Goal: Task Accomplishment & Management: Manage account settings

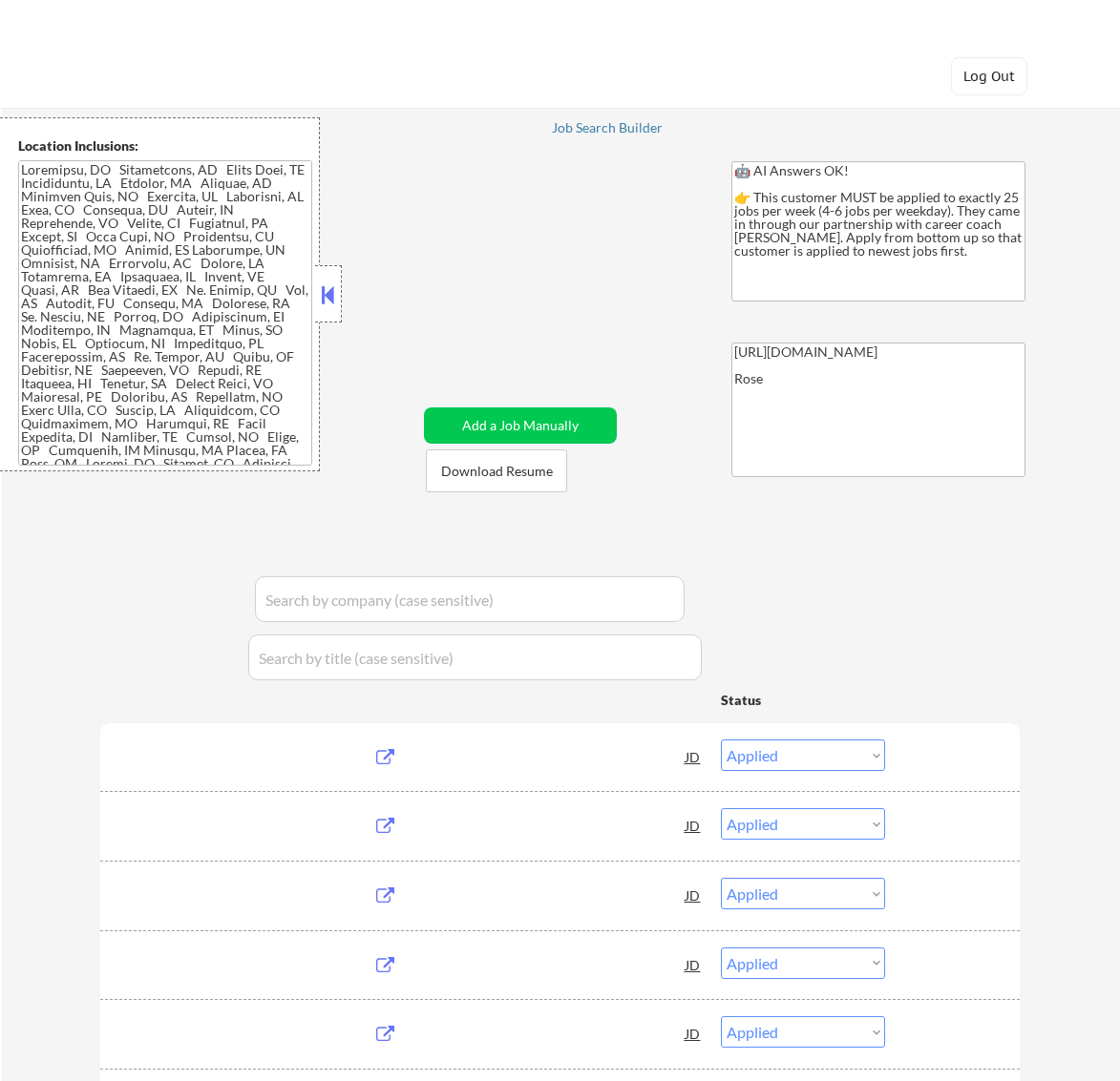
select select ""applied""
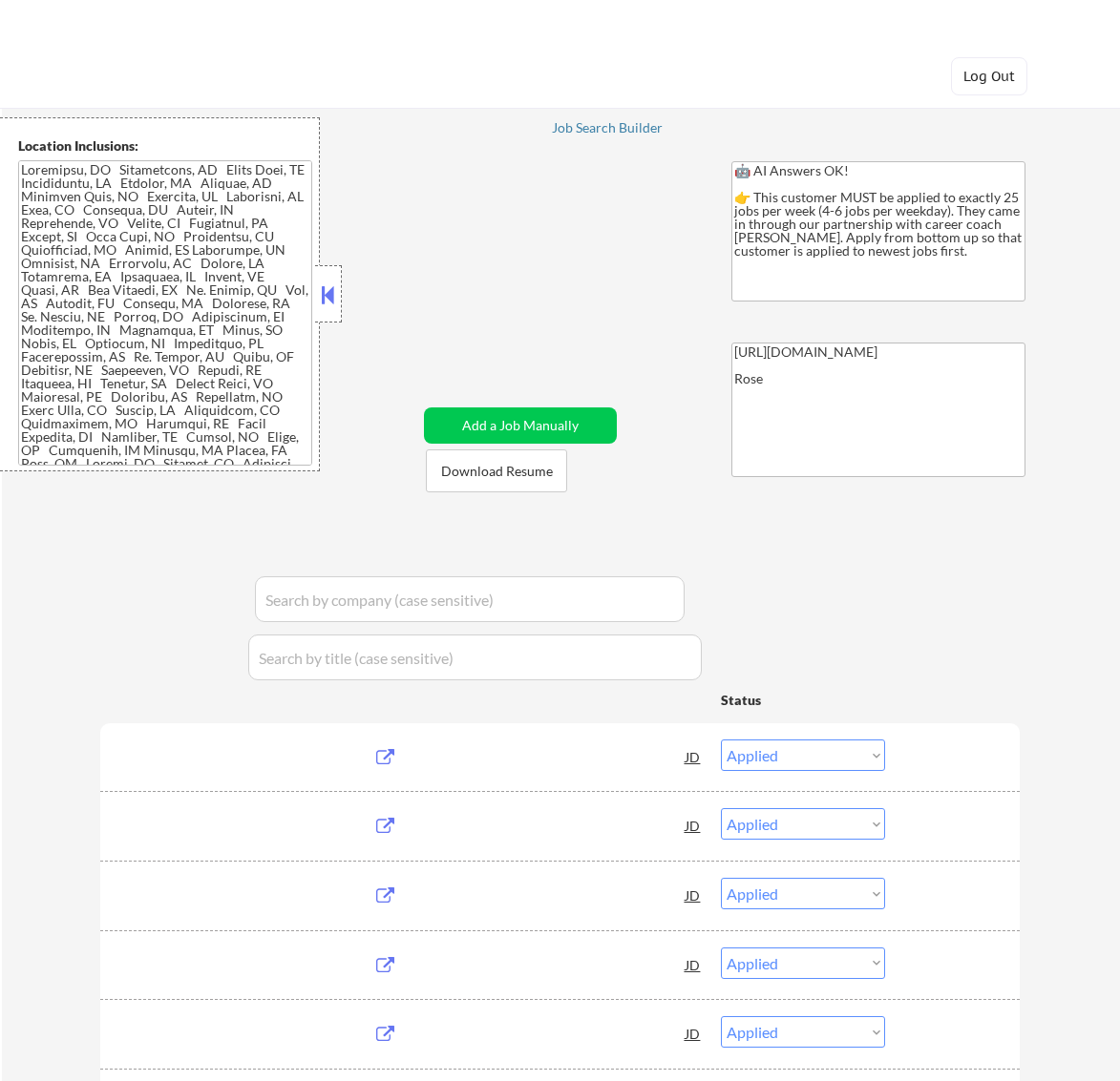
select select ""applied""
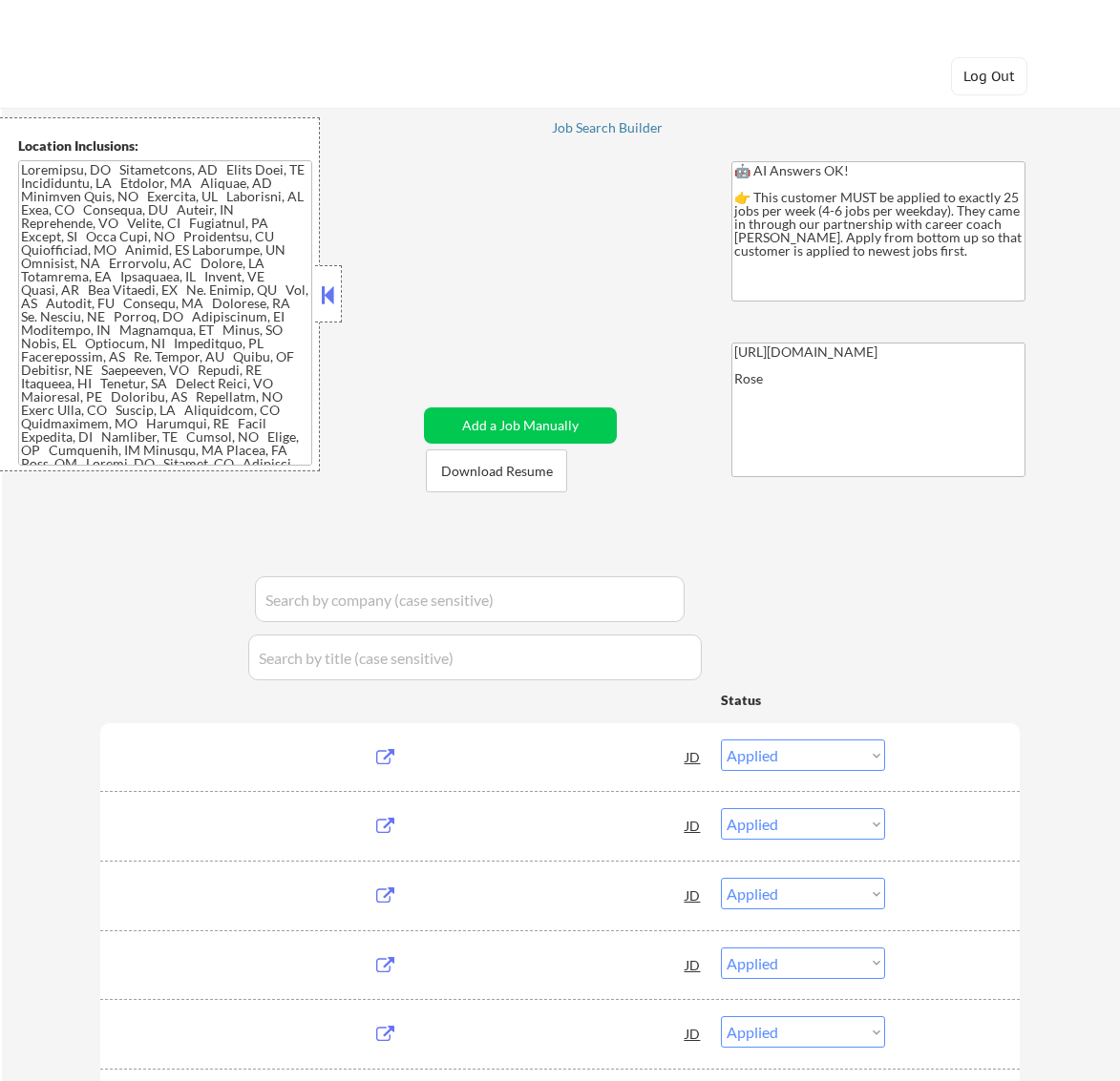
select select ""applied""
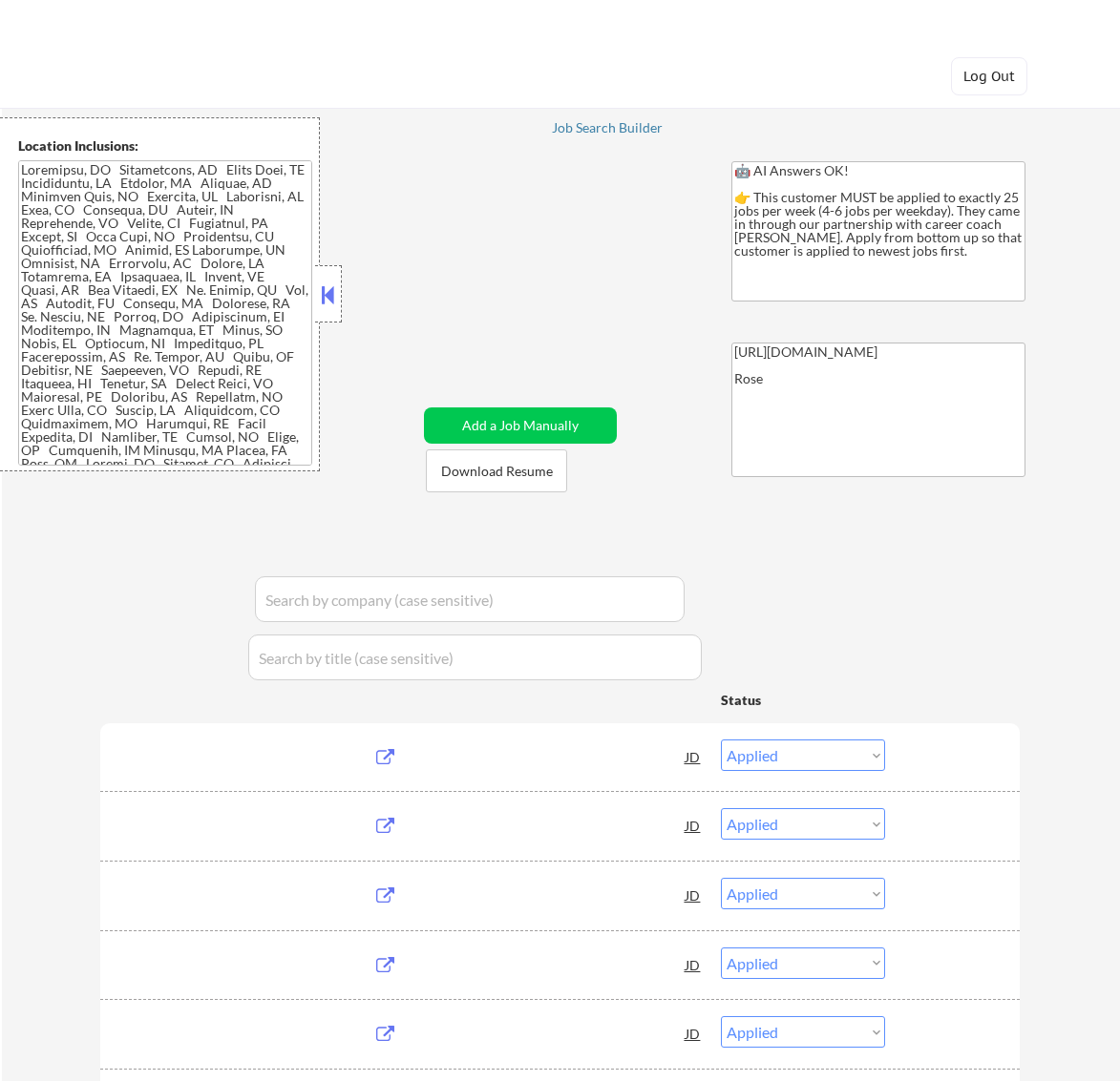
select select ""applied""
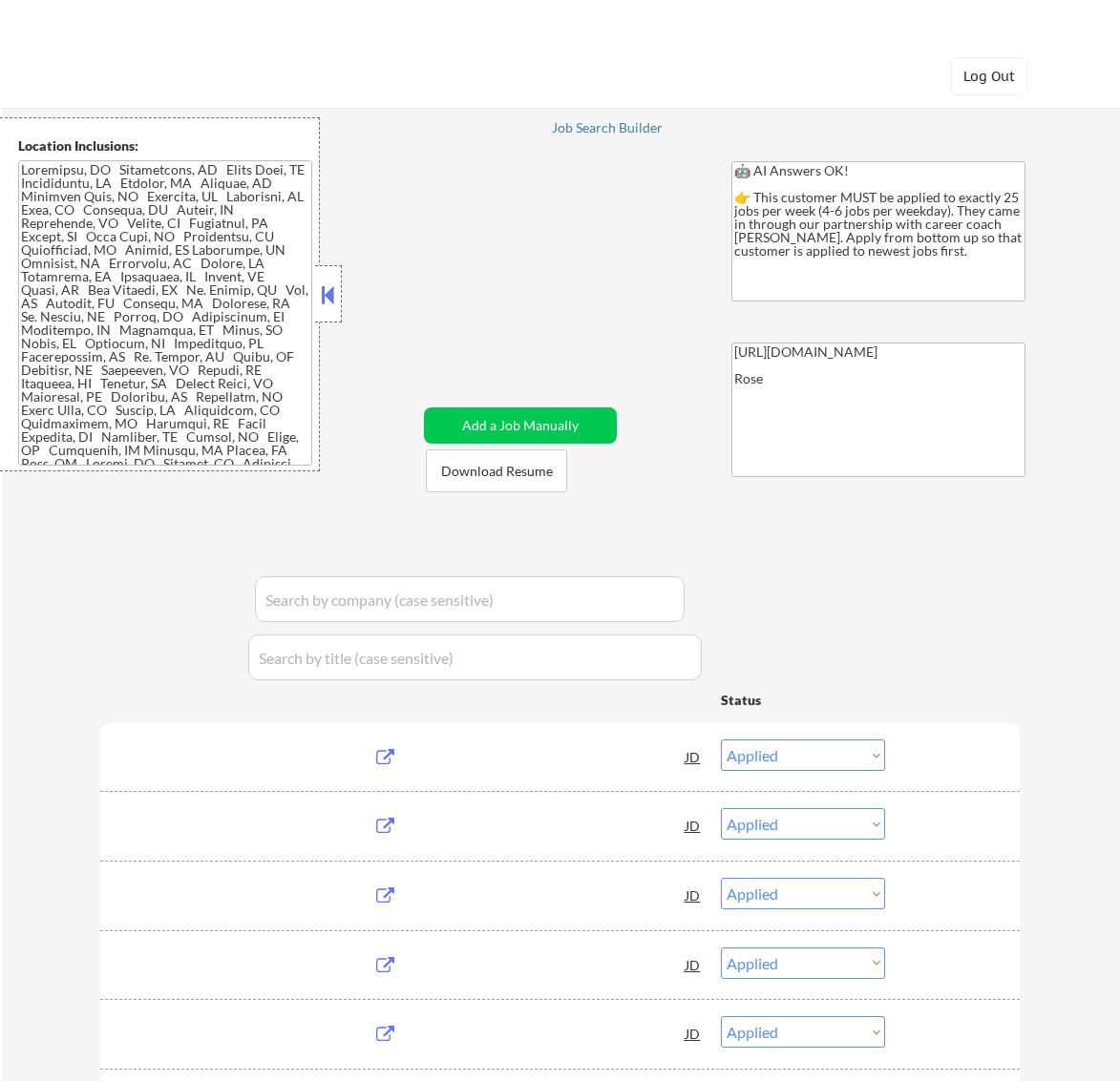
select select ""applied""
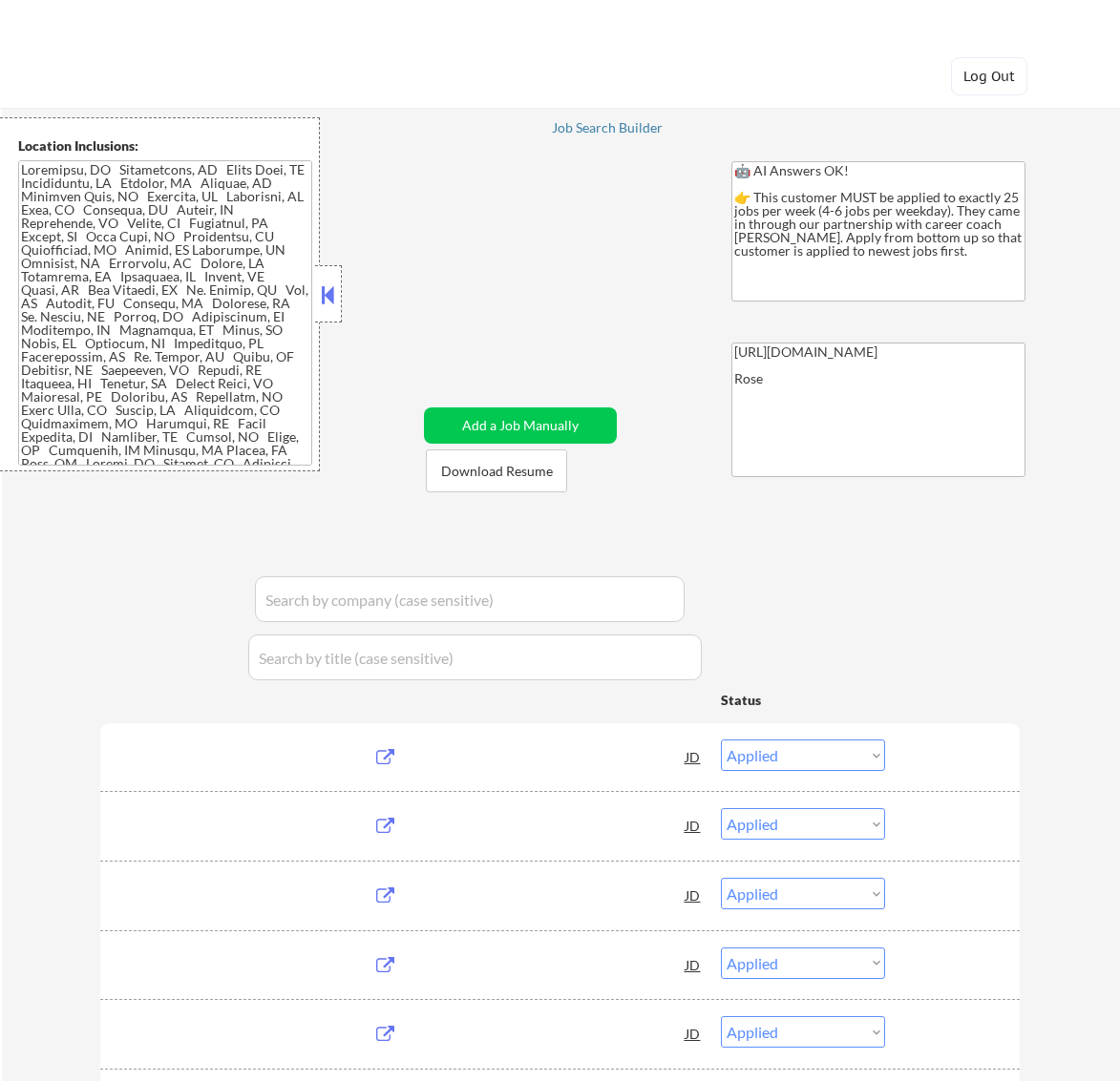
select select ""applied""
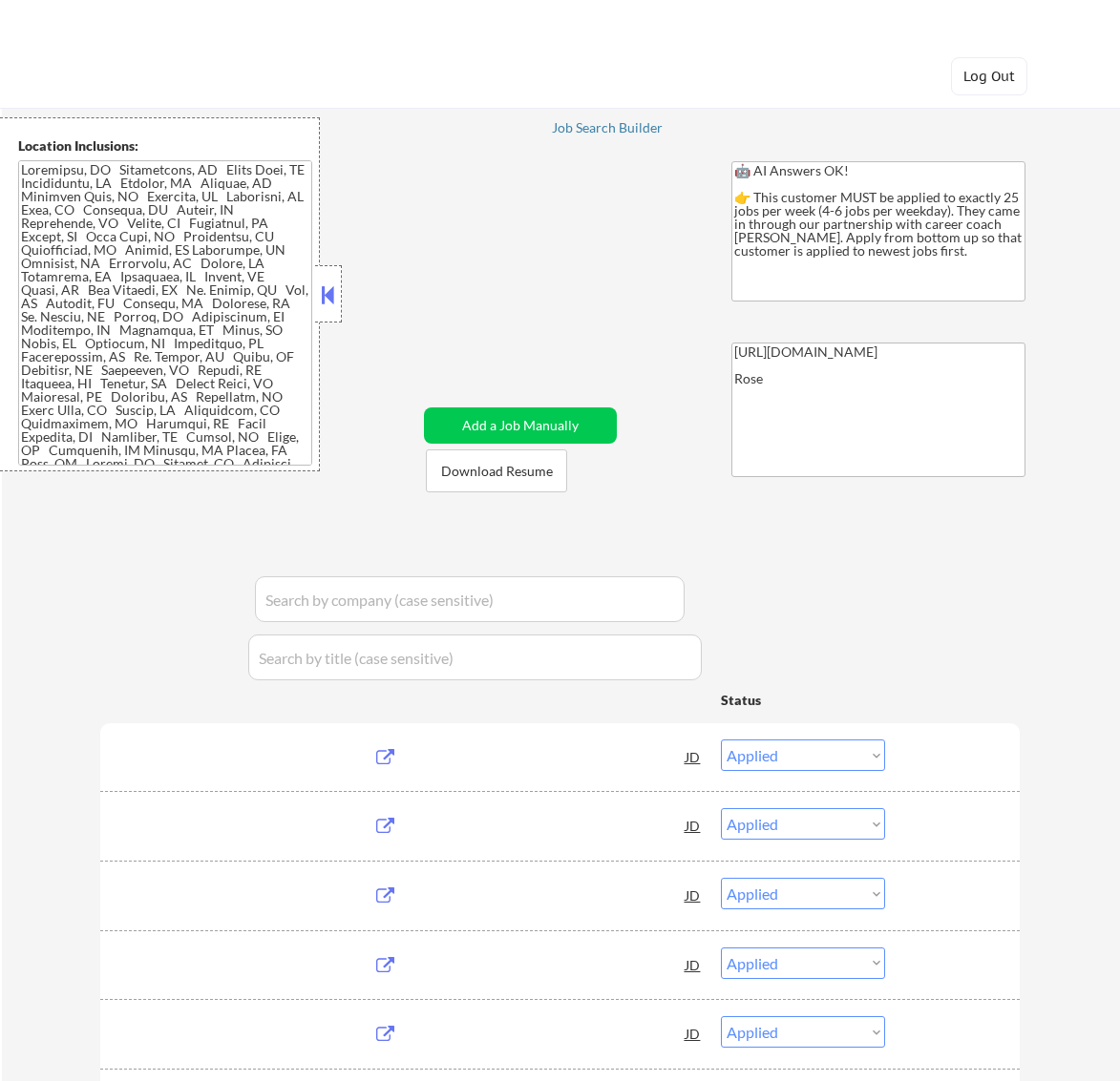
select select ""applied""
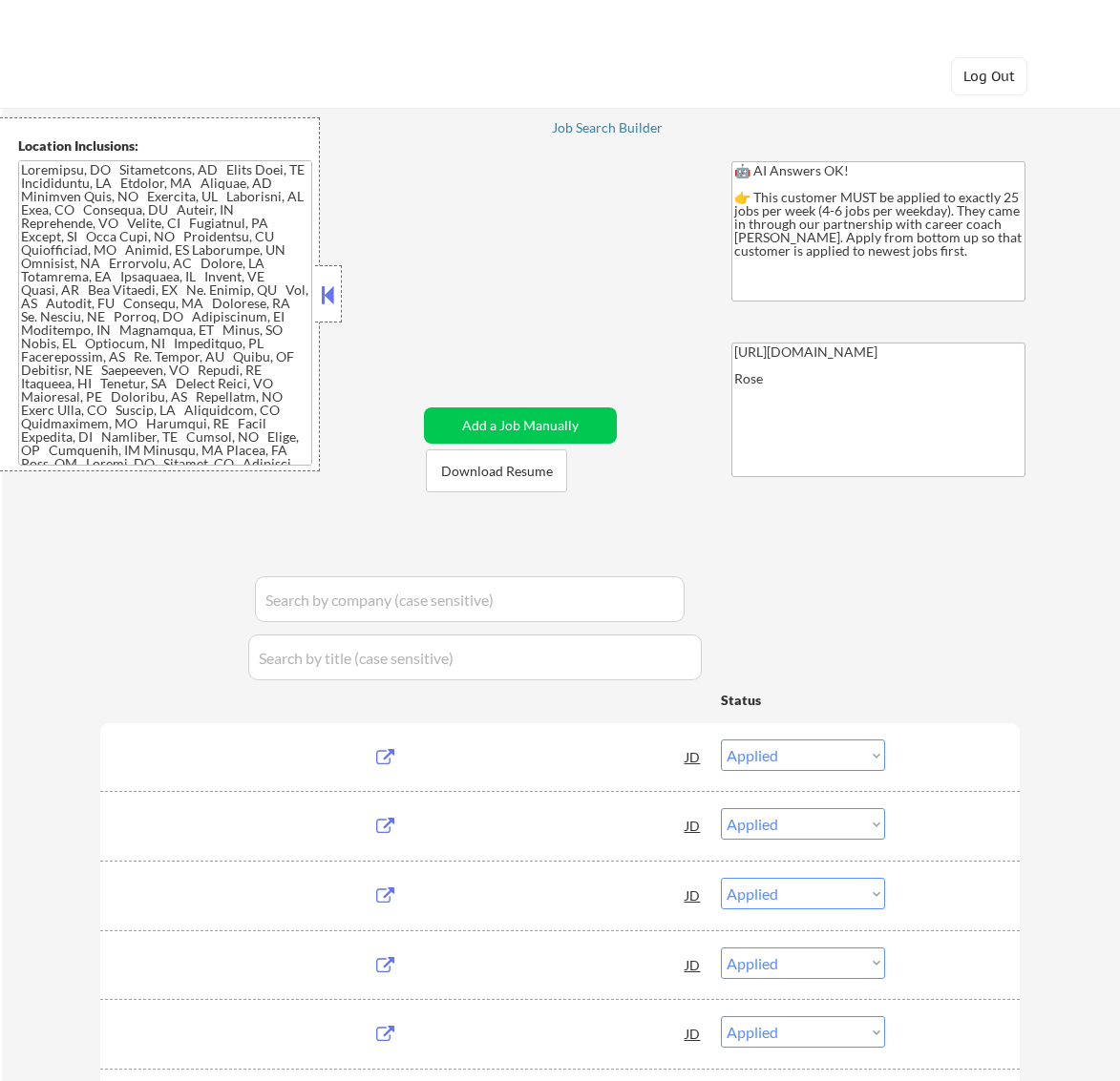
select select ""applied""
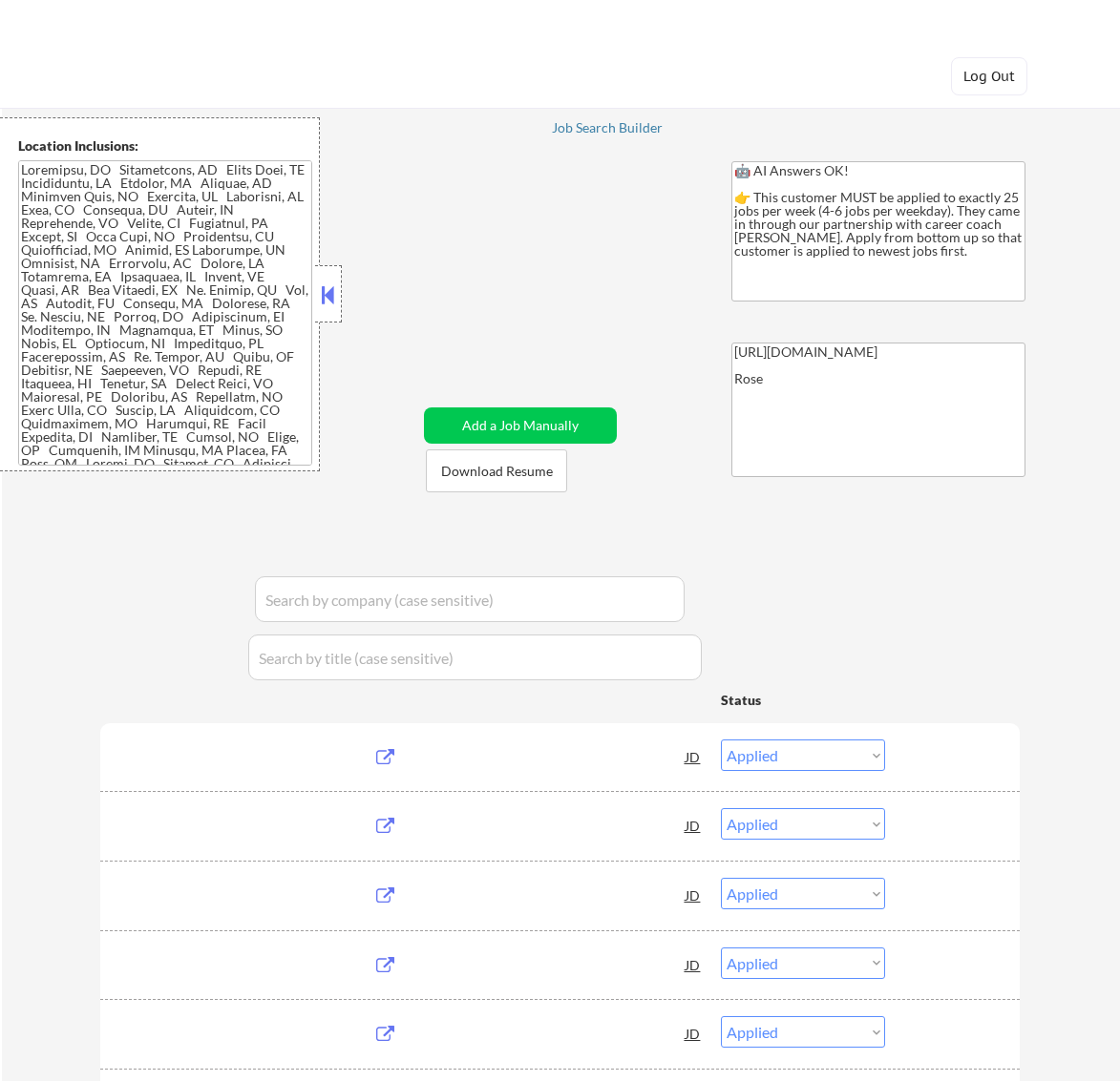
select select ""applied""
select select ""pending""
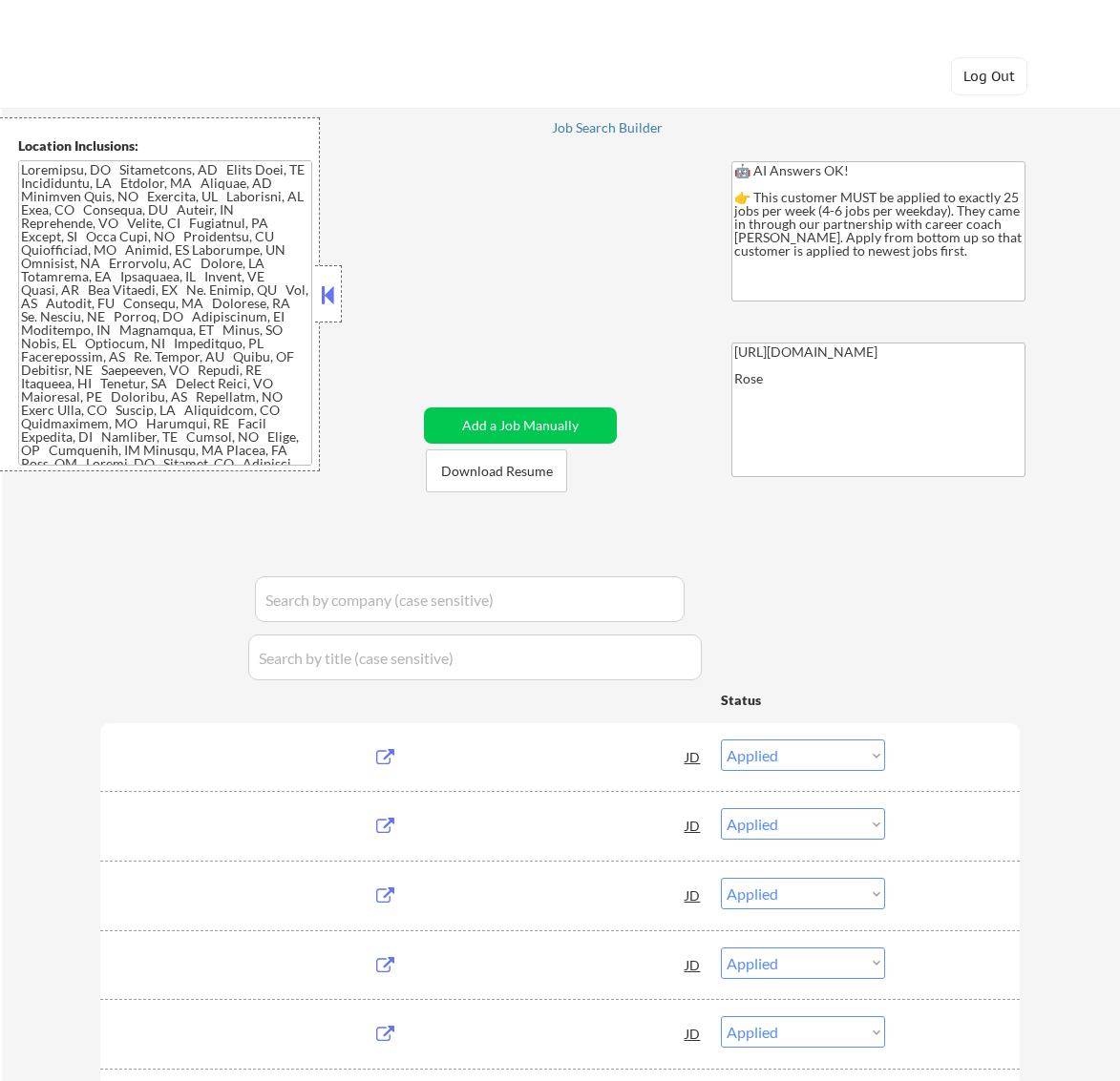
select select ""pending""
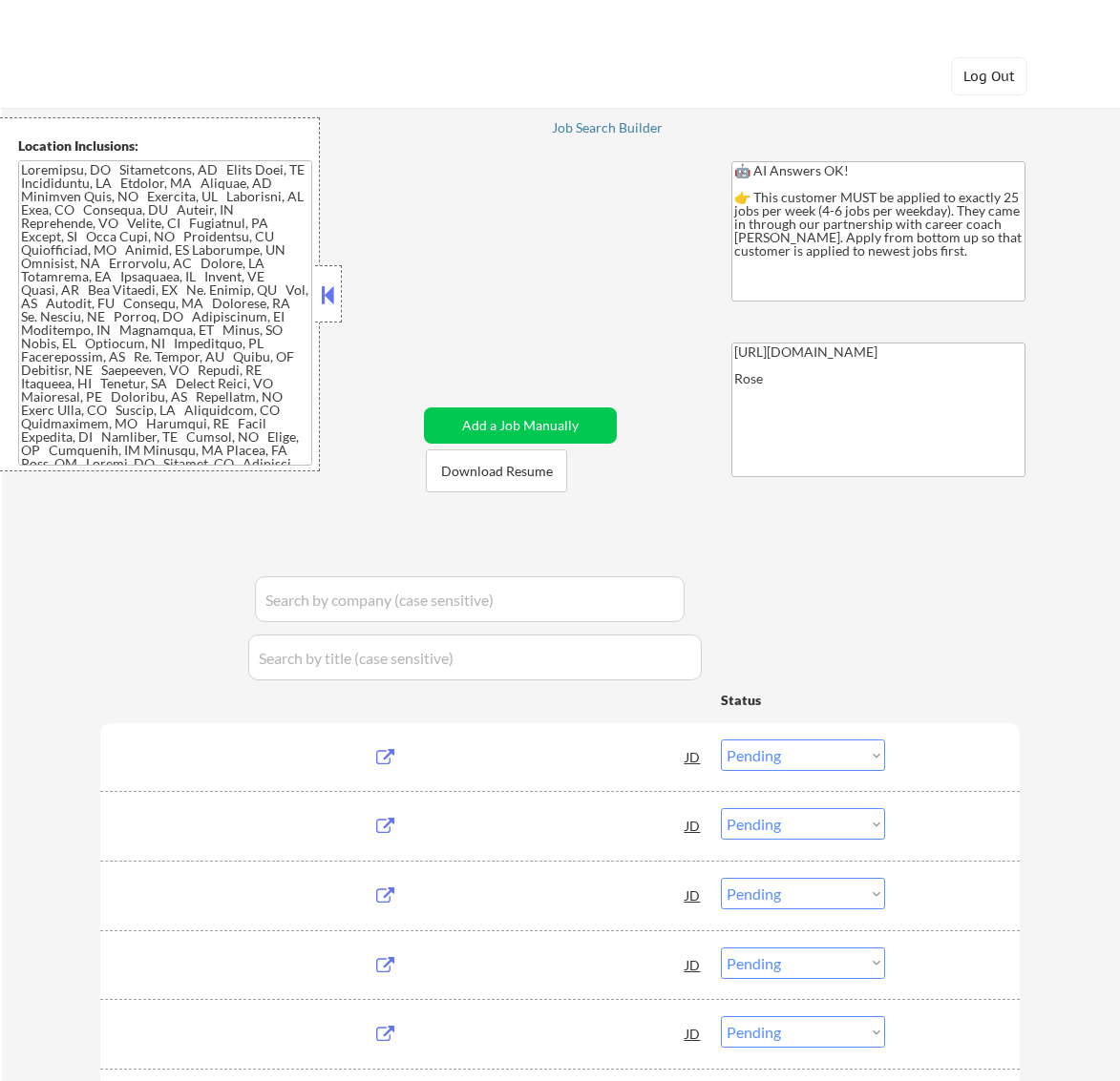
select select ""pending""
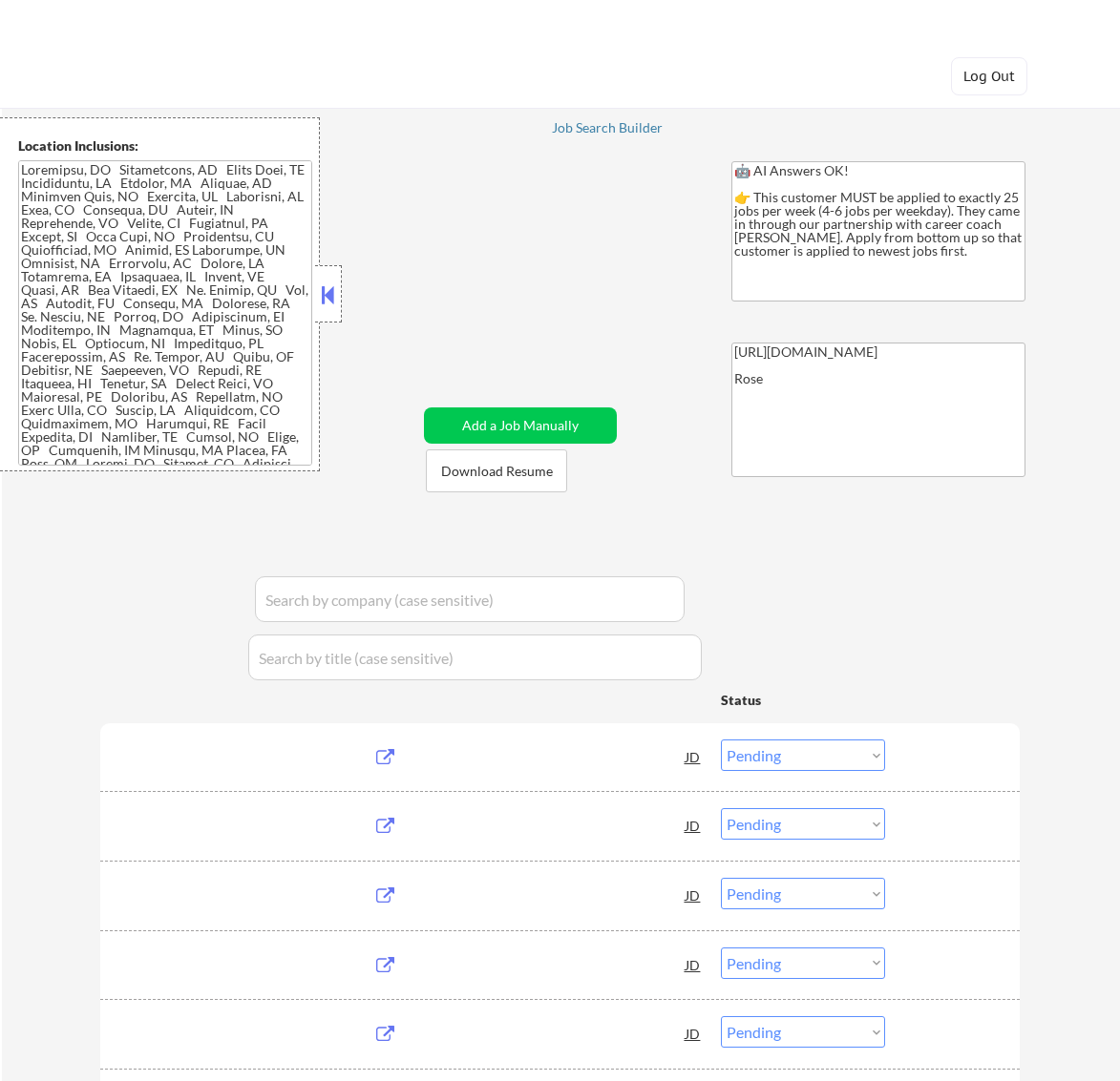
select select ""pending""
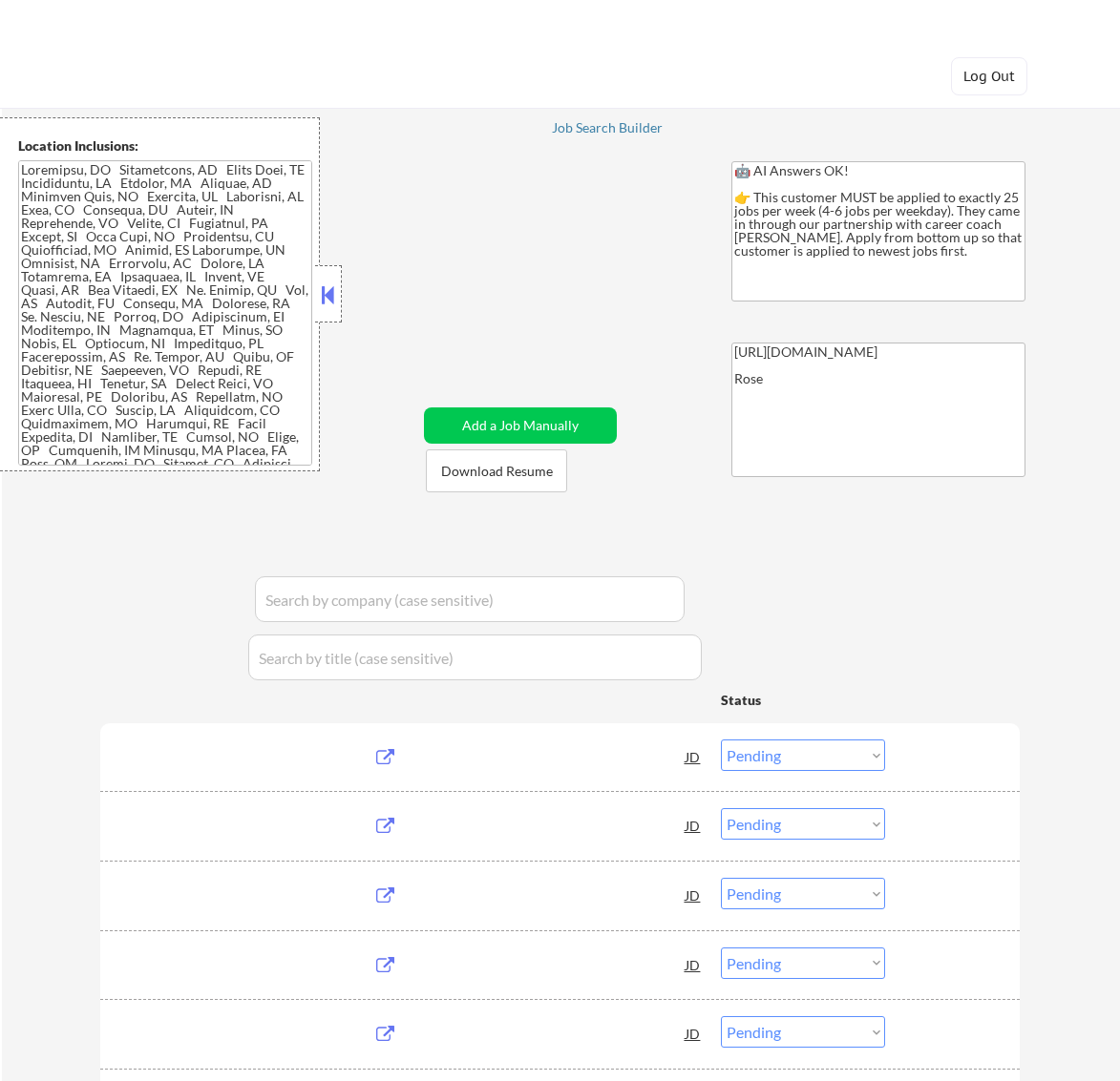
select select ""pending""
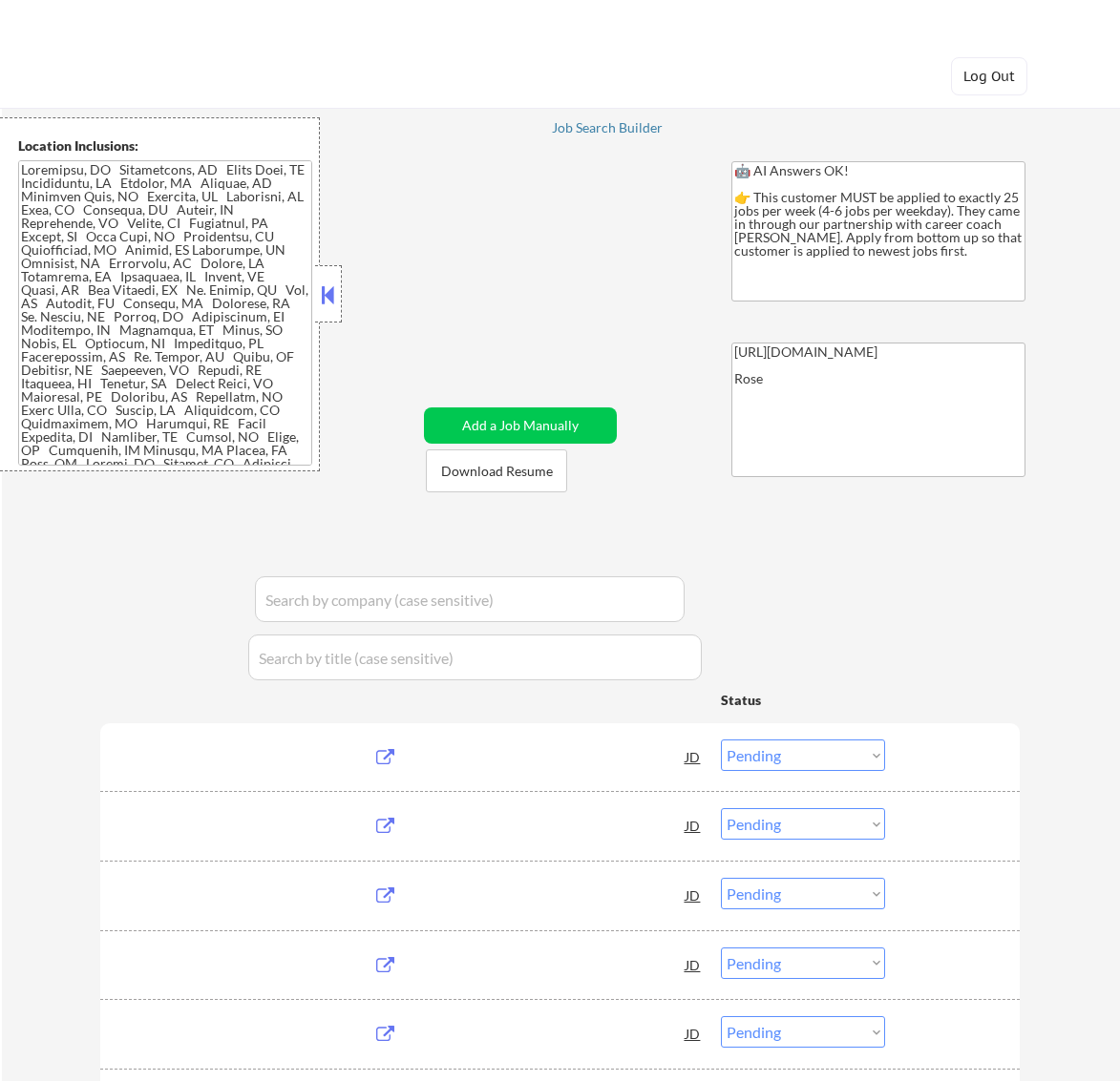
select select ""pending""
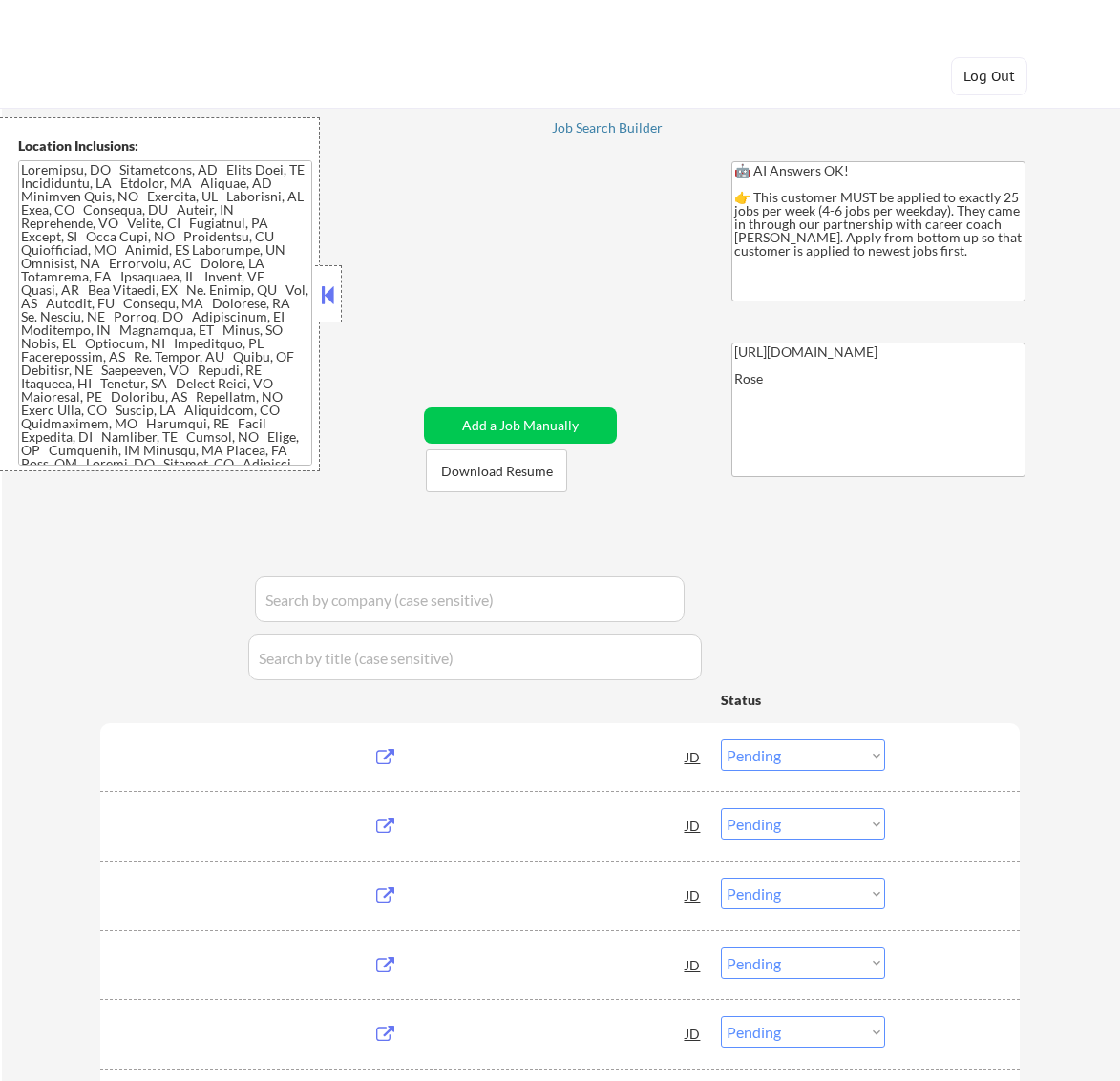
select select ""pending""
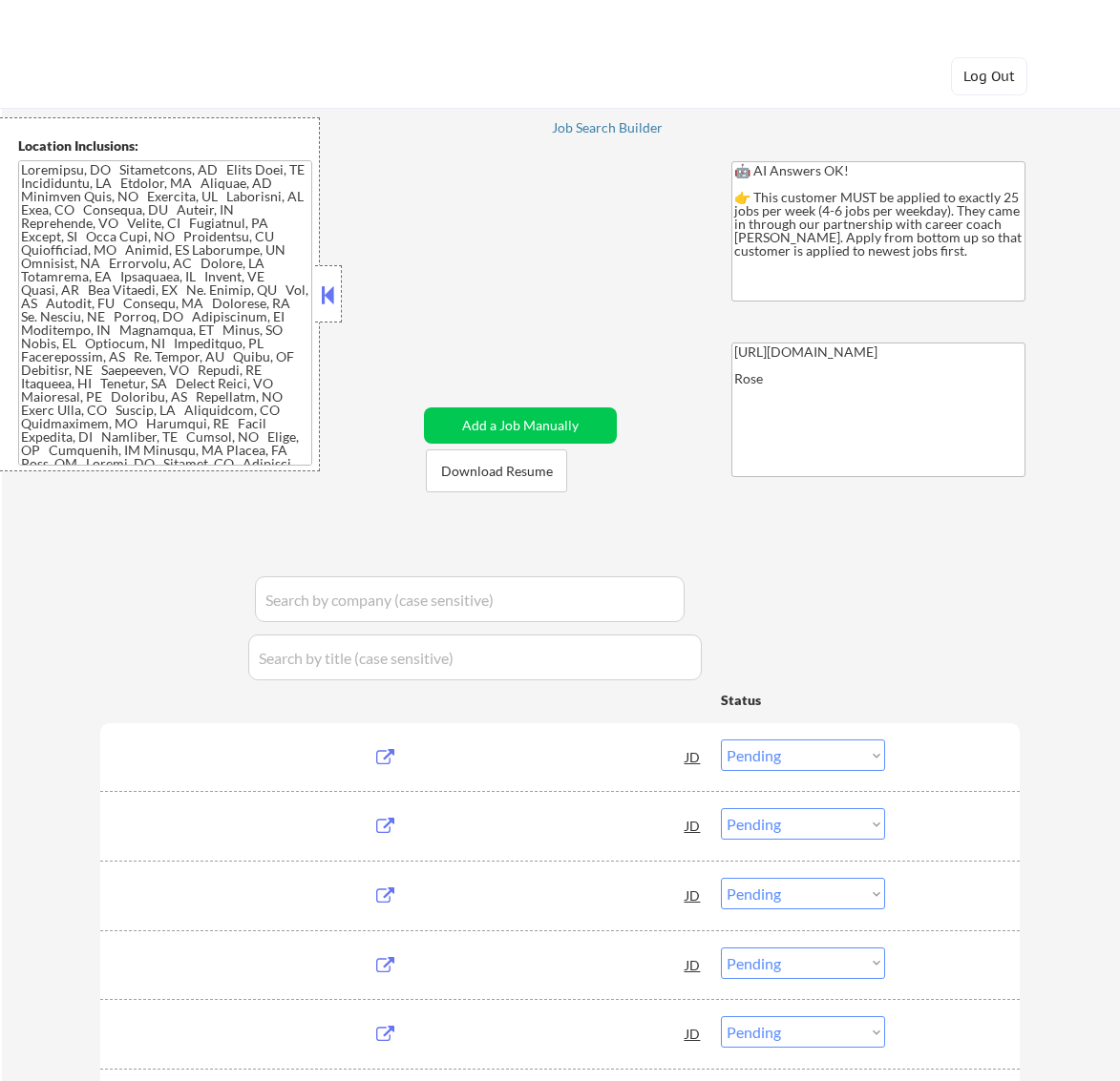
select select ""pending""
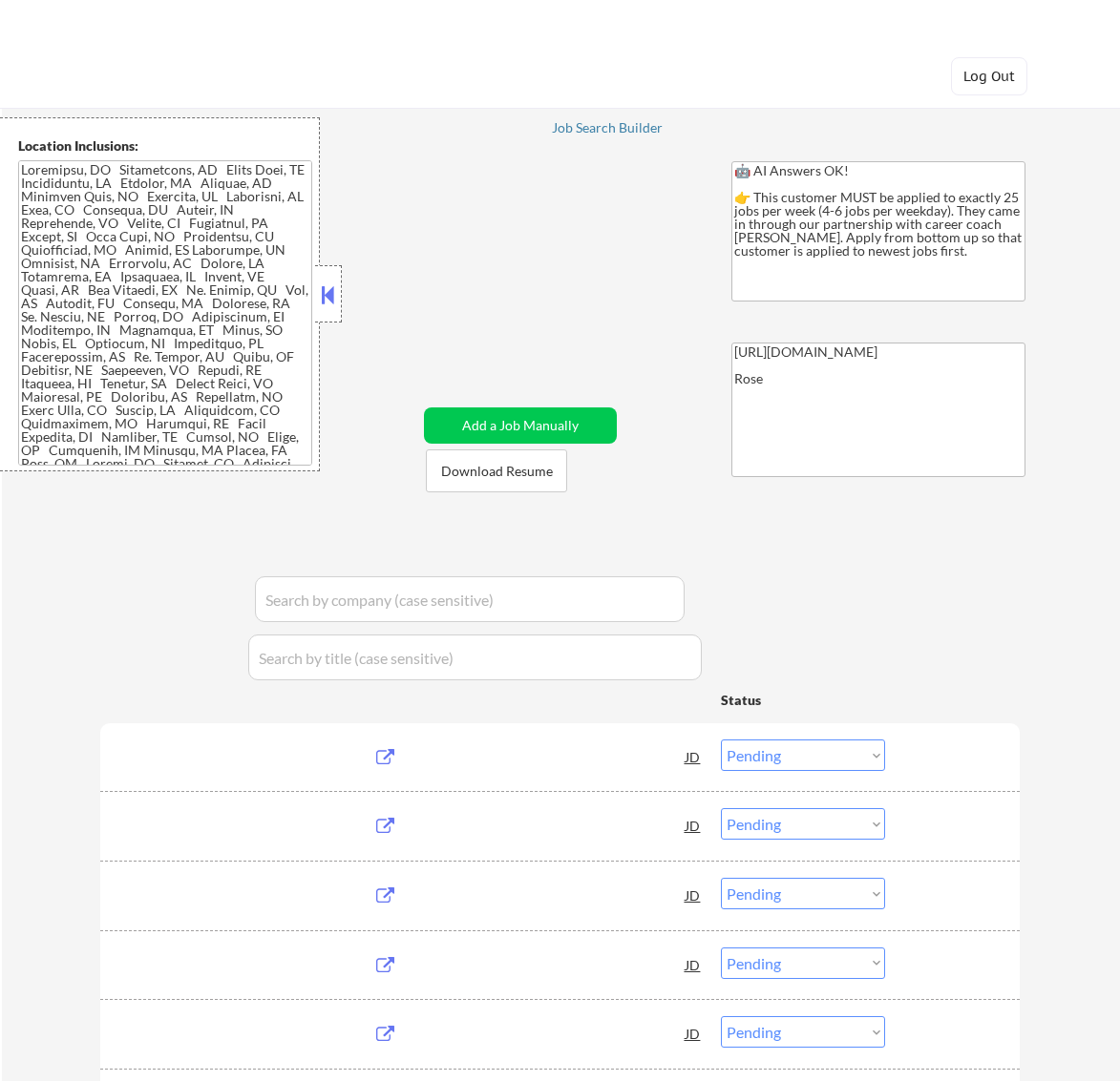
select select ""pending""
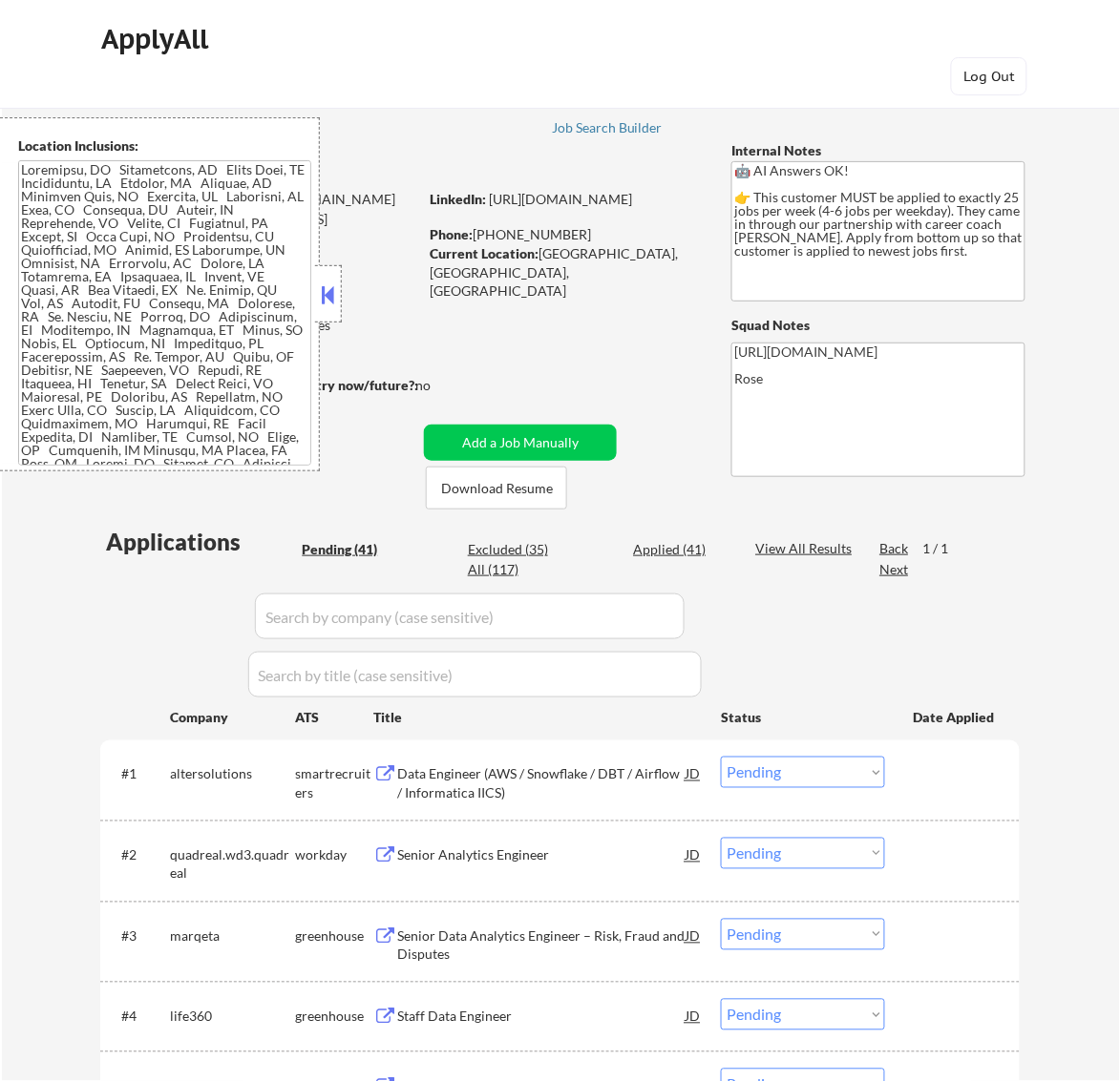
click at [325, 294] on button at bounding box center [328, 295] width 21 height 29
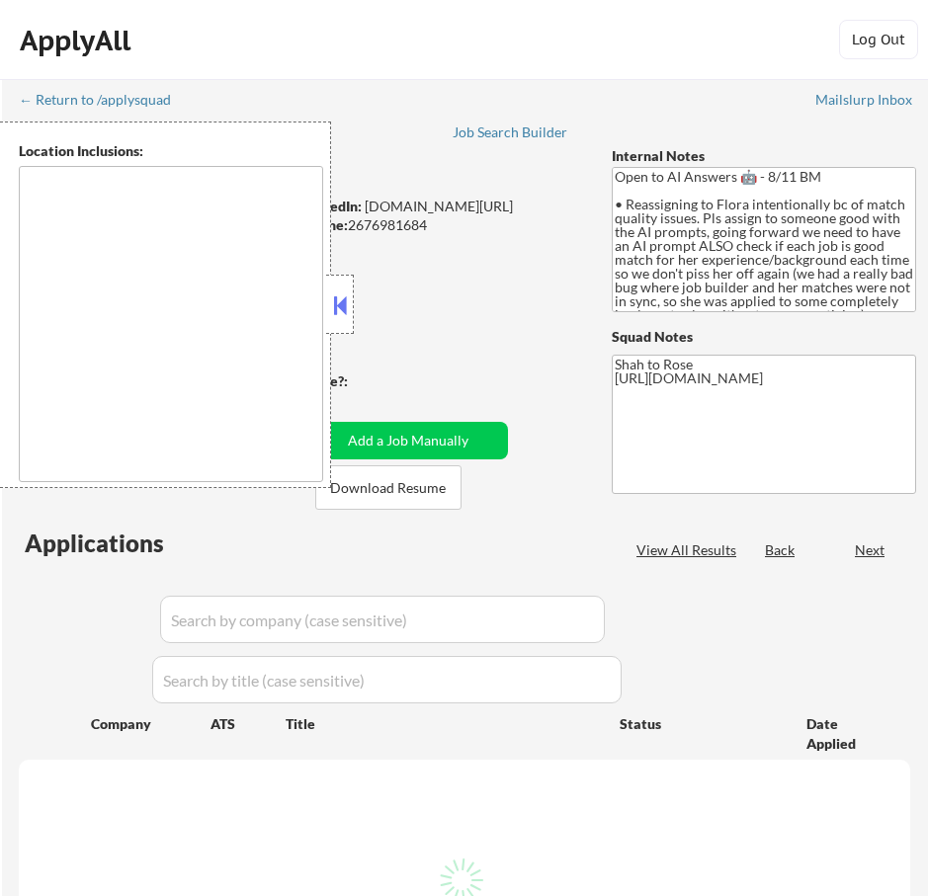
type textarea "remote"
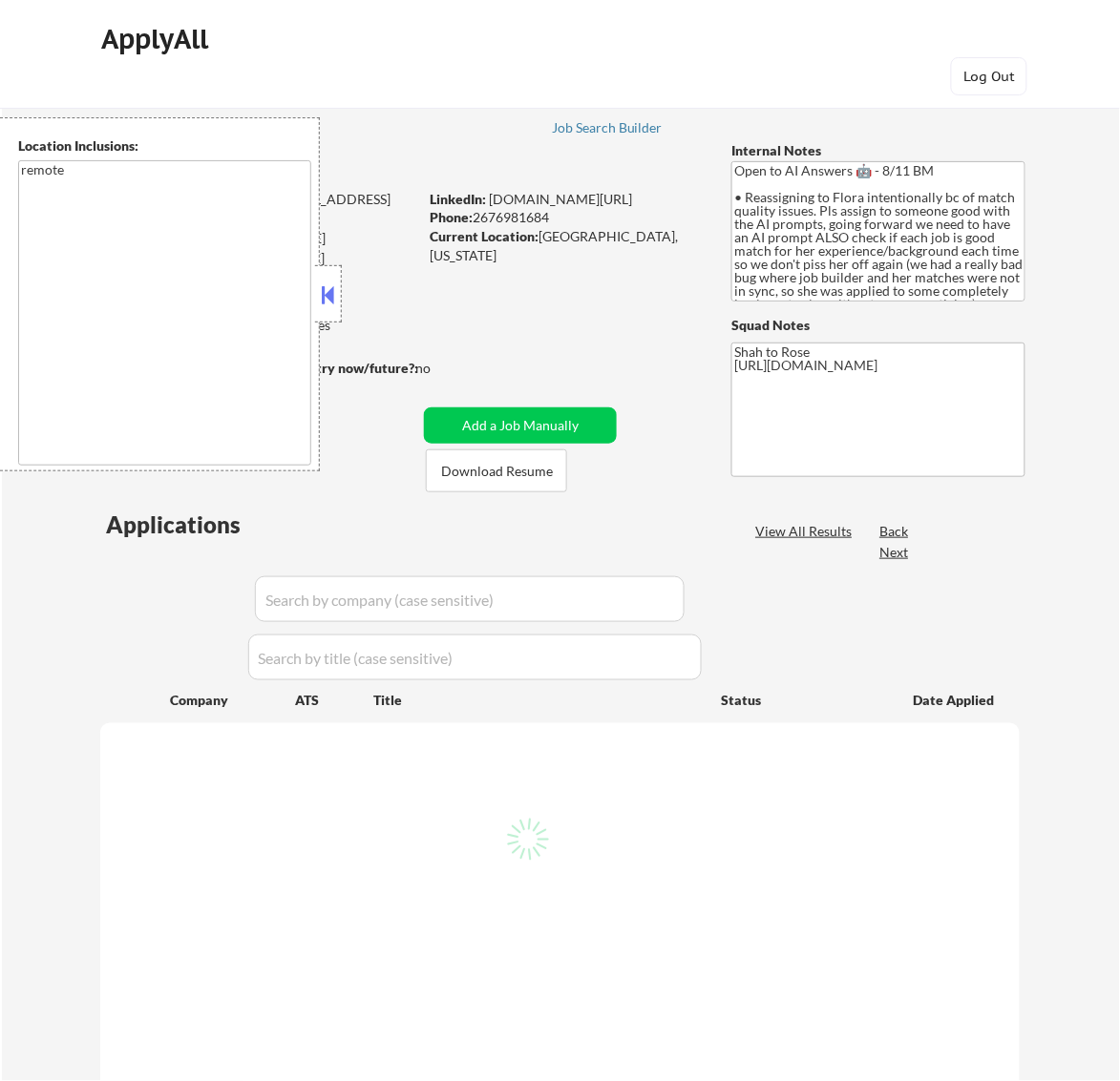
select select ""pending""
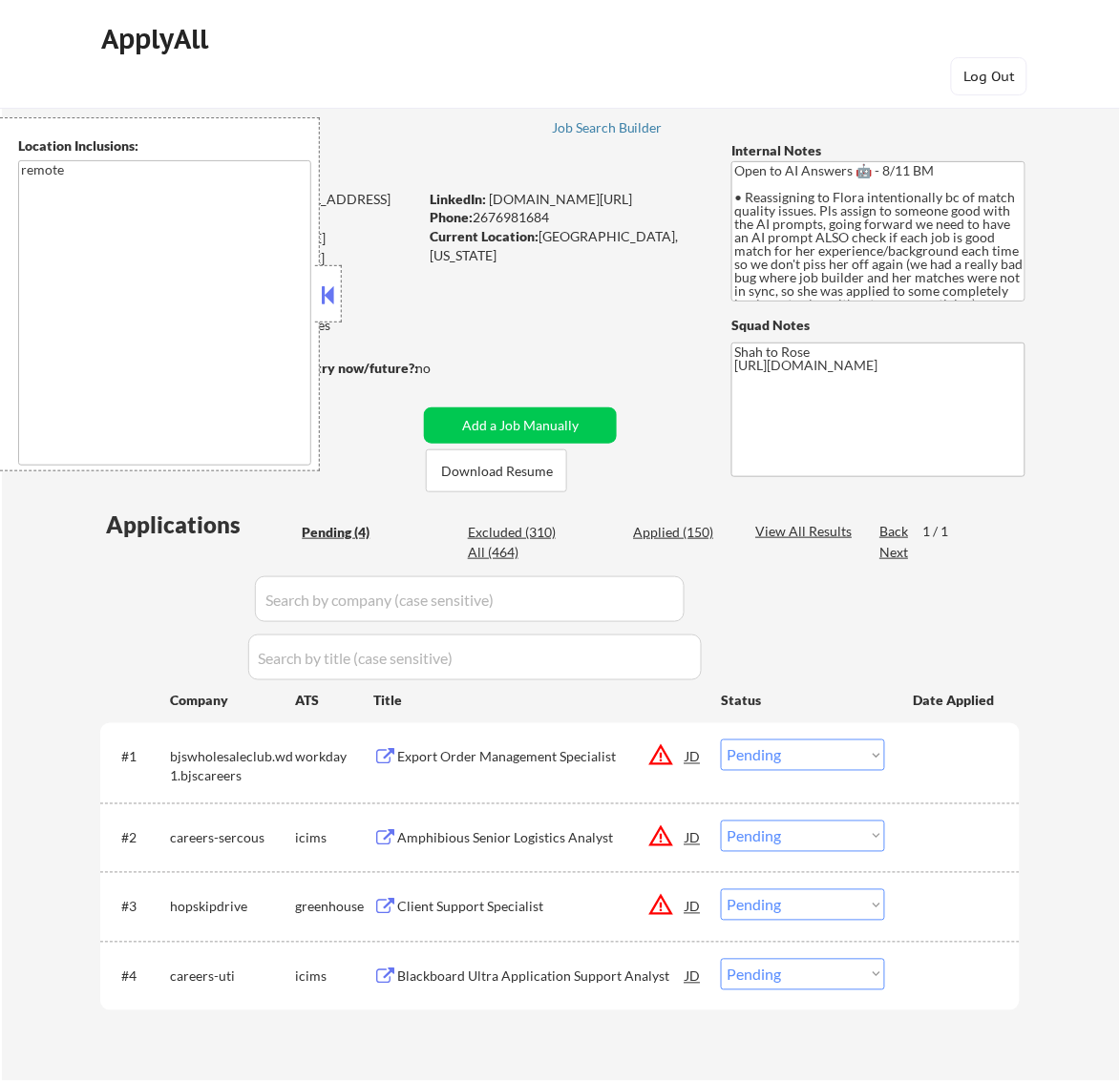
click at [330, 289] on button at bounding box center [328, 295] width 21 height 29
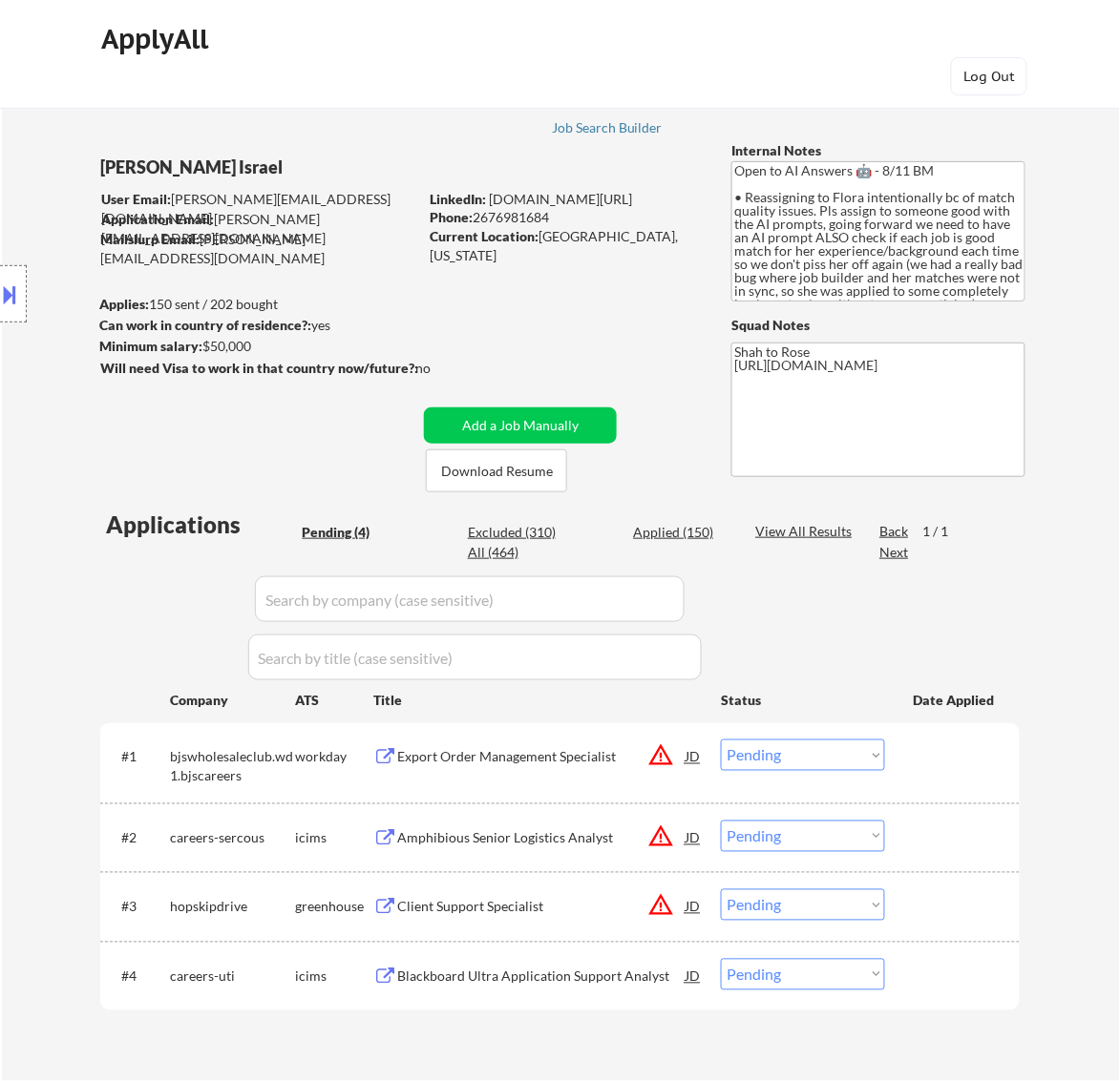
scroll to position [119, 0]
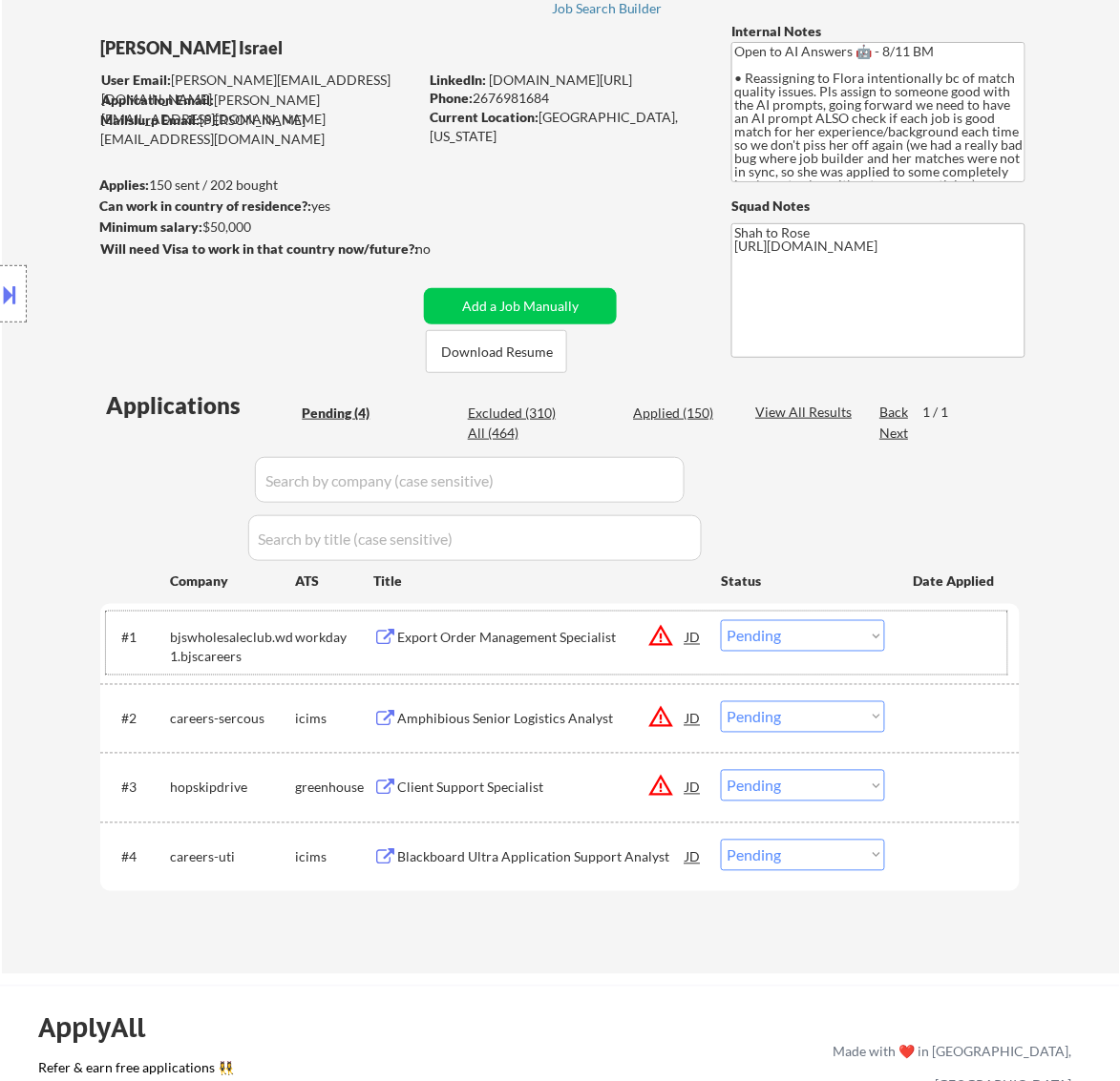
click at [537, 655] on div "#1 bjswholesaleclub.wd1.bjscareers workday Export Order Management Specialist J…" at bounding box center [557, 642] width 902 height 63
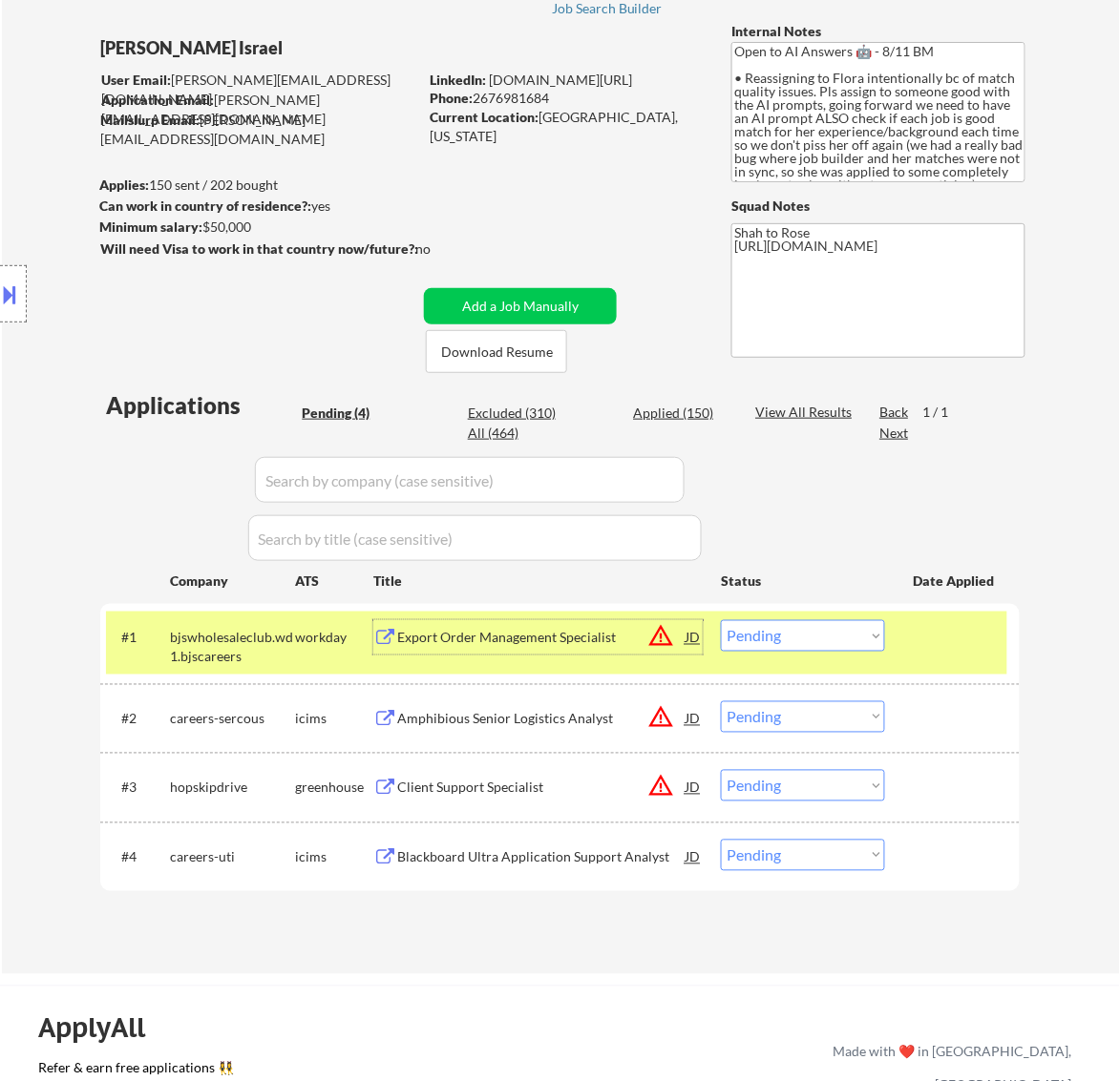
click at [565, 641] on div "Export Order Management Specialist" at bounding box center [541, 639] width 288 height 19
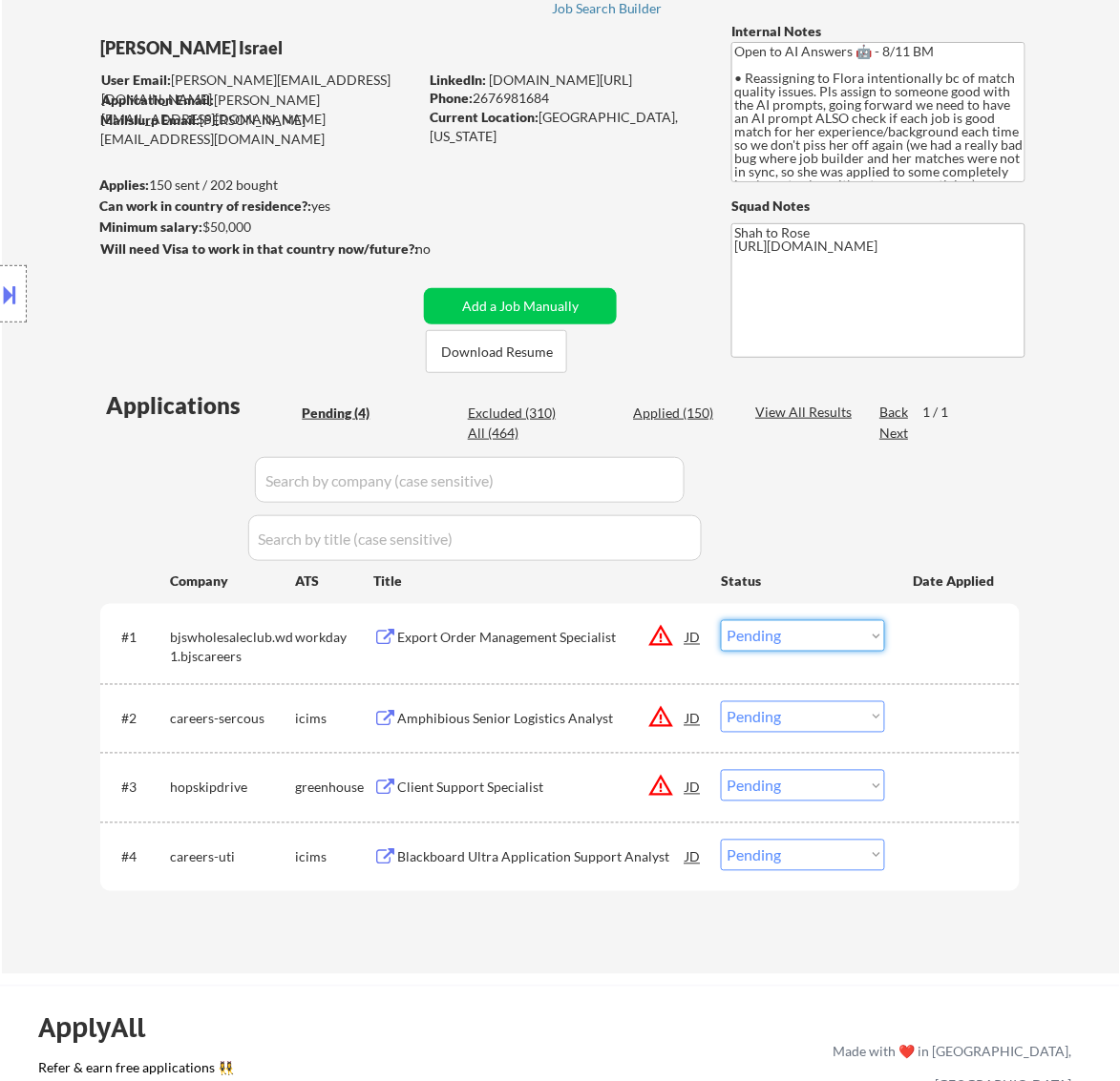
click at [819, 635] on select "Choose an option... Pending Applied Excluded (Questions) Excluded (Expired) Exc…" at bounding box center [803, 636] width 164 height 32
click at [721, 620] on select "Choose an option... Pending Applied Excluded (Questions) Excluded (Expired) Exc…" at bounding box center [803, 636] width 164 height 32
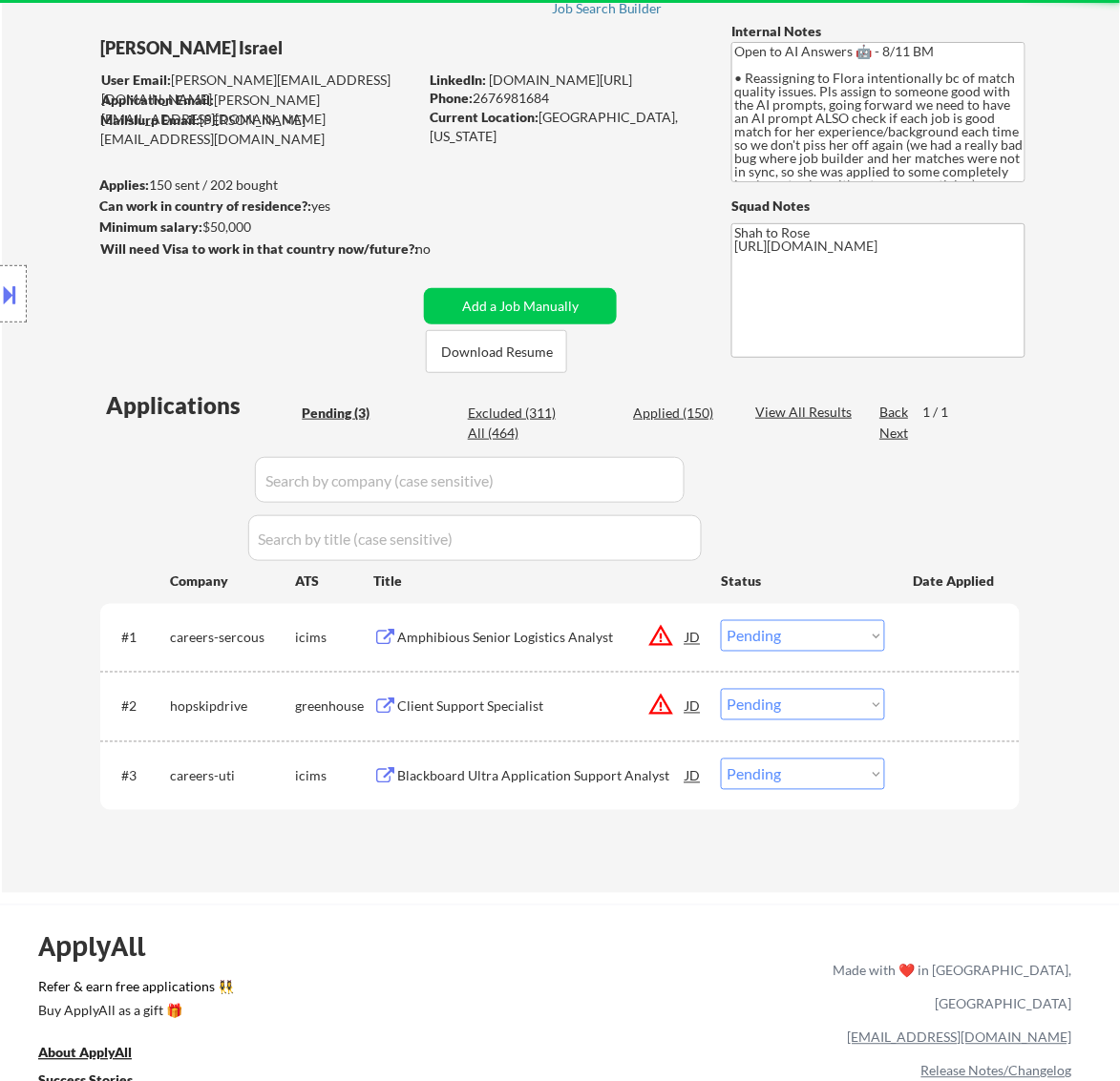
click at [607, 642] on div "Amphibious Senior Logistics Analyst" at bounding box center [541, 639] width 288 height 19
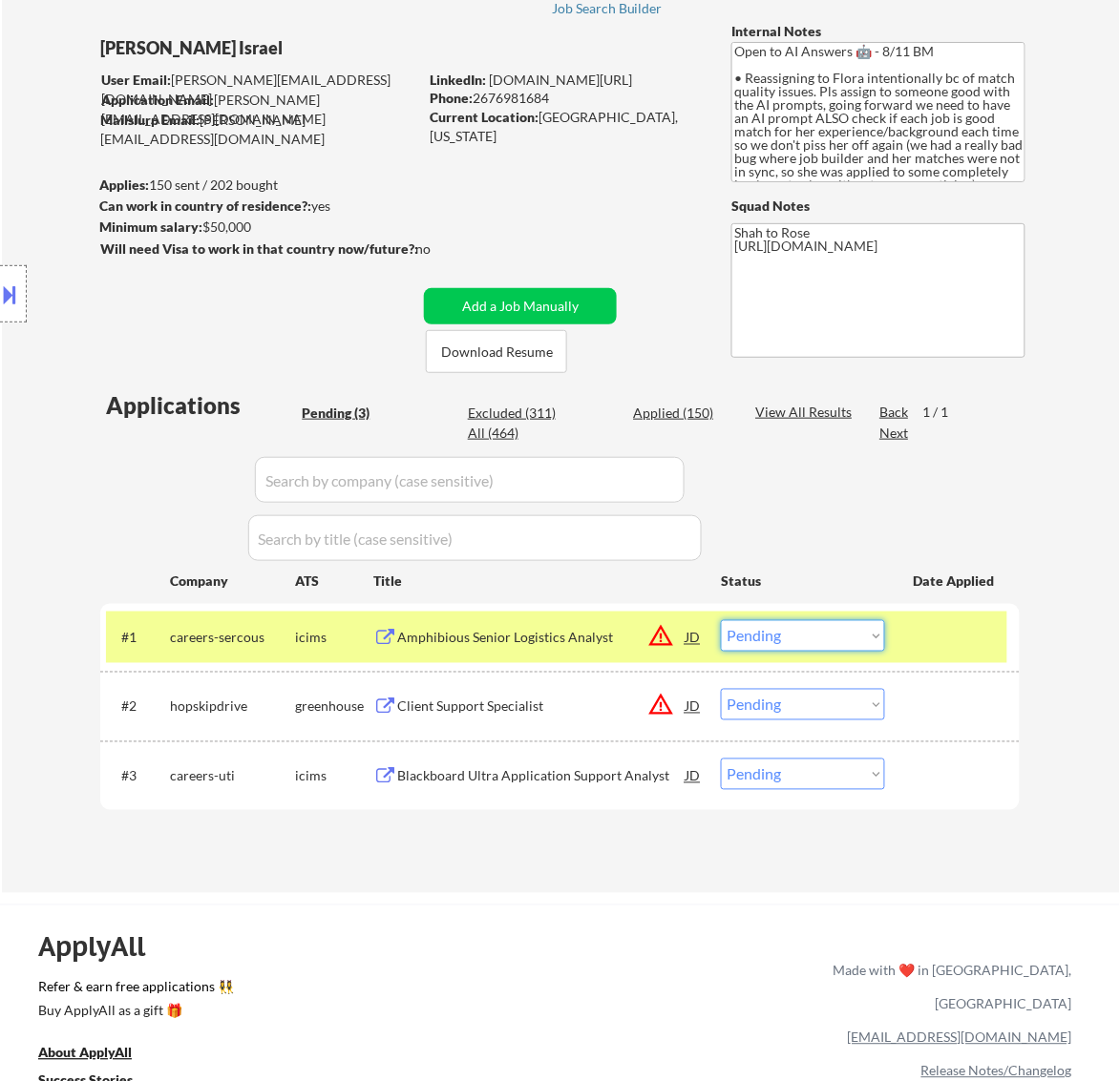
click at [779, 636] on select "Choose an option... Pending Applied Excluded (Questions) Excluded (Expired) Exc…" at bounding box center [803, 636] width 164 height 32
click at [721, 620] on select "Choose an option... Pending Applied Excluded (Questions) Excluded (Expired) Exc…" at bounding box center [803, 636] width 164 height 32
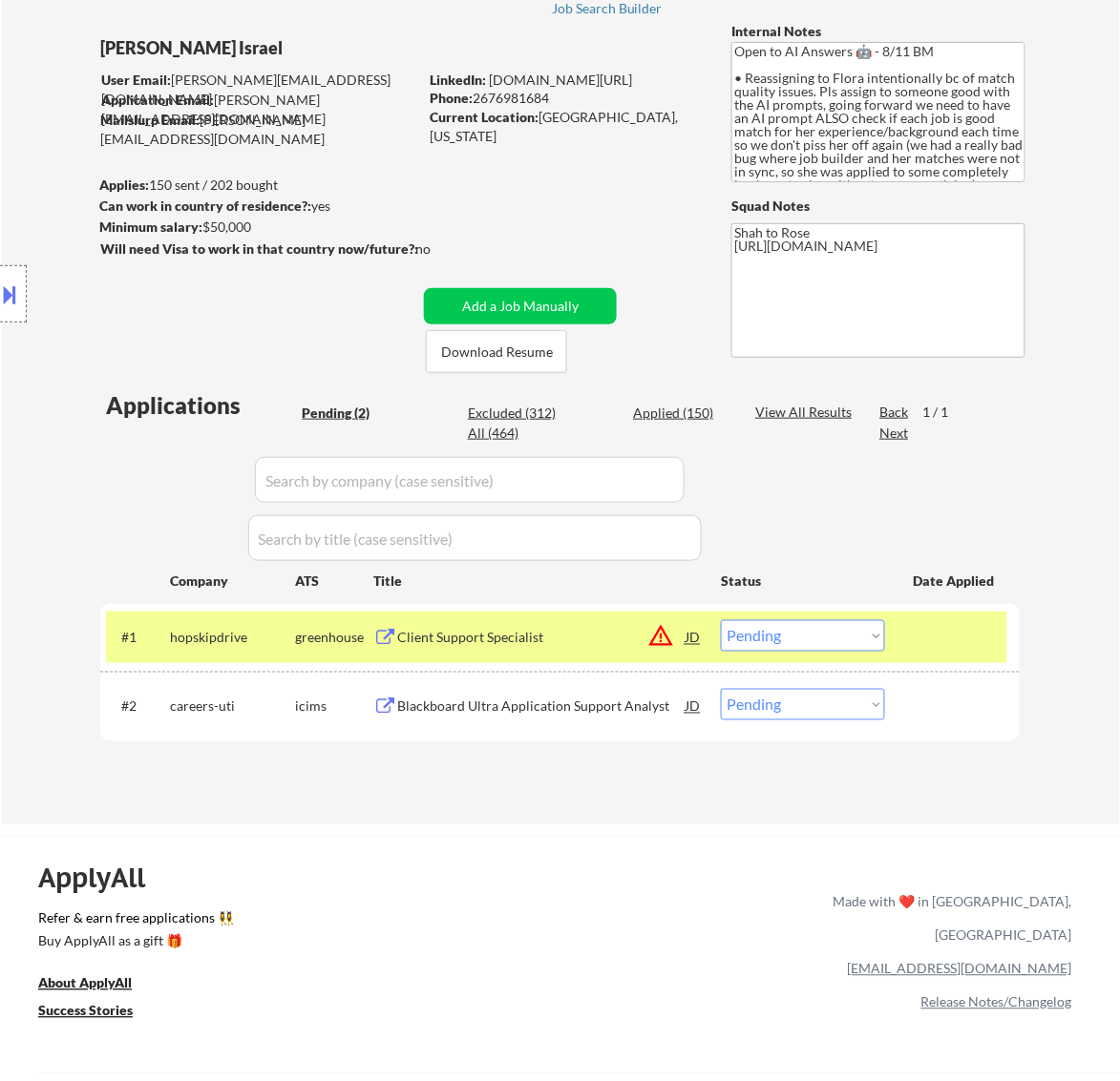
click at [585, 640] on div "Client Support Specialist" at bounding box center [541, 639] width 288 height 19
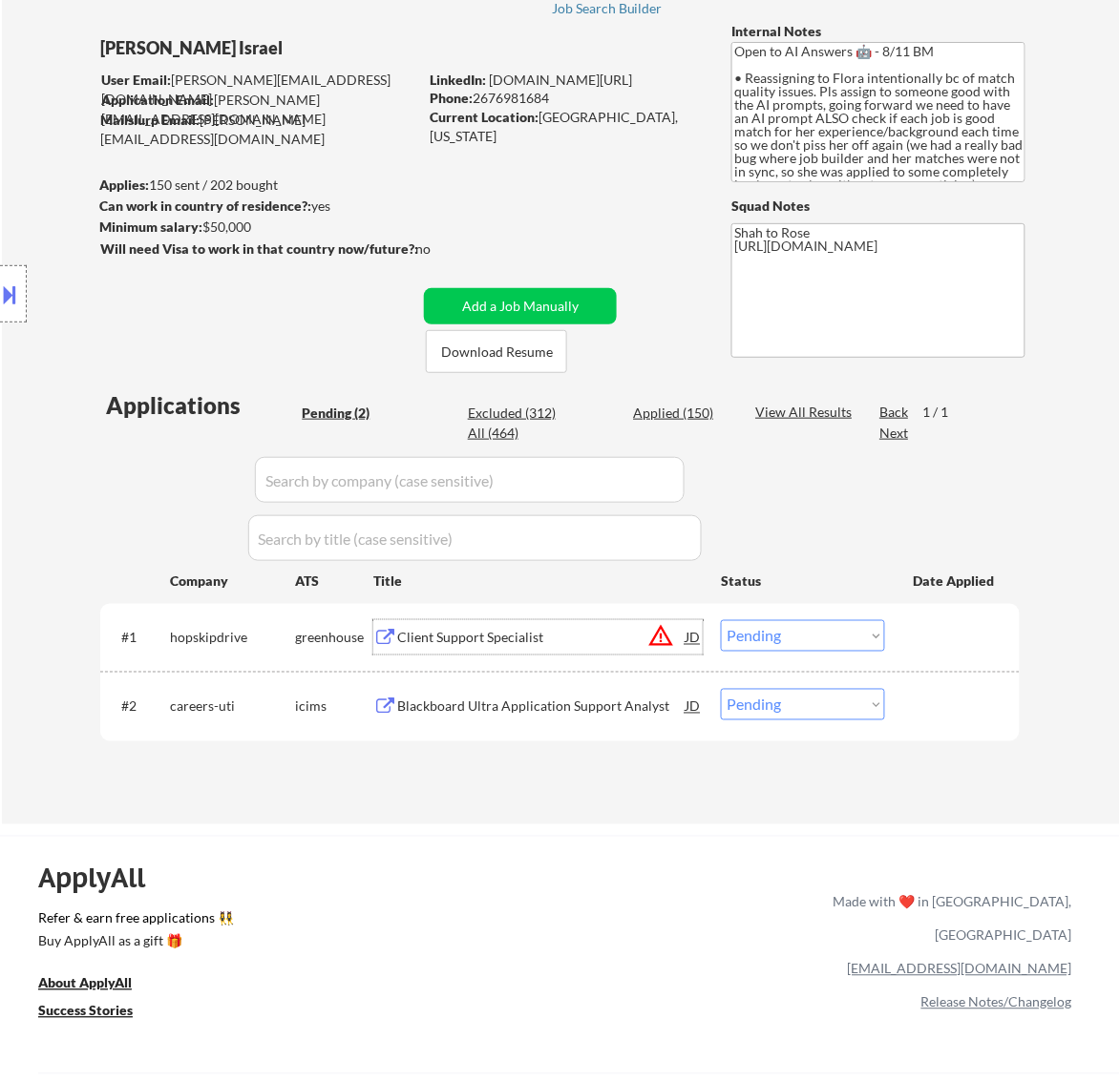
click at [847, 647] on select "Choose an option... Pending Applied Excluded (Questions) Excluded (Expired) Exc…" at bounding box center [803, 636] width 164 height 32
click at [721, 620] on select "Choose an option... Pending Applied Excluded (Questions) Excluded (Expired) Exc…" at bounding box center [803, 636] width 164 height 32
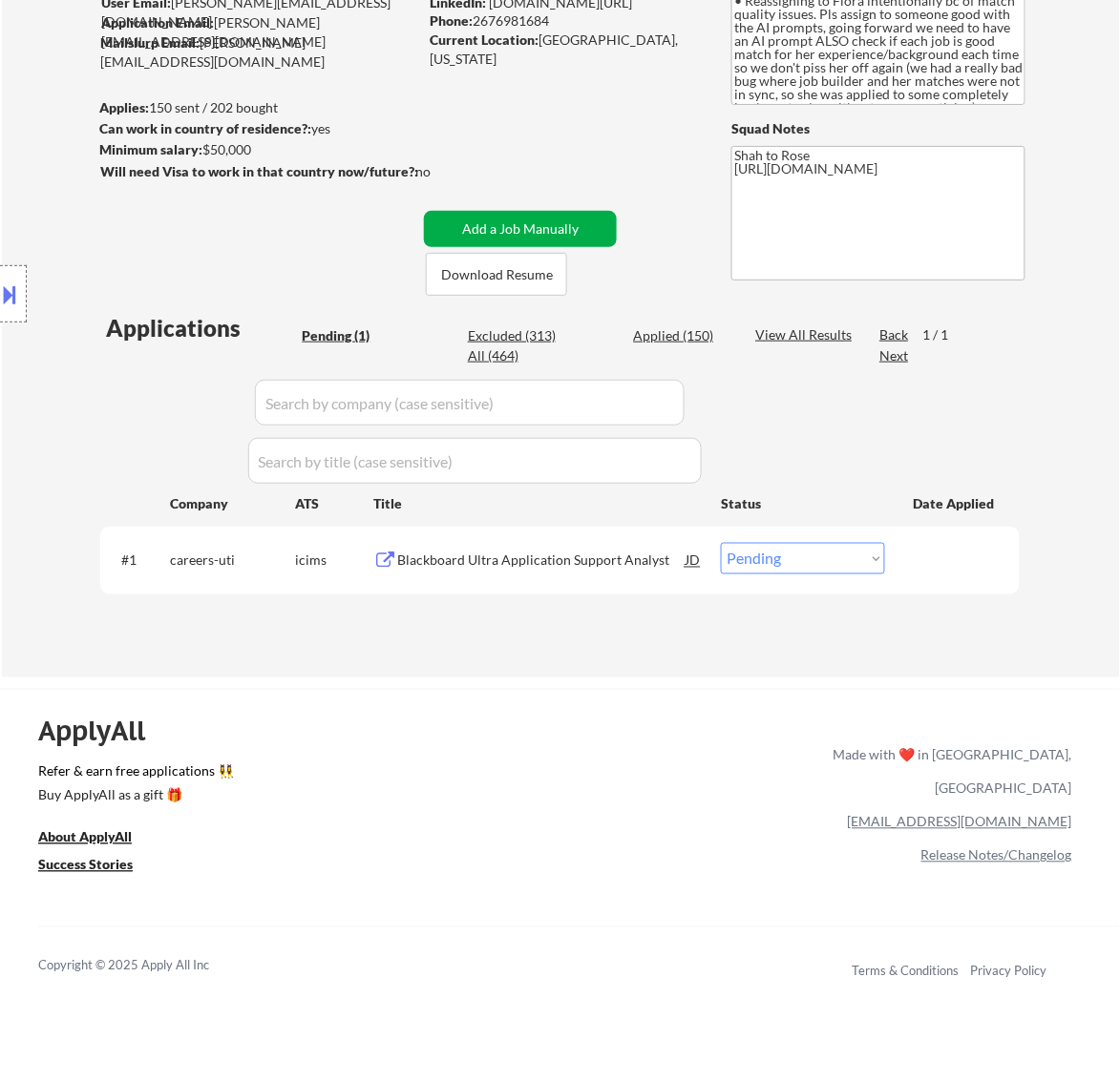
scroll to position [239, 0]
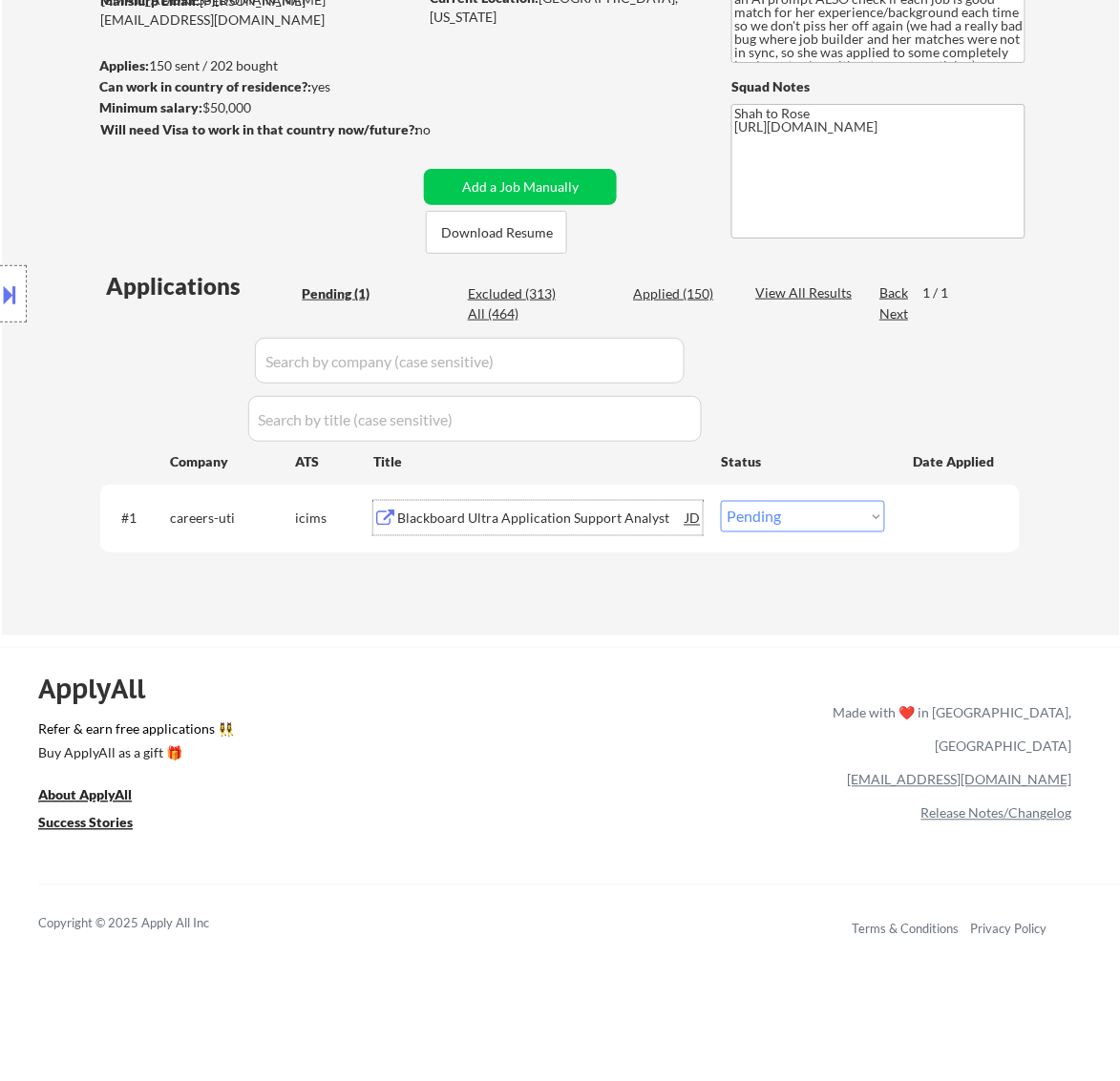
click at [633, 510] on div "Blackboard Ultra Application Support Analyst" at bounding box center [541, 520] width 288 height 19
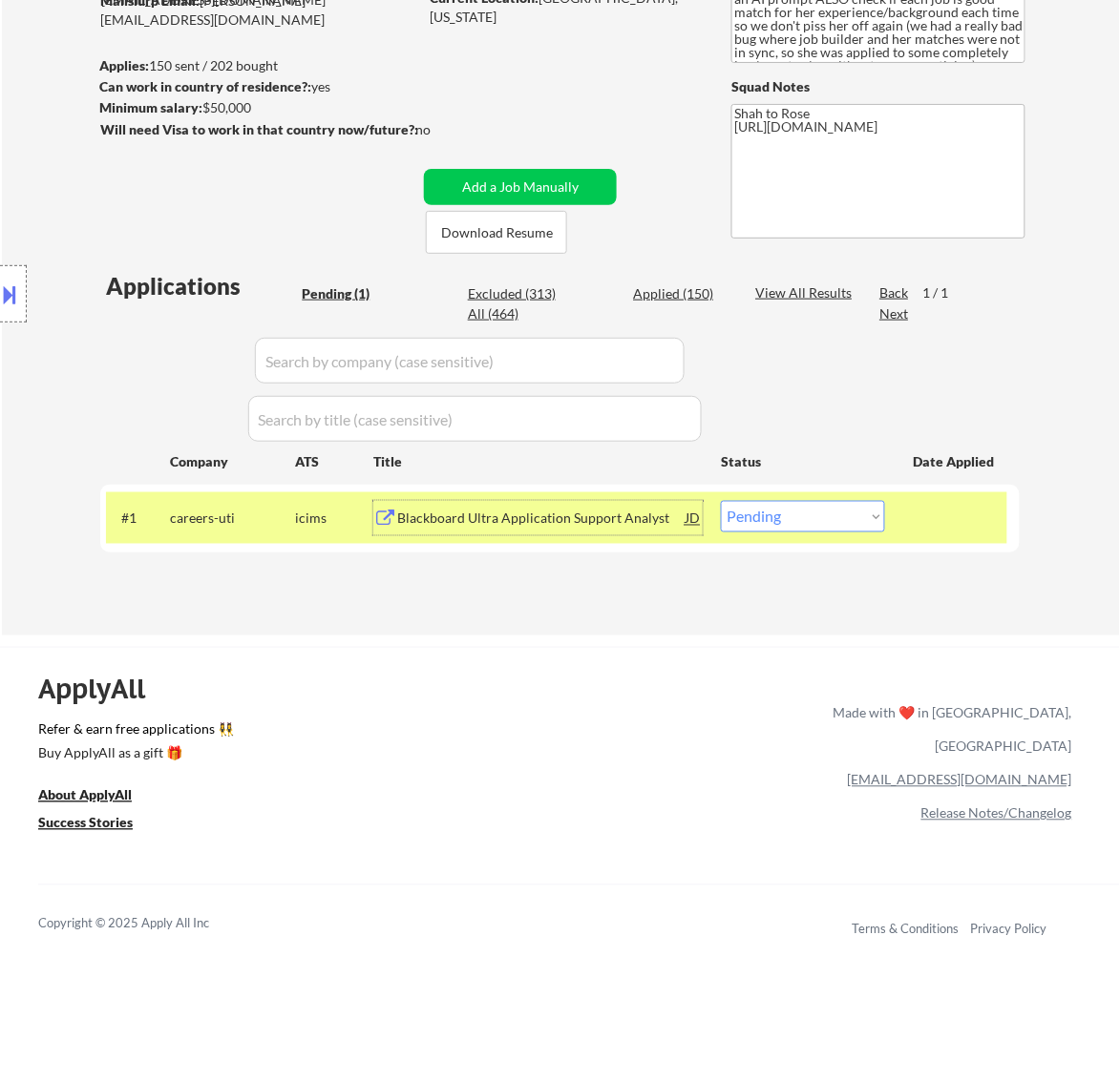
click at [855, 507] on select "Choose an option... Pending Applied Excluded (Questions) Excluded (Expired) Exc…" at bounding box center [803, 517] width 164 height 32
select select ""excluded__bad_match_""
click at [721, 501] on select "Choose an option... Pending Applied Excluded (Questions) Excluded (Expired) Exc…" at bounding box center [803, 517] width 164 height 32
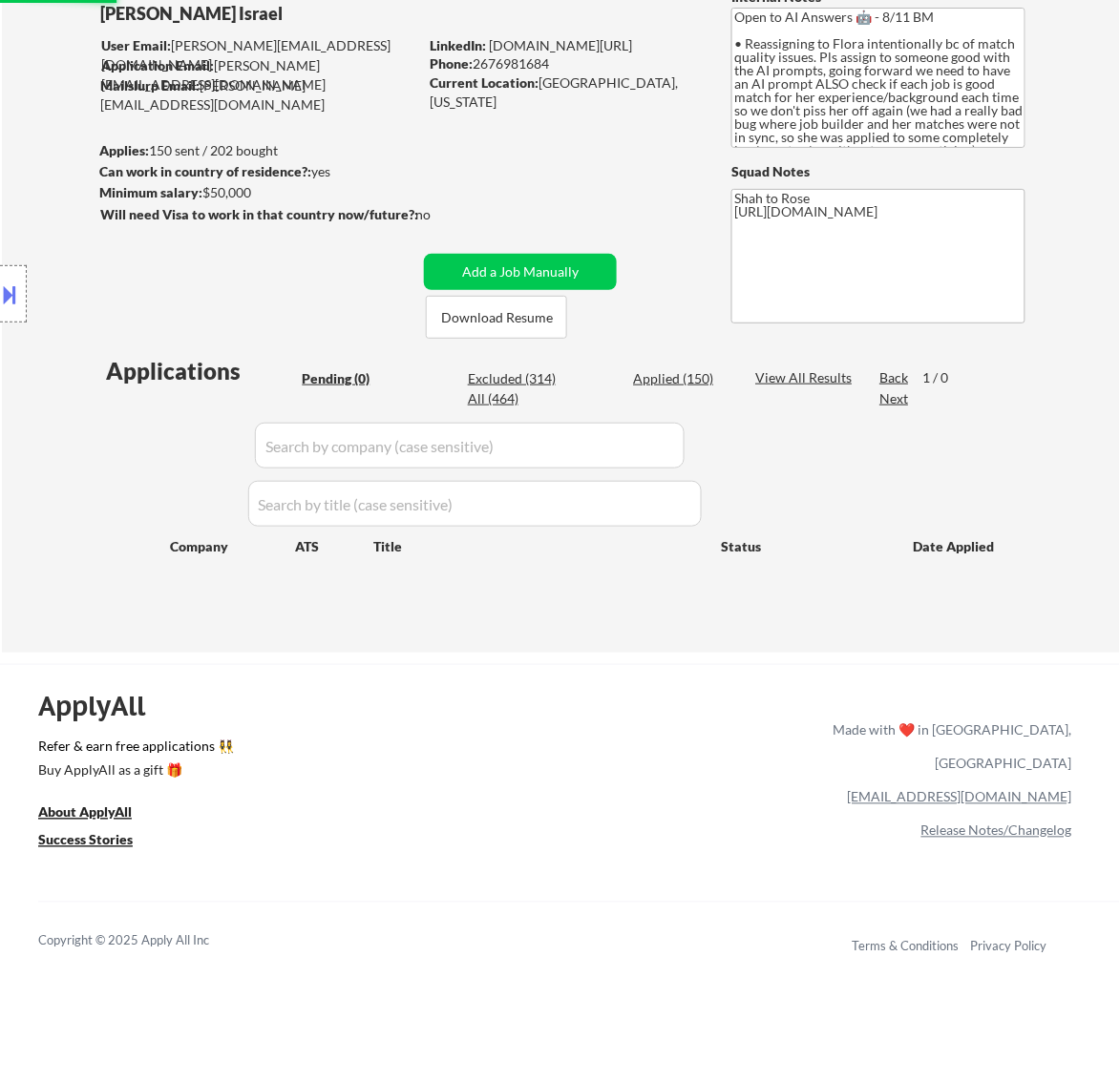
scroll to position [0, 0]
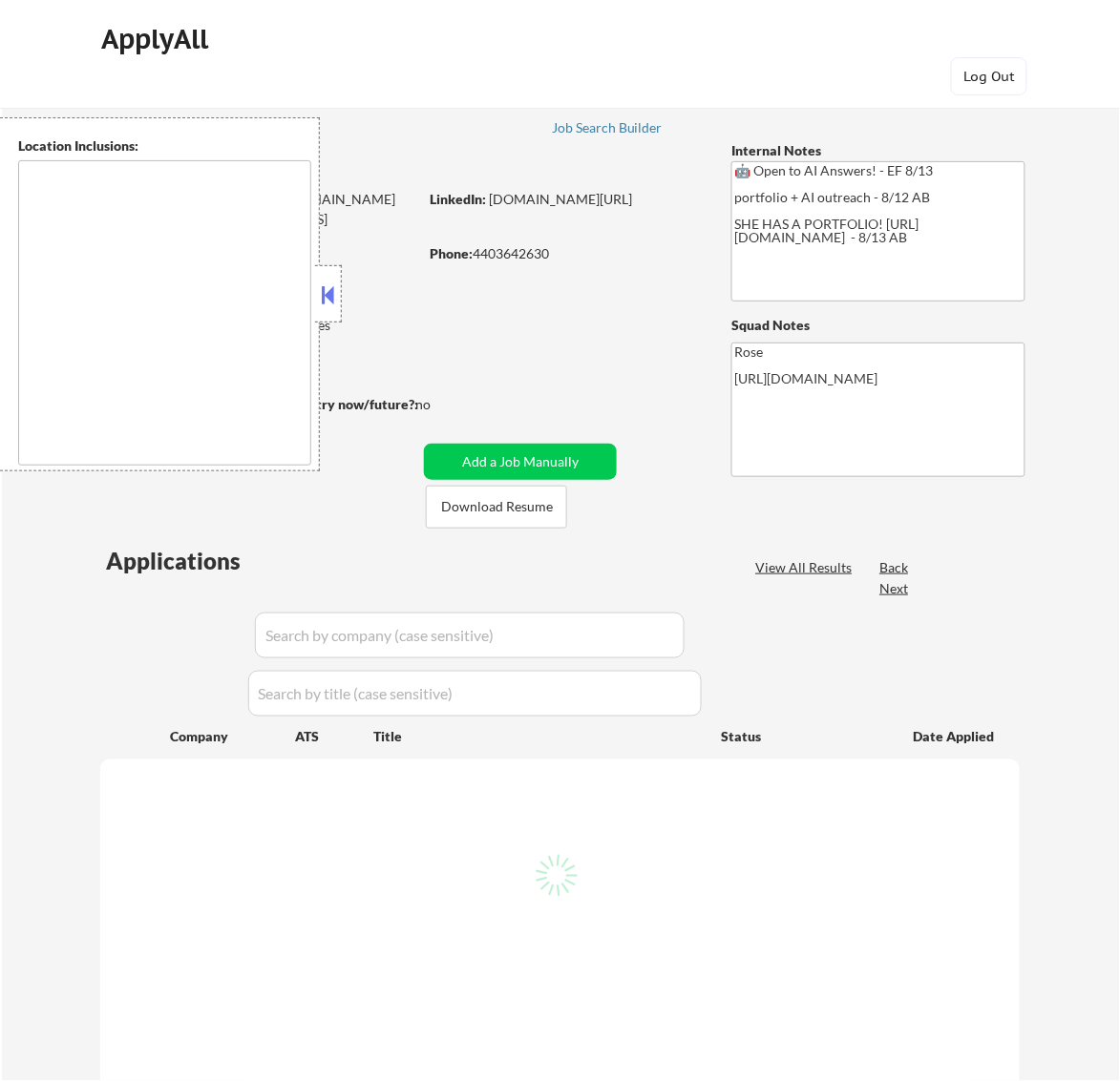
type textarea "Cleveland, OH Lakewood, OH Euclid, OH Parma, OH Shaker Heights, OH Garfield Hei…"
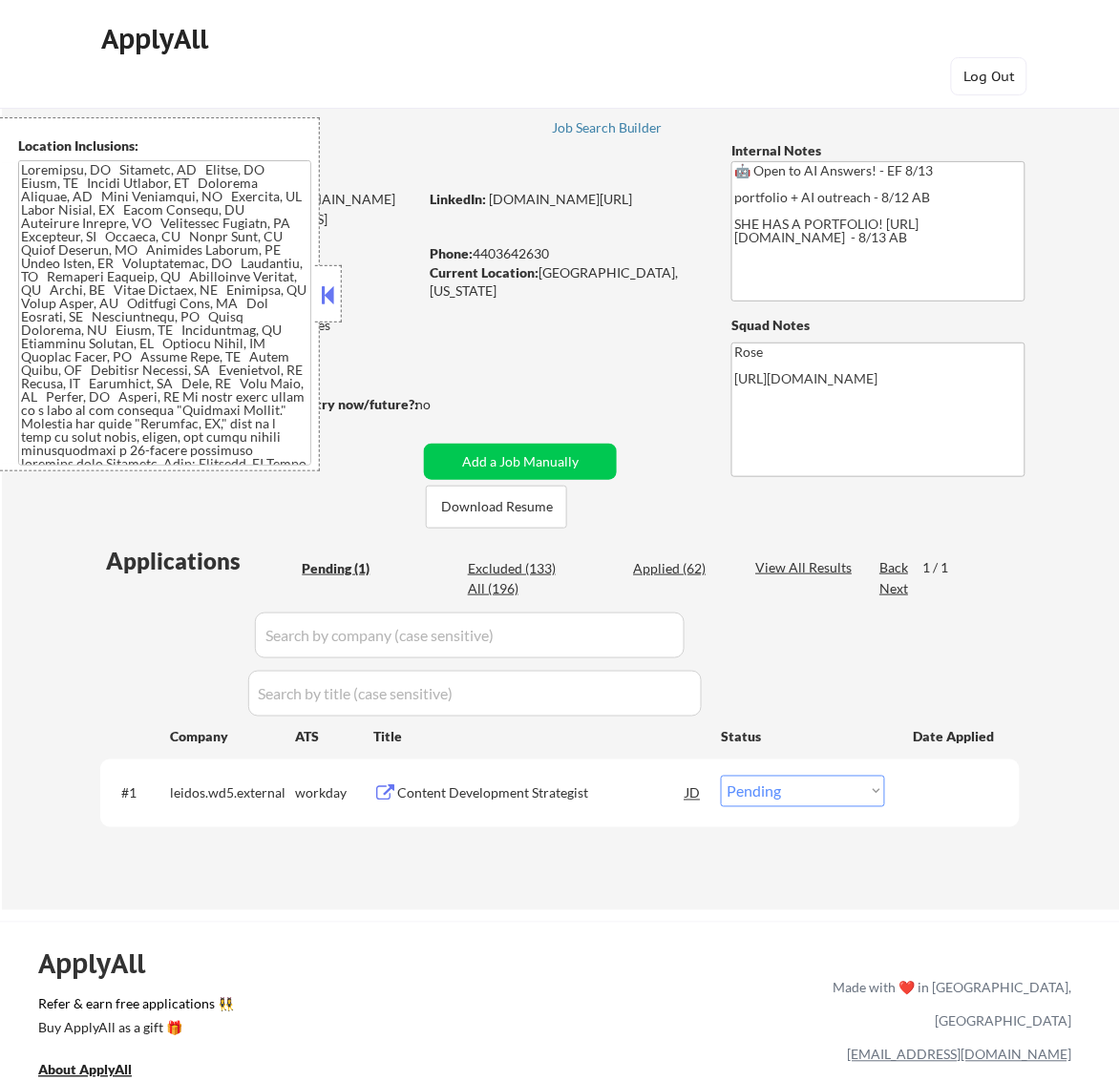
click at [331, 299] on button at bounding box center [328, 295] width 21 height 29
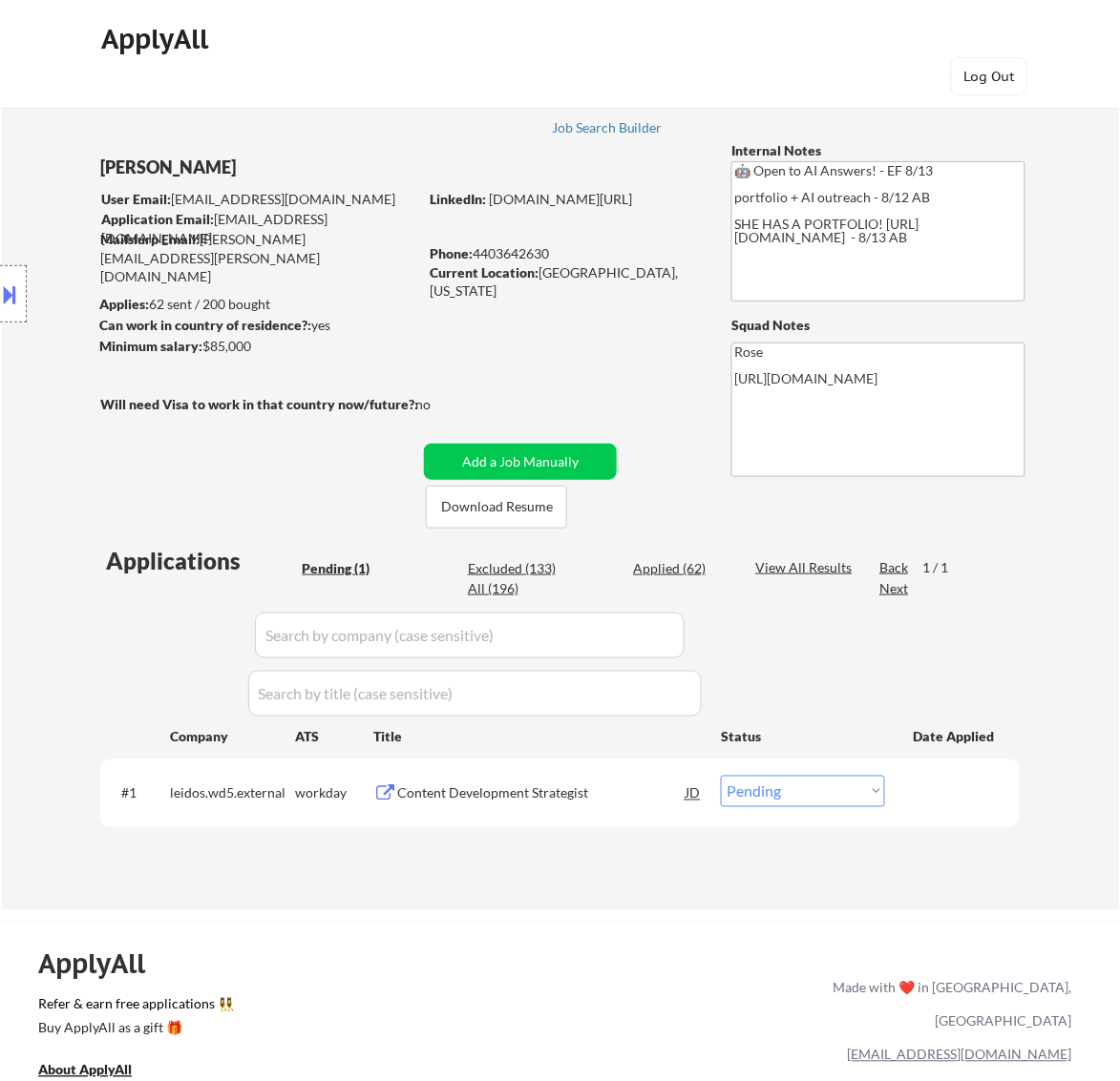
click at [545, 799] on div "Content Development Strategist" at bounding box center [541, 794] width 288 height 19
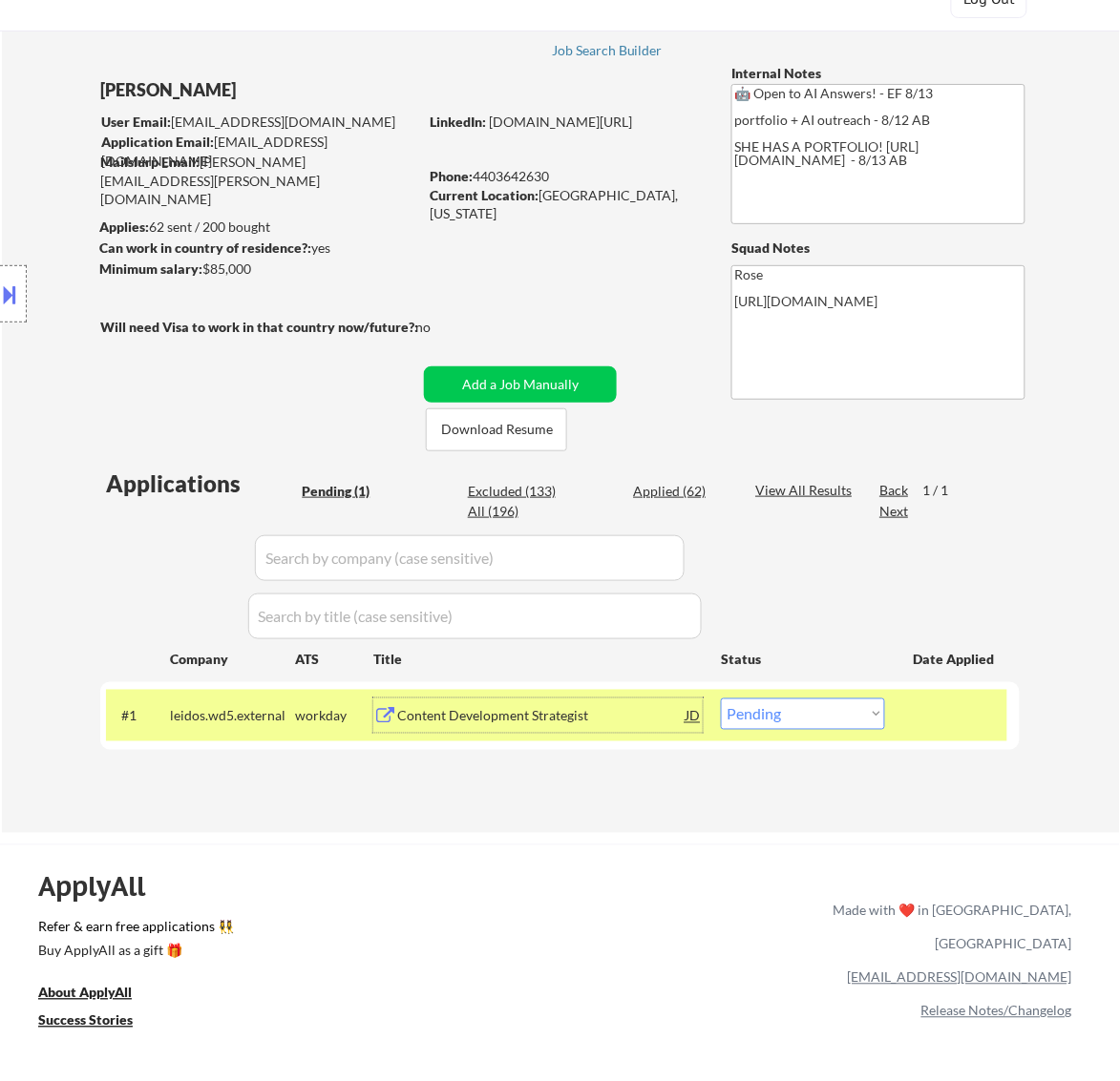
scroll to position [119, 0]
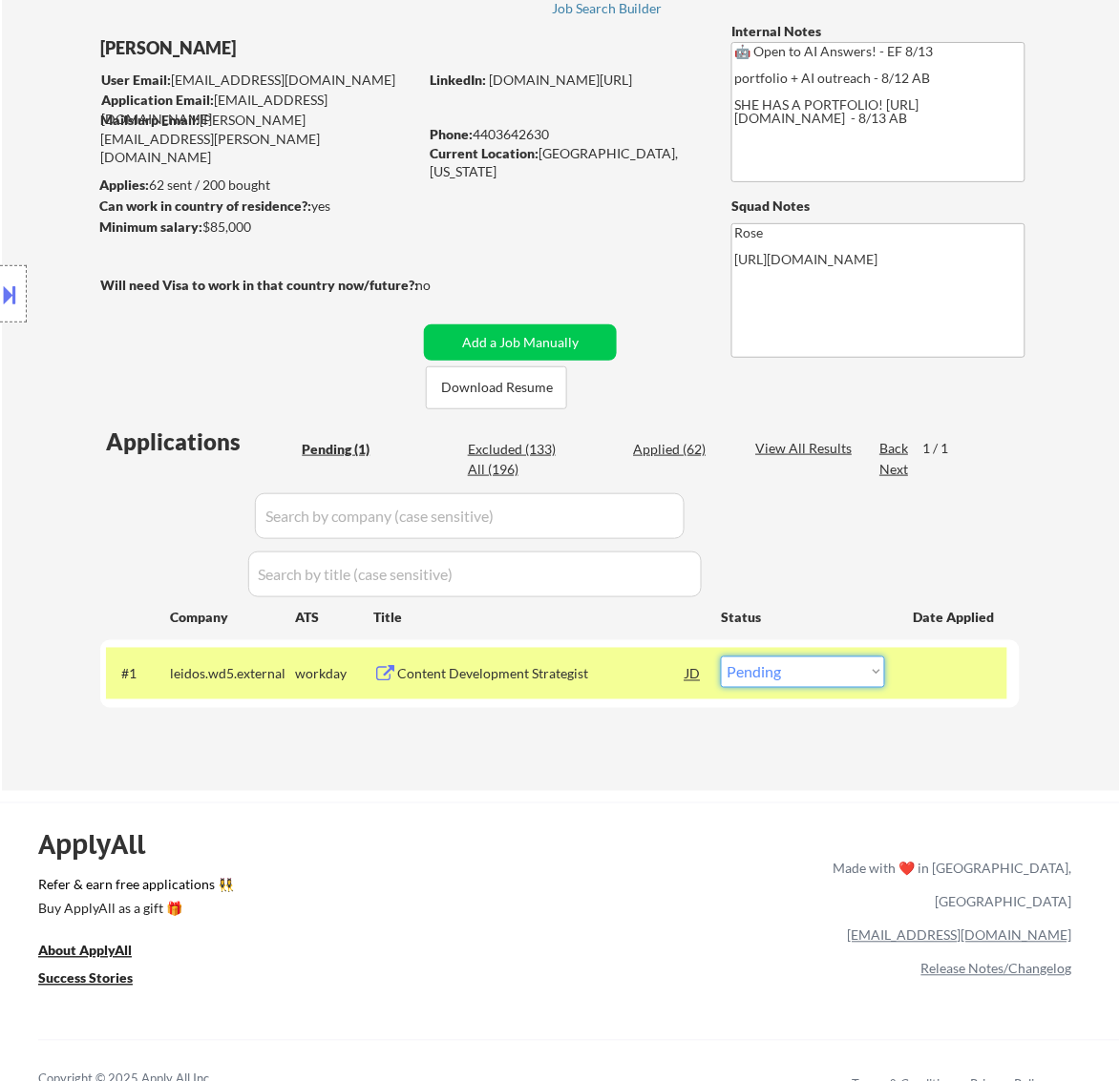
click at [876, 678] on select "Choose an option... Pending Applied Excluded (Questions) Excluded (Expired) Exc…" at bounding box center [803, 672] width 164 height 32
select select ""excluded__salary_""
click at [721, 657] on select "Choose an option... Pending Applied Excluded (Questions) Excluded (Expired) Exc…" at bounding box center [803, 672] width 164 height 32
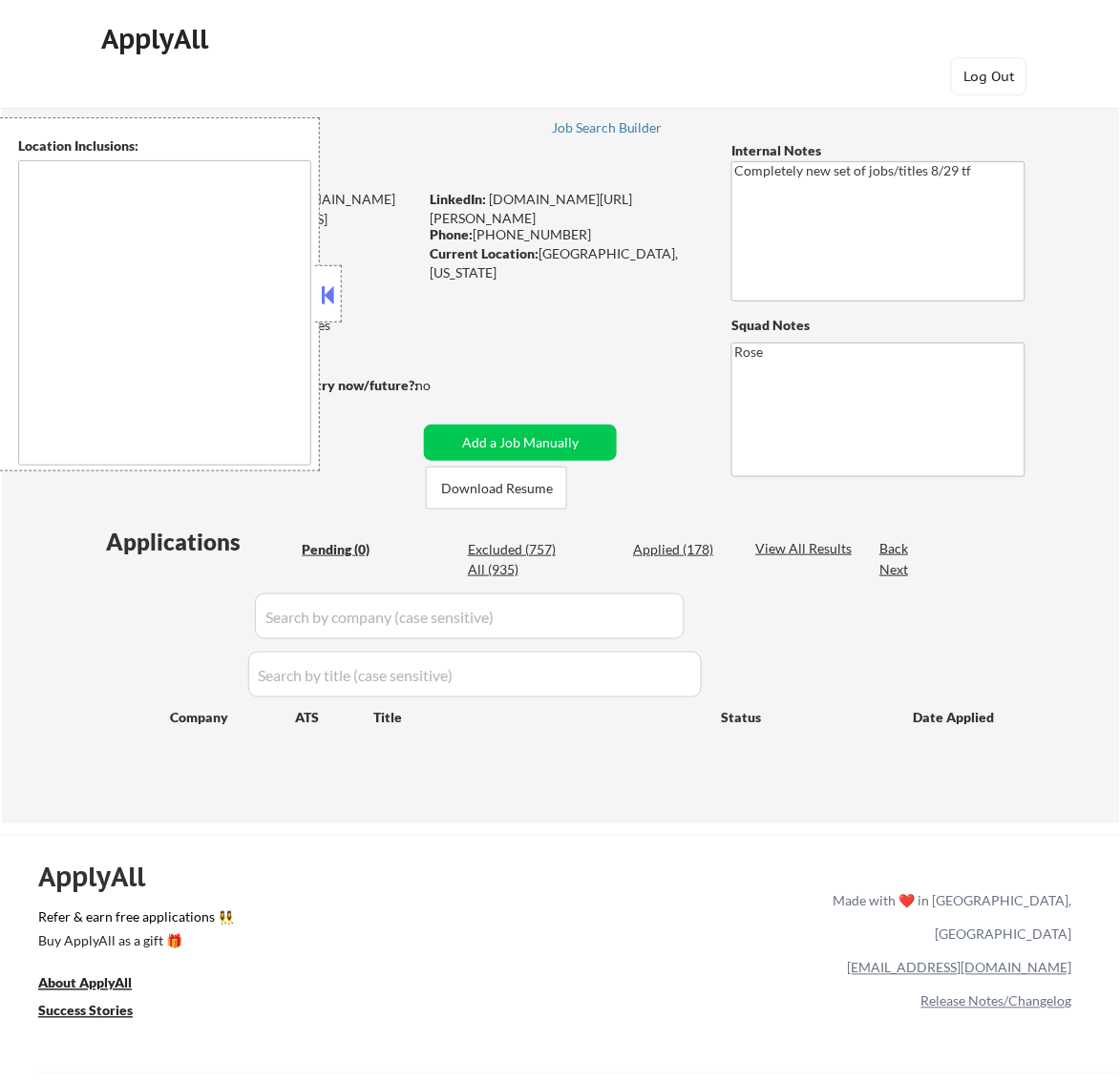
click at [330, 298] on button at bounding box center [328, 295] width 21 height 29
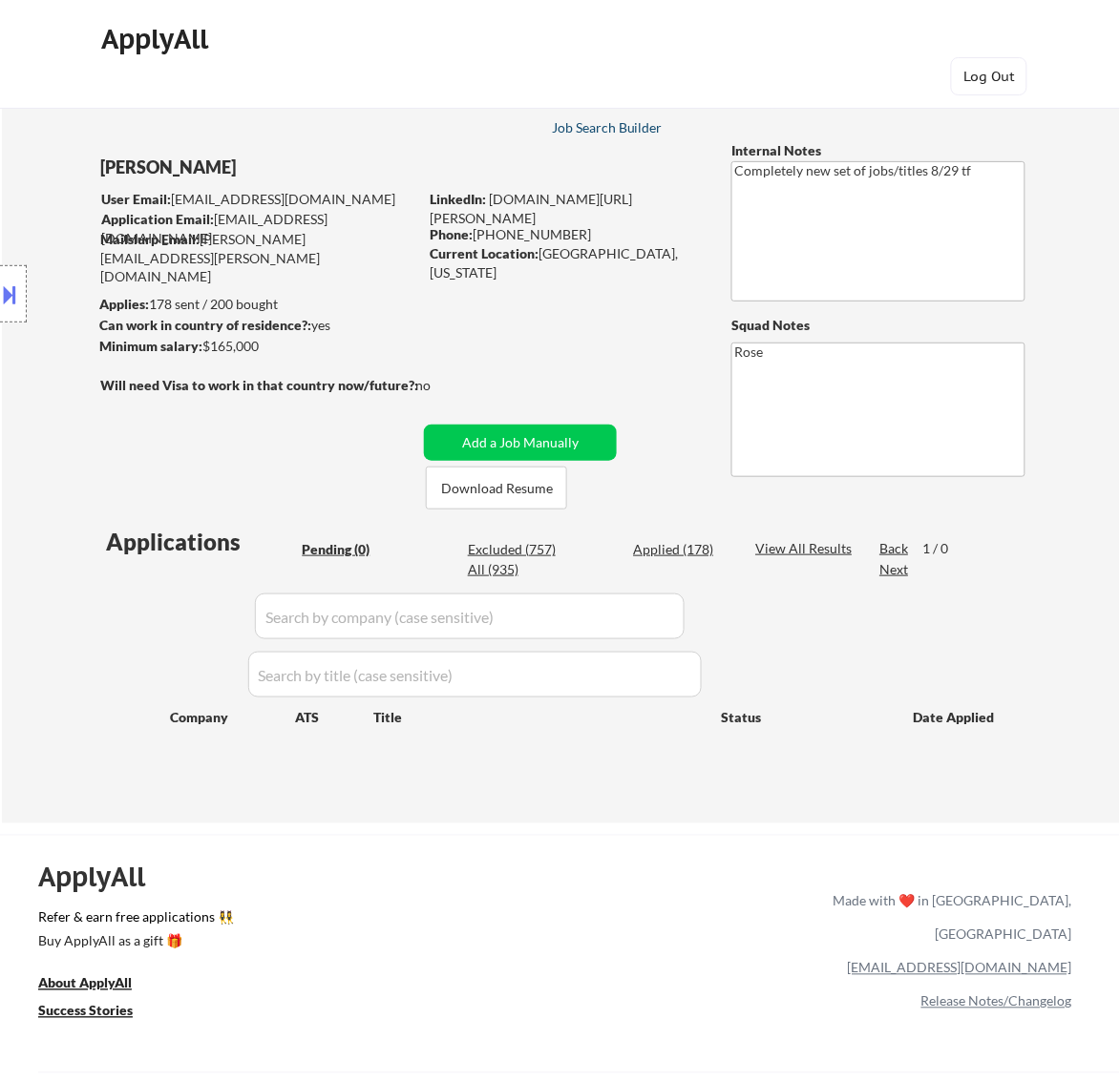
click at [586, 124] on div "Job Search Builder" at bounding box center [608, 128] width 112 height 14
select select ""pending""
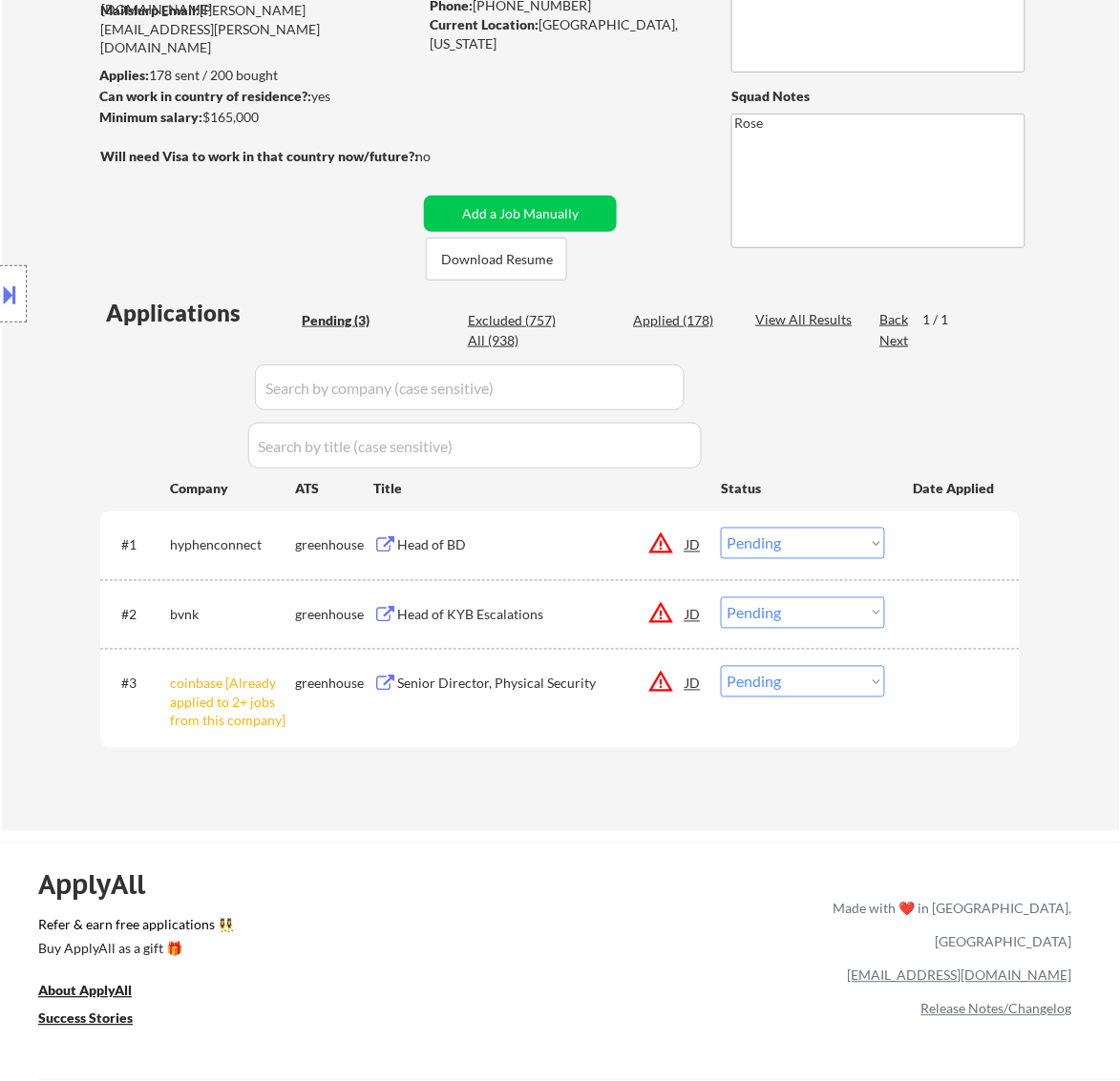
scroll to position [239, 0]
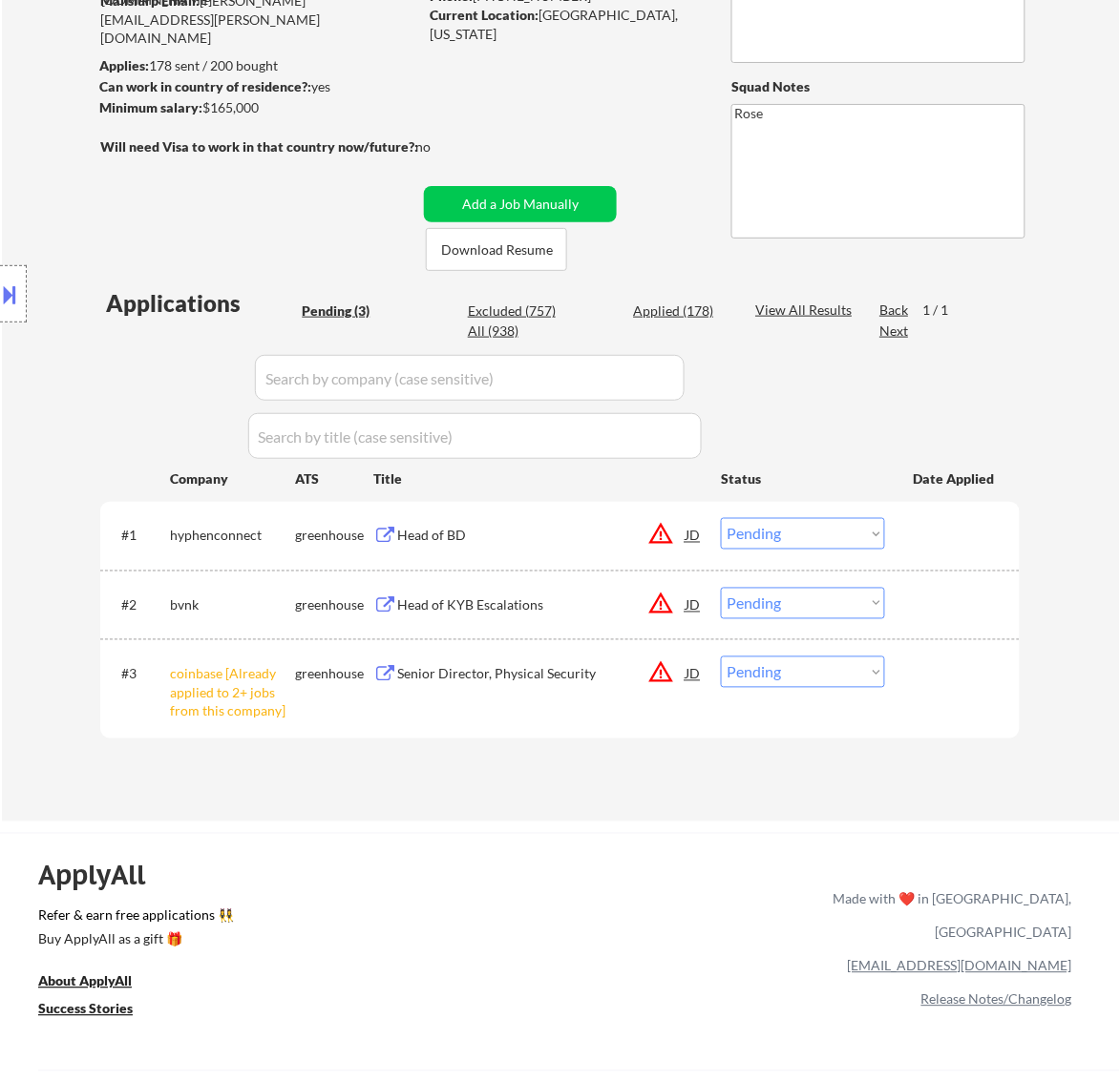
click at [854, 674] on select "Choose an option... Pending Applied Excluded (Questions) Excluded (Expired) Exc…" at bounding box center [803, 672] width 164 height 32
select select ""excluded__other_""
click at [721, 657] on select "Choose an option... Pending Applied Excluded (Questions) Excluded (Expired) Exc…" at bounding box center [803, 672] width 164 height 32
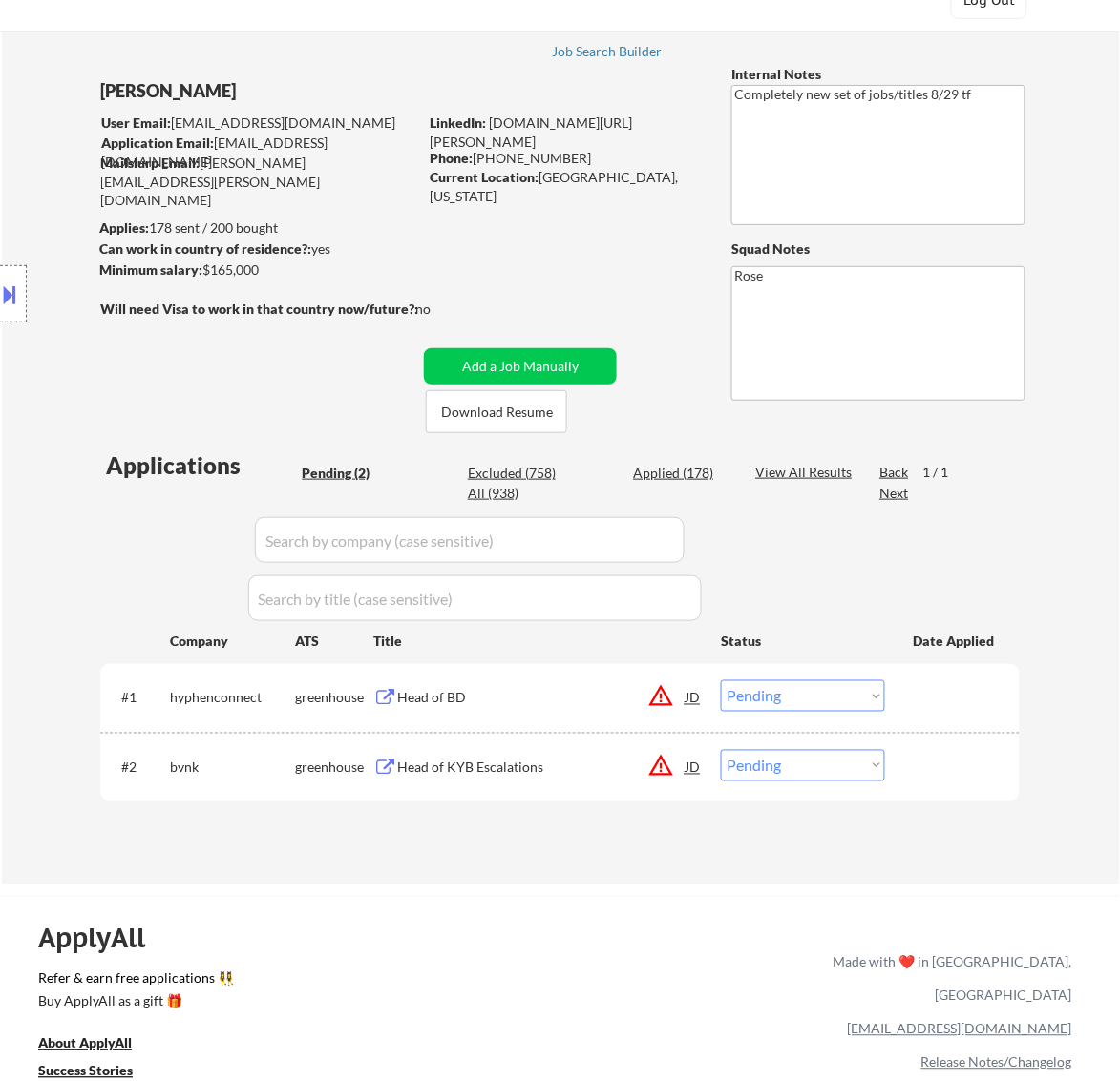
scroll to position [119, 0]
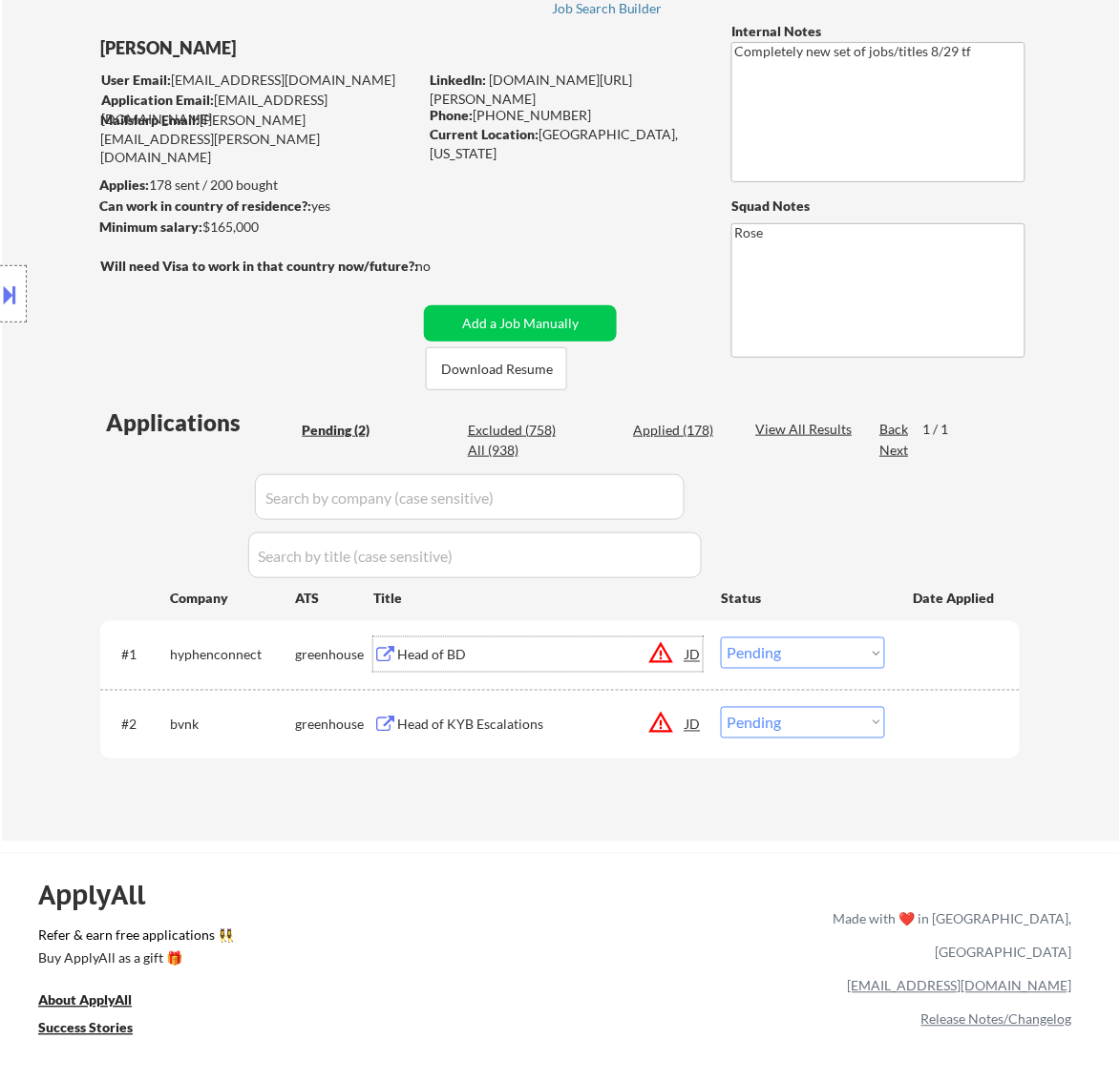
click at [588, 665] on div "Head of BD" at bounding box center [541, 655] width 288 height 35
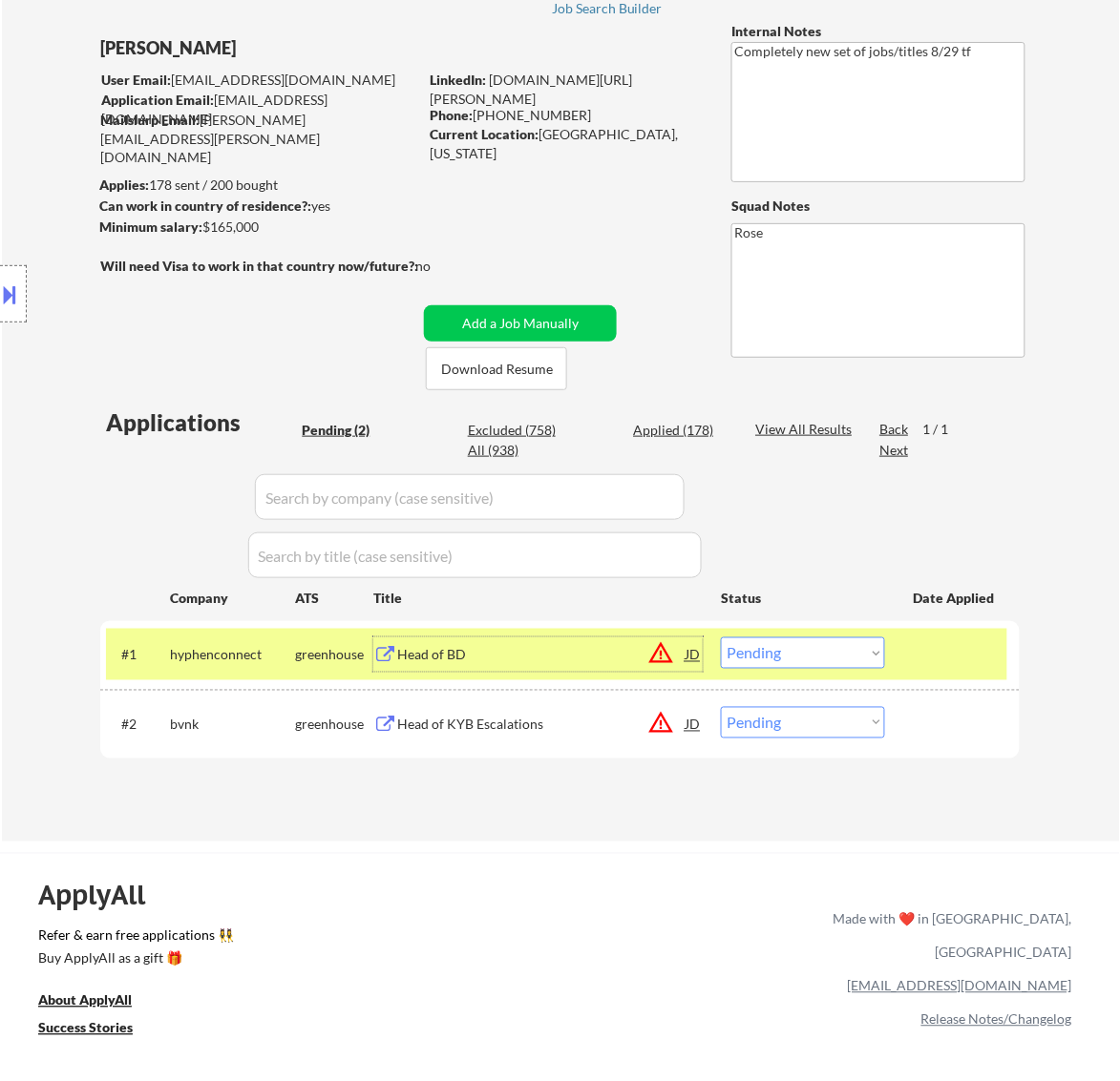
drag, startPoint x: 818, startPoint y: 645, endPoint x: 822, endPoint y: 655, distance: 10.8
click at [818, 645] on select "Choose an option... Pending Applied Excluded (Questions) Excluded (Expired) Exc…" at bounding box center [803, 653] width 164 height 32
click at [721, 638] on select "Choose an option... Pending Applied Excluded (Questions) Excluded (Expired) Exc…" at bounding box center [803, 653] width 164 height 32
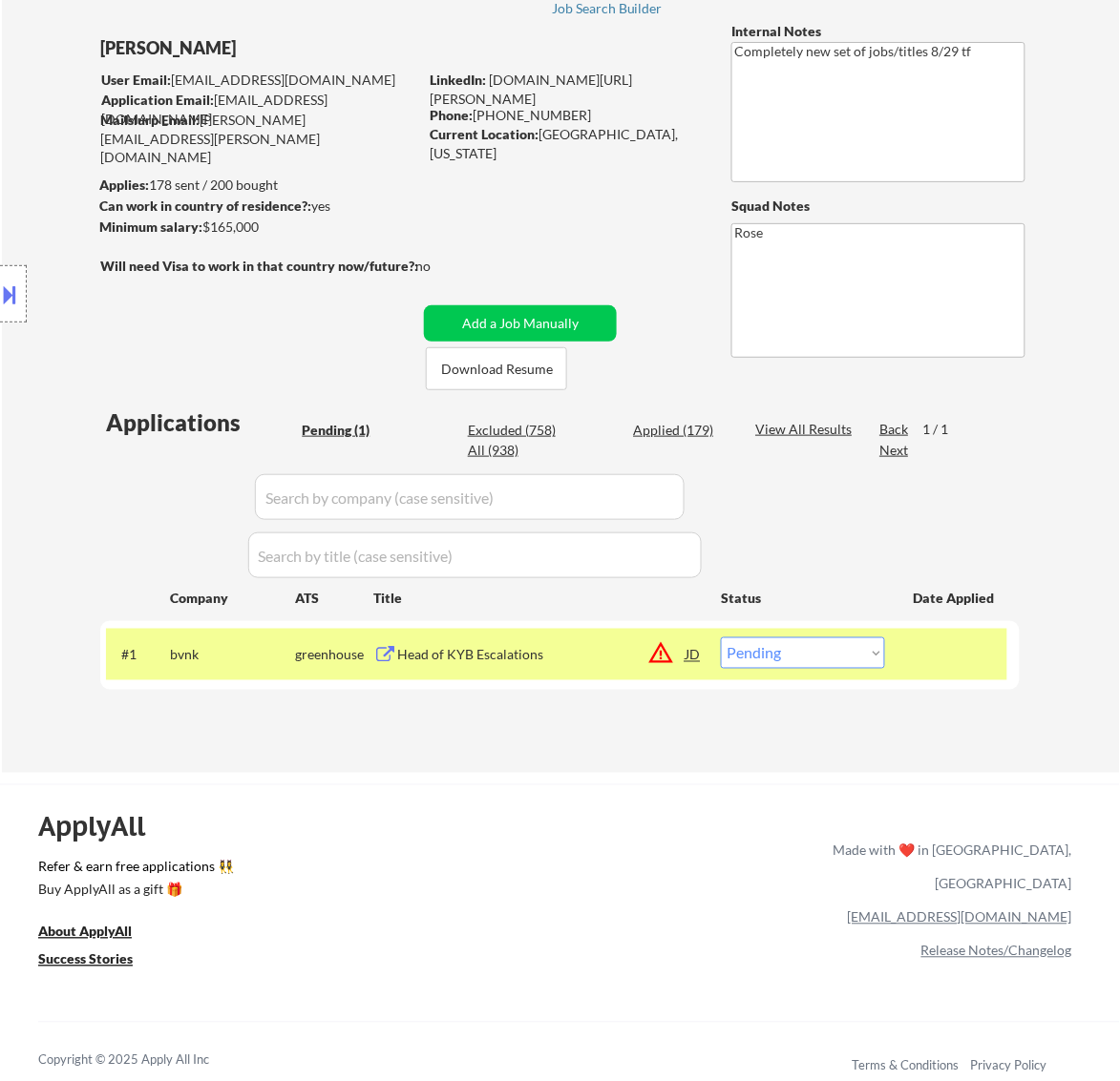
click at [589, 652] on div "Head of KYB Escalations" at bounding box center [541, 656] width 288 height 19
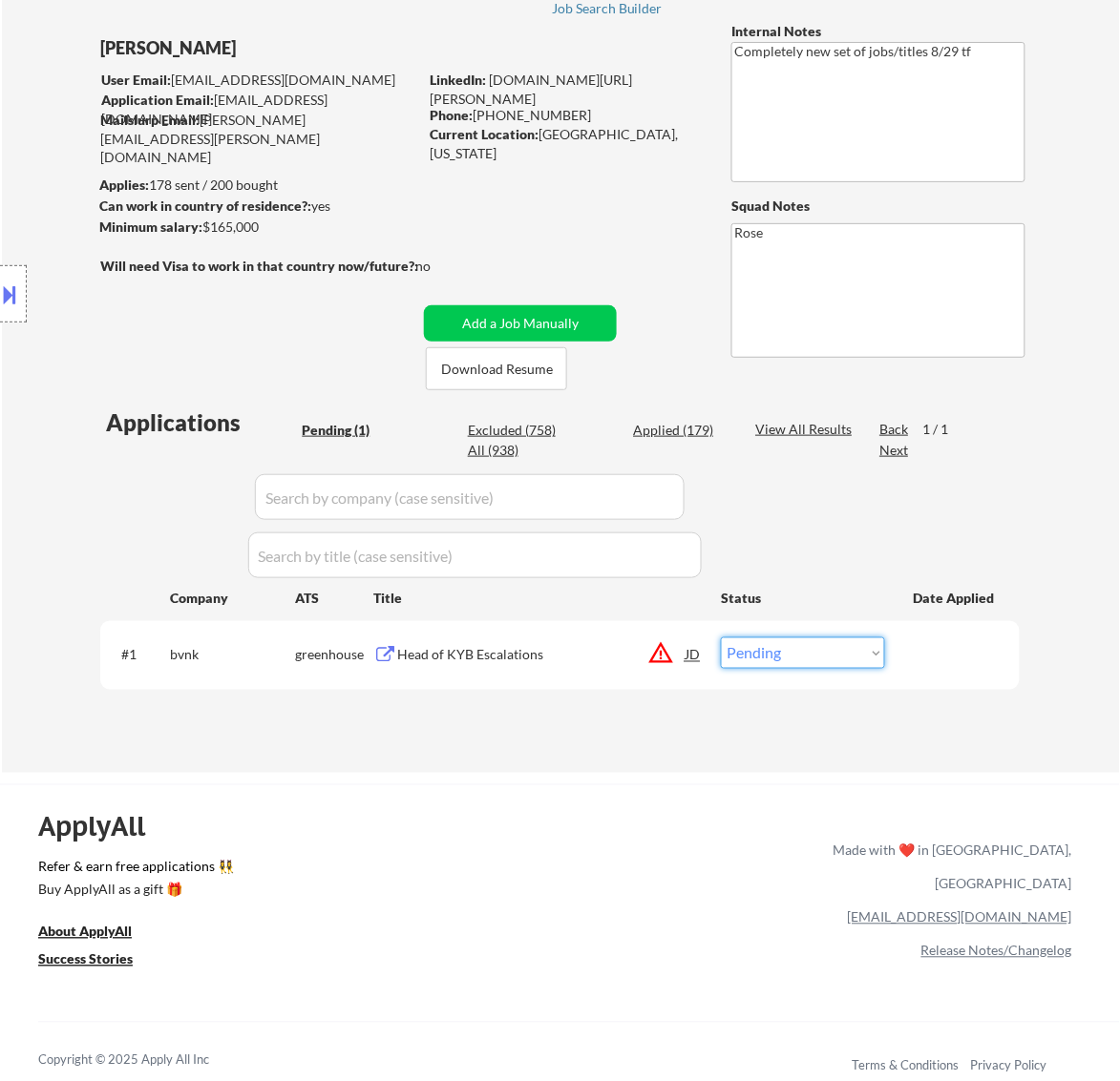
click at [809, 652] on select "Choose an option... Pending Applied Excluded (Questions) Excluded (Expired) Exc…" at bounding box center [803, 653] width 164 height 32
select select ""applied""
click at [721, 638] on select "Choose an option... Pending Applied Excluded (Questions) Excluded (Expired) Exc…" at bounding box center [803, 653] width 164 height 32
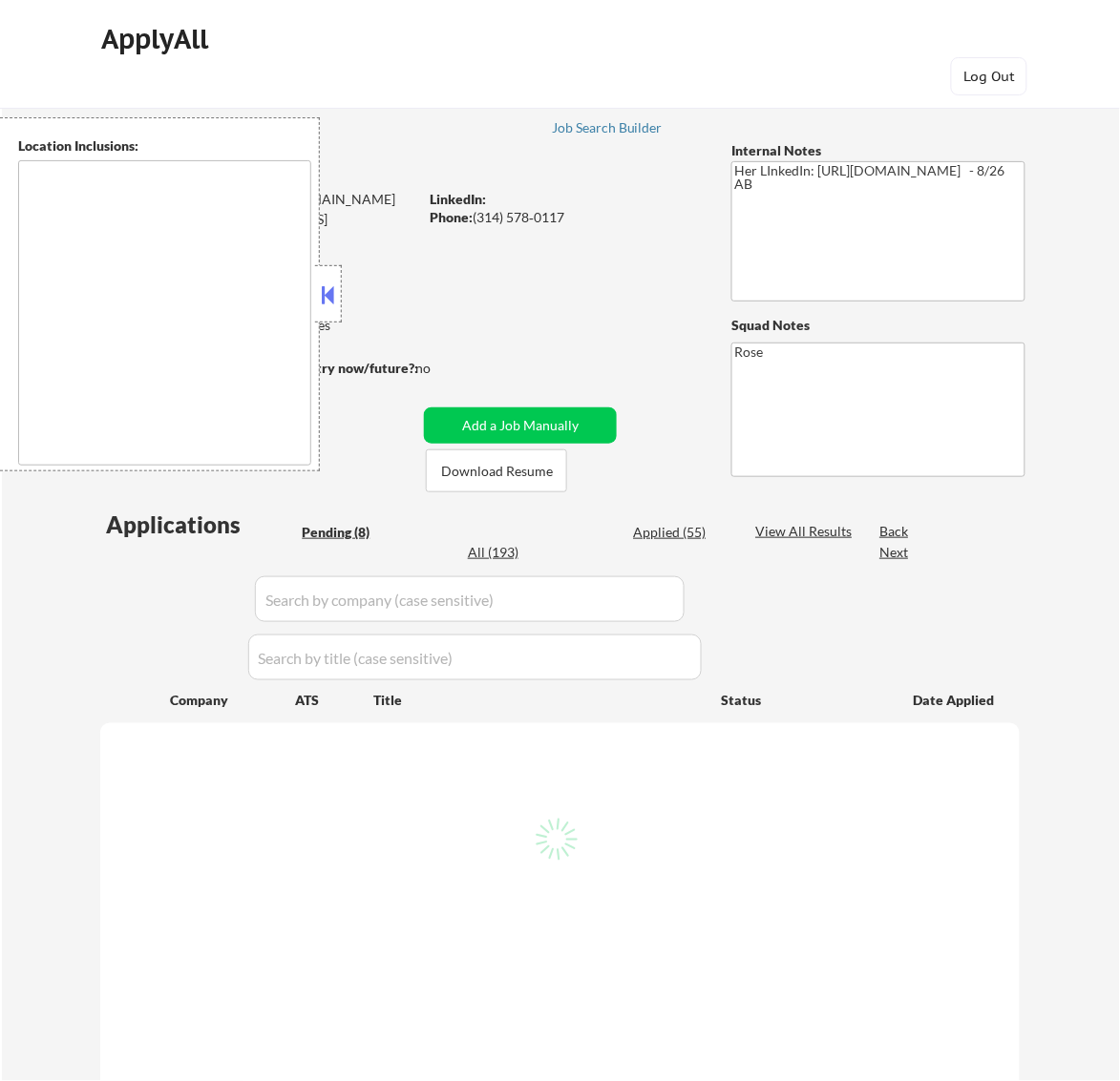
select select ""pending""
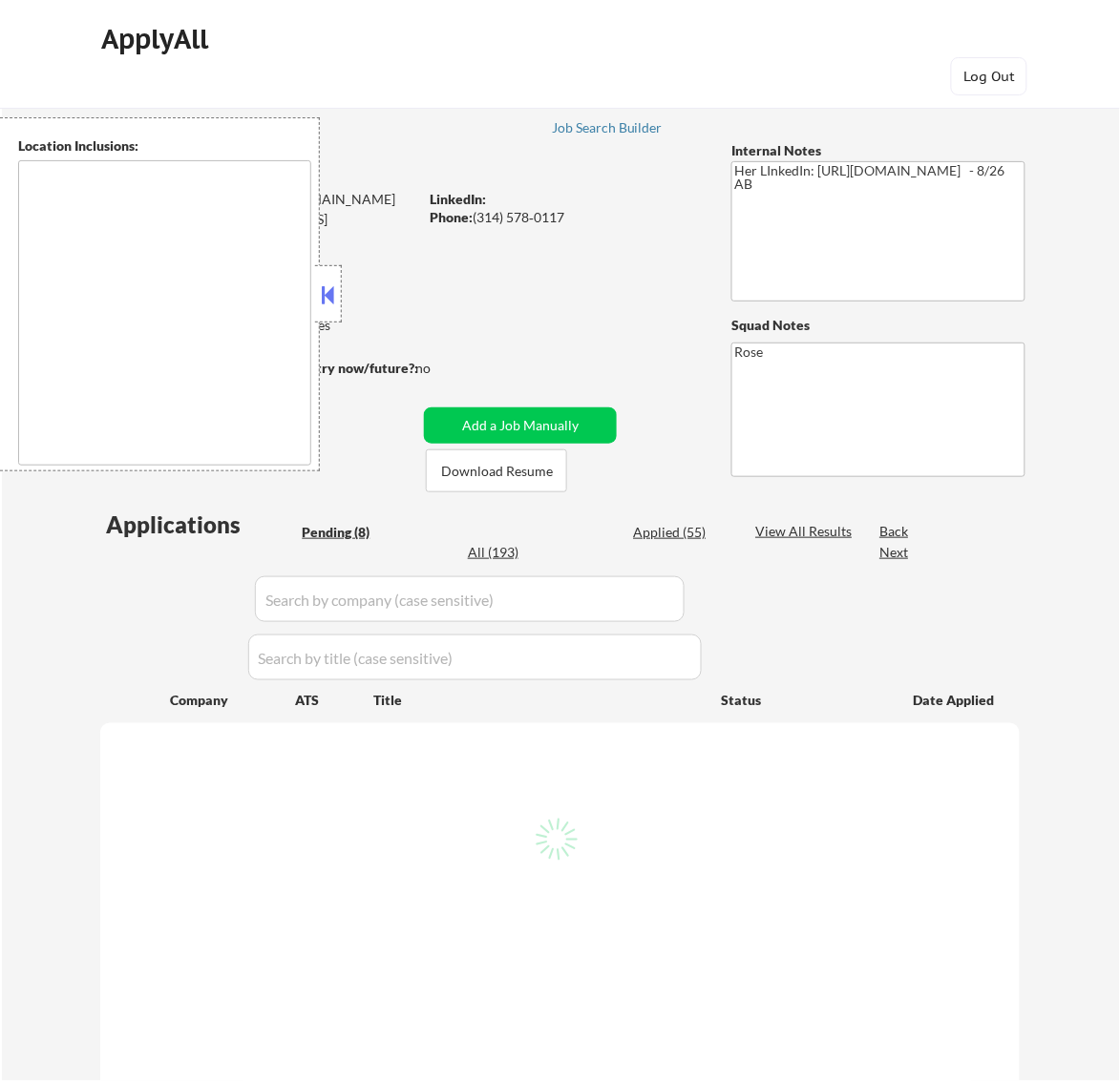
select select ""pending""
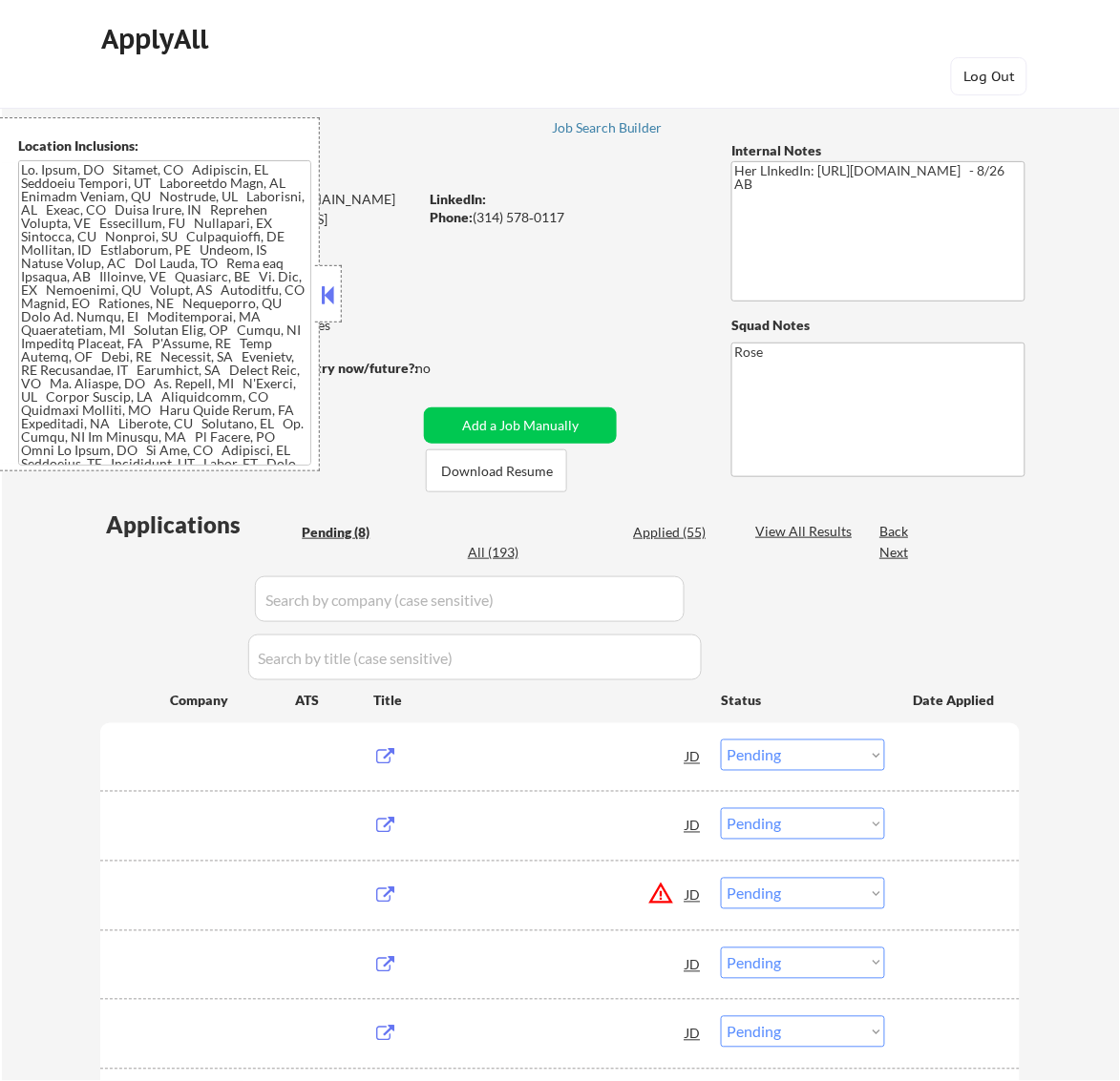
click at [328, 297] on button at bounding box center [328, 295] width 21 height 29
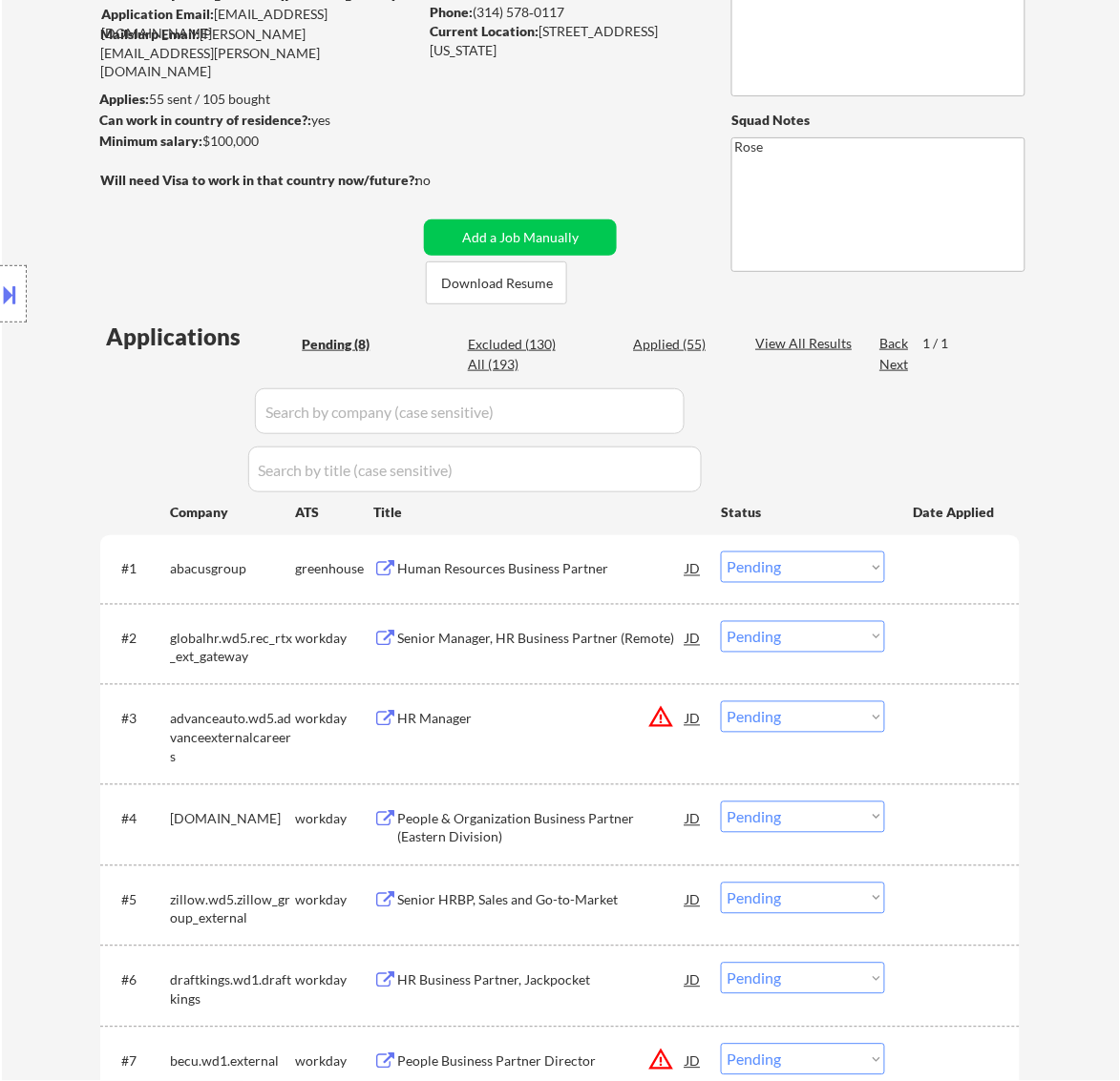
scroll to position [239, 0]
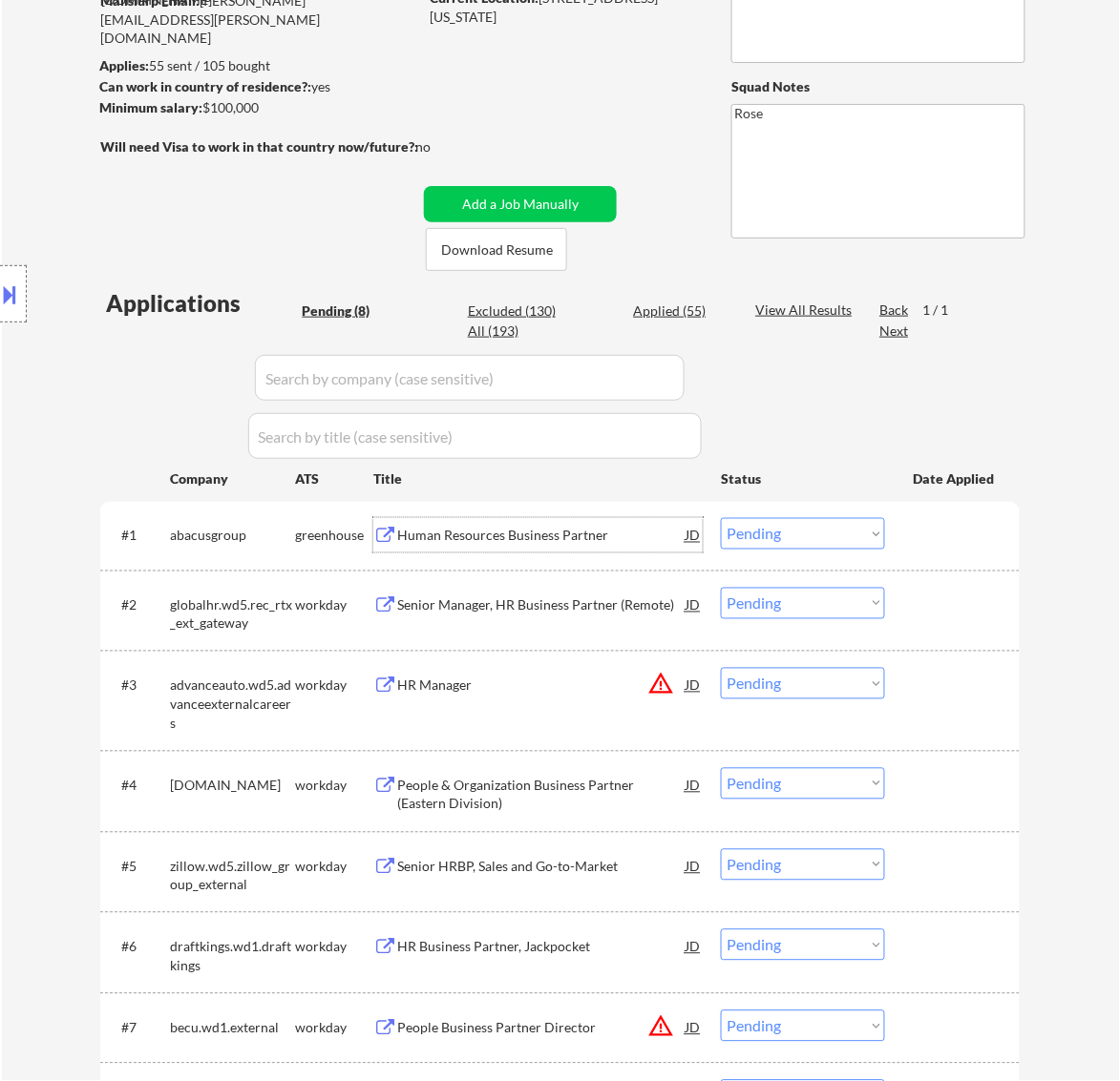
click at [638, 534] on div "Human Resources Business Partner" at bounding box center [541, 536] width 288 height 19
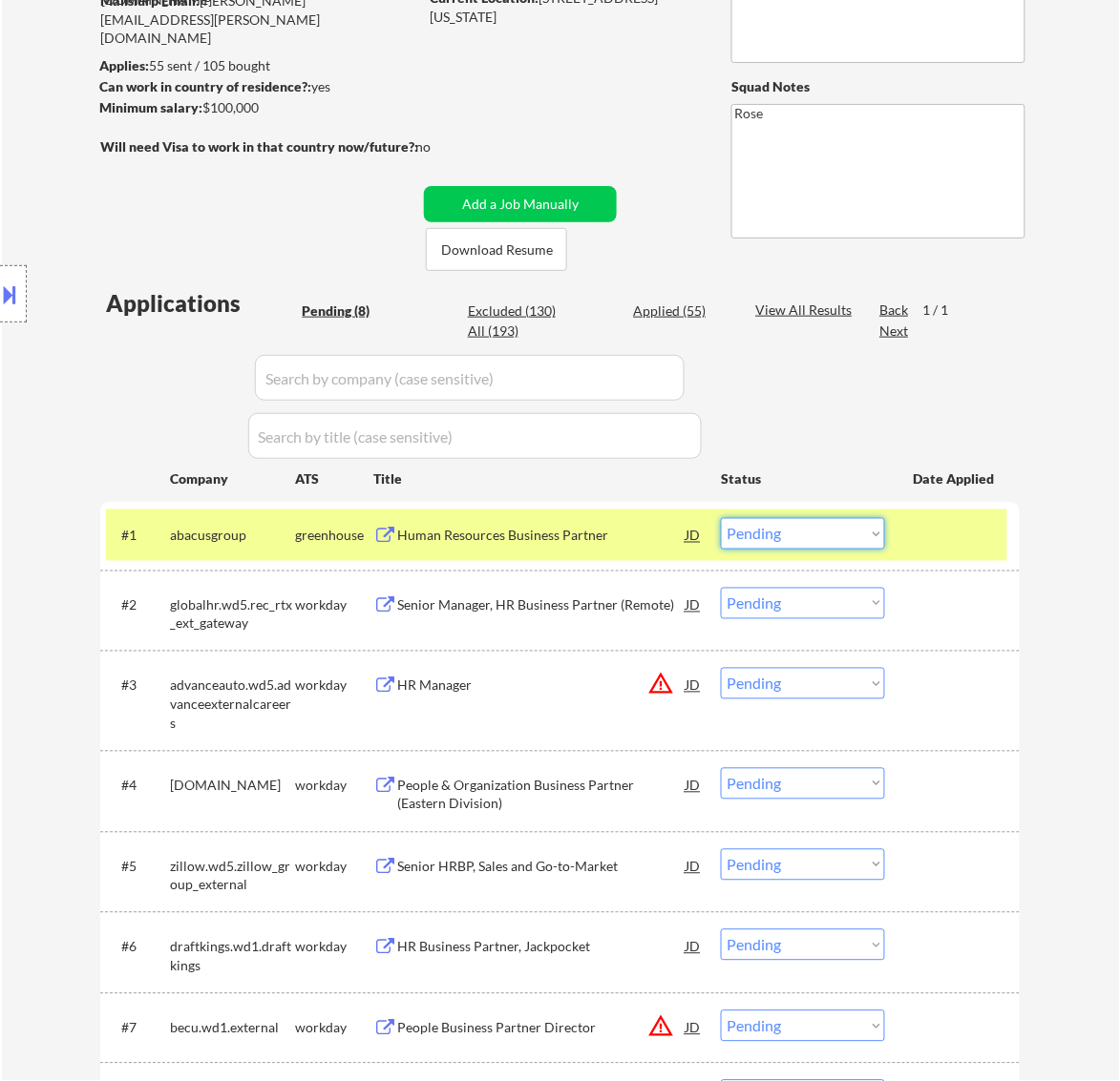
click at [857, 525] on select "Choose an option... Pending Applied Excluded (Questions) Excluded (Expired) Exc…" at bounding box center [803, 533] width 164 height 32
click at [721, 518] on select "Choose an option... Pending Applied Excluded (Questions) Excluded (Expired) Exc…" at bounding box center [803, 533] width 164 height 32
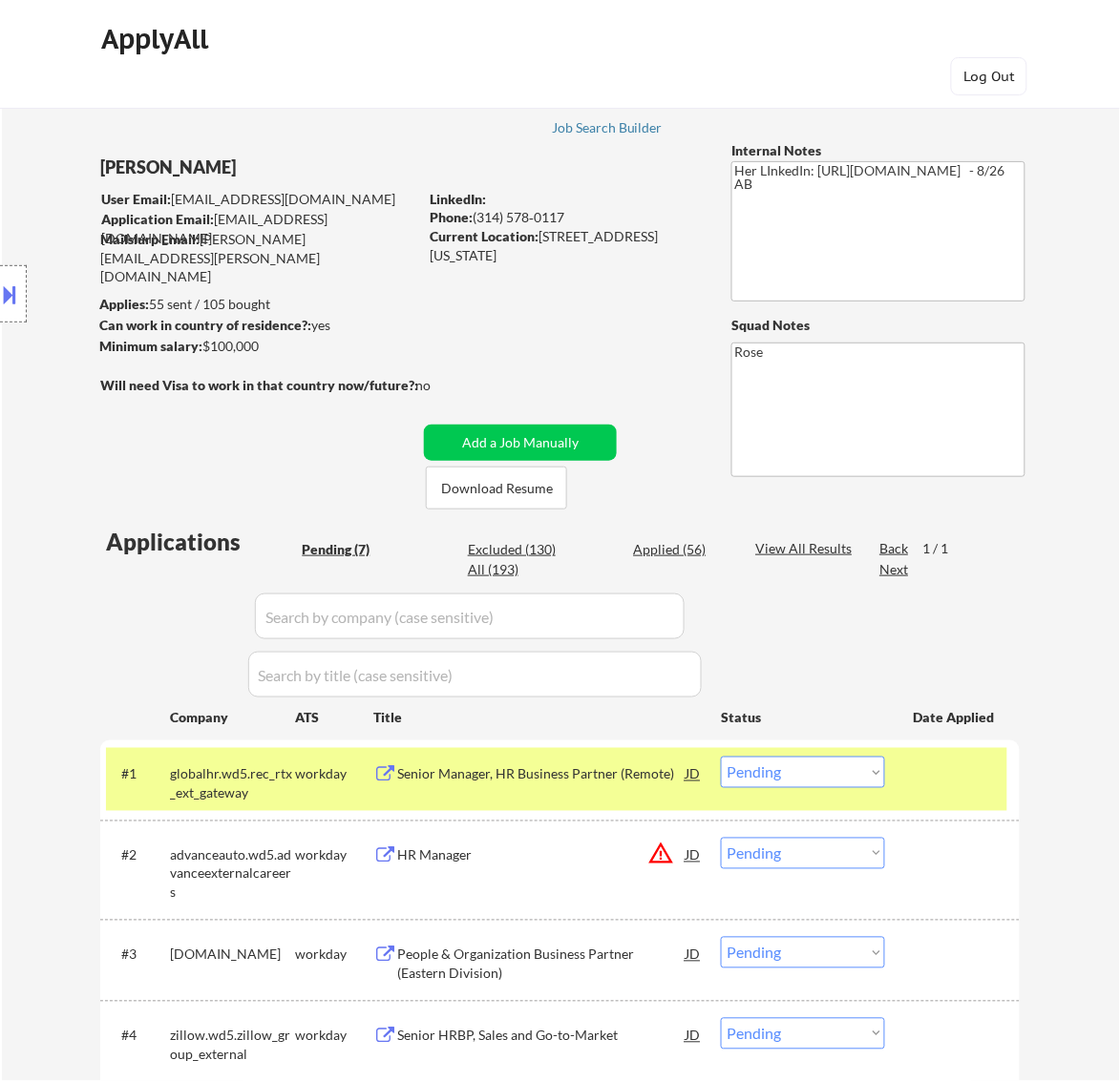
scroll to position [119, 0]
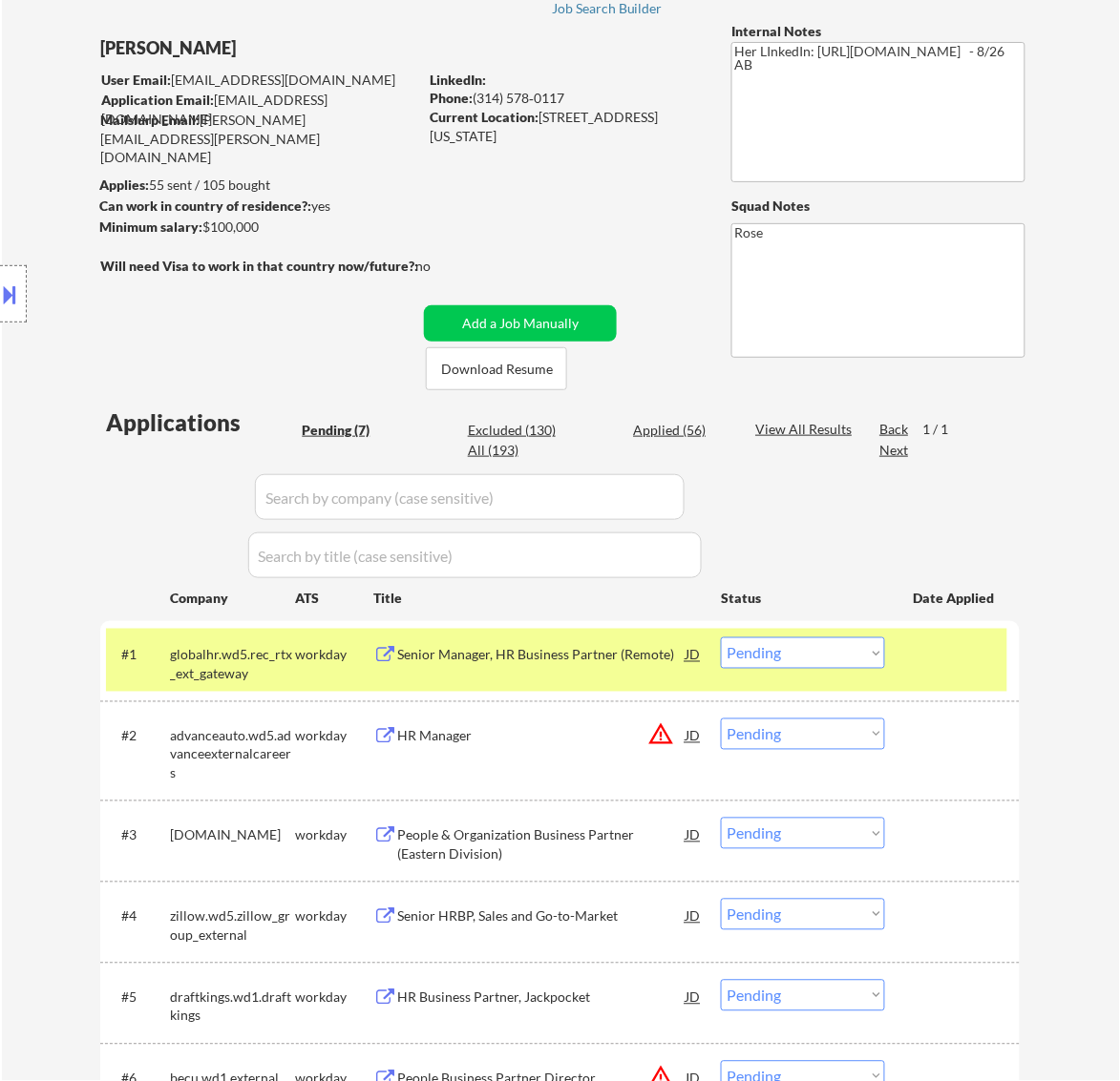
click at [555, 644] on div "Senior Manager, HR Business Partner (Remote)" at bounding box center [541, 655] width 288 height 35
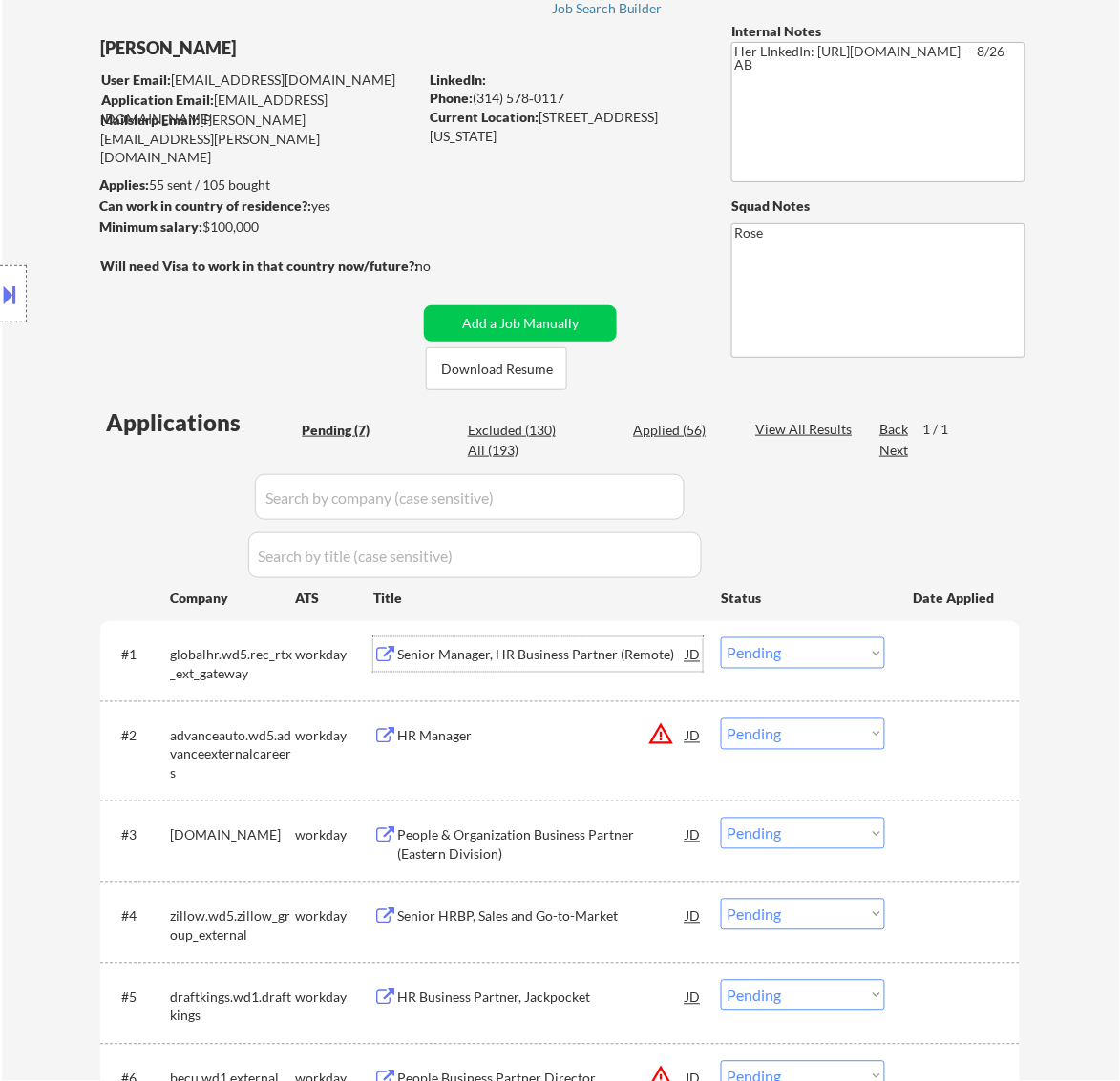
click at [819, 645] on select "Choose an option... Pending Applied Excluded (Questions) Excluded (Expired) Exc…" at bounding box center [803, 653] width 164 height 32
click at [721, 638] on select "Choose an option... Pending Applied Excluded (Questions) Excluded (Expired) Exc…" at bounding box center [803, 653] width 164 height 32
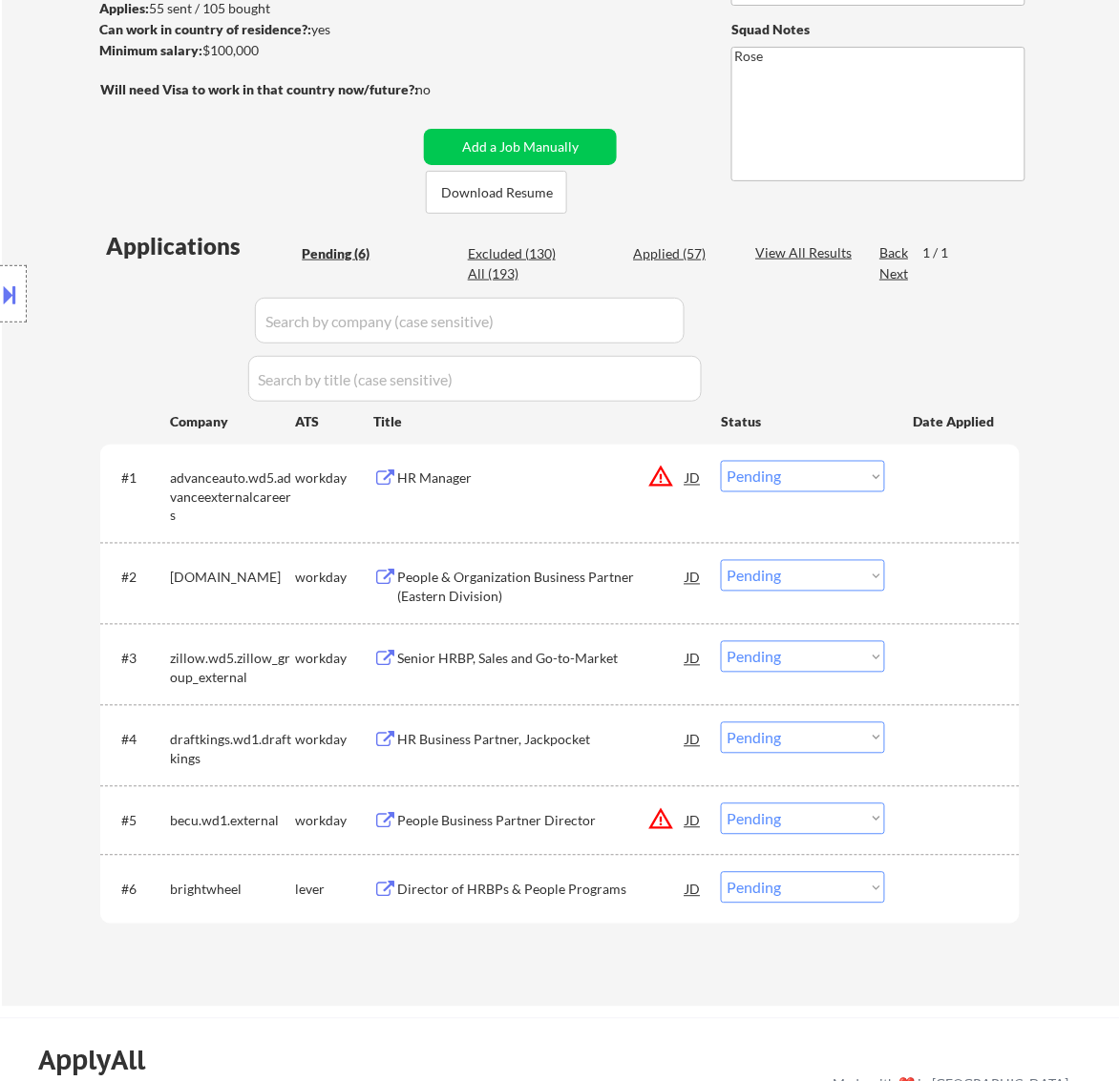
scroll to position [239, 0]
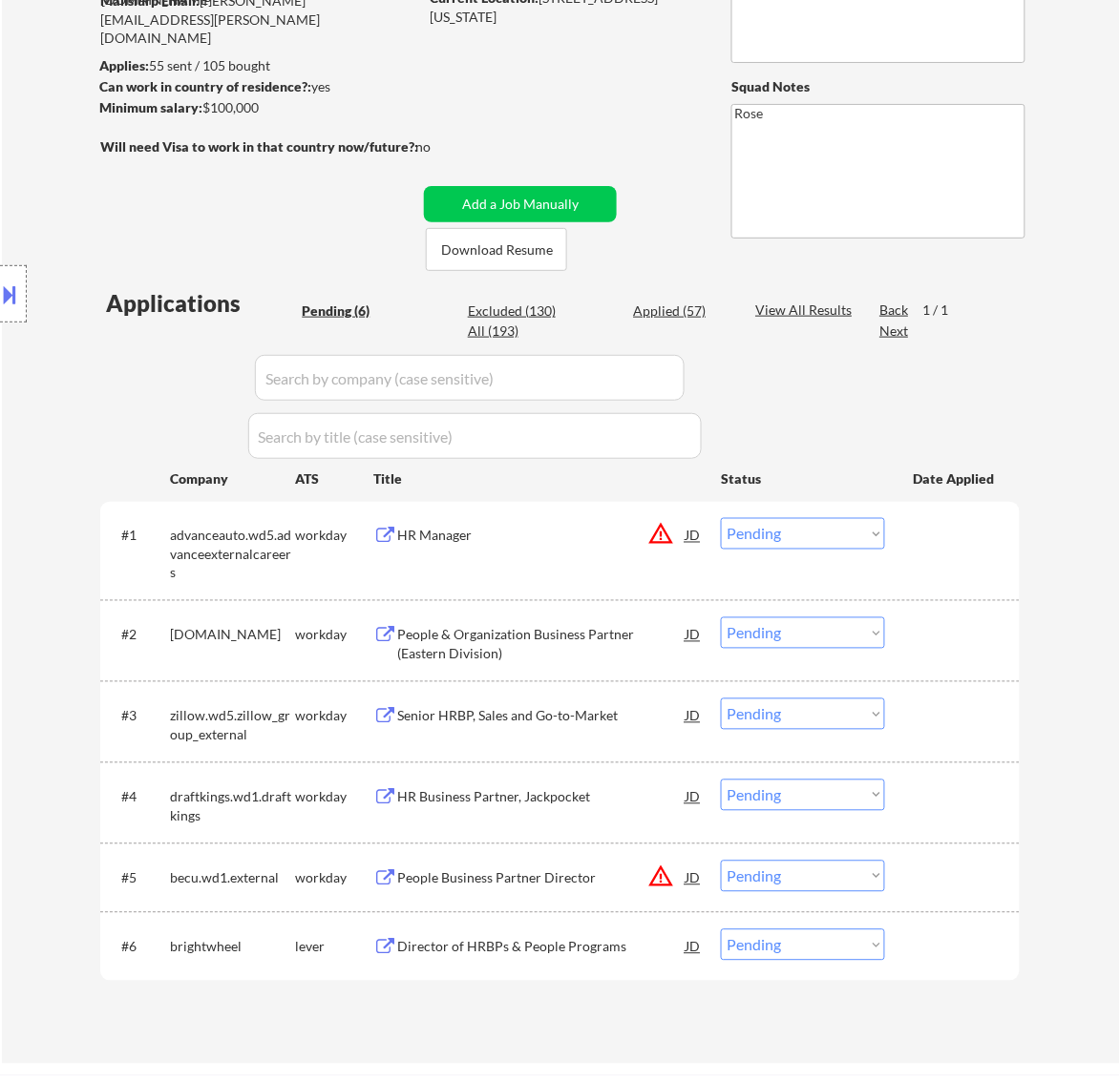
click at [580, 544] on div "HR Manager" at bounding box center [541, 536] width 288 height 19
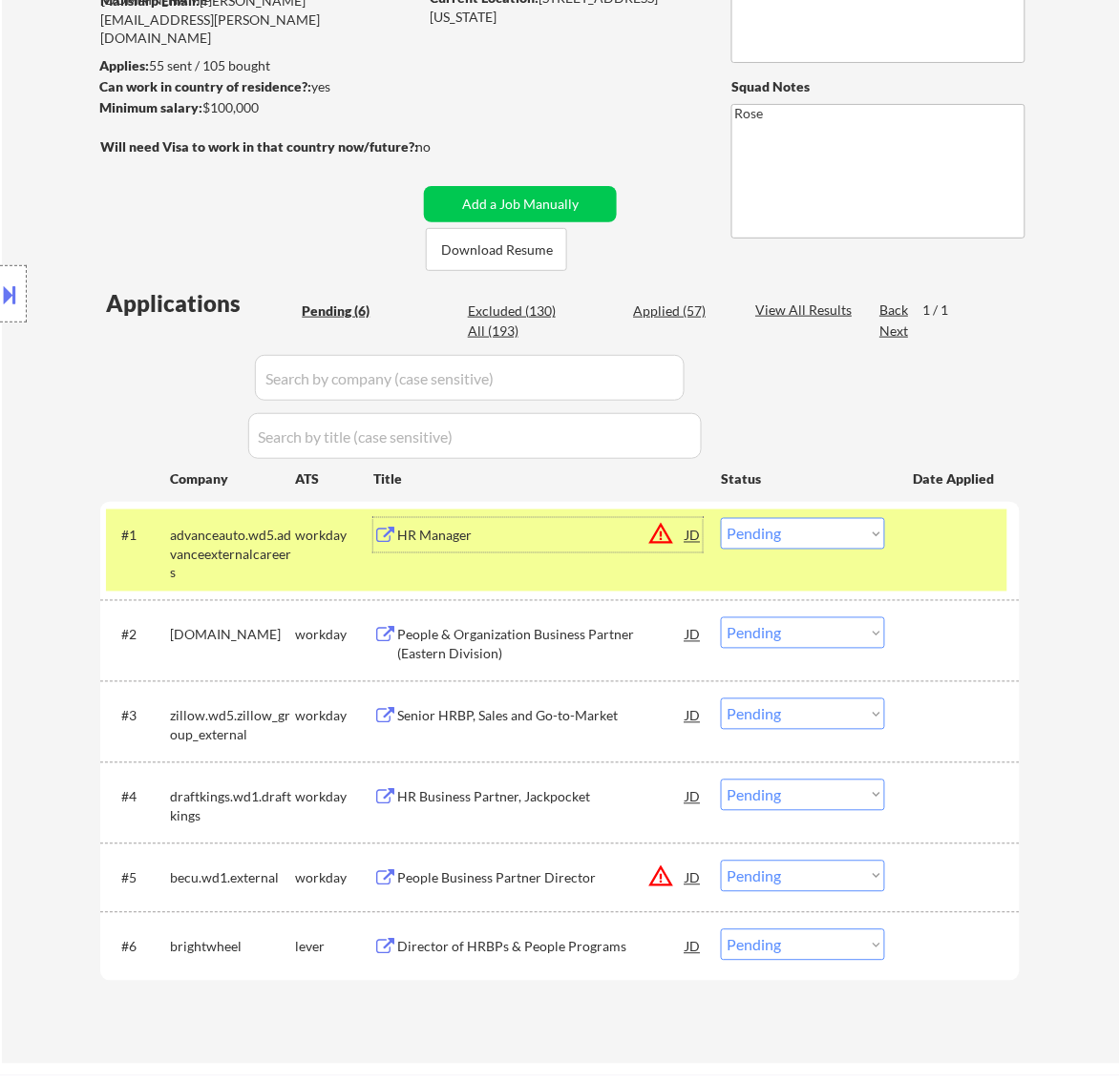
click at [823, 527] on select "Choose an option... Pending Applied Excluded (Questions) Excluded (Expired) Exc…" at bounding box center [803, 533] width 164 height 32
click at [721, 518] on select "Choose an option... Pending Applied Excluded (Questions) Excluded (Expired) Exc…" at bounding box center [803, 533] width 164 height 32
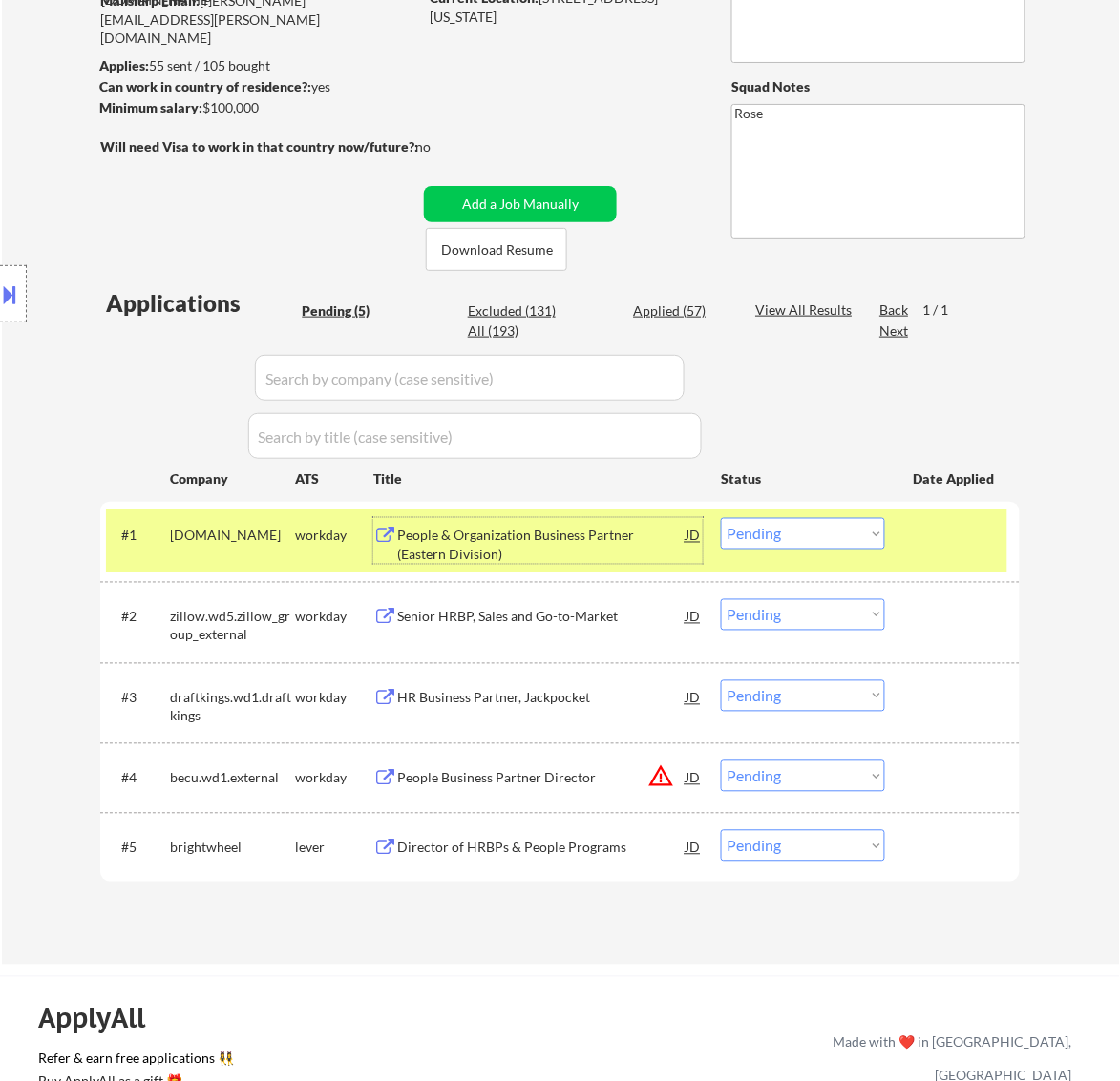
click at [649, 532] on div "People & Organization Business Partner (Eastern Division)" at bounding box center [541, 545] width 288 height 38
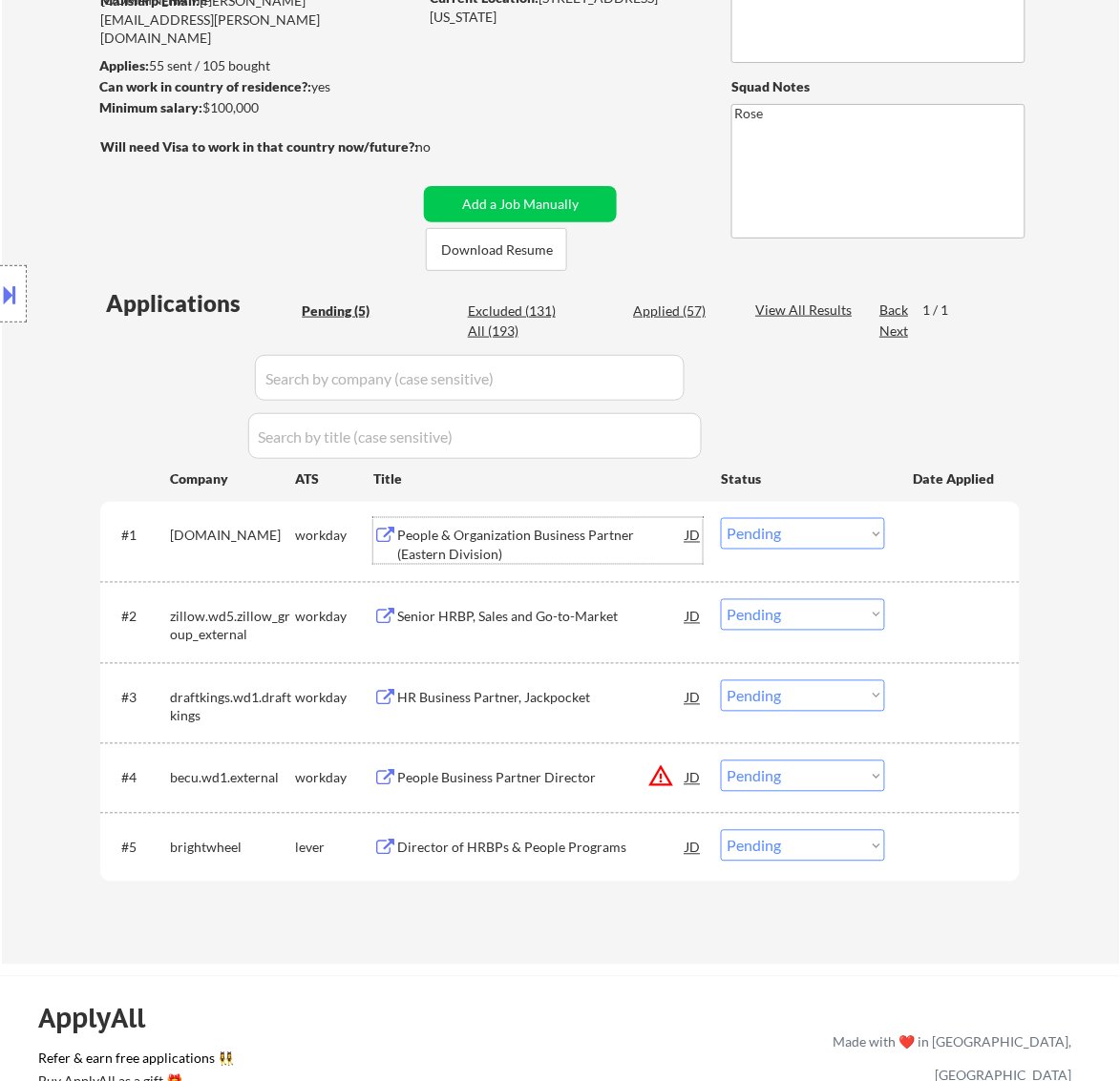
drag, startPoint x: 13, startPoint y: 301, endPoint x: 29, endPoint y: 303, distance: 16.1
click at [19, 301] on button at bounding box center [11, 294] width 21 height 32
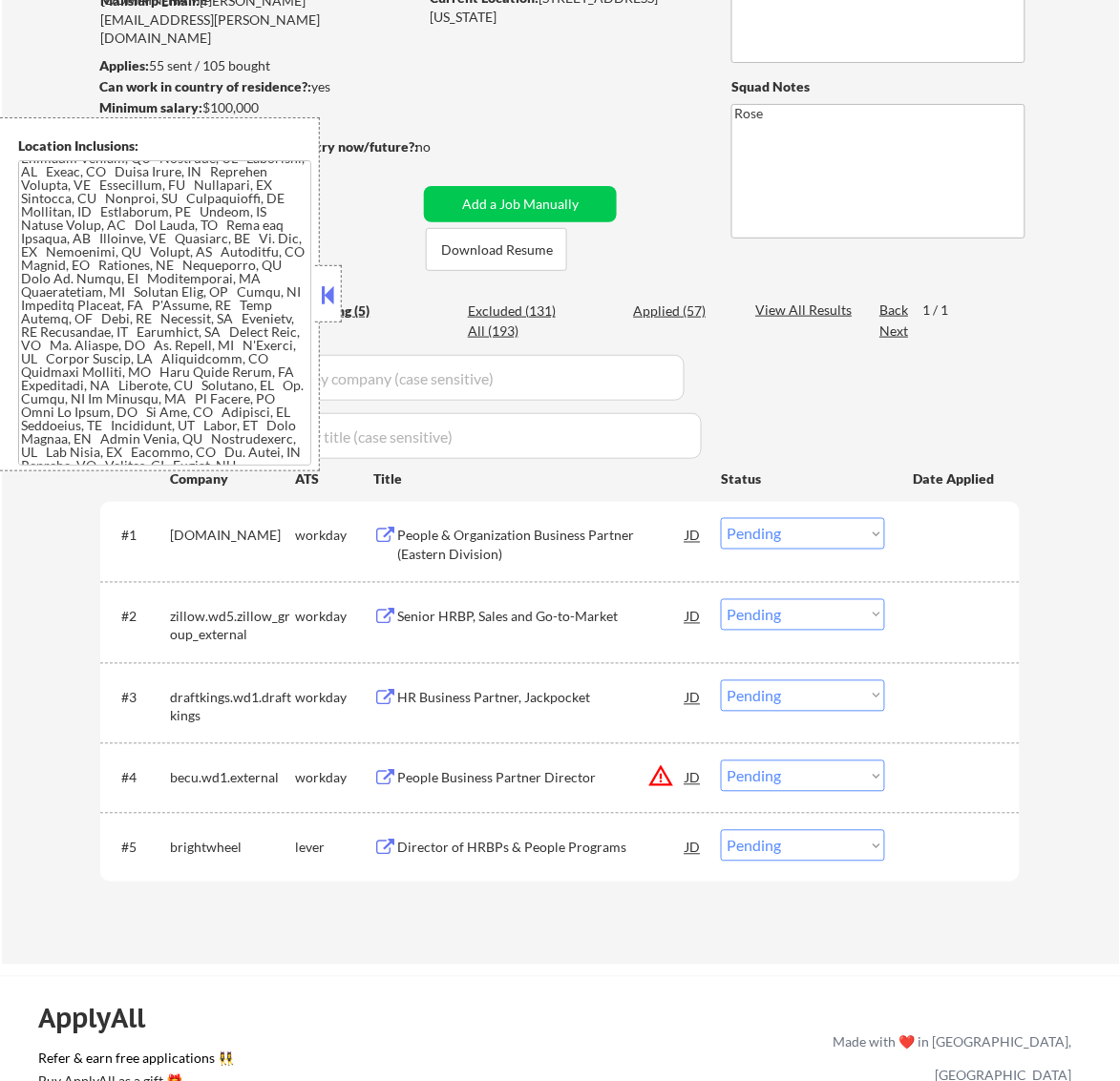
scroll to position [0, 0]
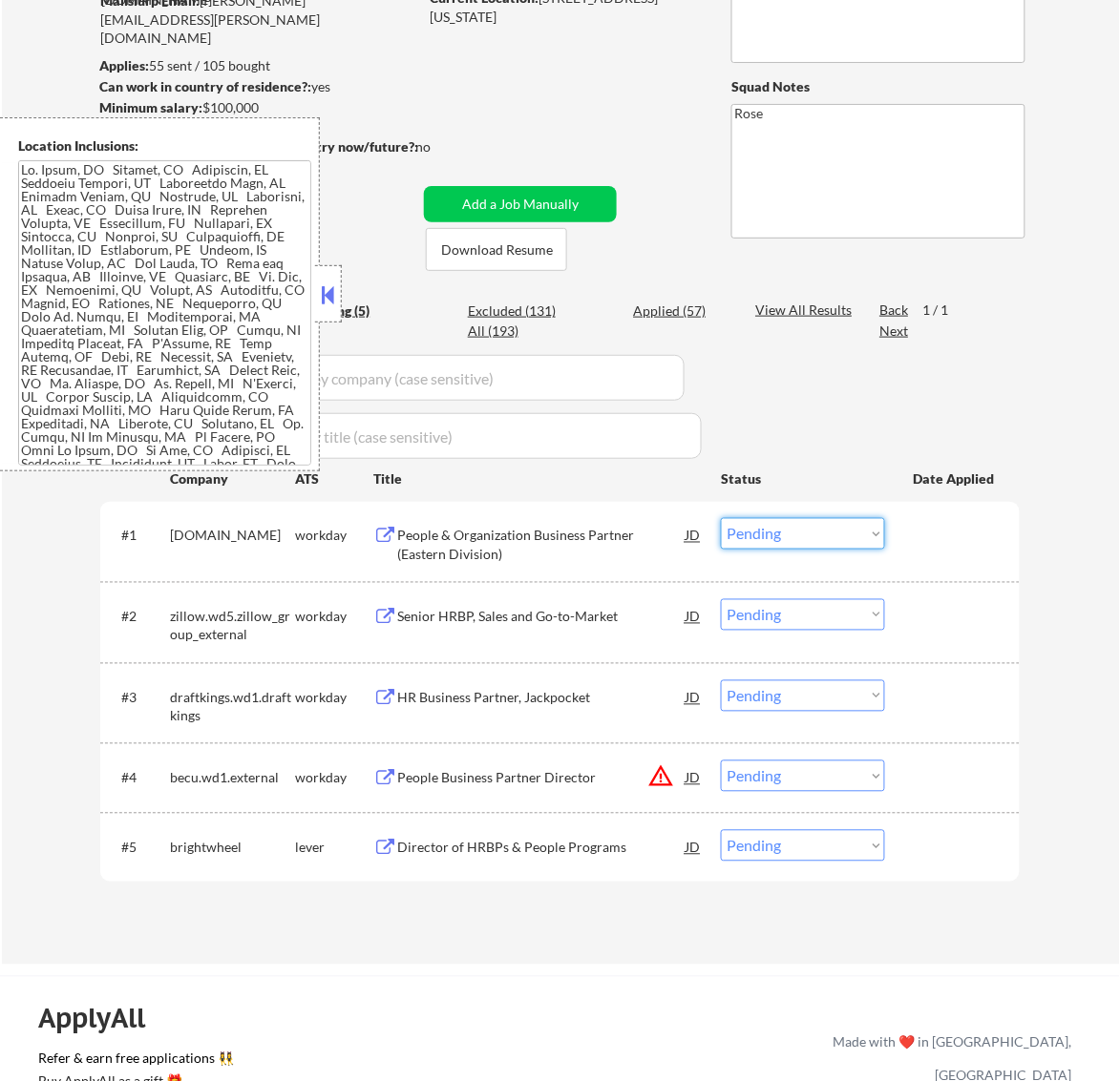
click at [812, 530] on select "Choose an option... Pending Applied Excluded (Questions) Excluded (Expired) Exc…" at bounding box center [803, 533] width 164 height 32
click at [721, 518] on select "Choose an option... Pending Applied Excluded (Questions) Excluded (Expired) Exc…" at bounding box center [803, 533] width 164 height 32
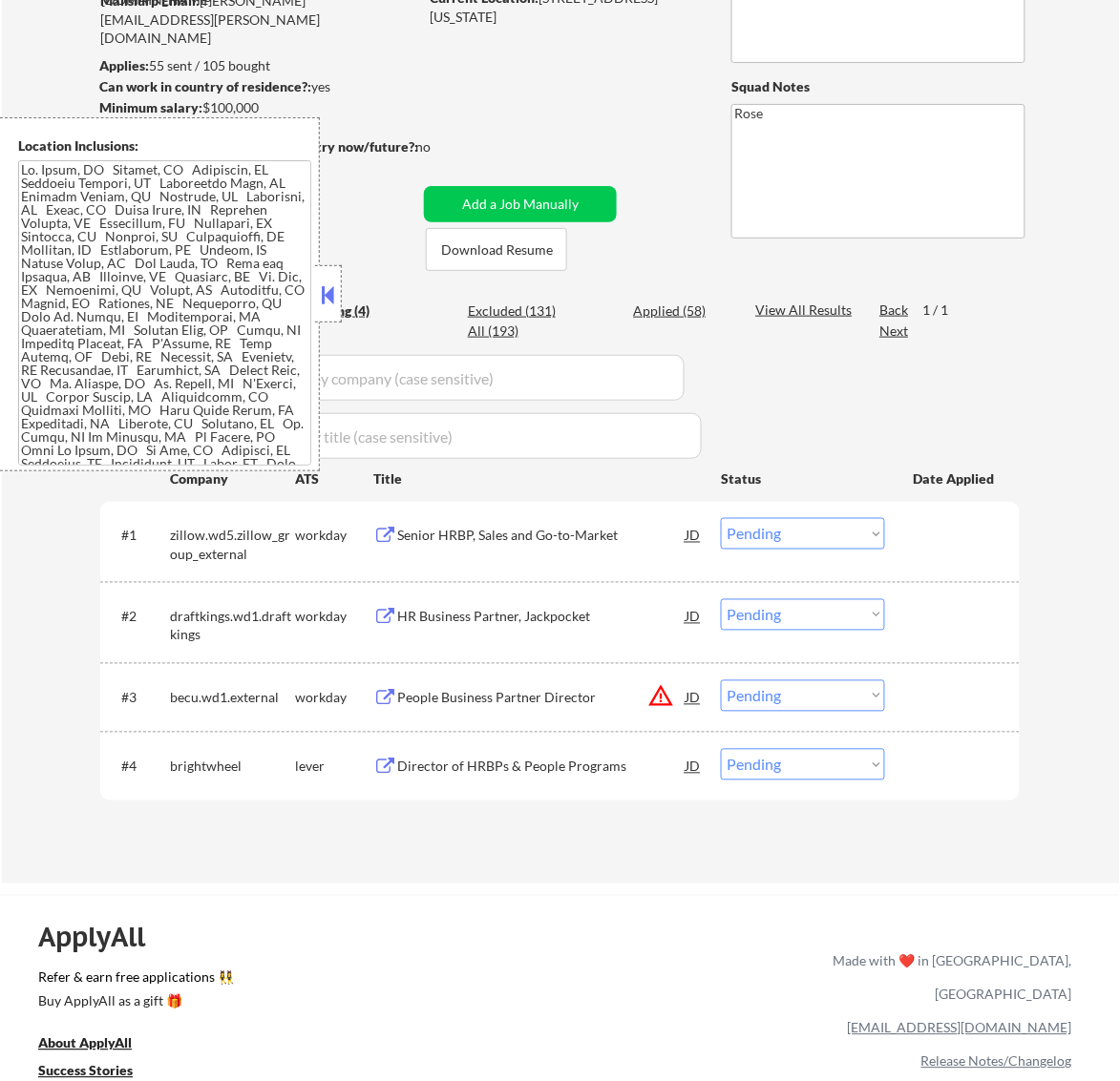
click at [328, 291] on button at bounding box center [328, 295] width 21 height 29
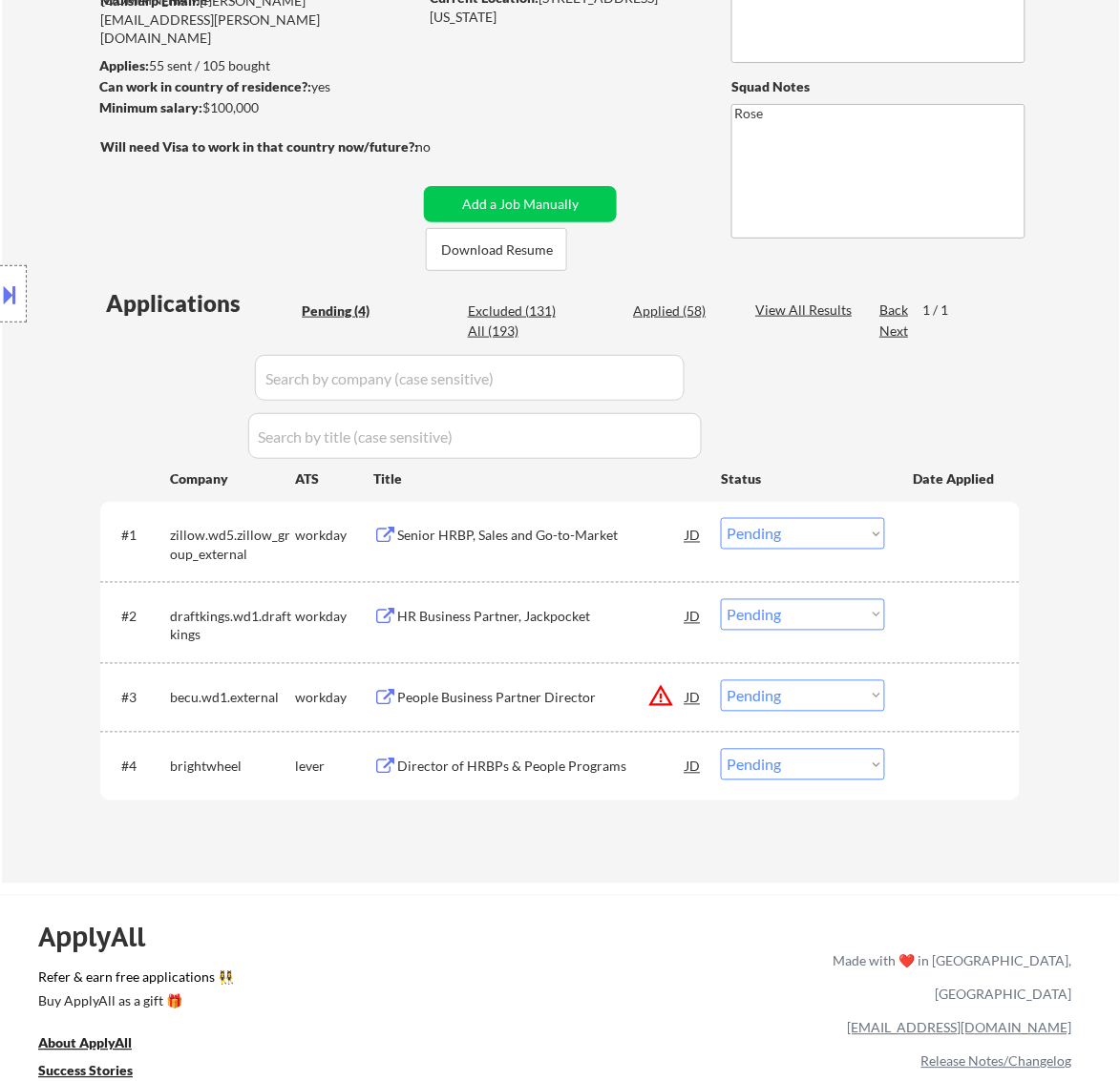
click at [598, 529] on div "Senior HRBP, Sales and Go-to-Market" at bounding box center [541, 536] width 288 height 19
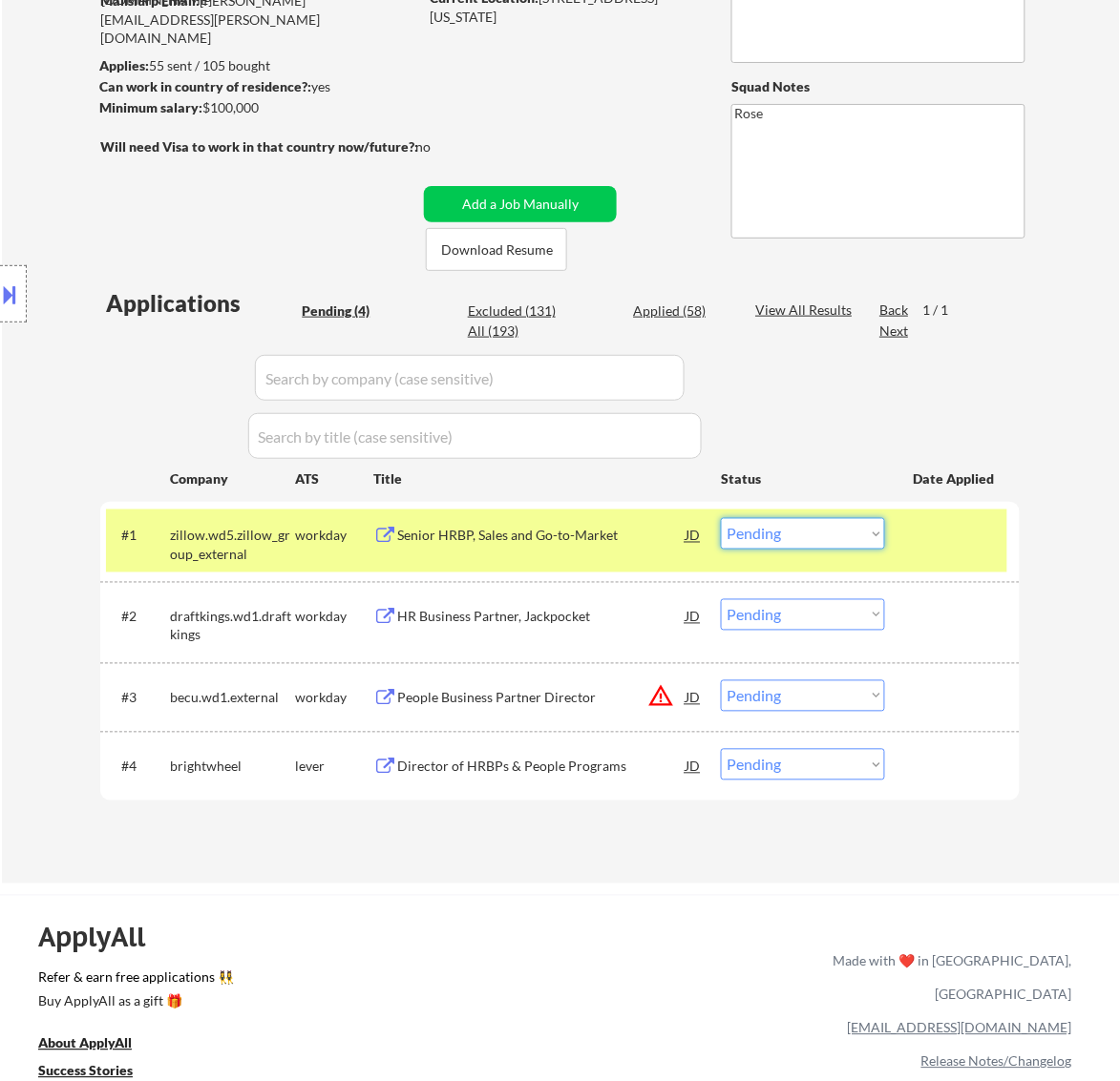
click at [809, 529] on select "Choose an option... Pending Applied Excluded (Questions) Excluded (Expired) Exc…" at bounding box center [803, 533] width 164 height 32
click at [721, 518] on select "Choose an option... Pending Applied Excluded (Questions) Excluded (Expired) Exc…" at bounding box center [803, 533] width 164 height 32
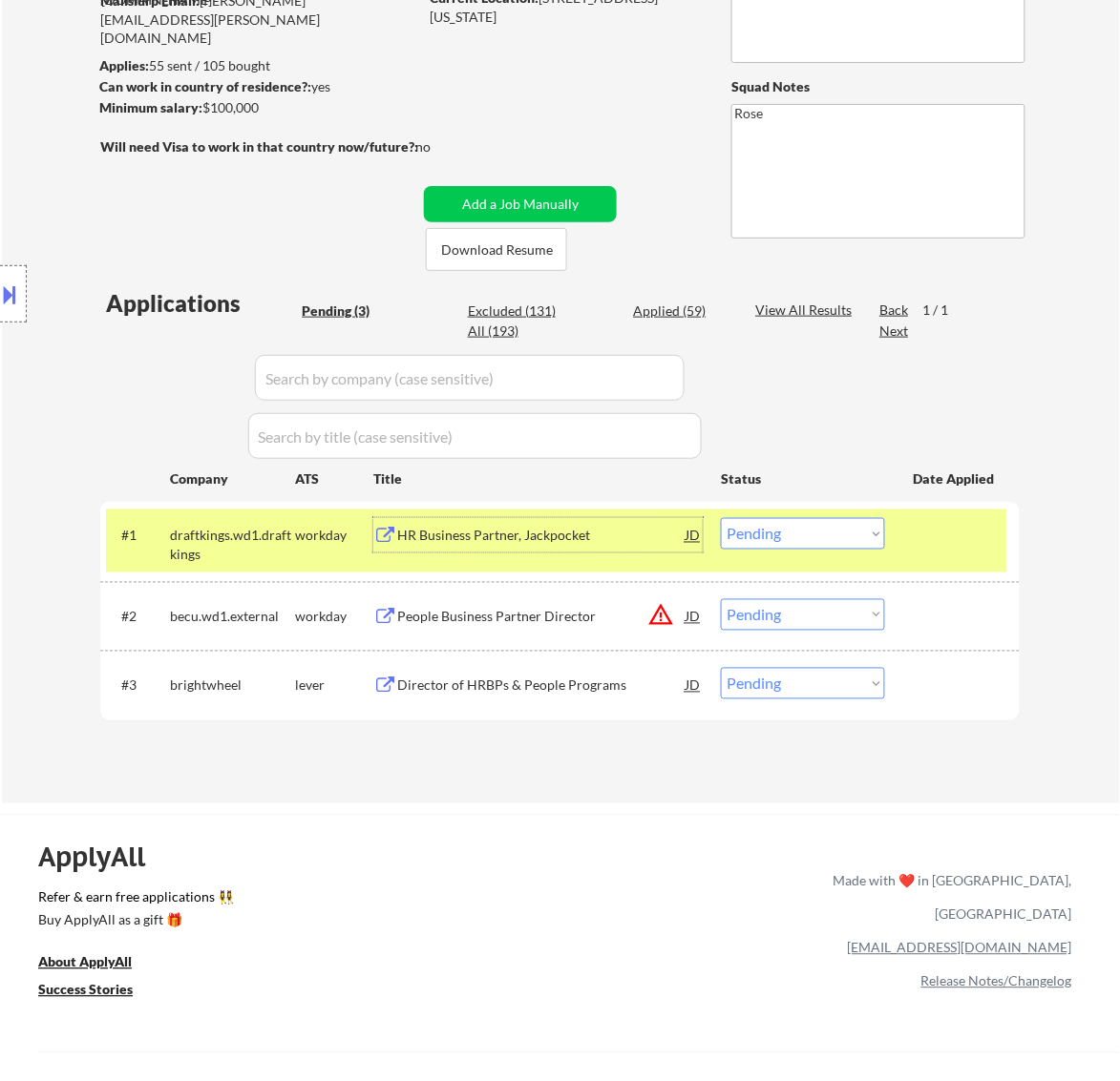
click at [590, 536] on div "HR Business Partner, Jackpocket" at bounding box center [541, 536] width 288 height 19
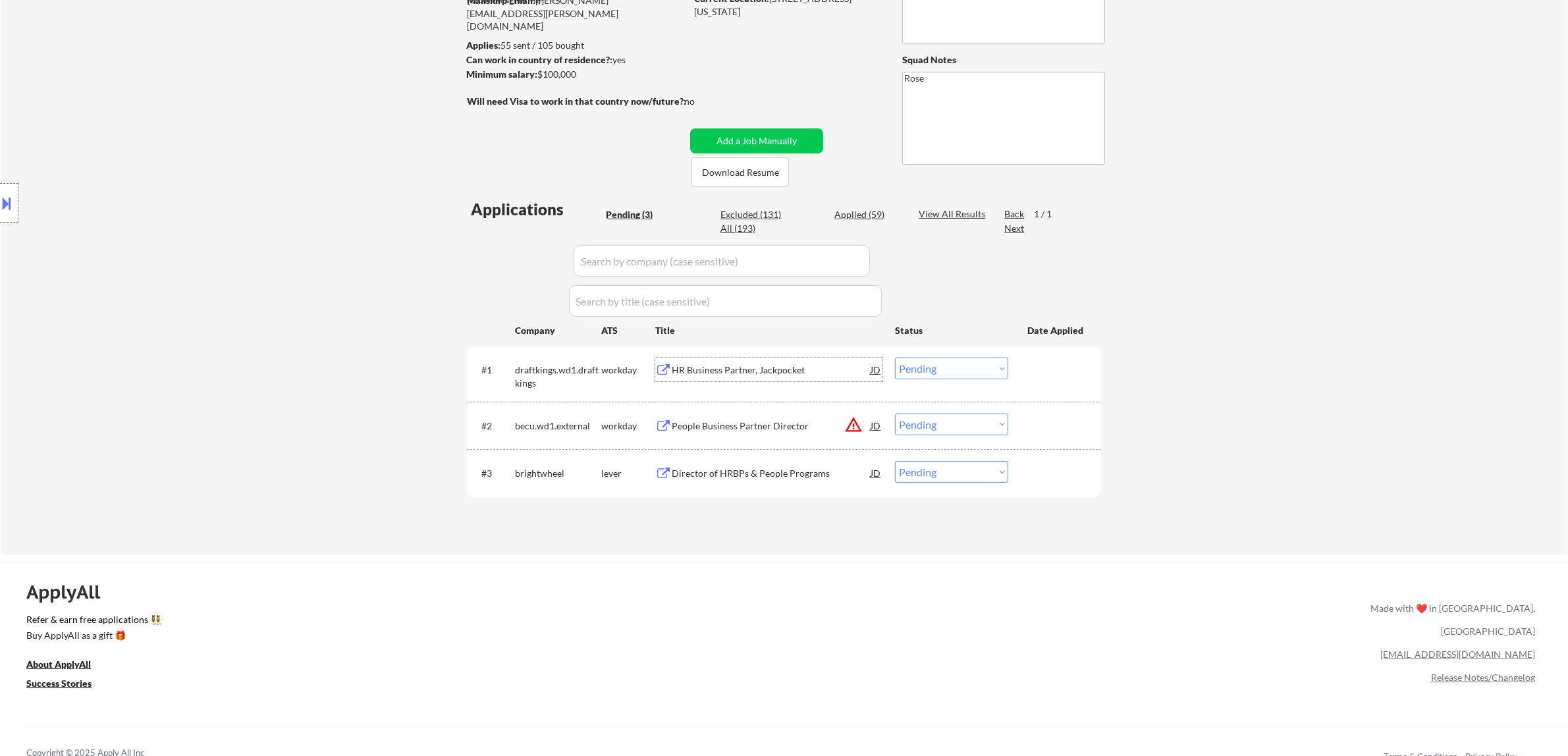
click at [772, 373] on div "HR Business Partner, Jackpocket" at bounding box center [771, 370] width 199 height 13
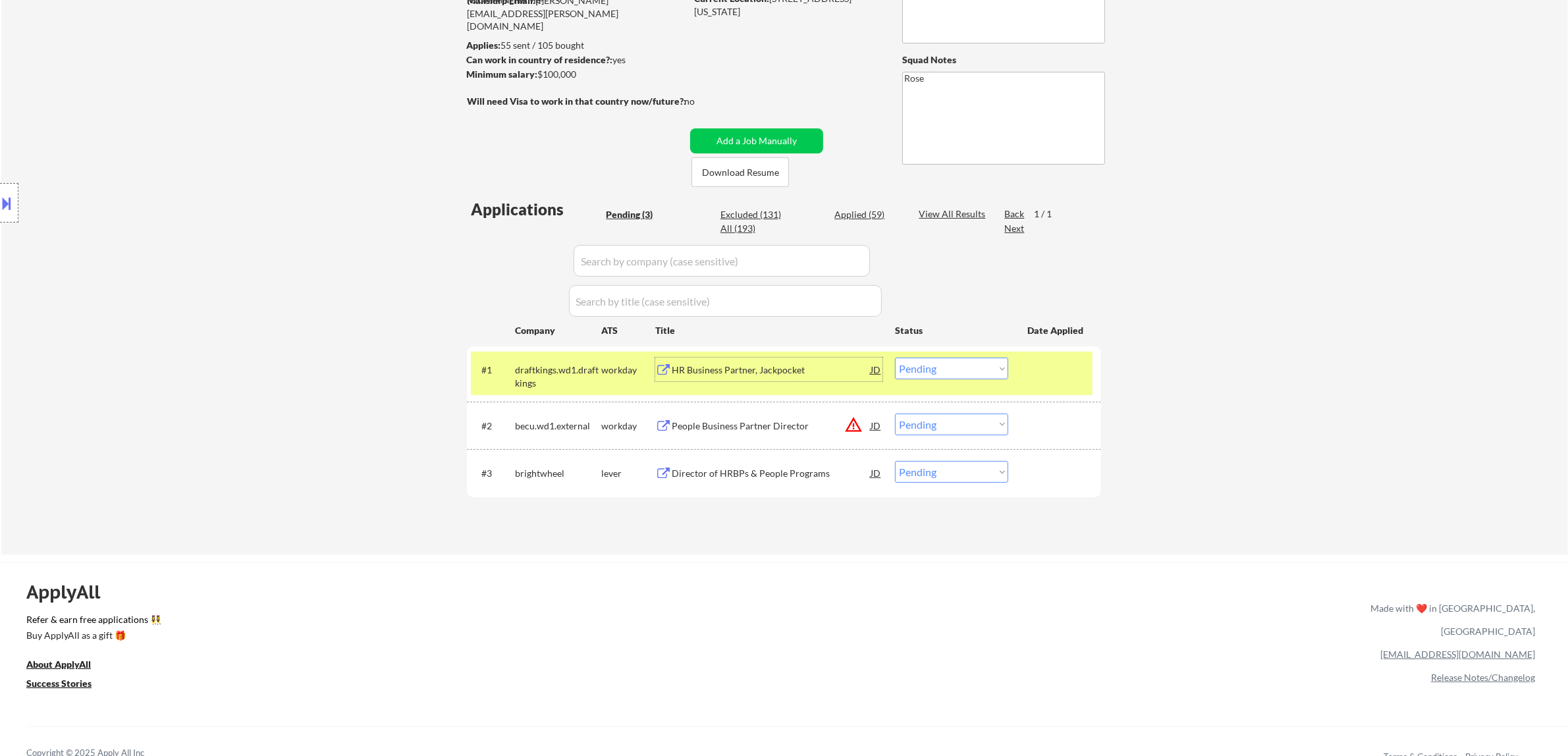
click at [772, 364] on select "Choose an option... Pending Applied Excluded (Questions) Excluded (Expired) Exc…" at bounding box center [952, 368] width 113 height 22
click at [772, 357] on select "Choose an option... Pending Applied Excluded (Questions) Excluded (Expired) Exc…" at bounding box center [952, 368] width 113 height 22
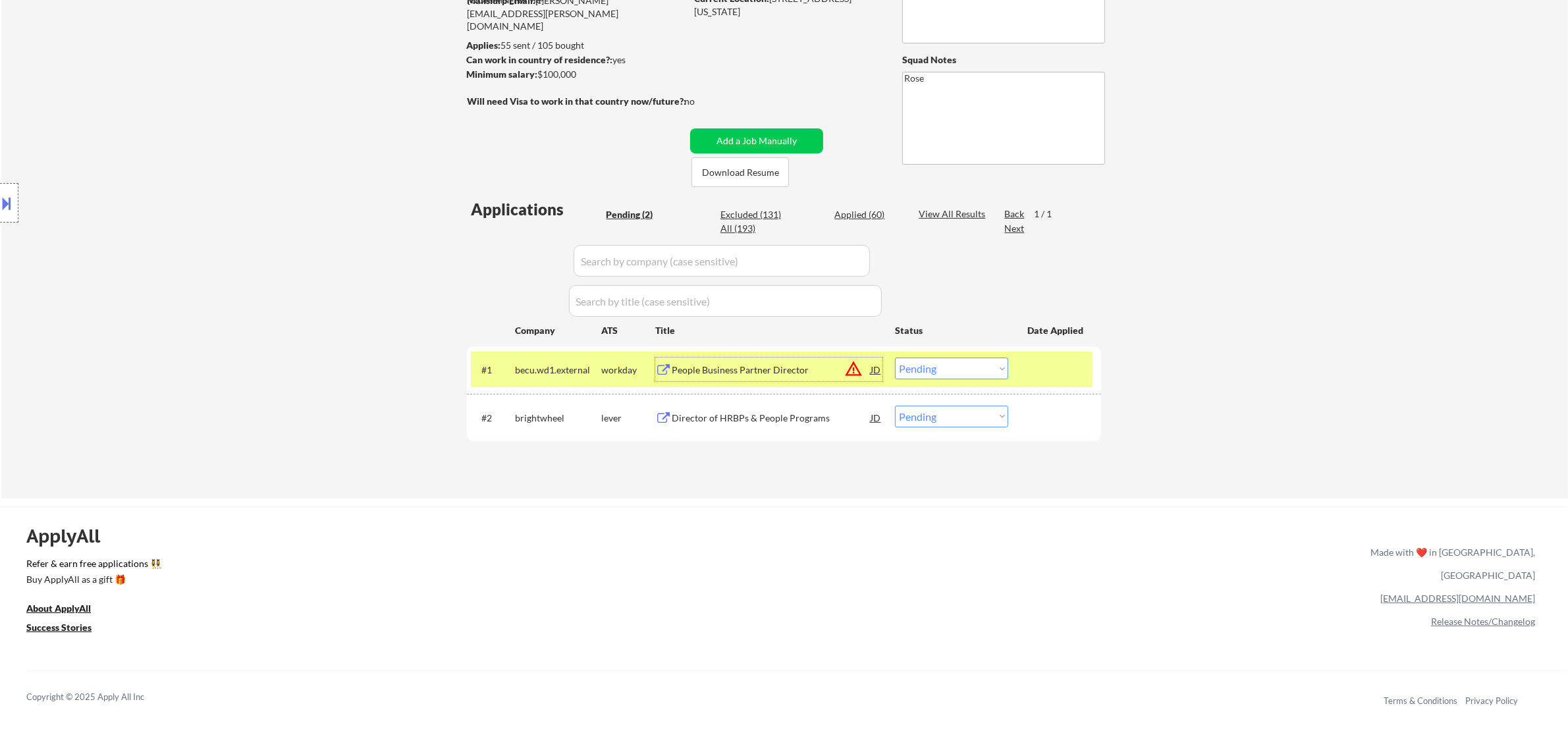
click at [772, 369] on div "People Business Partner Director" at bounding box center [771, 370] width 199 height 13
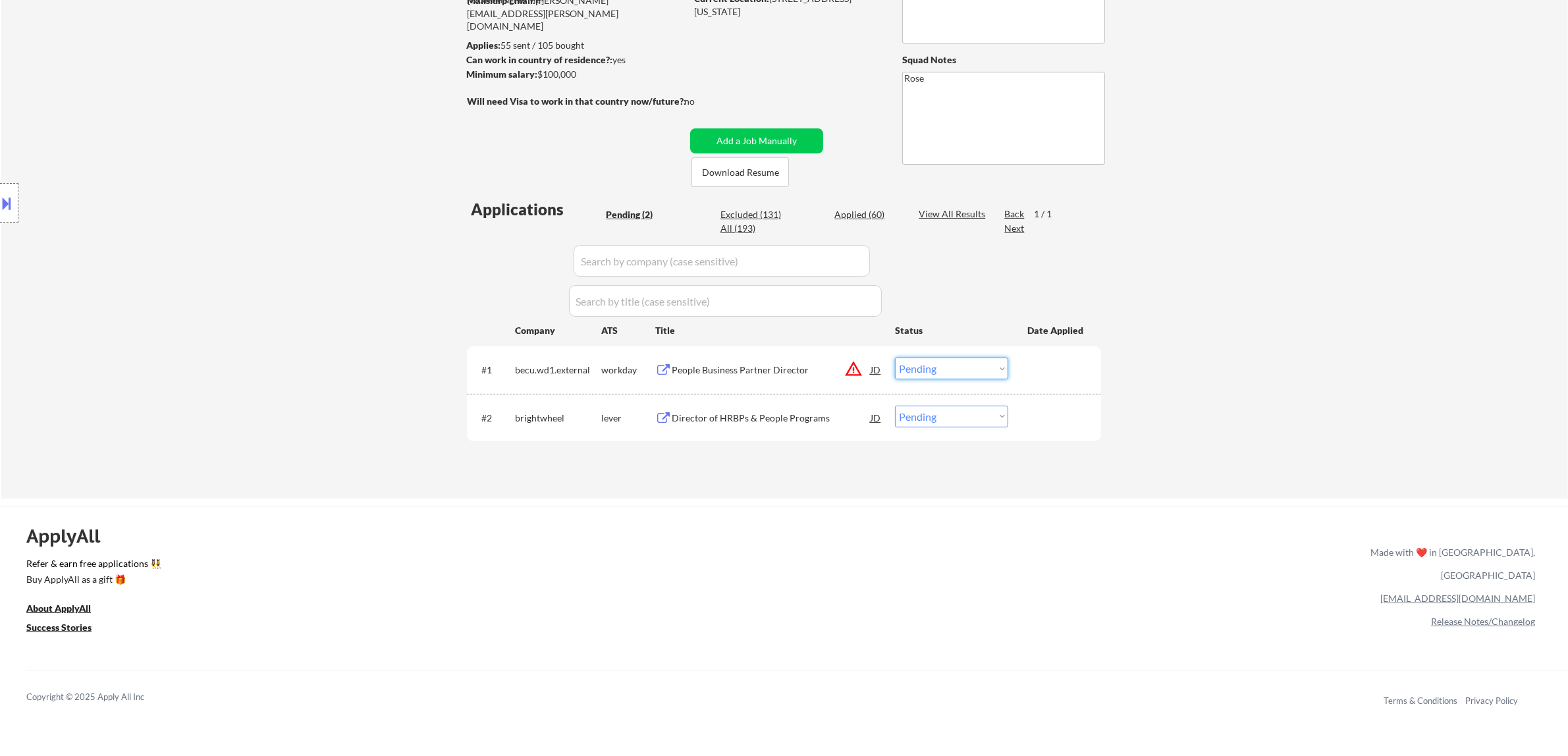
click at [772, 370] on select "Choose an option... Pending Applied Excluded (Questions) Excluded (Expired) Exc…" at bounding box center [952, 368] width 113 height 22
click at [772, 357] on select "Choose an option... Pending Applied Excluded (Questions) Excluded (Expired) Exc…" at bounding box center [952, 368] width 113 height 22
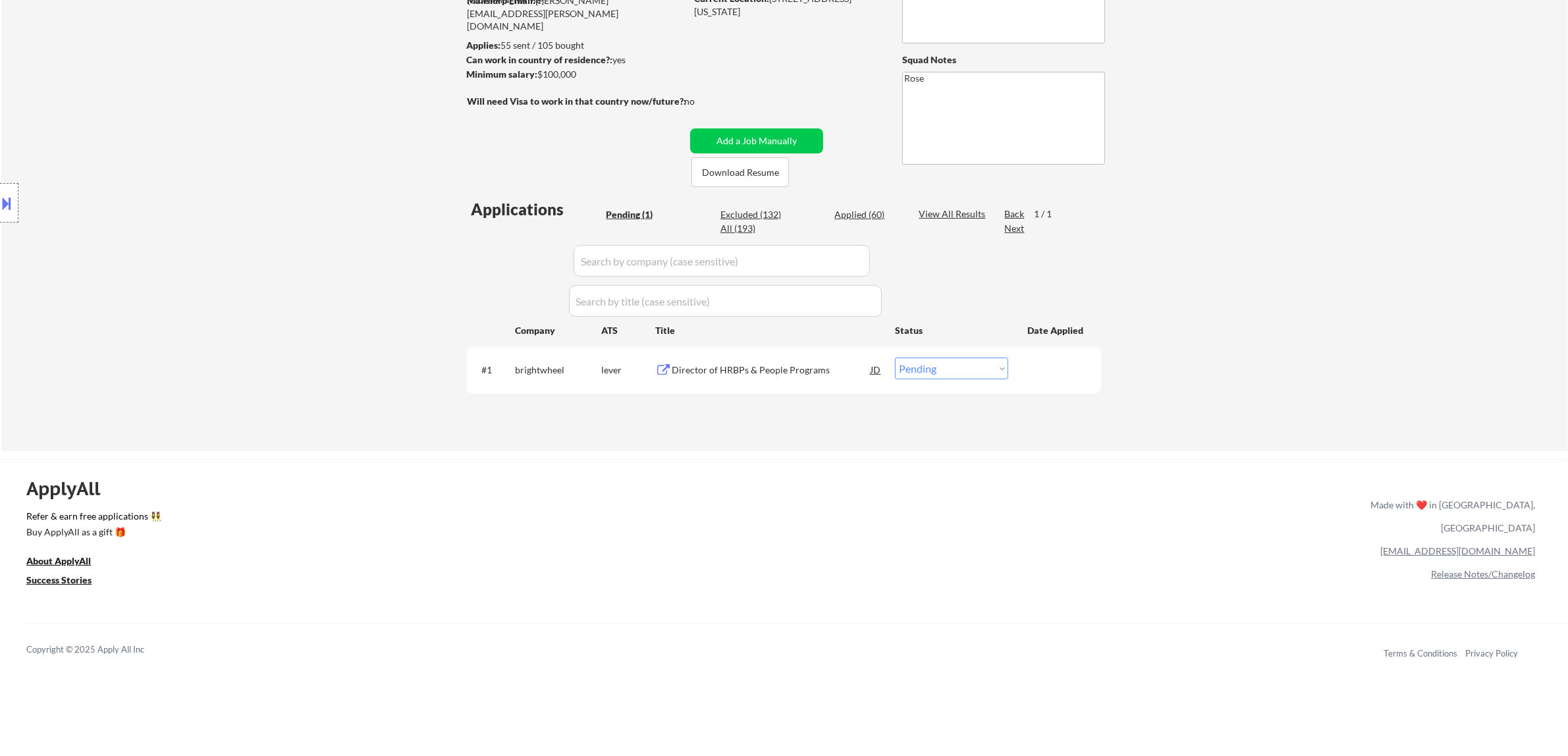
click at [772, 379] on div "Director of HRBPs & People Programs" at bounding box center [771, 369] width 199 height 24
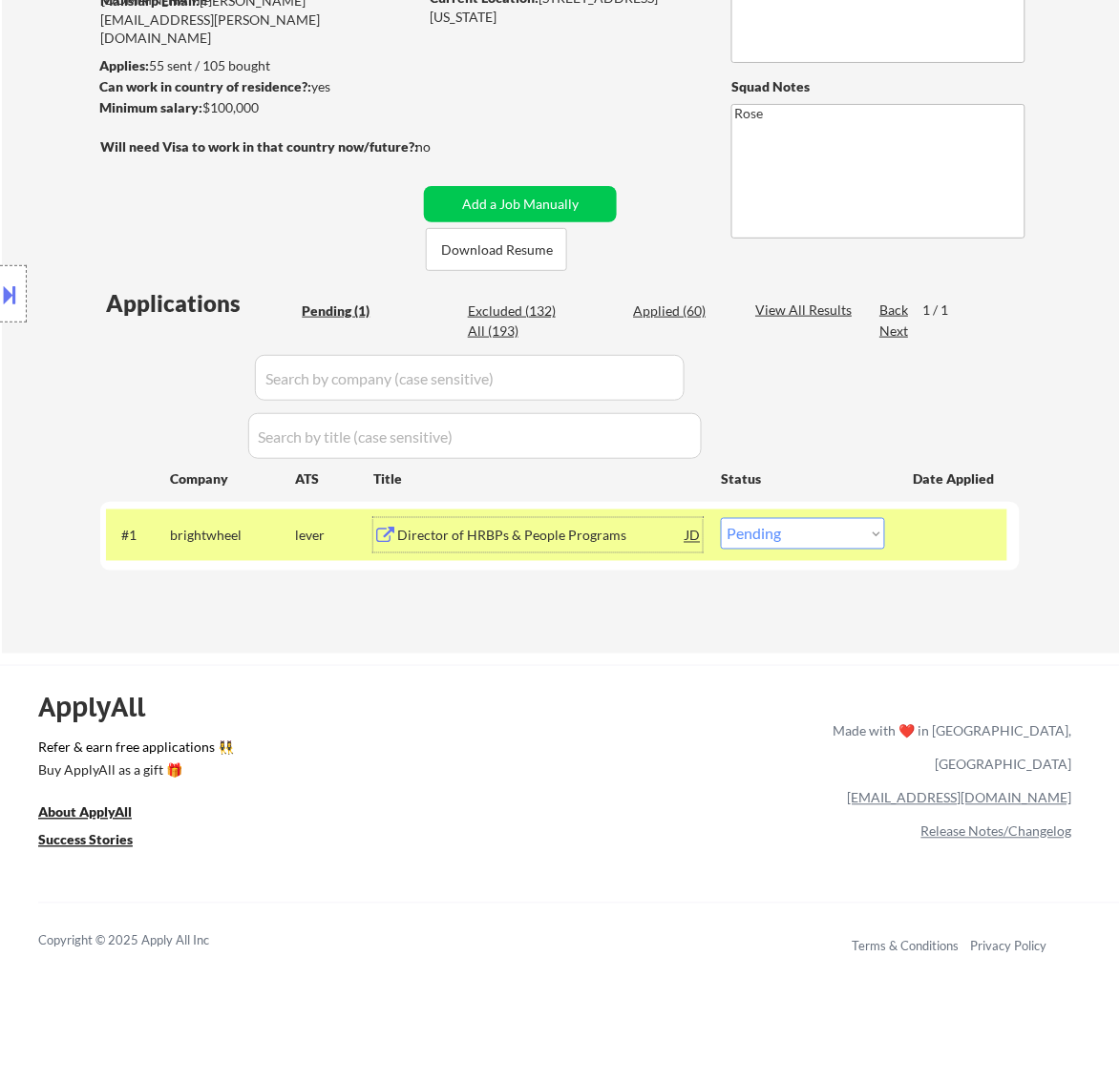
click at [831, 542] on select "Choose an option... Pending Applied Excluded (Questions) Excluded (Expired) Exc…" at bounding box center [803, 533] width 164 height 32
select select ""applied""
click at [721, 518] on select "Choose an option... Pending Applied Excluded (Questions) Excluded (Expired) Exc…" at bounding box center [803, 533] width 164 height 32
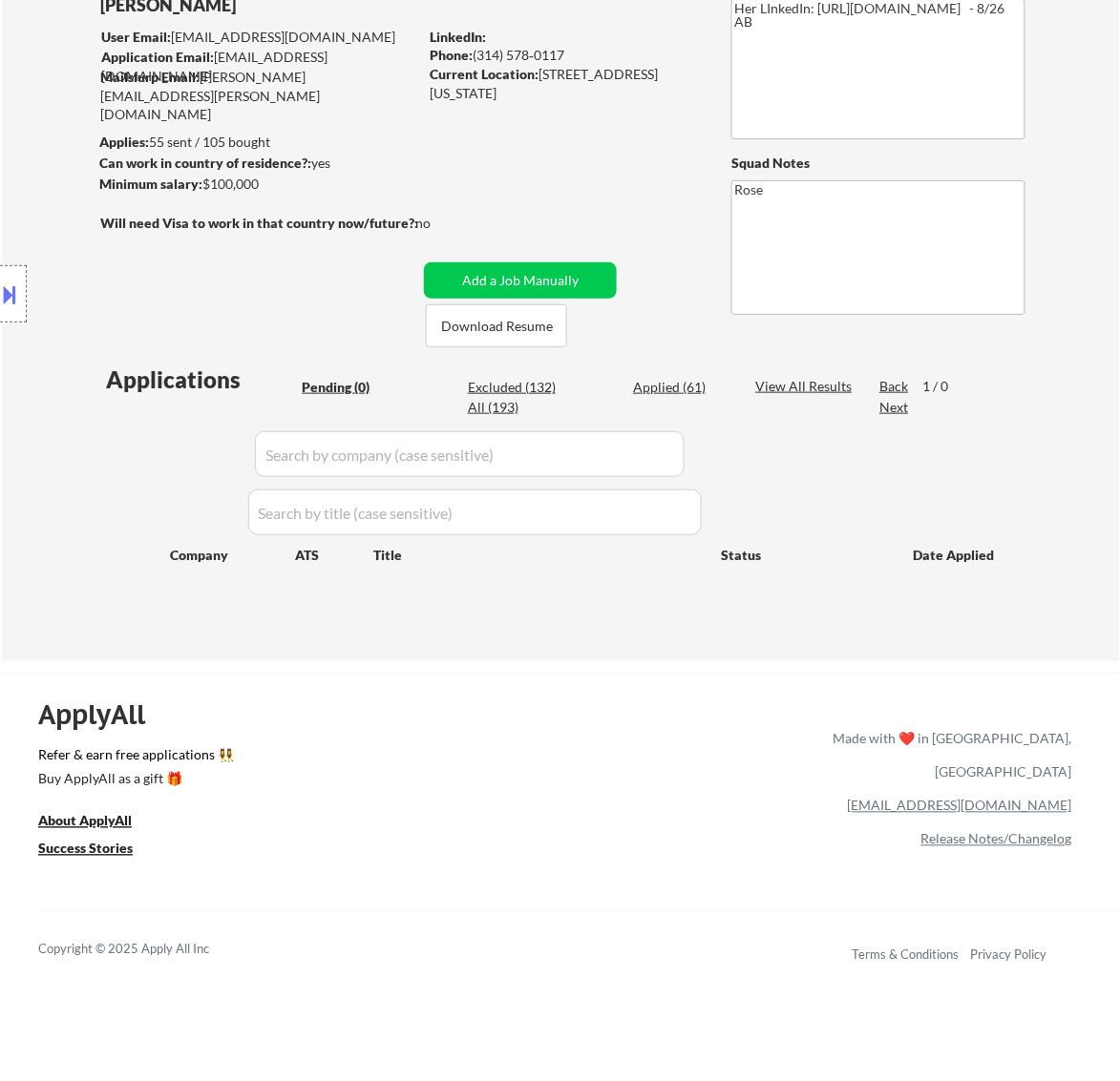
scroll to position [119, 0]
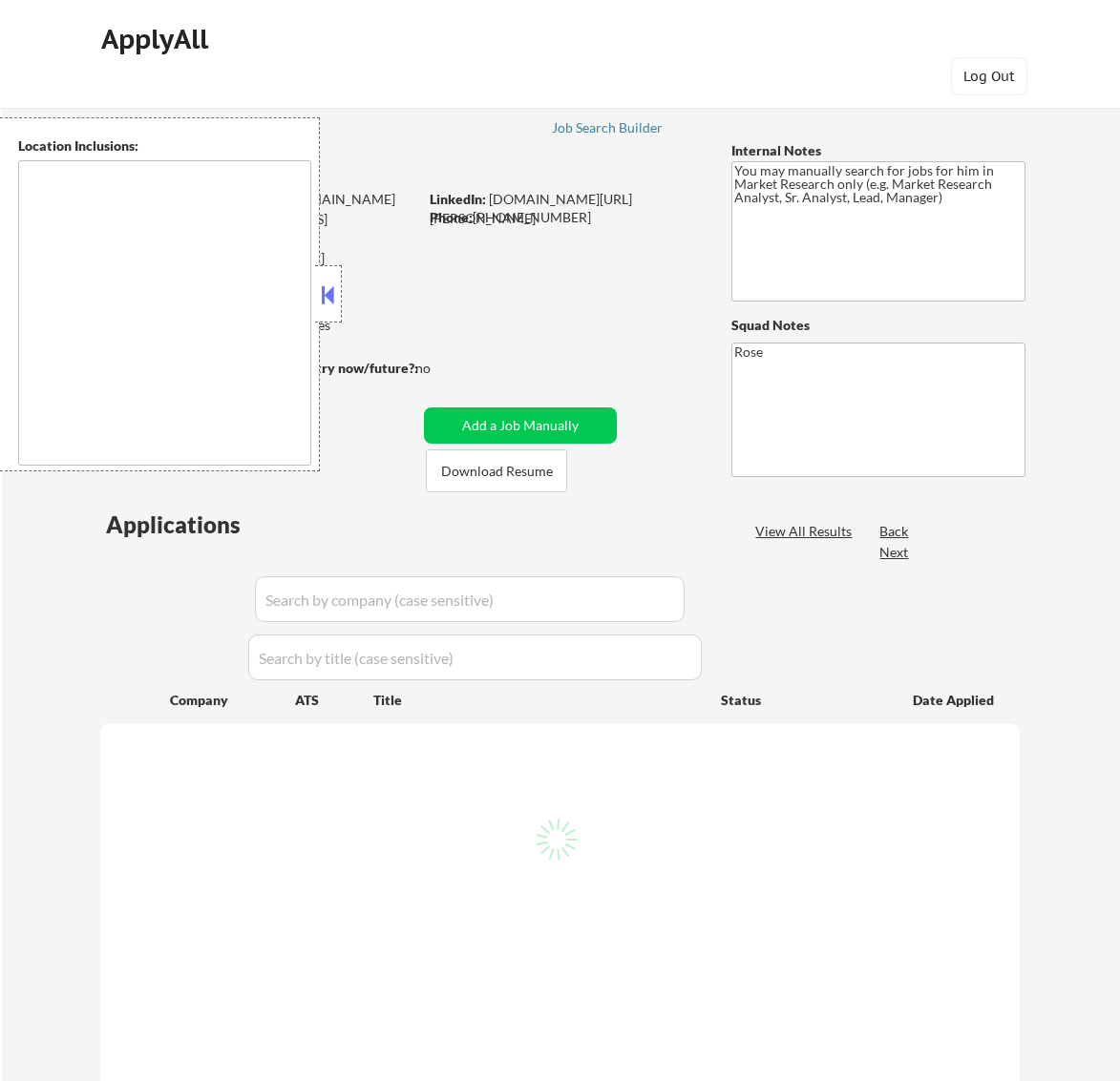
type textarea "[GEOGRAPHIC_DATA], [GEOGRAPHIC_DATA] [GEOGRAPHIC_DATA], [GEOGRAPHIC_DATA] [GEOG…"
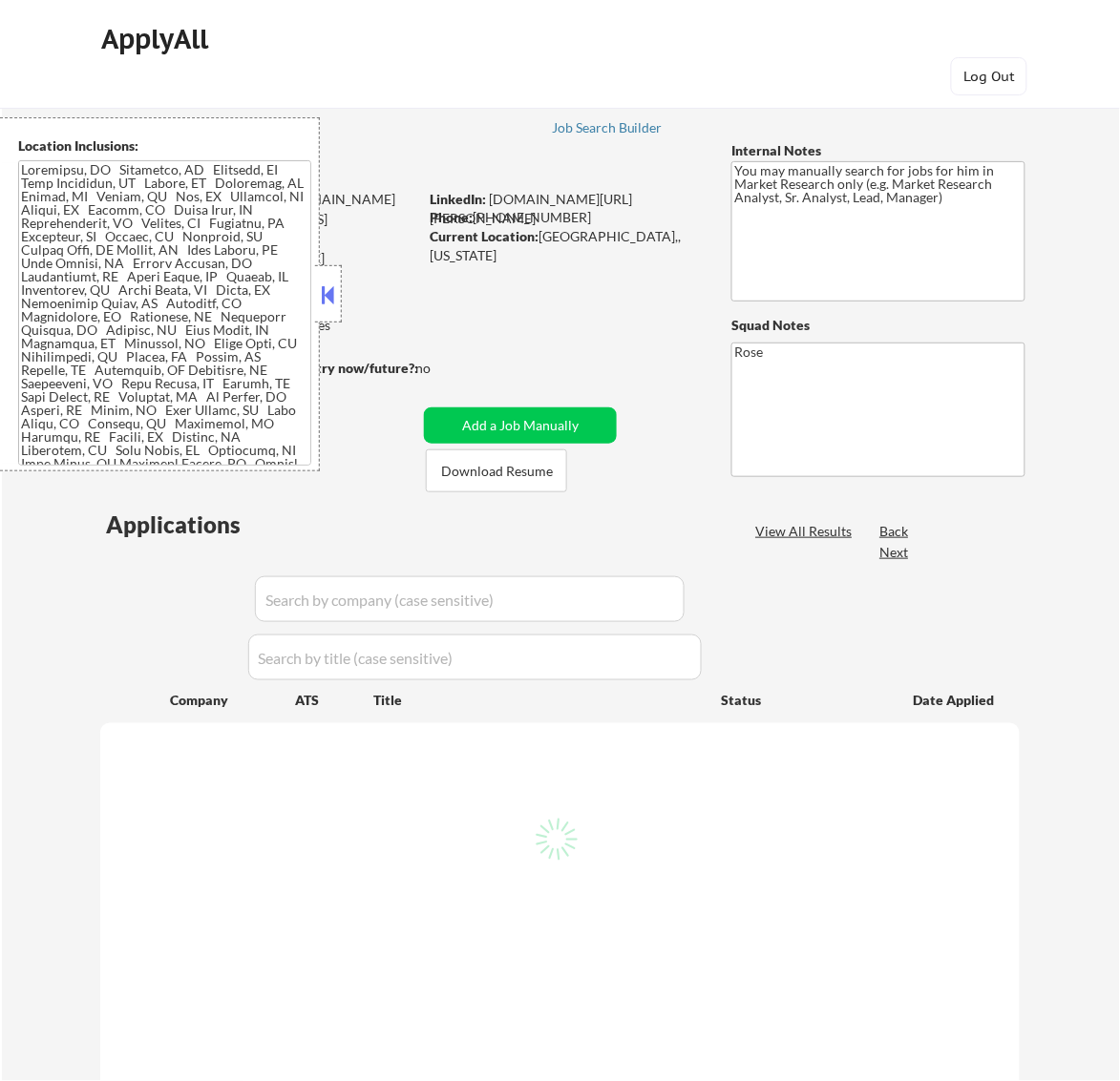
select select ""pending""
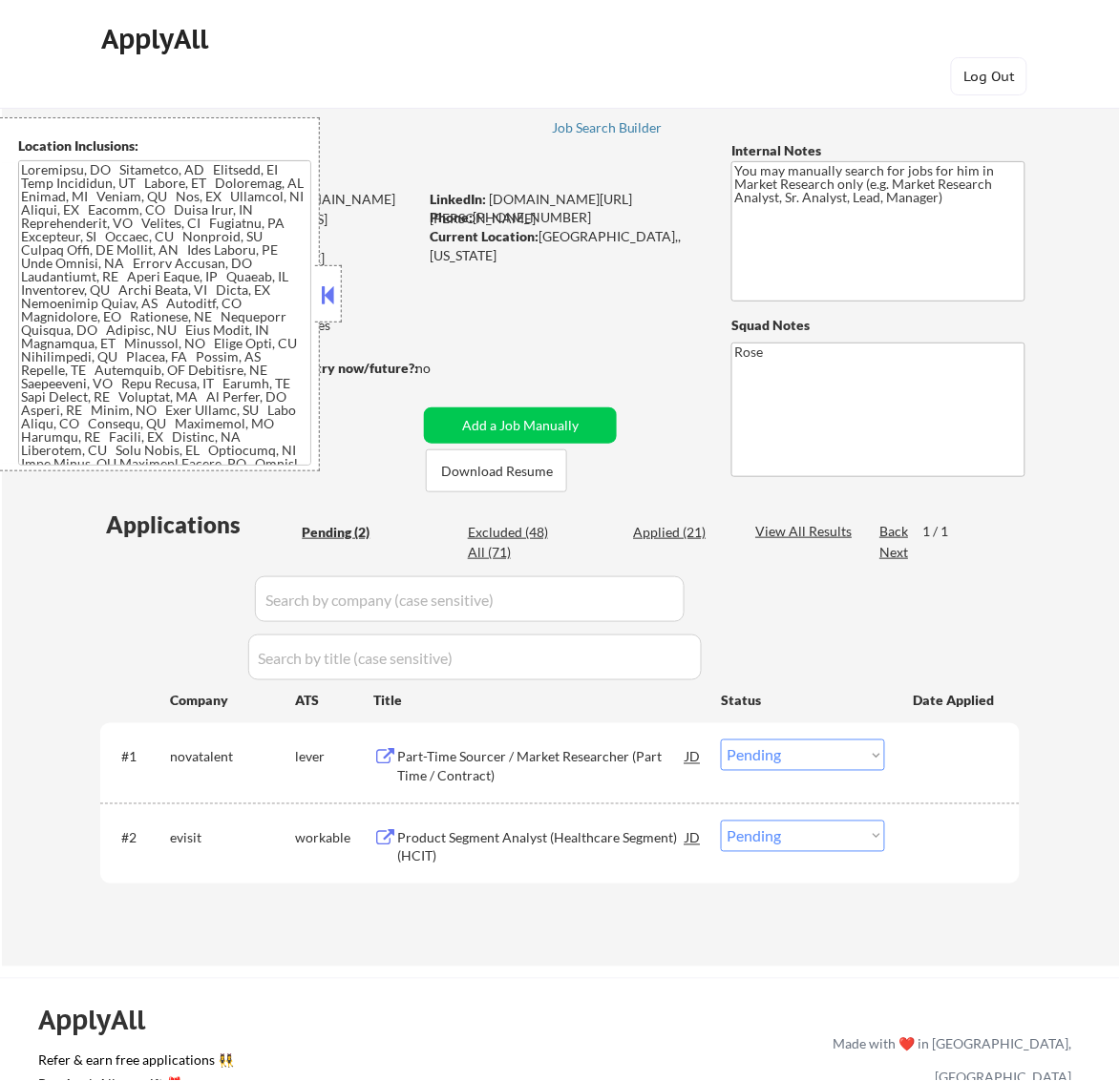
click at [332, 292] on button at bounding box center [328, 295] width 21 height 29
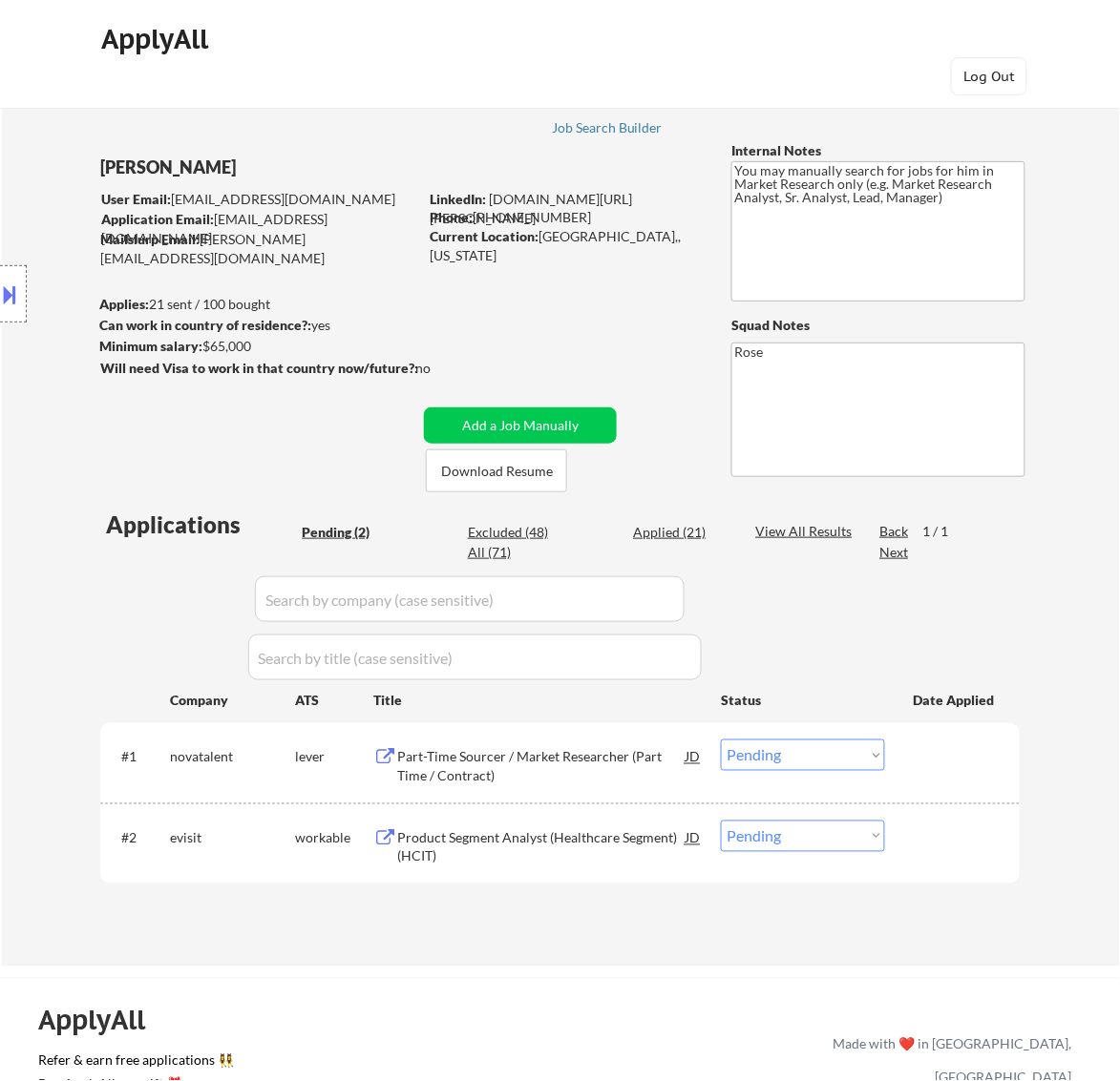
click at [609, 756] on div "Part-Time Sourcer / Market Researcher (Part Time / Contract)" at bounding box center [541, 767] width 288 height 38
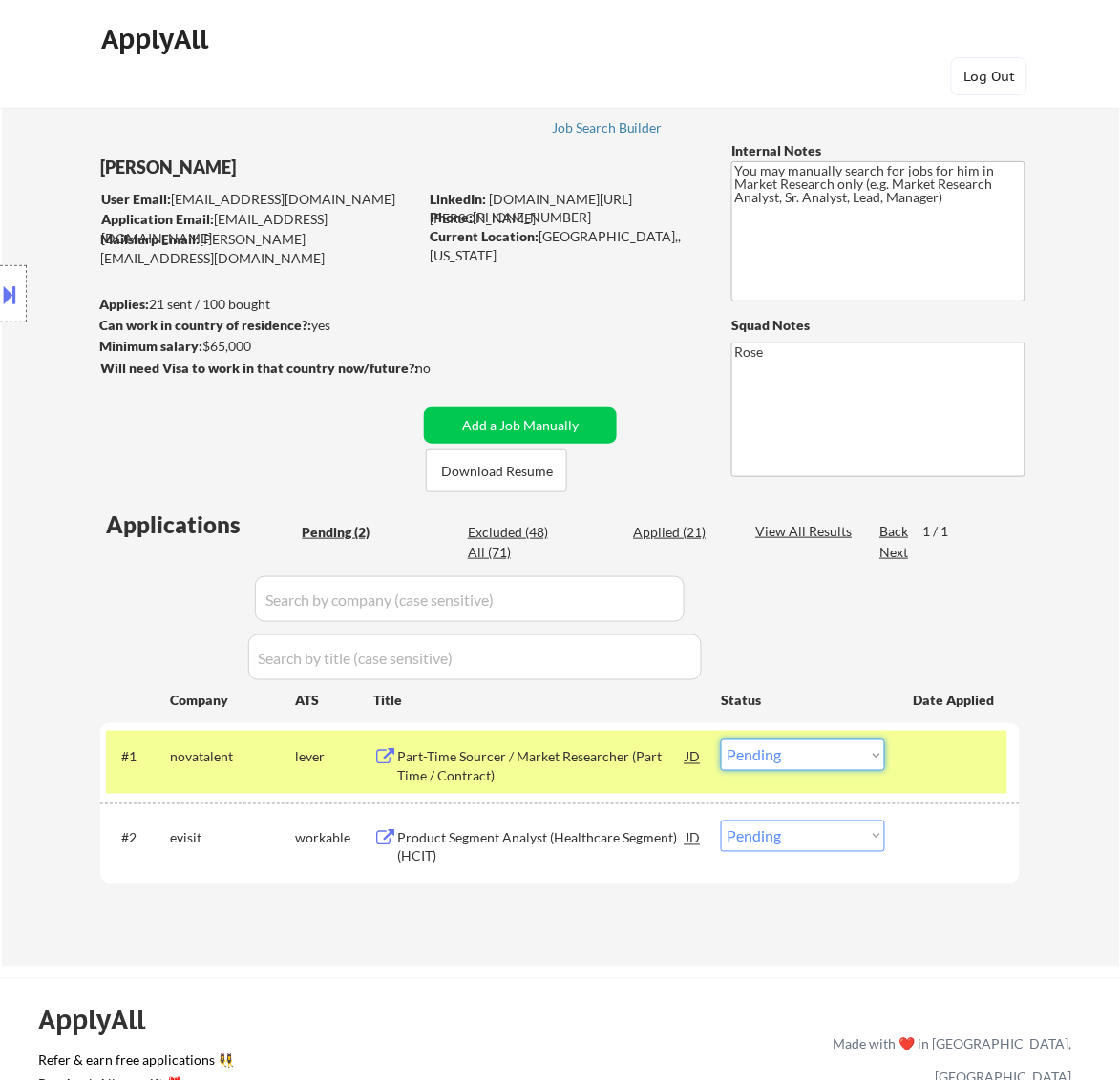
click at [829, 750] on select "Choose an option... Pending Applied Excluded (Questions) Excluded (Expired) Exc…" at bounding box center [803, 755] width 164 height 32
click at [721, 740] on select "Choose an option... Pending Applied Excluded (Questions) Excluded (Expired) Exc…" at bounding box center [803, 755] width 164 height 32
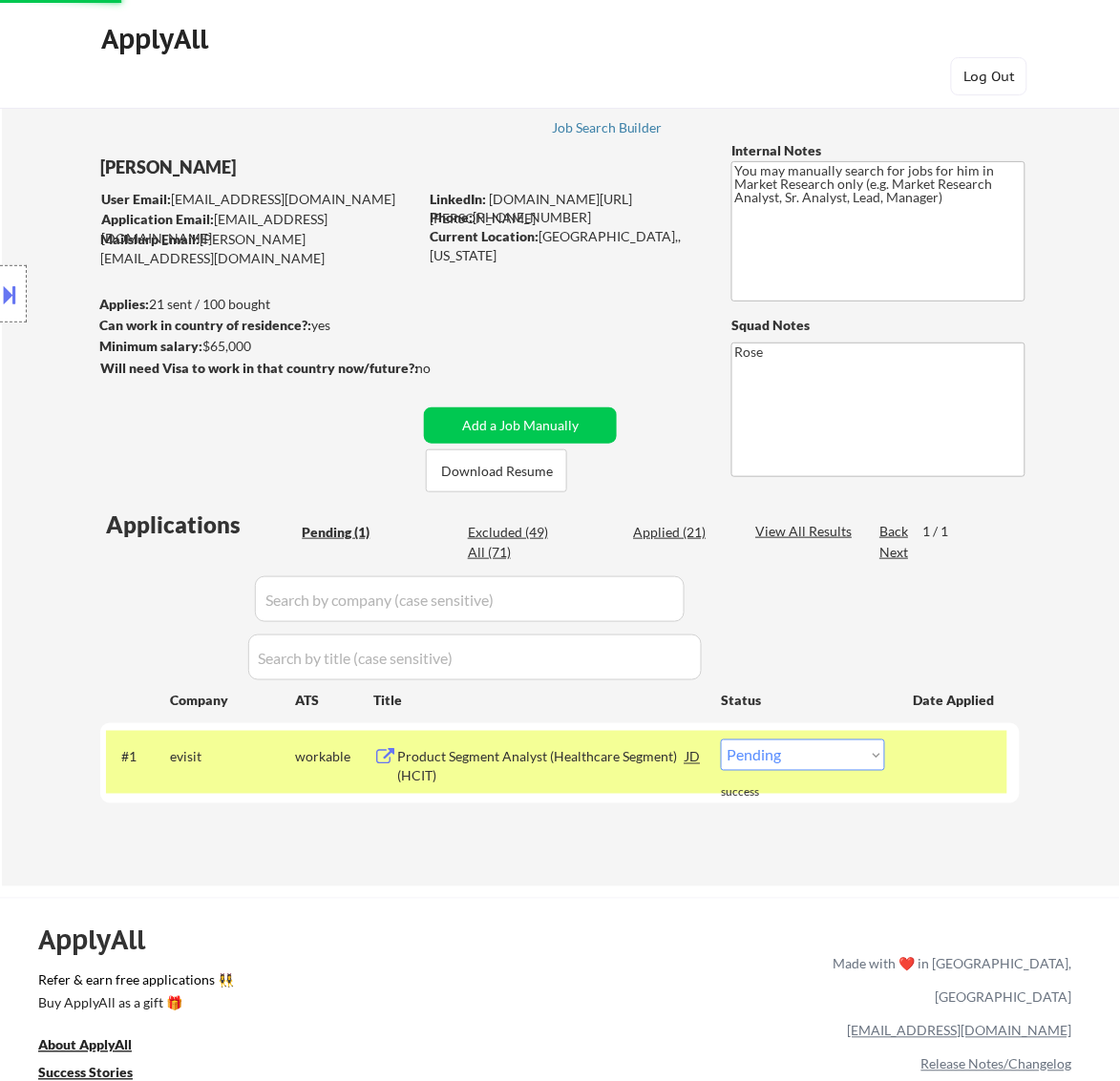
click at [620, 754] on div "Product Segment Analyst (Healthcare Segment)(HCIT)" at bounding box center [541, 767] width 288 height 38
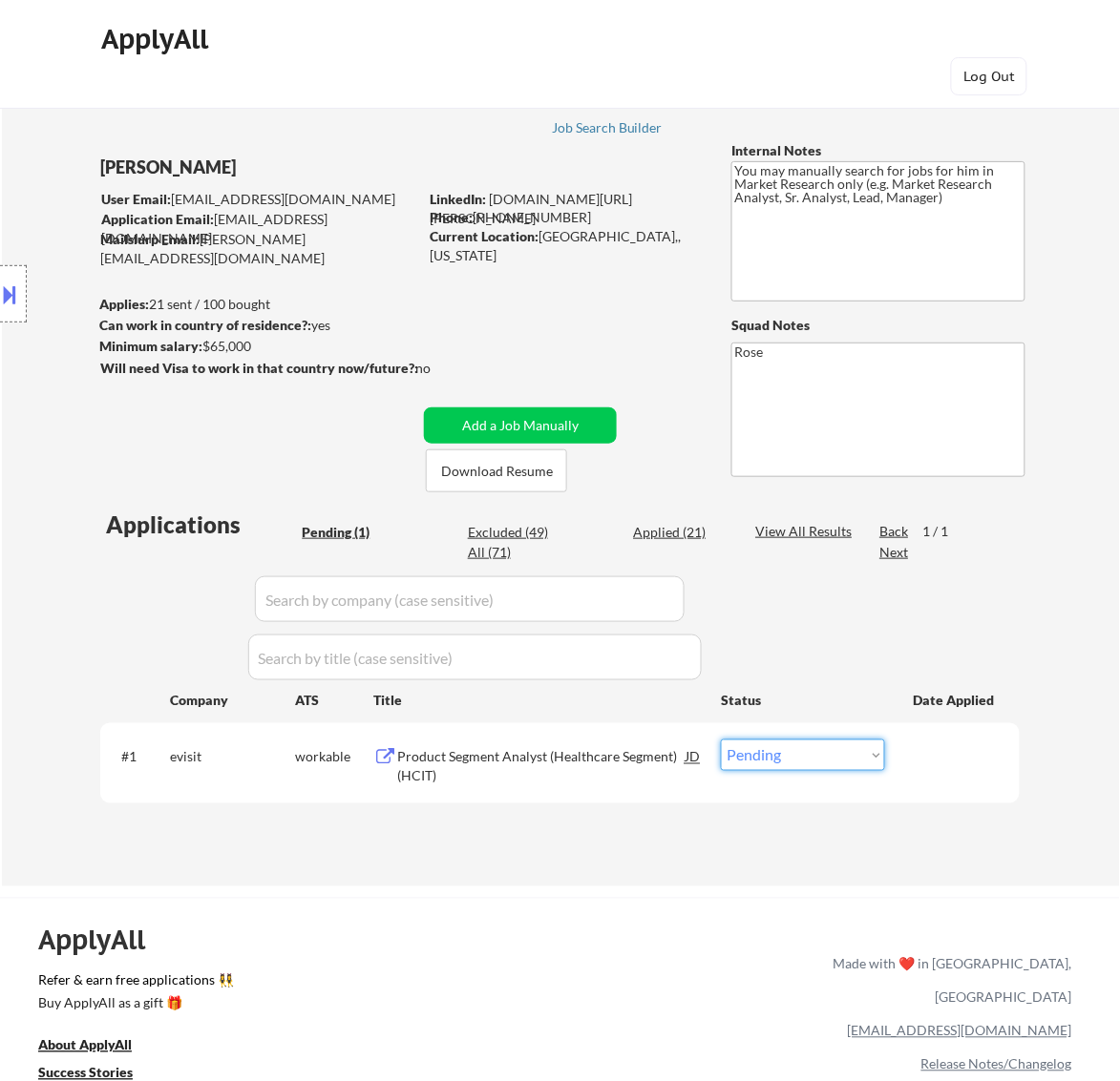
click at [818, 751] on select "Choose an option... Pending Applied Excluded (Questions) Excluded (Expired) Exc…" at bounding box center [803, 755] width 164 height 32
select select ""applied""
click at [721, 740] on select "Choose an option... Pending Applied Excluded (Questions) Excluded (Expired) Exc…" at bounding box center [803, 755] width 164 height 32
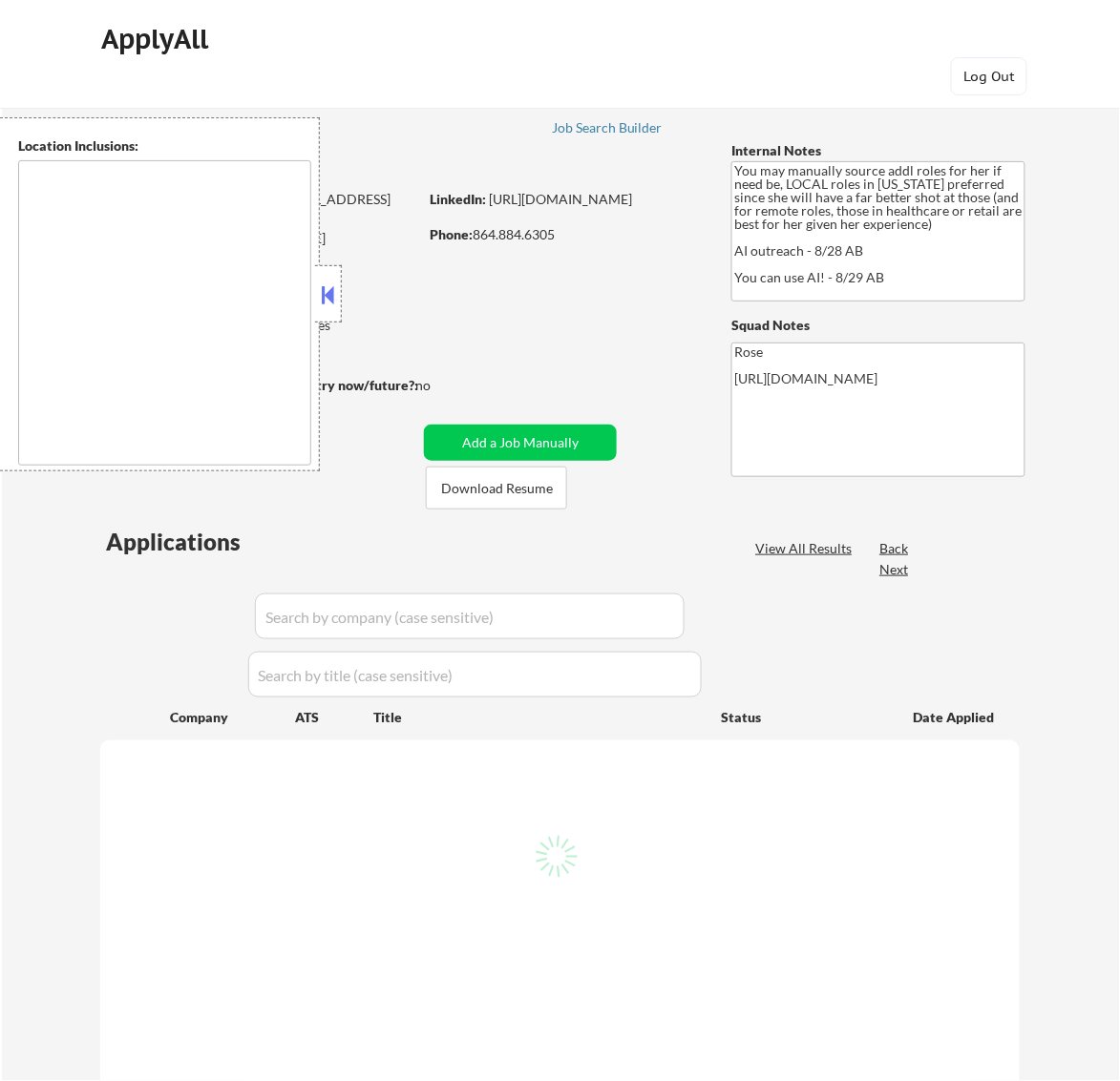
type textarea "[GEOGRAPHIC_DATA], [GEOGRAPHIC_DATA] [GEOGRAPHIC_DATA], [GEOGRAPHIC_DATA] [GEOG…"
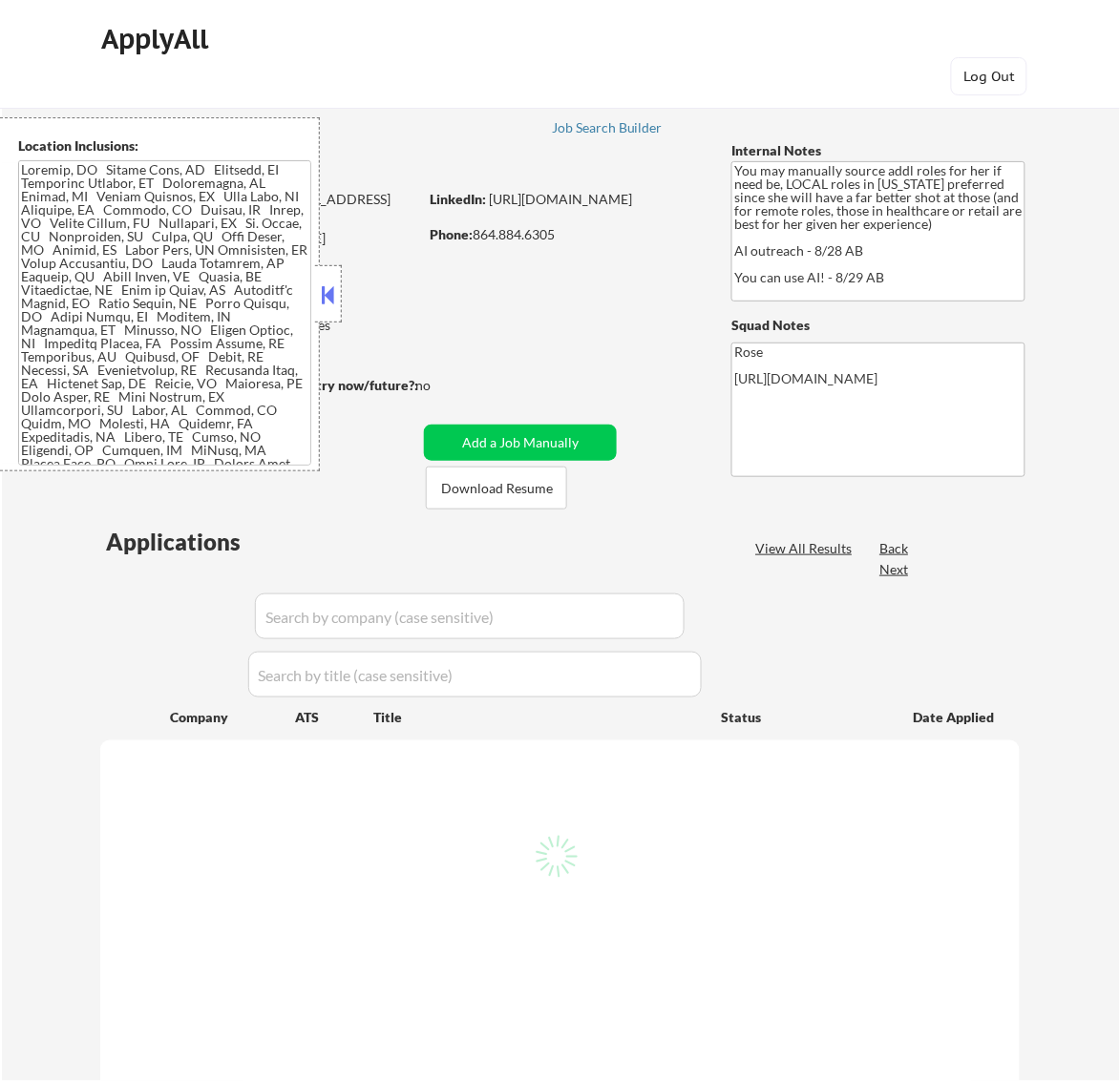
select select ""pending""
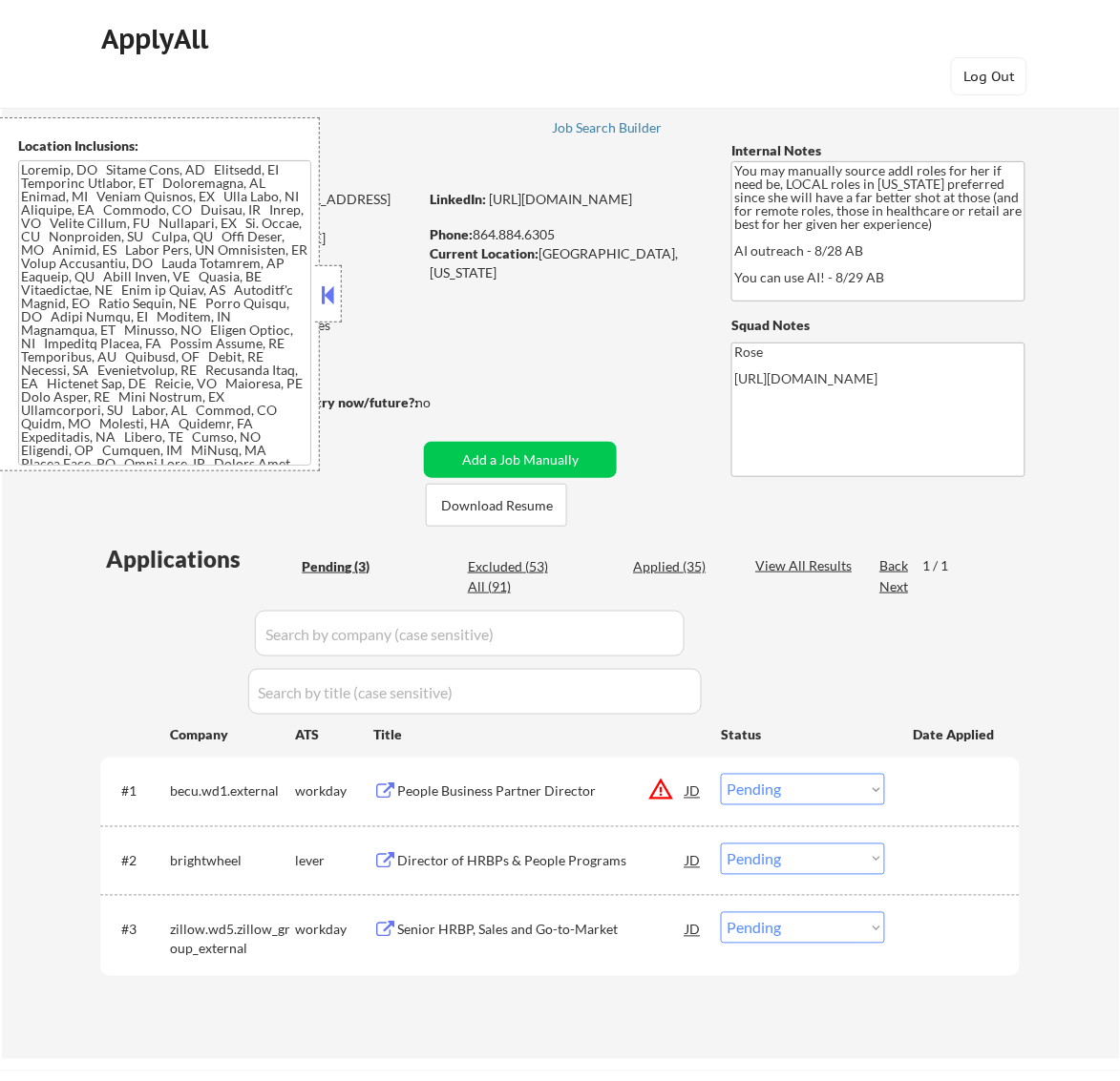
click at [330, 288] on button at bounding box center [328, 295] width 21 height 29
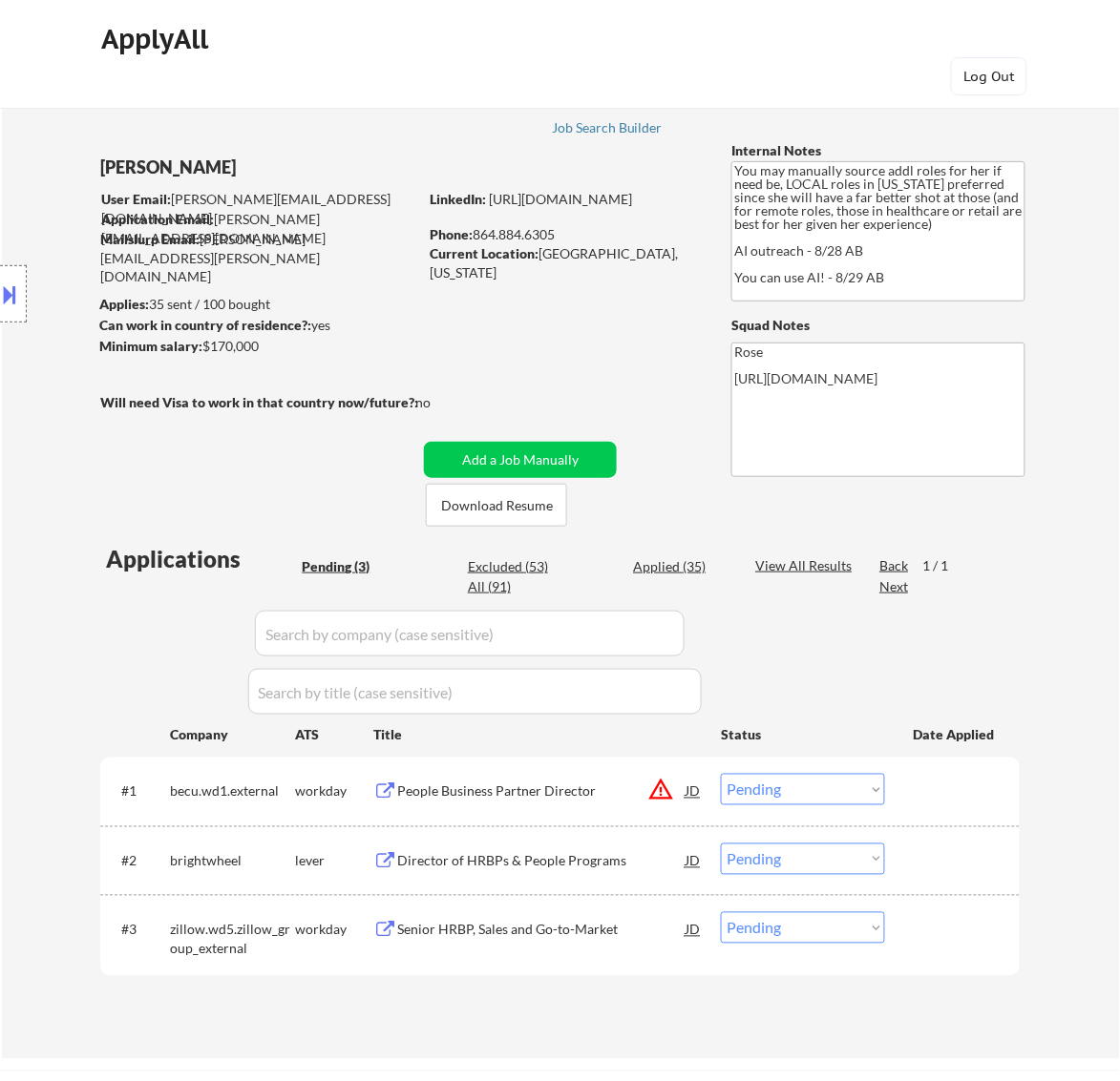
scroll to position [119, 0]
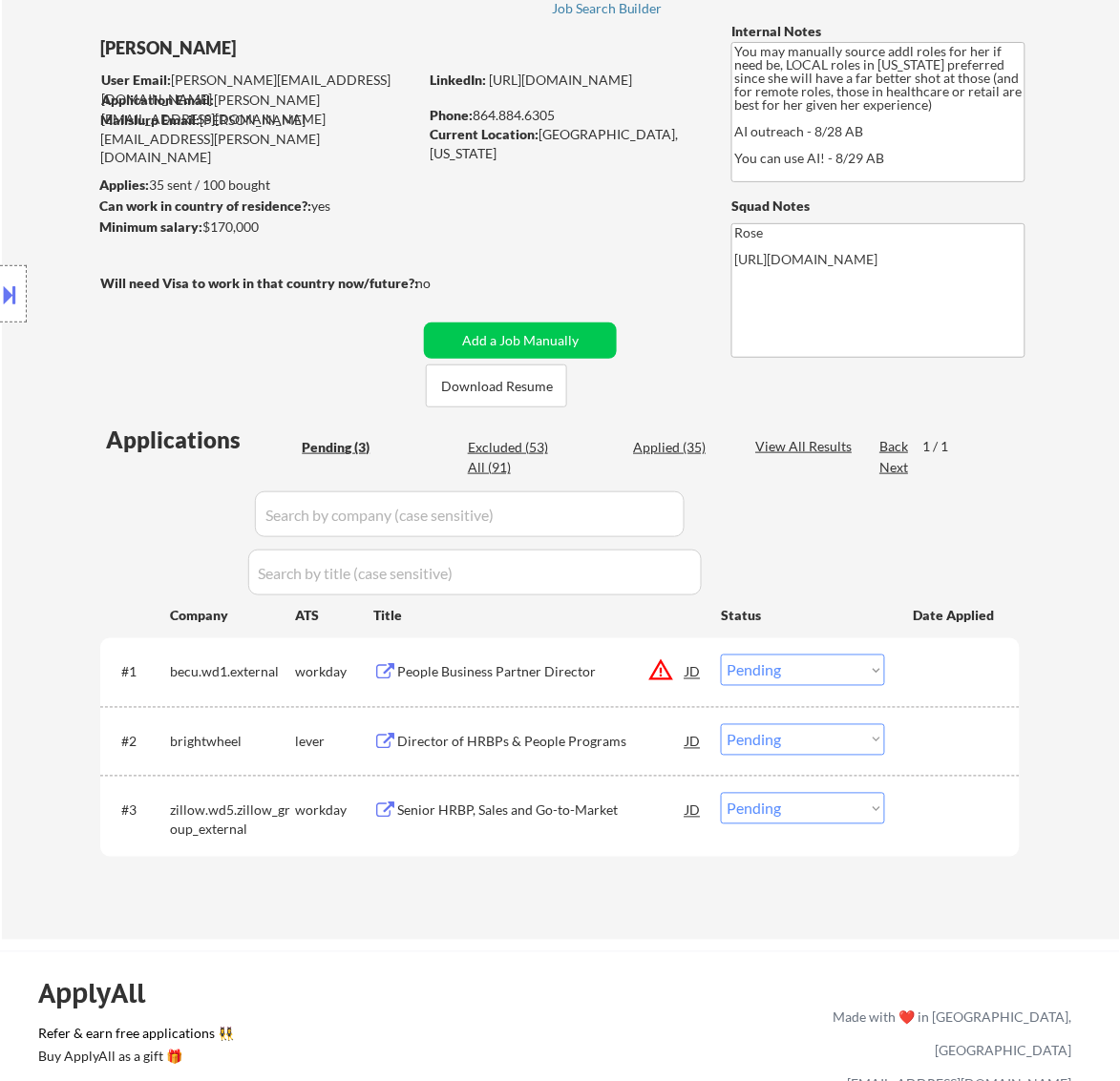
click at [559, 678] on div "People Business Partner Director" at bounding box center [541, 673] width 288 height 19
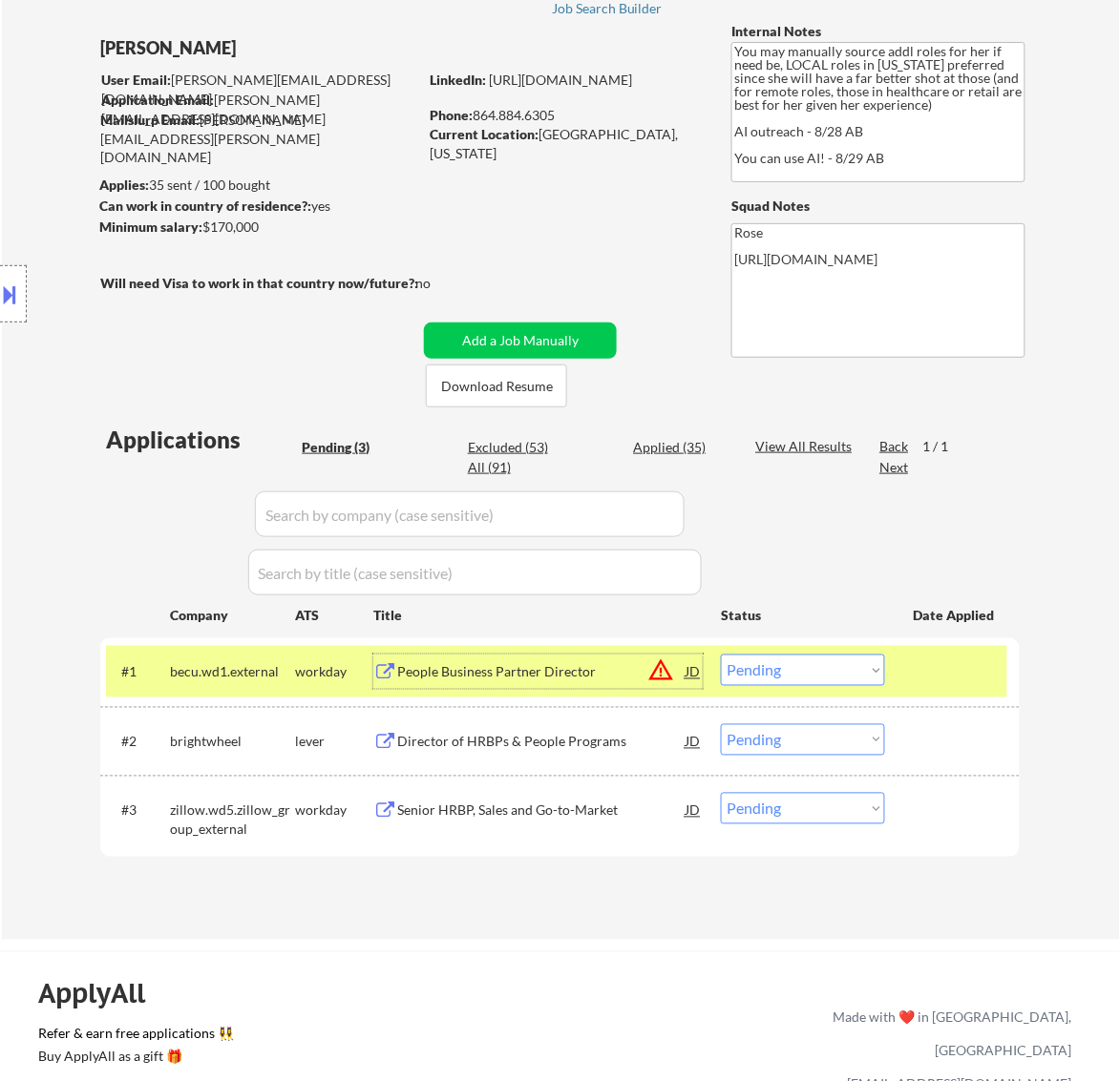
click at [860, 666] on select "Choose an option... Pending Applied Excluded (Questions) Excluded (Expired) Exc…" at bounding box center [803, 670] width 164 height 32
click at [721, 655] on select "Choose an option... Pending Applied Excluded (Questions) Excluded (Expired) Exc…" at bounding box center [803, 670] width 164 height 32
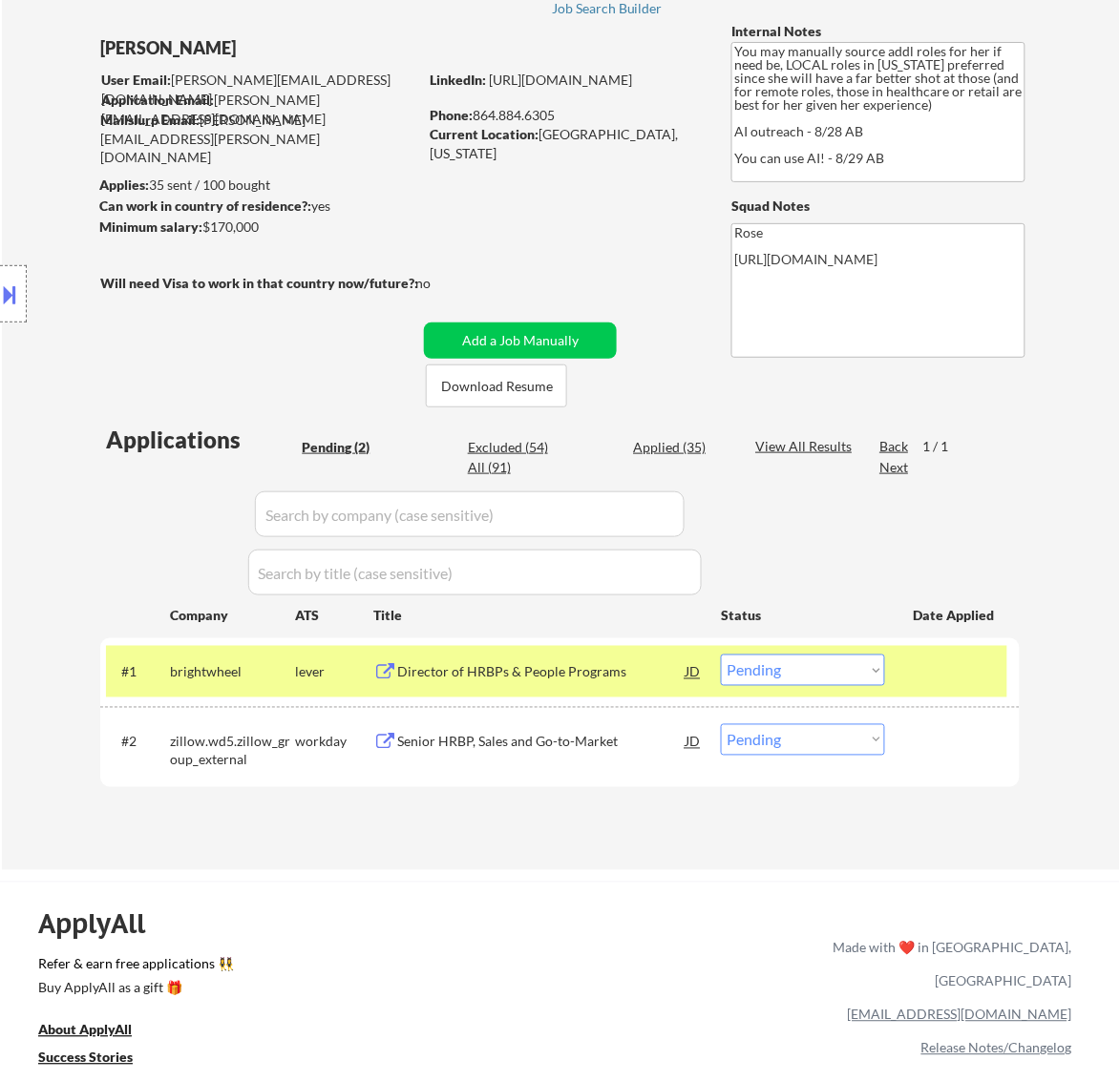
click at [589, 670] on div "Director of HRBPs & People Programs" at bounding box center [541, 673] width 288 height 19
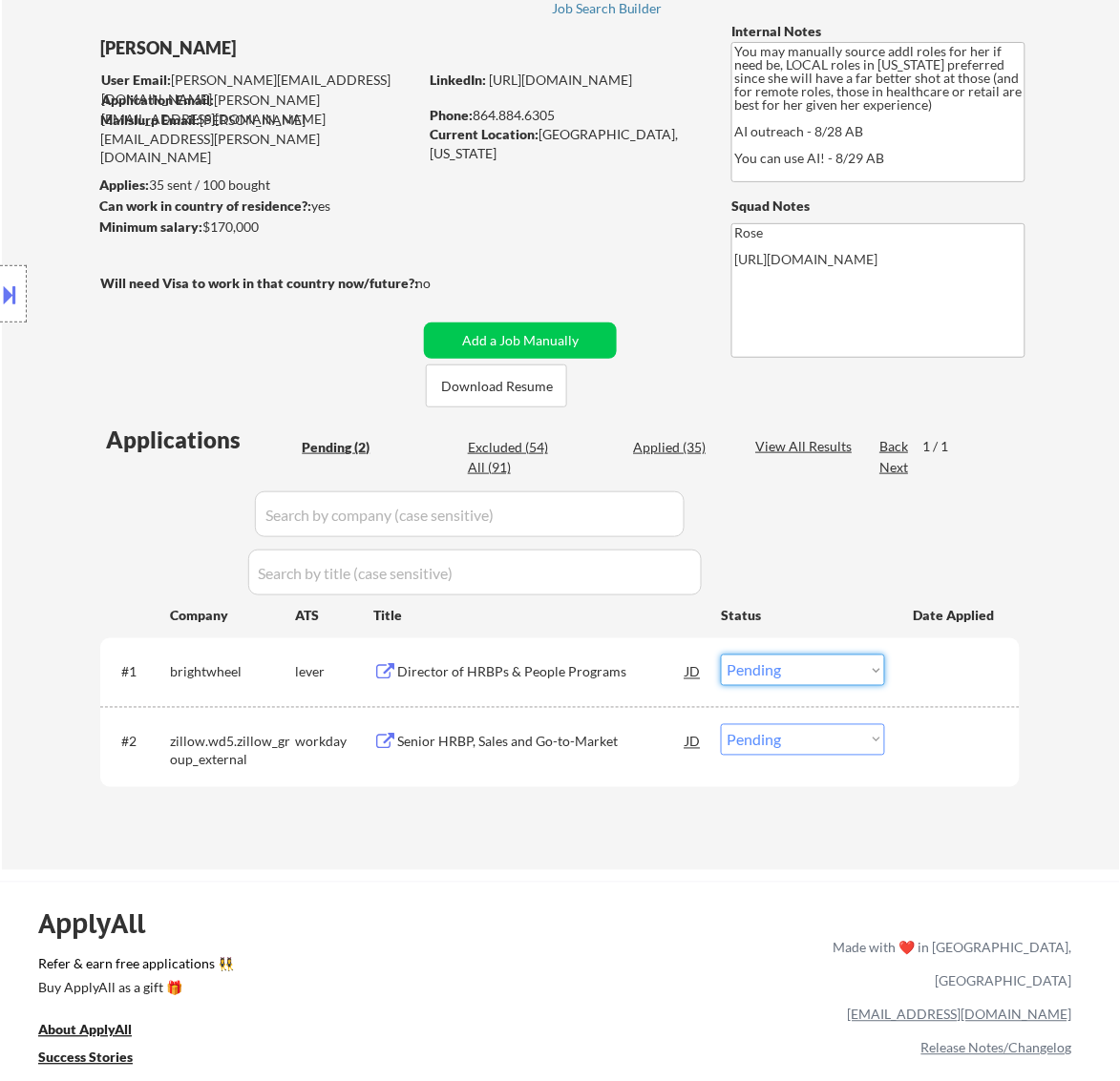
click at [790, 666] on select "Choose an option... Pending Applied Excluded (Questions) Excluded (Expired) Exc…" at bounding box center [803, 670] width 164 height 32
click at [721, 655] on select "Choose an option... Pending Applied Excluded (Questions) Excluded (Expired) Exc…" at bounding box center [803, 670] width 164 height 32
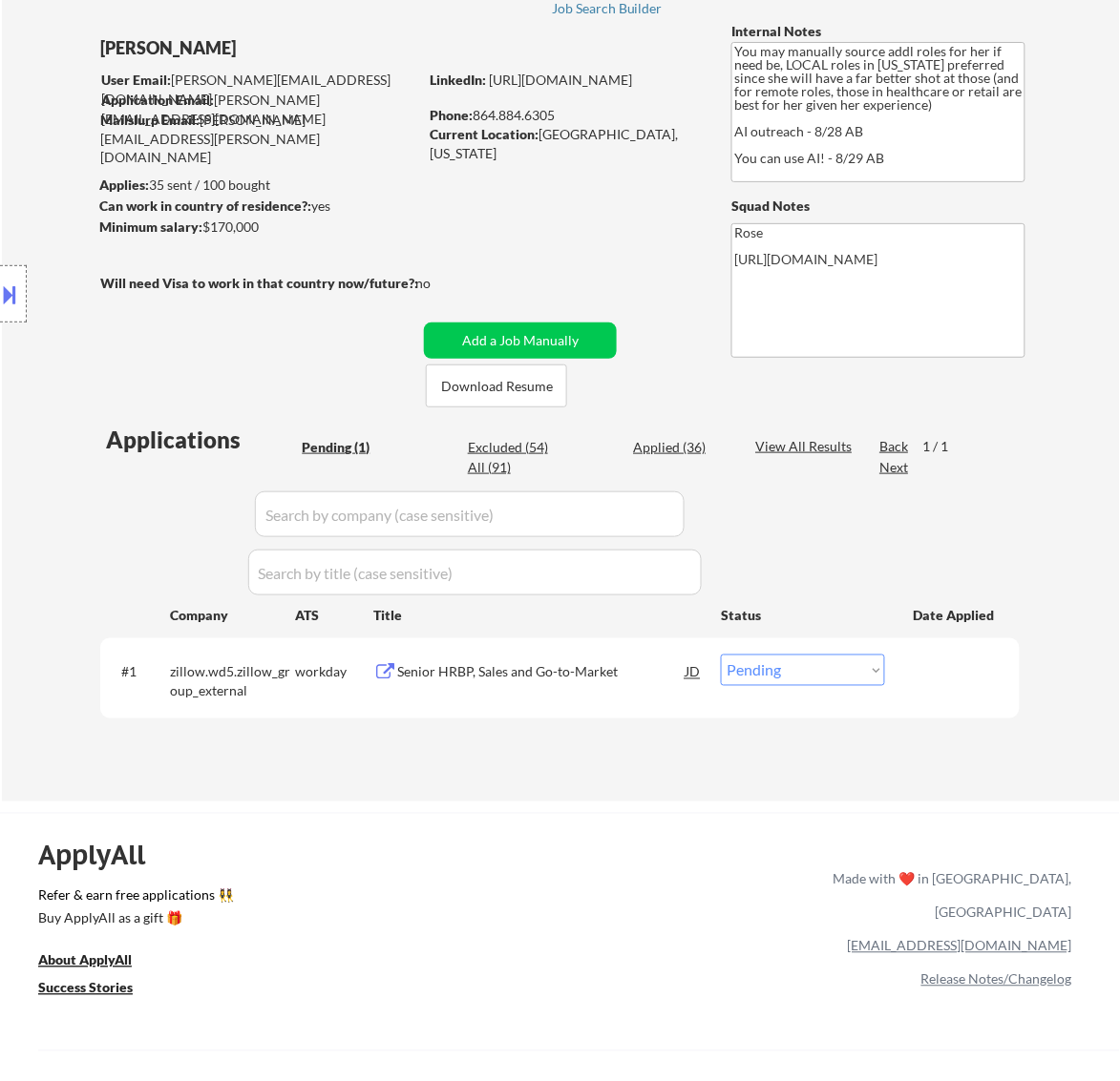
click at [606, 672] on div "Senior HRBP, Sales and Go-to-Market" at bounding box center [541, 673] width 288 height 19
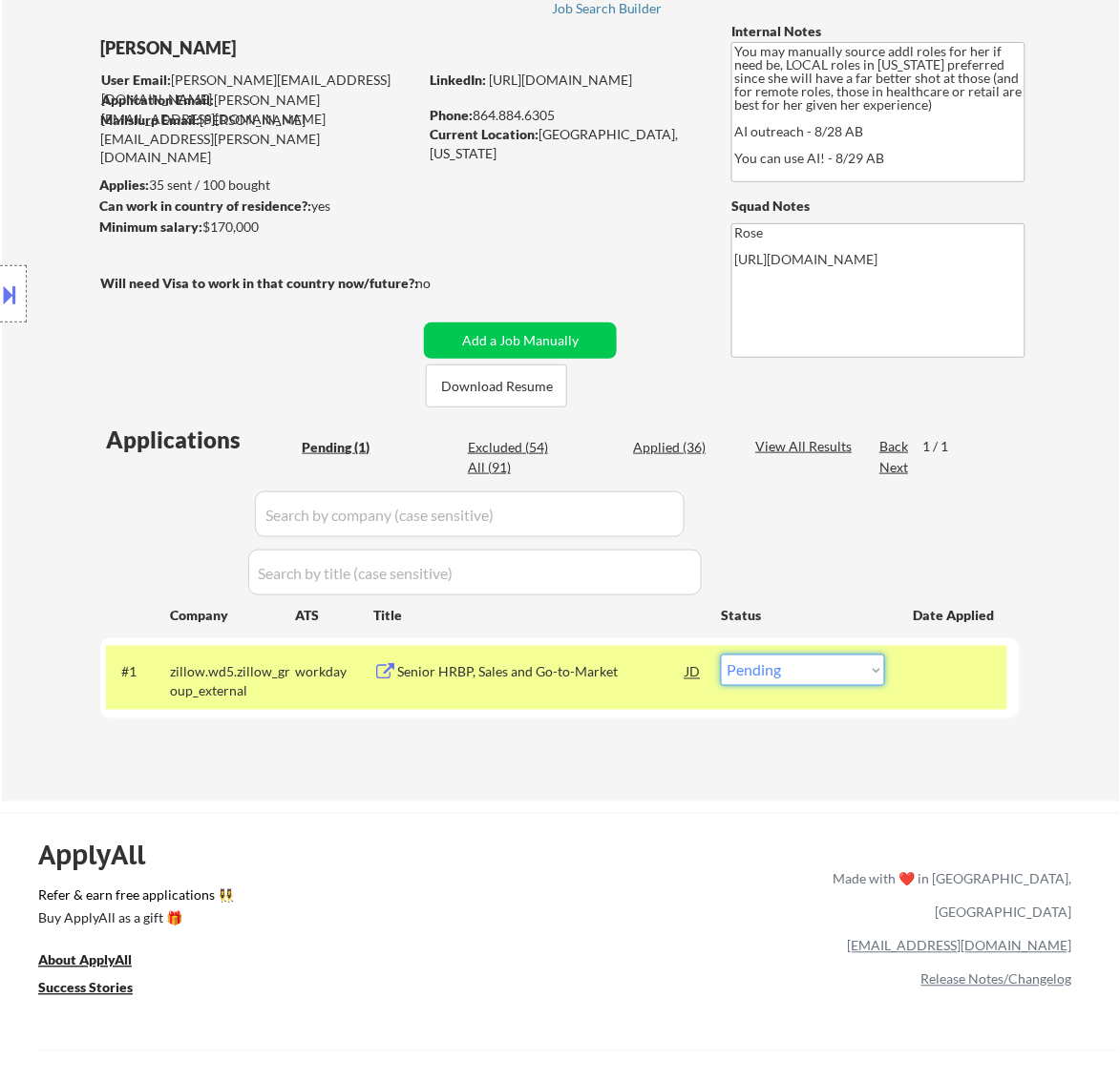
click at [814, 677] on select "Choose an option... Pending Applied Excluded (Questions) Excluded (Expired) Exc…" at bounding box center [803, 670] width 164 height 32
select select ""excluded__salary_""
click at [721, 655] on select "Choose an option... Pending Applied Excluded (Questions) Excluded (Expired) Exc…" at bounding box center [803, 670] width 164 height 32
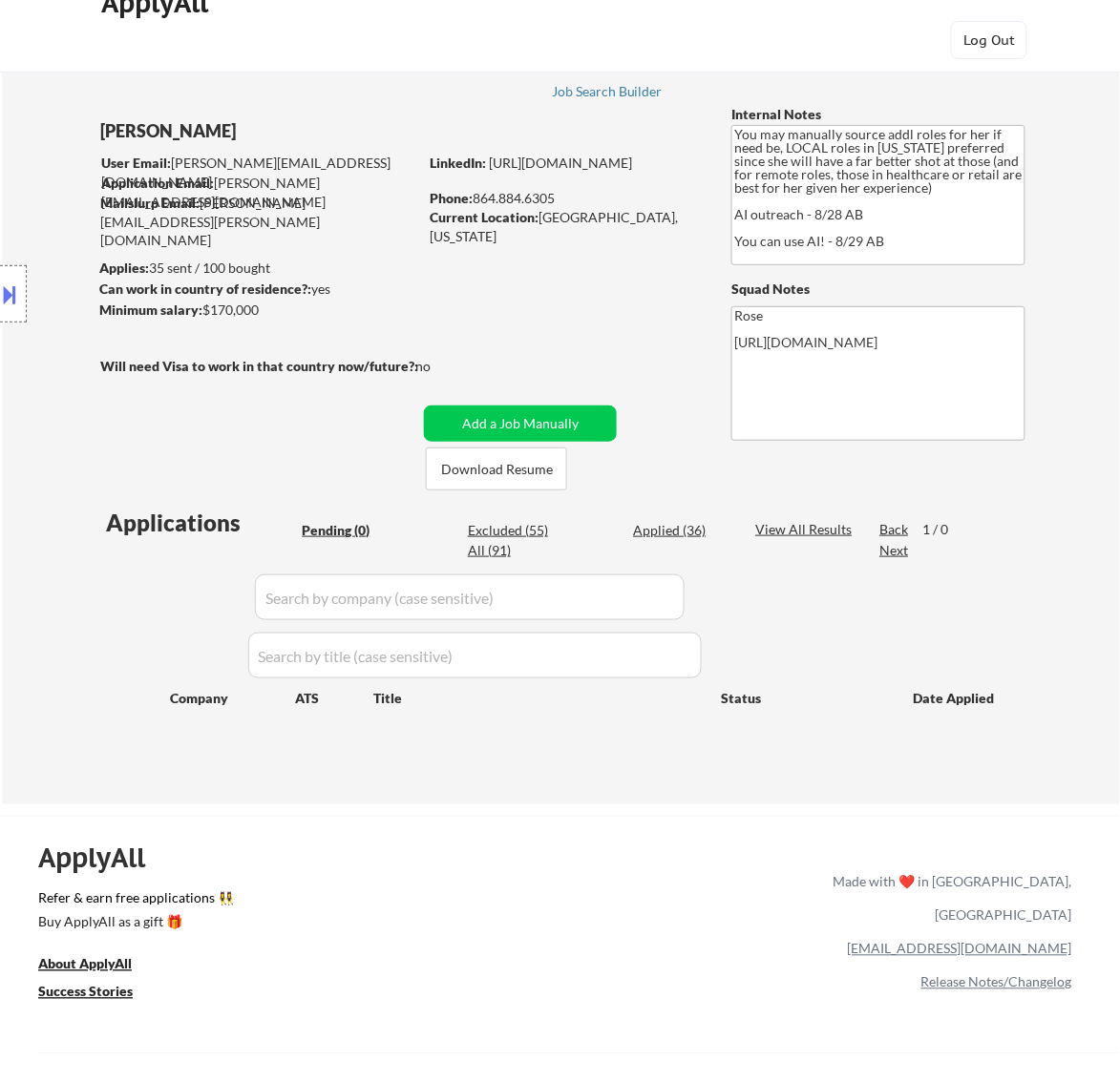
scroll to position [0, 0]
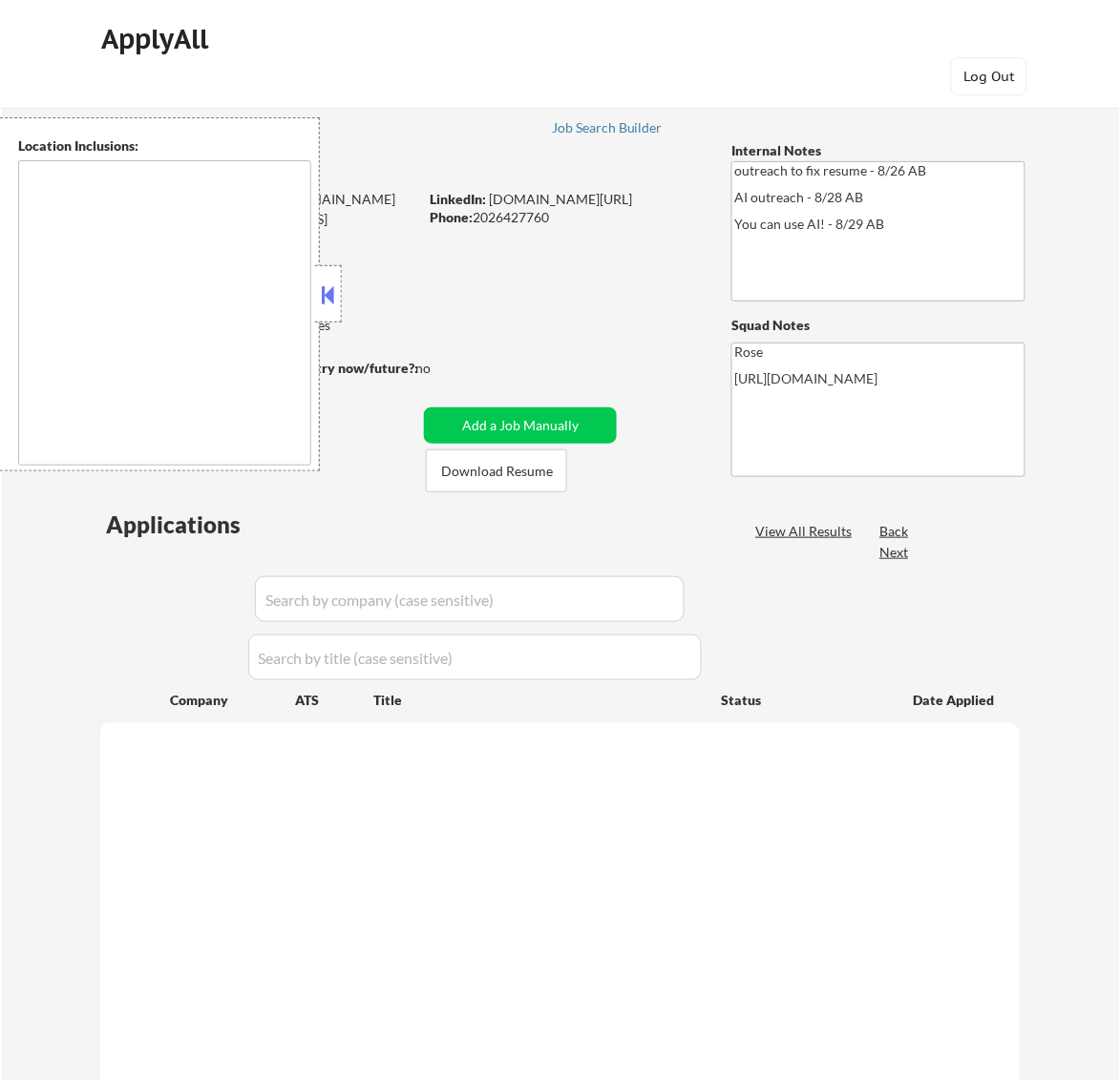
type textarea "Reston, [GEOGRAPHIC_DATA] [GEOGRAPHIC_DATA], [GEOGRAPHIC_DATA] [GEOGRAPHIC_DATA…"
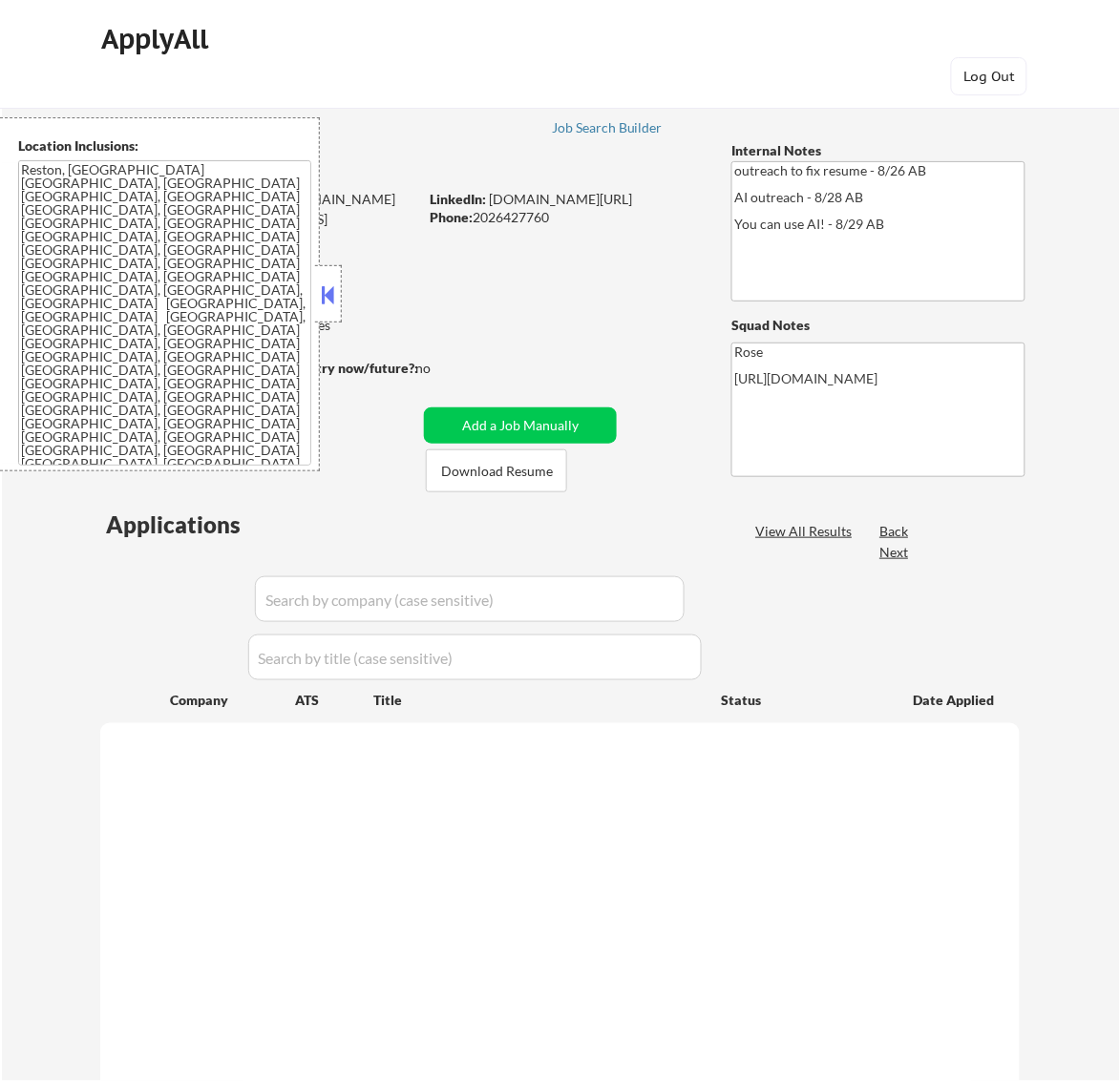
select select ""pending""
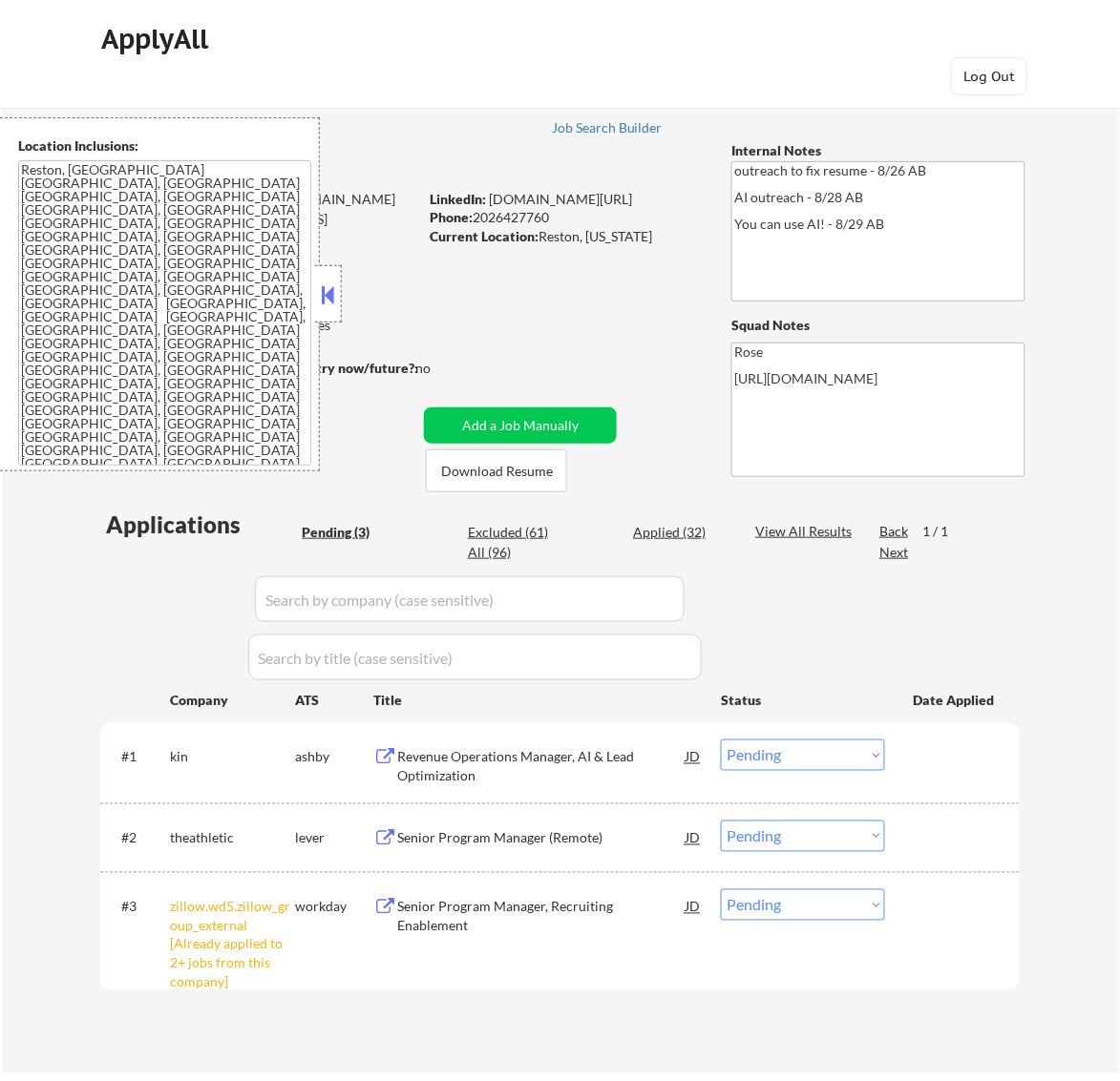
click at [336, 301] on button at bounding box center [328, 295] width 21 height 29
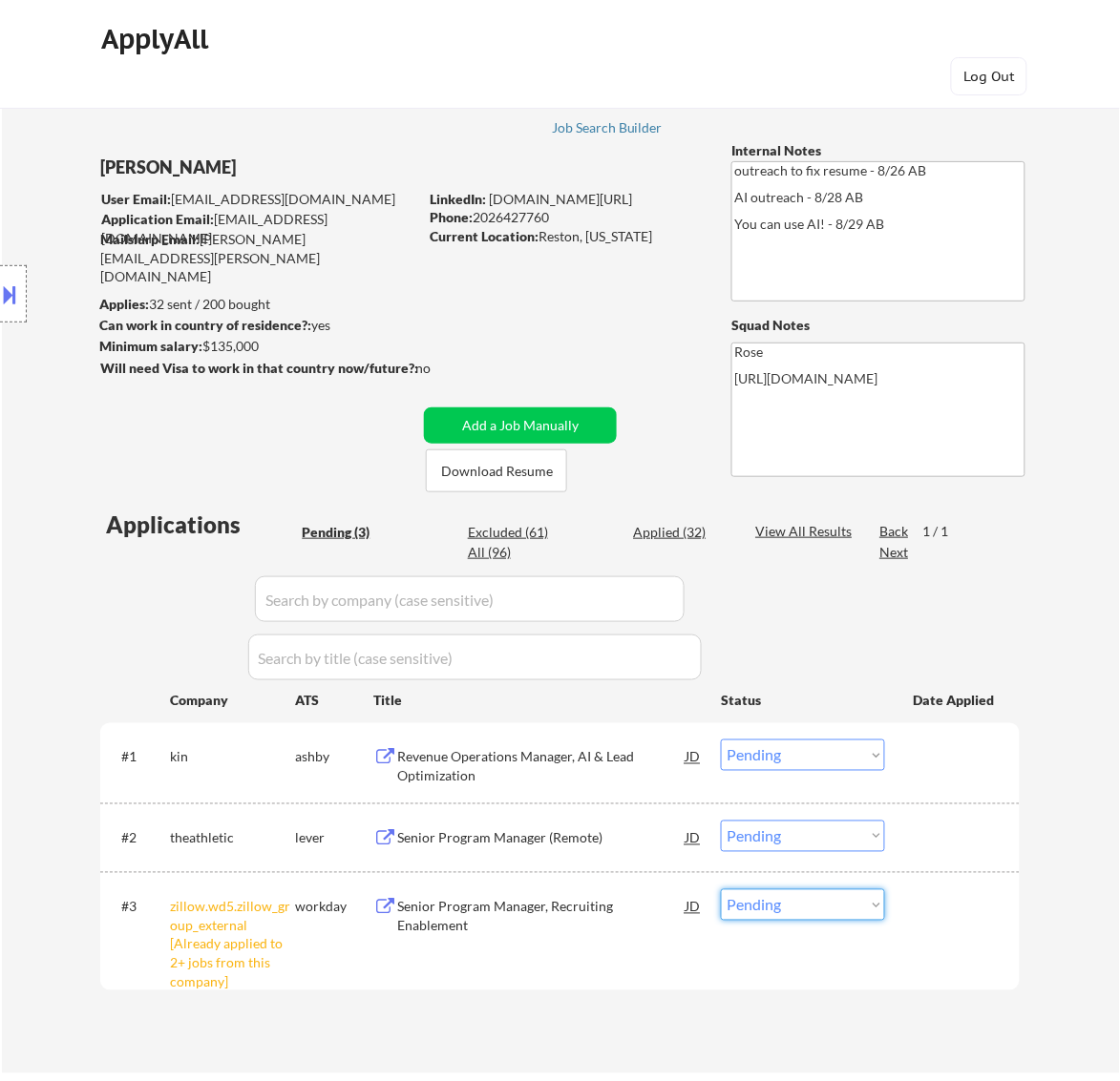
click at [872, 911] on select "Choose an option... Pending Applied Excluded (Questions) Excluded (Expired) Exc…" at bounding box center [803, 905] width 164 height 32
select select ""excluded__other_""
click at [721, 890] on select "Choose an option... Pending Applied Excluded (Questions) Excluded (Expired) Exc…" at bounding box center [803, 905] width 164 height 32
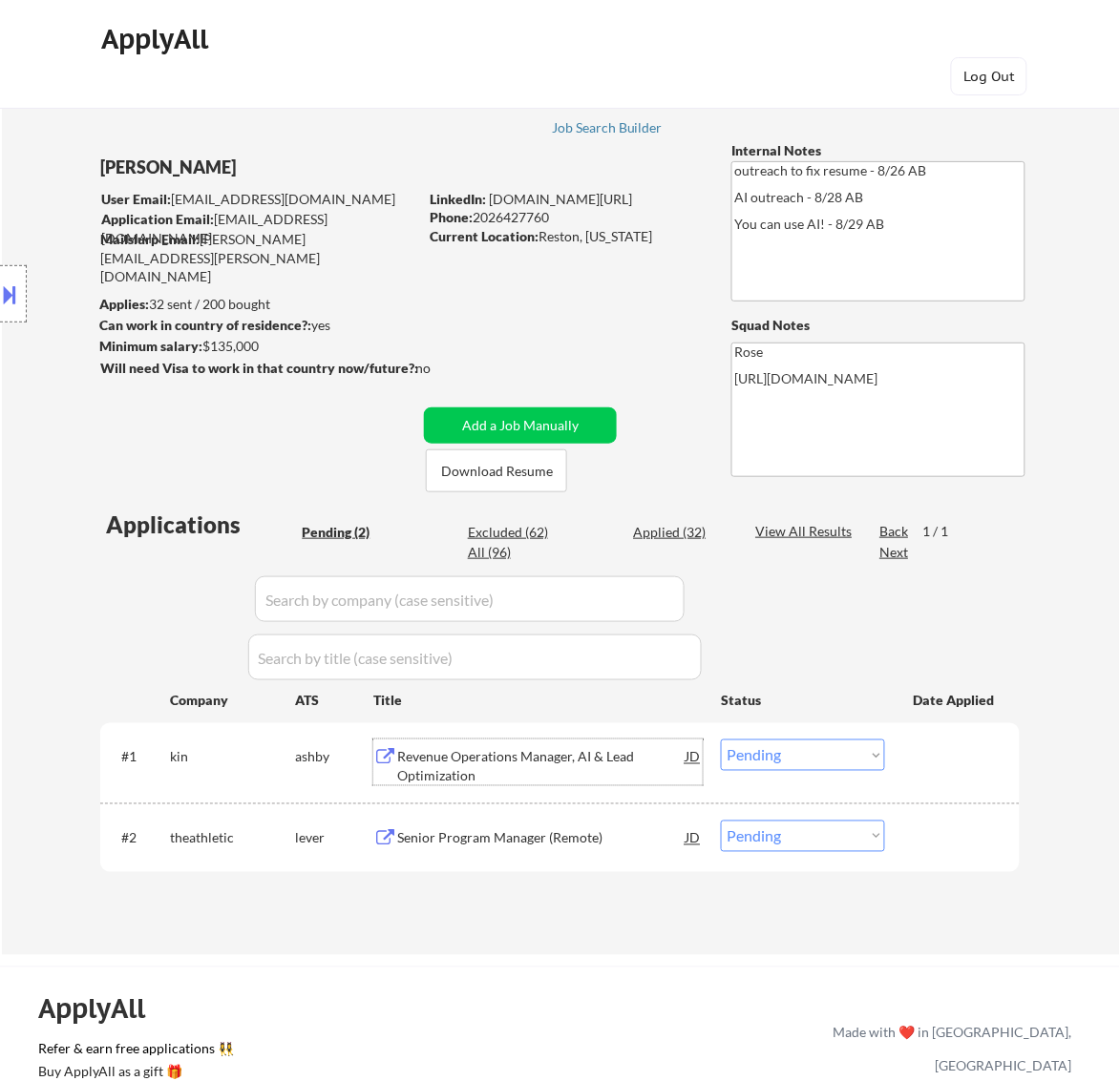
click at [535, 763] on div "Revenue Operations Manager, AI & Lead Optimization" at bounding box center [541, 767] width 288 height 38
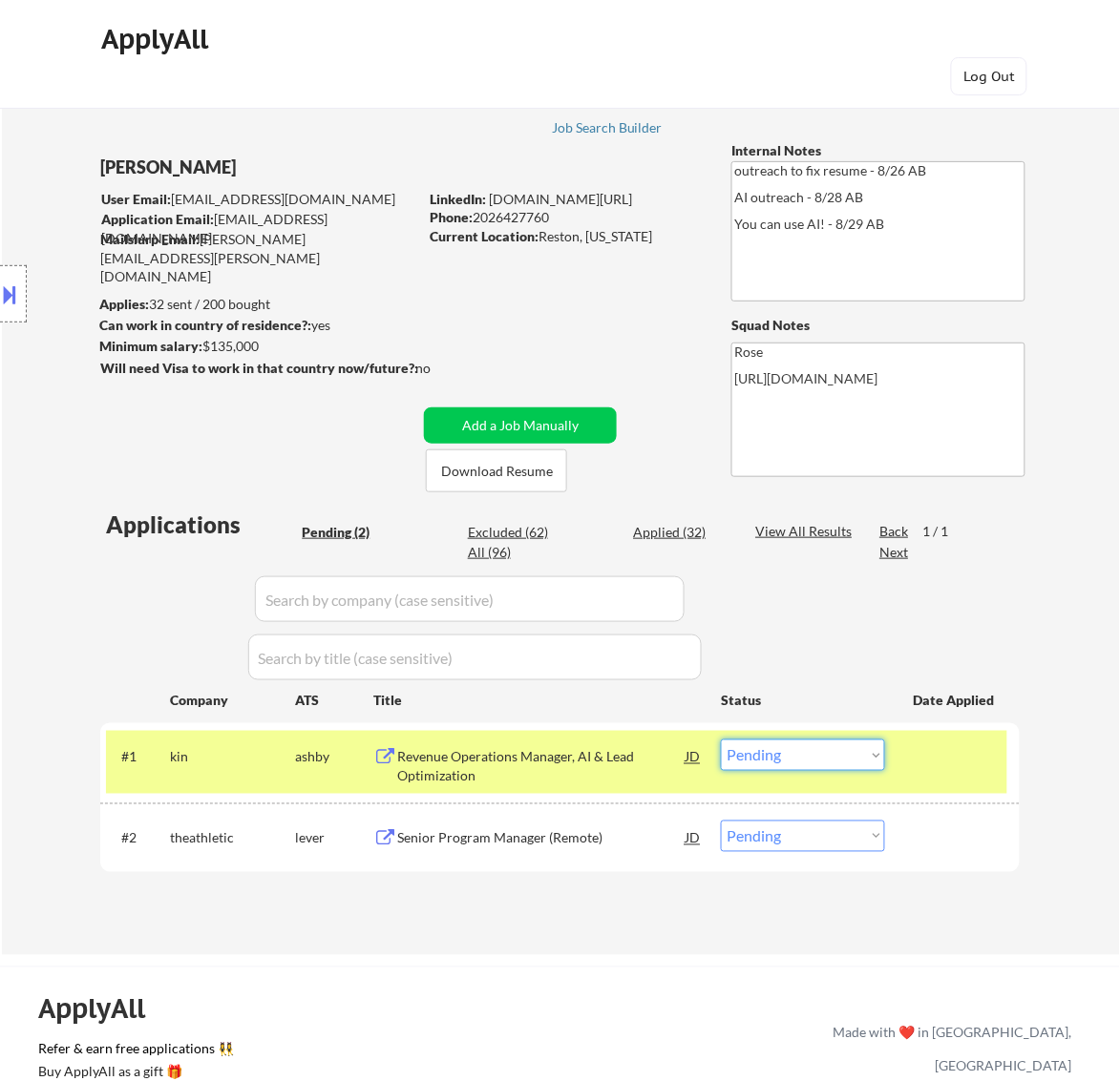
click at [821, 748] on select "Choose an option... Pending Applied Excluded (Questions) Excluded (Expired) Exc…" at bounding box center [803, 755] width 164 height 32
click at [721, 740] on select "Choose an option... Pending Applied Excluded (Questions) Excluded (Expired) Exc…" at bounding box center [803, 755] width 164 height 32
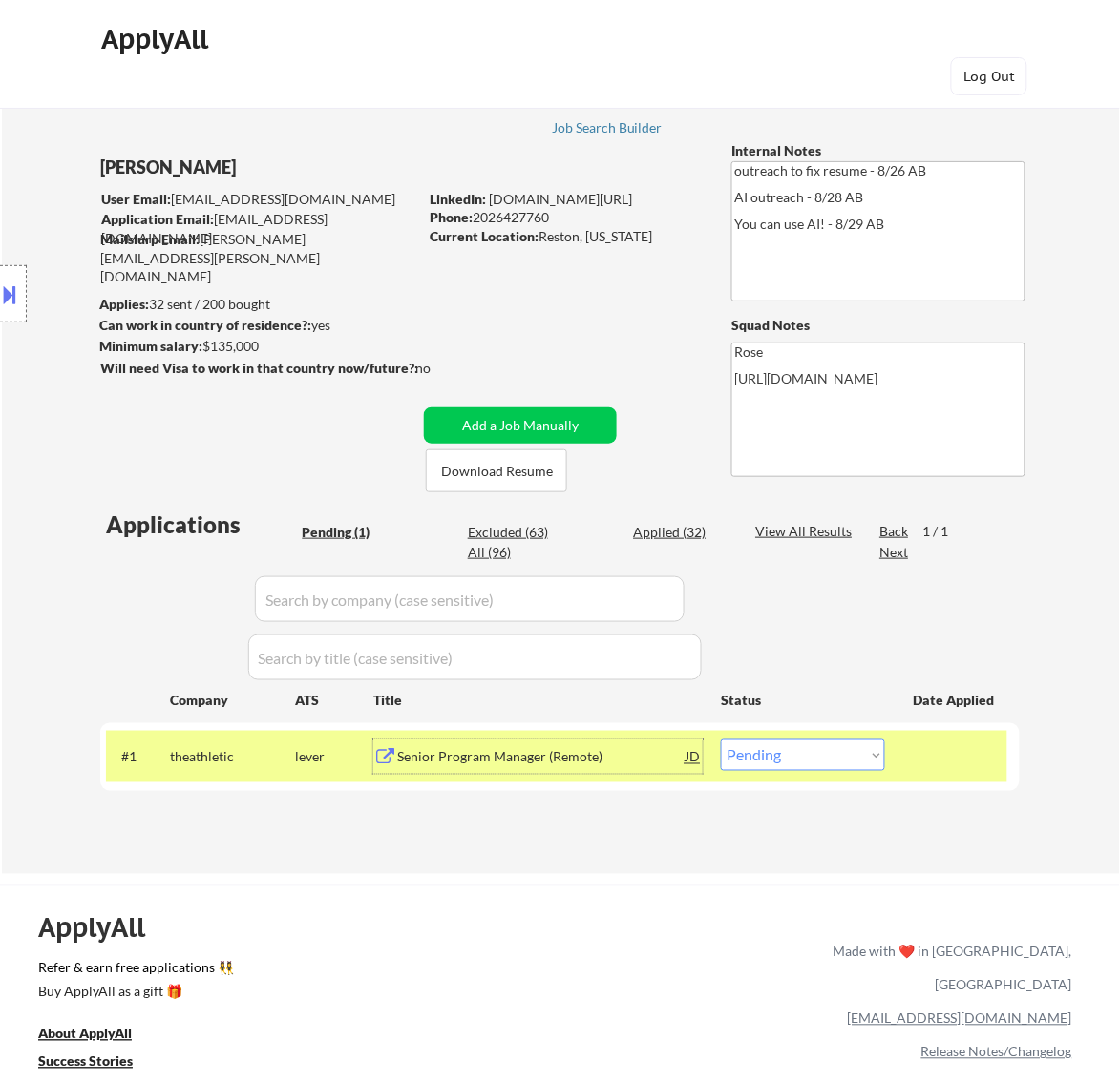
click at [626, 770] on div "Senior Program Manager (Remote)" at bounding box center [541, 757] width 288 height 35
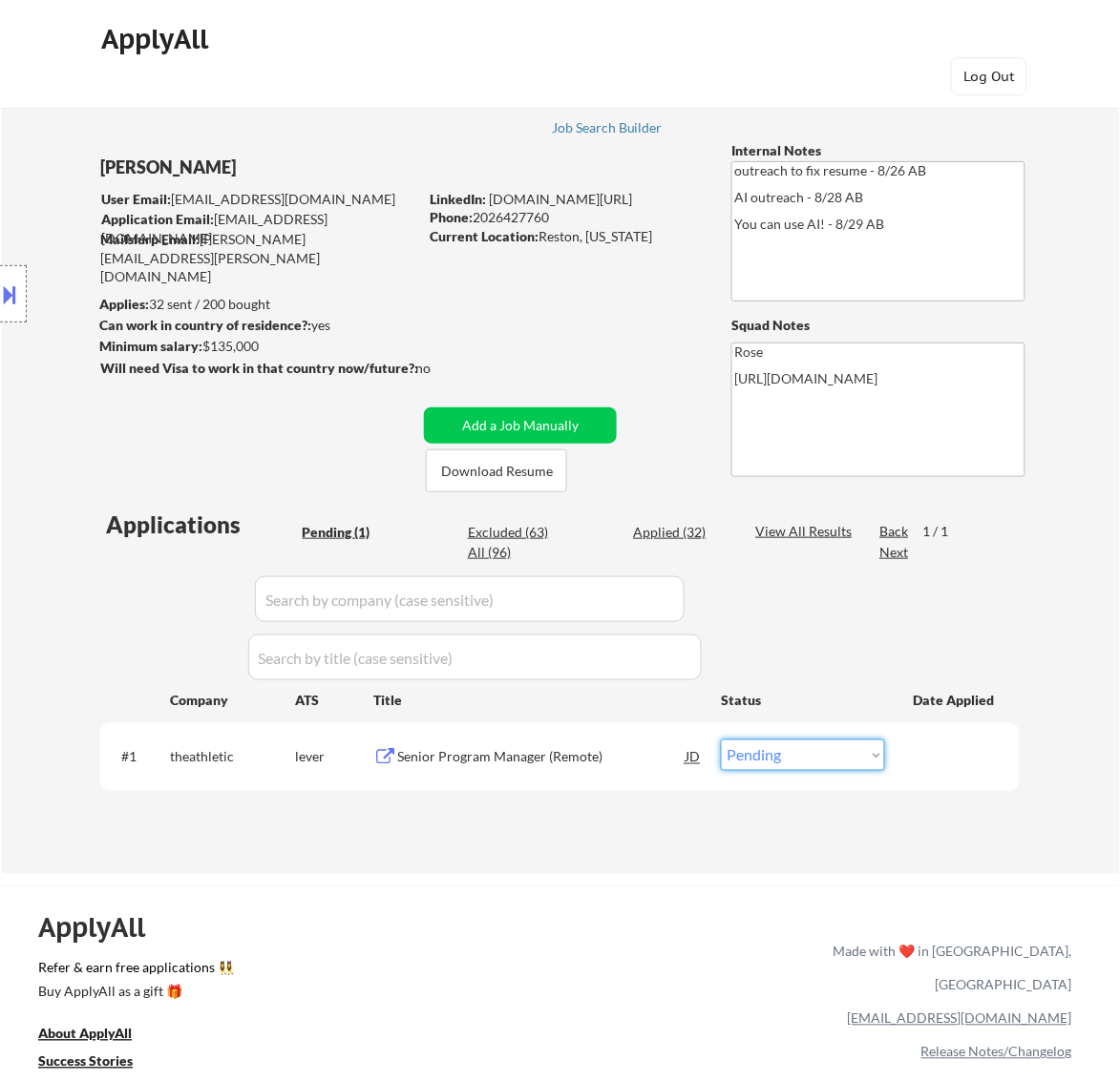
click at [829, 754] on select "Choose an option... Pending Applied Excluded (Questions) Excluded (Expired) Exc…" at bounding box center [803, 755] width 164 height 32
select select ""excluded__salary_""
click at [721, 740] on select "Choose an option... Pending Applied Excluded (Questions) Excluded (Expired) Exc…" at bounding box center [803, 755] width 164 height 32
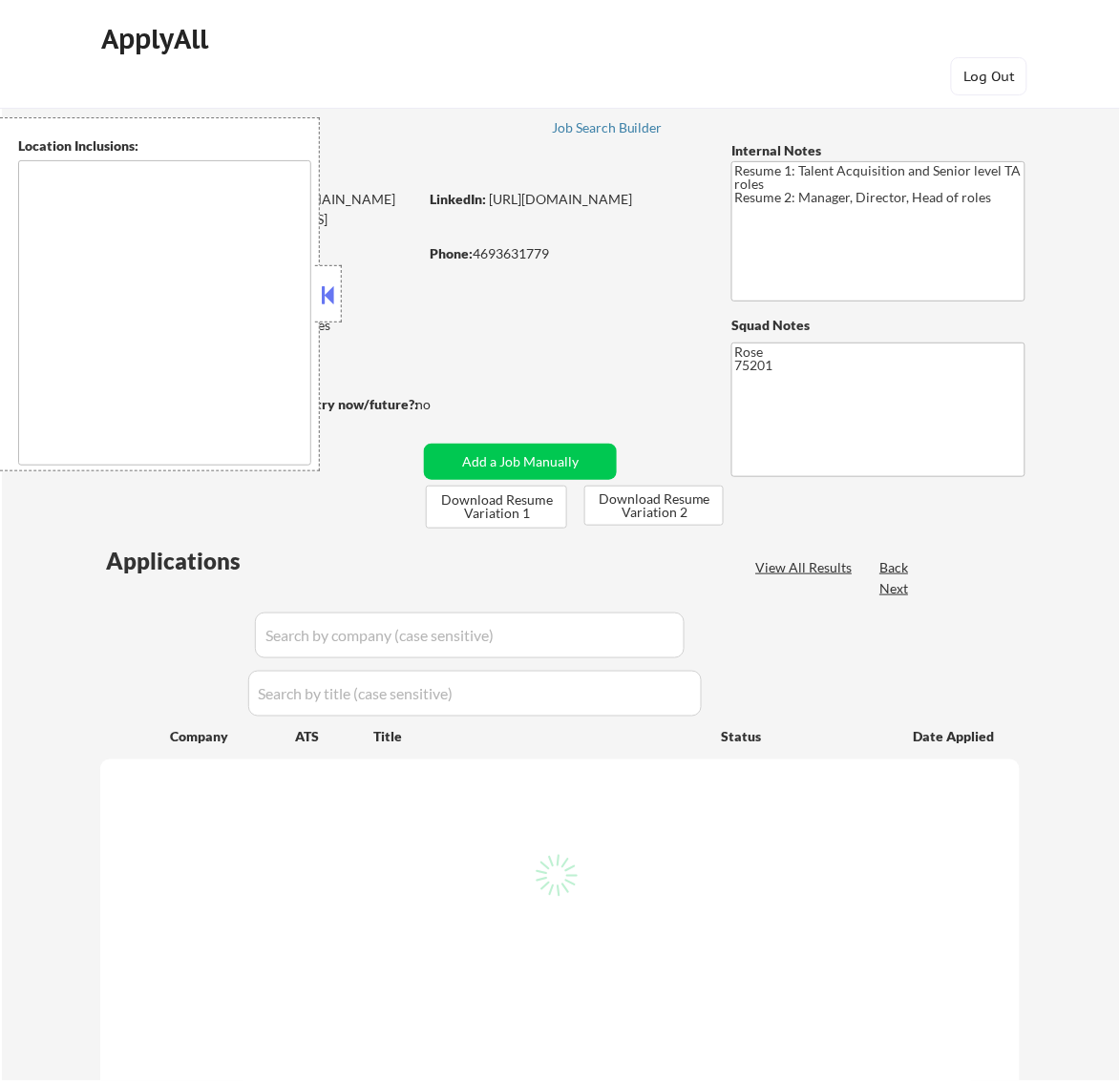
select select ""pending""
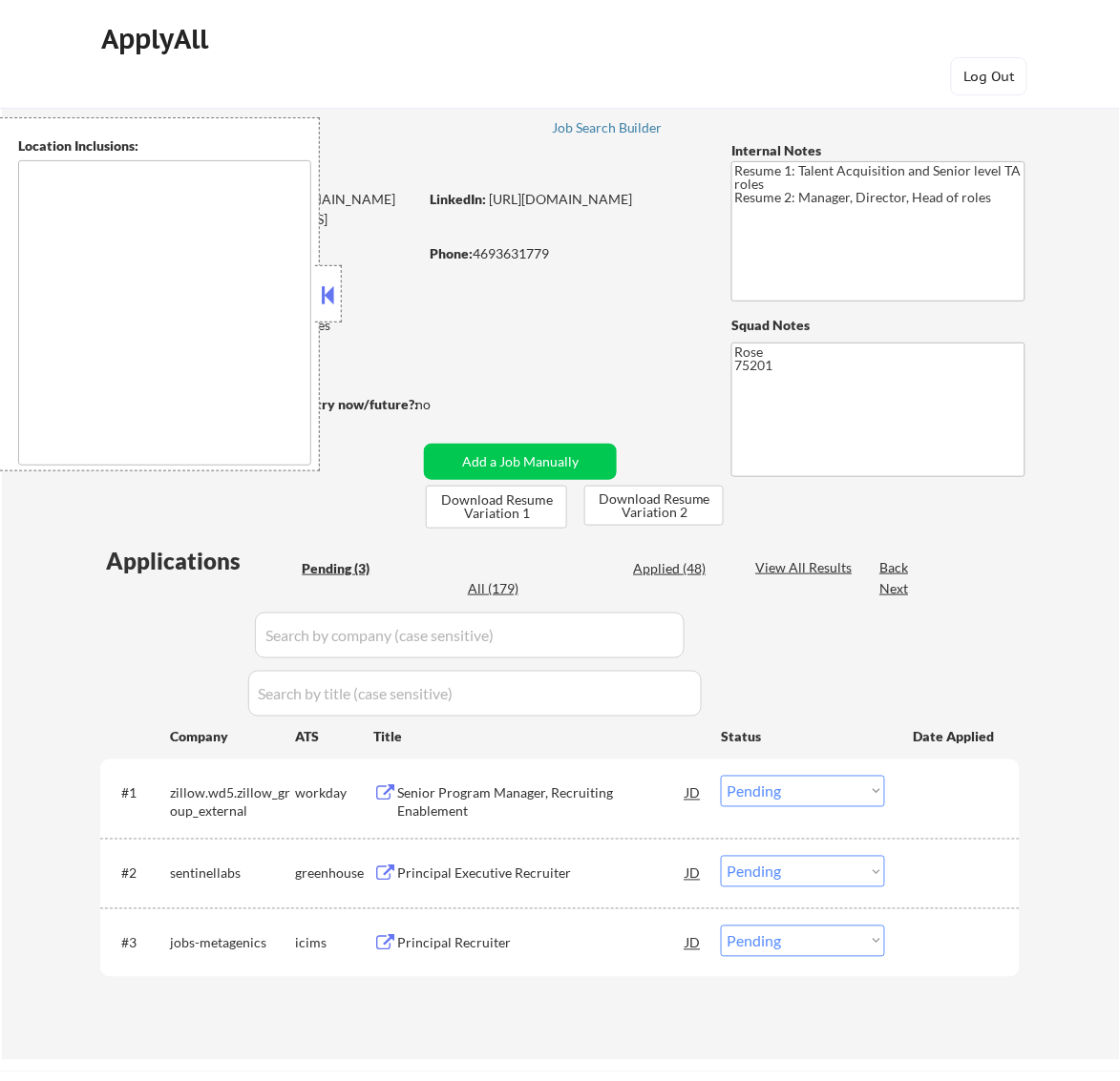
type textarea "[GEOGRAPHIC_DATA], [GEOGRAPHIC_DATA] [GEOGRAPHIC_DATA], [GEOGRAPHIC_DATA] [GEOG…"
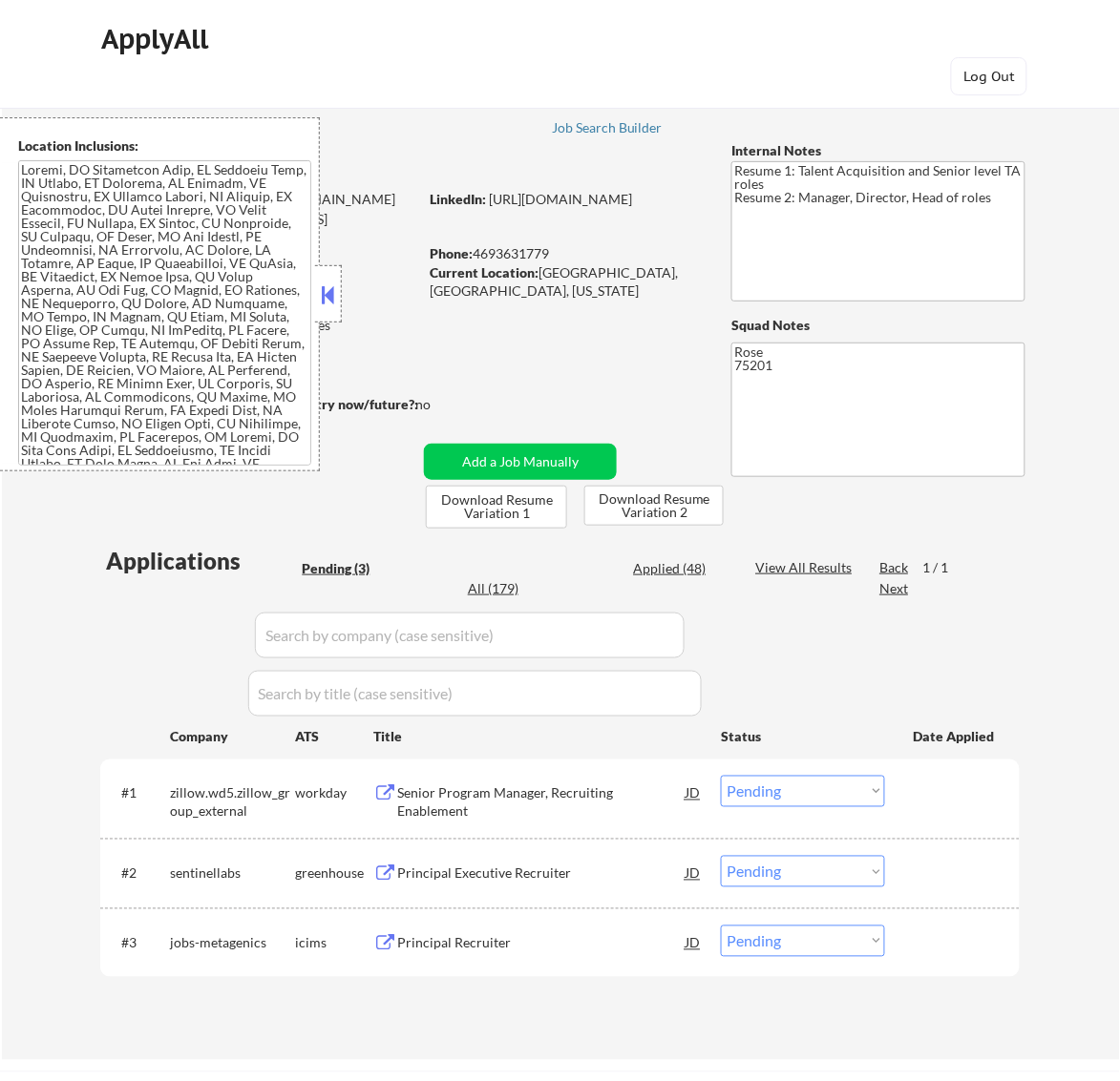
click at [335, 288] on button at bounding box center [328, 295] width 21 height 29
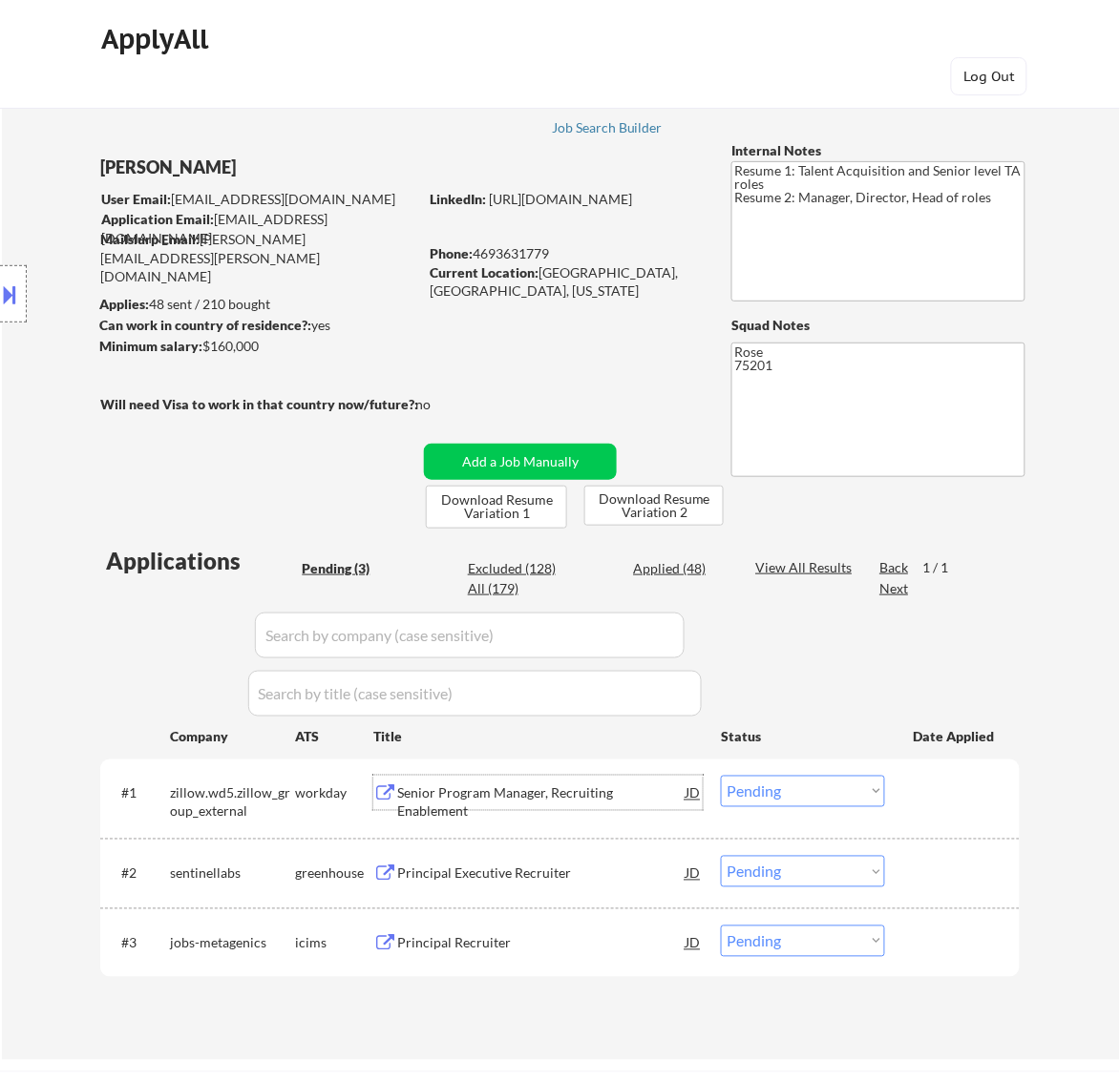
click at [568, 779] on div "Senior Program Manager, Recruiting Enablement" at bounding box center [541, 793] width 288 height 35
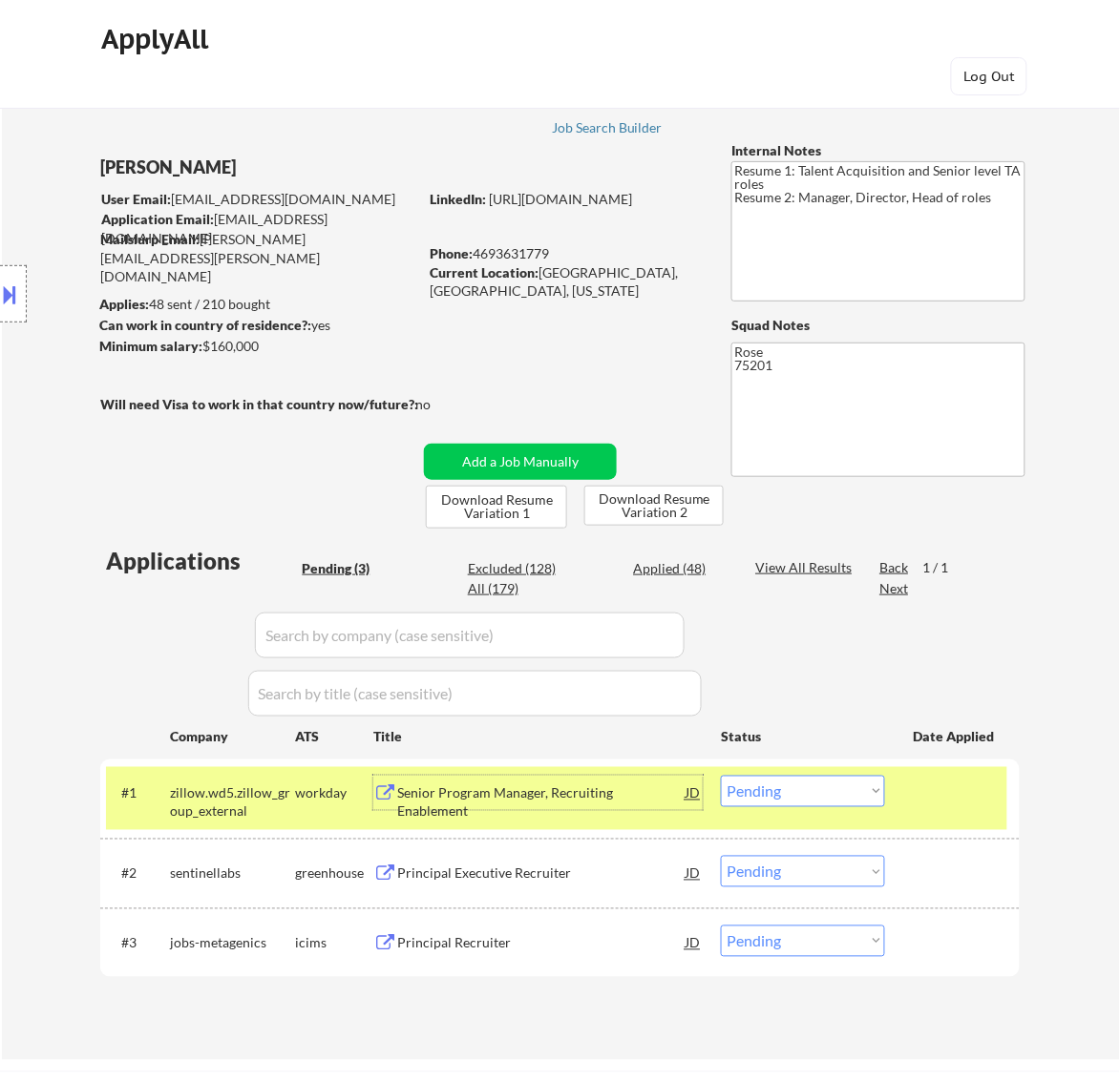
click at [854, 795] on select "Choose an option... Pending Applied Excluded (Questions) Excluded (Expired) Exc…" at bounding box center [803, 791] width 164 height 32
click at [721, 776] on select "Choose an option... Pending Applied Excluded (Questions) Excluded (Expired) Exc…" at bounding box center [803, 791] width 164 height 32
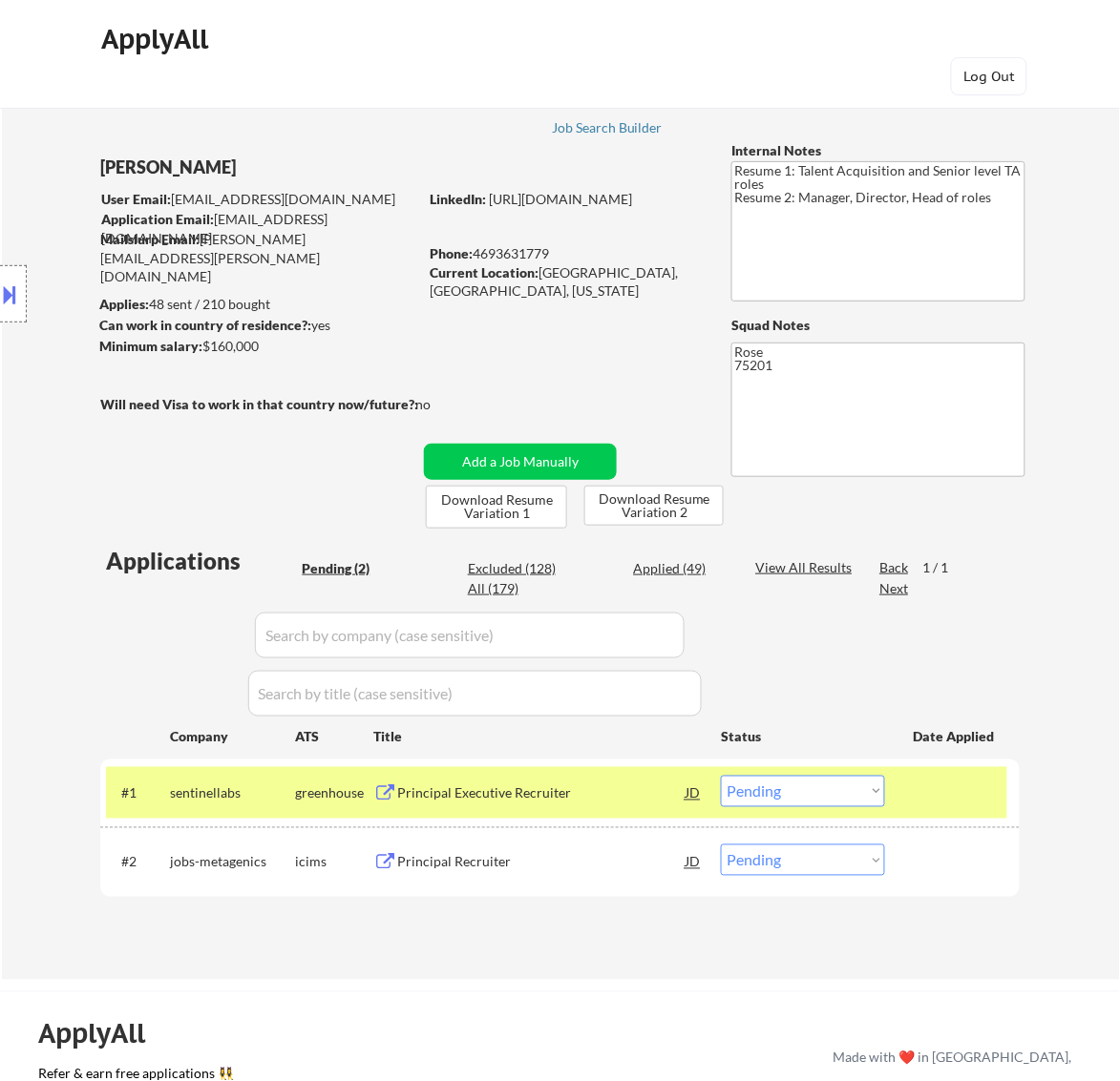
click at [592, 784] on div "Principal Executive Recruiter" at bounding box center [541, 794] width 288 height 19
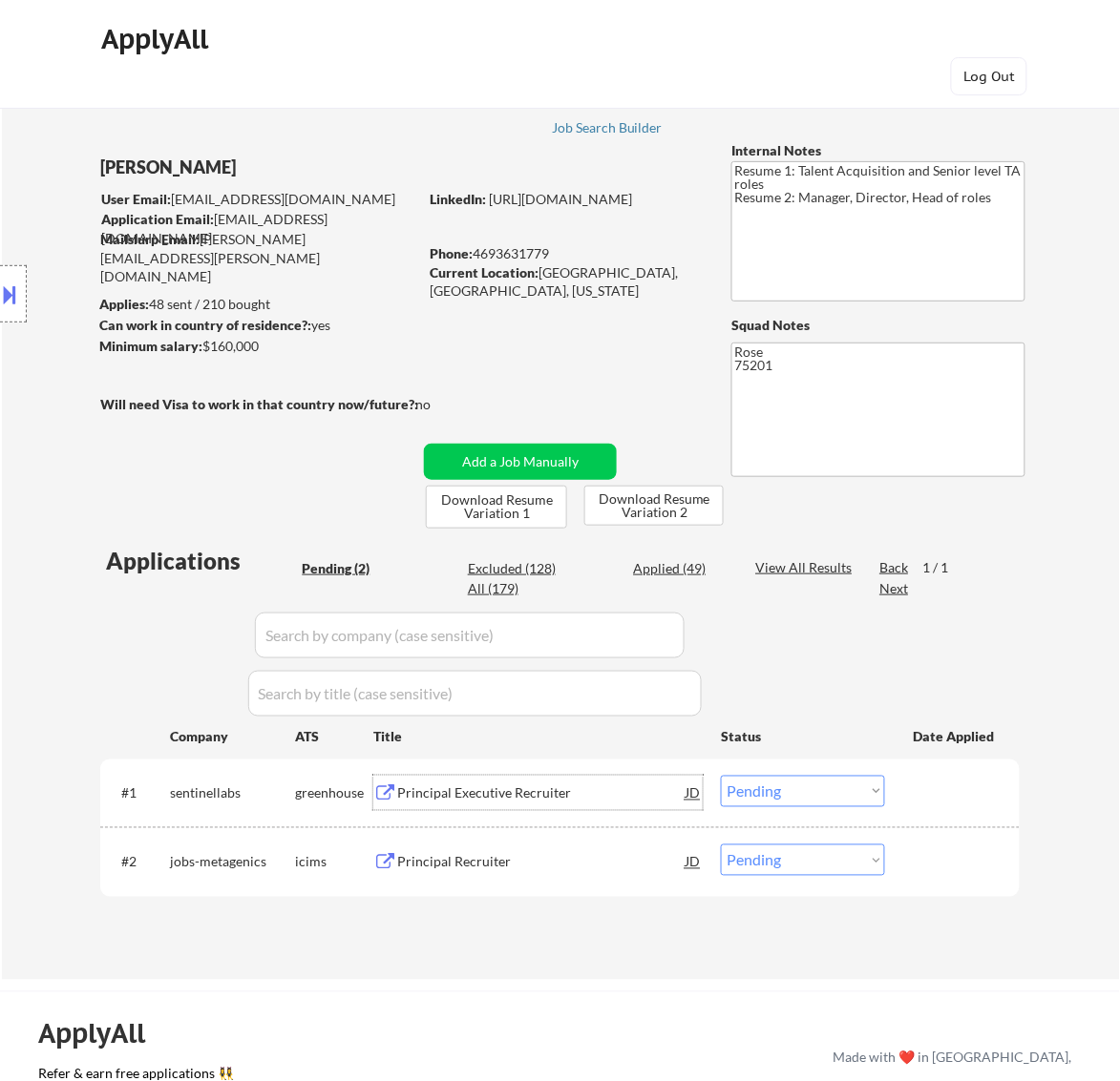
click at [807, 785] on select "Choose an option... Pending Applied Excluded (Questions) Excluded (Expired) Exc…" at bounding box center [803, 791] width 164 height 32
click at [721, 776] on select "Choose an option... Pending Applied Excluded (Questions) Excluded (Expired) Exc…" at bounding box center [803, 791] width 164 height 32
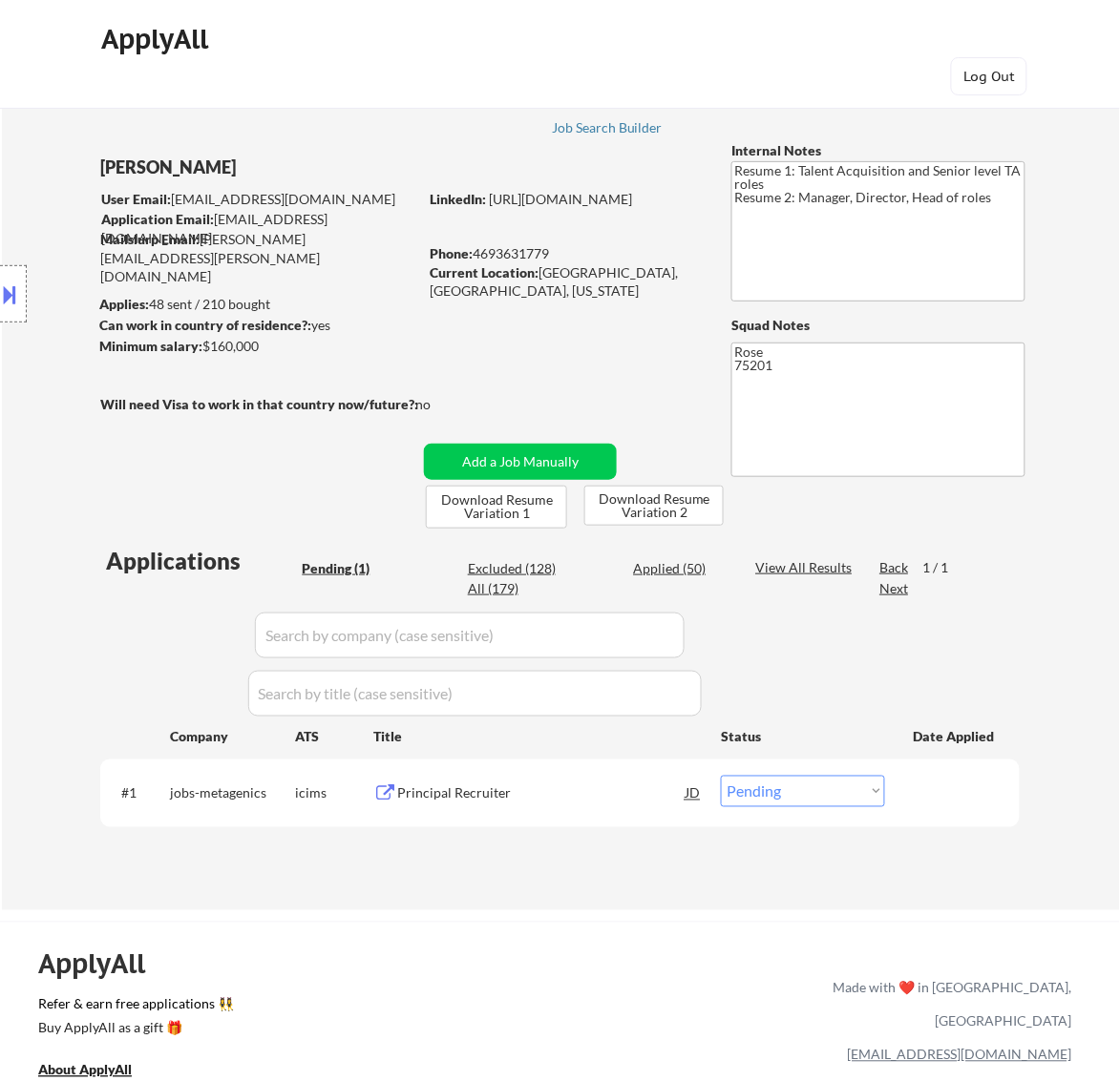
click at [541, 792] on div "Principal Recruiter" at bounding box center [541, 794] width 288 height 19
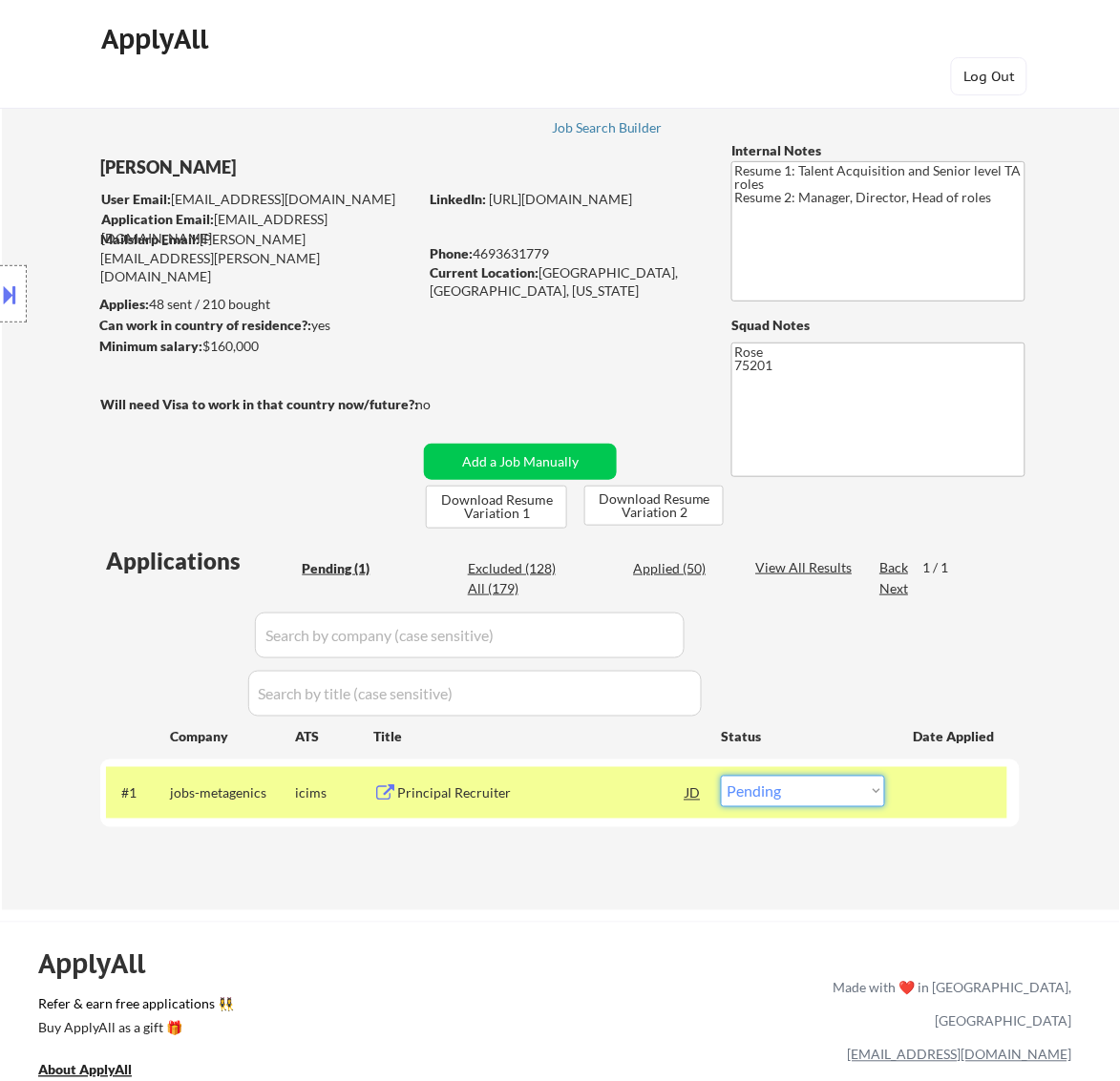
click at [857, 792] on select "Choose an option... Pending Applied Excluded (Questions) Excluded (Expired) Exc…" at bounding box center [803, 791] width 164 height 32
select select ""excluded__salary_""
click at [721, 776] on select "Choose an option... Pending Applied Excluded (Questions) Excluded (Expired) Exc…" at bounding box center [803, 791] width 164 height 32
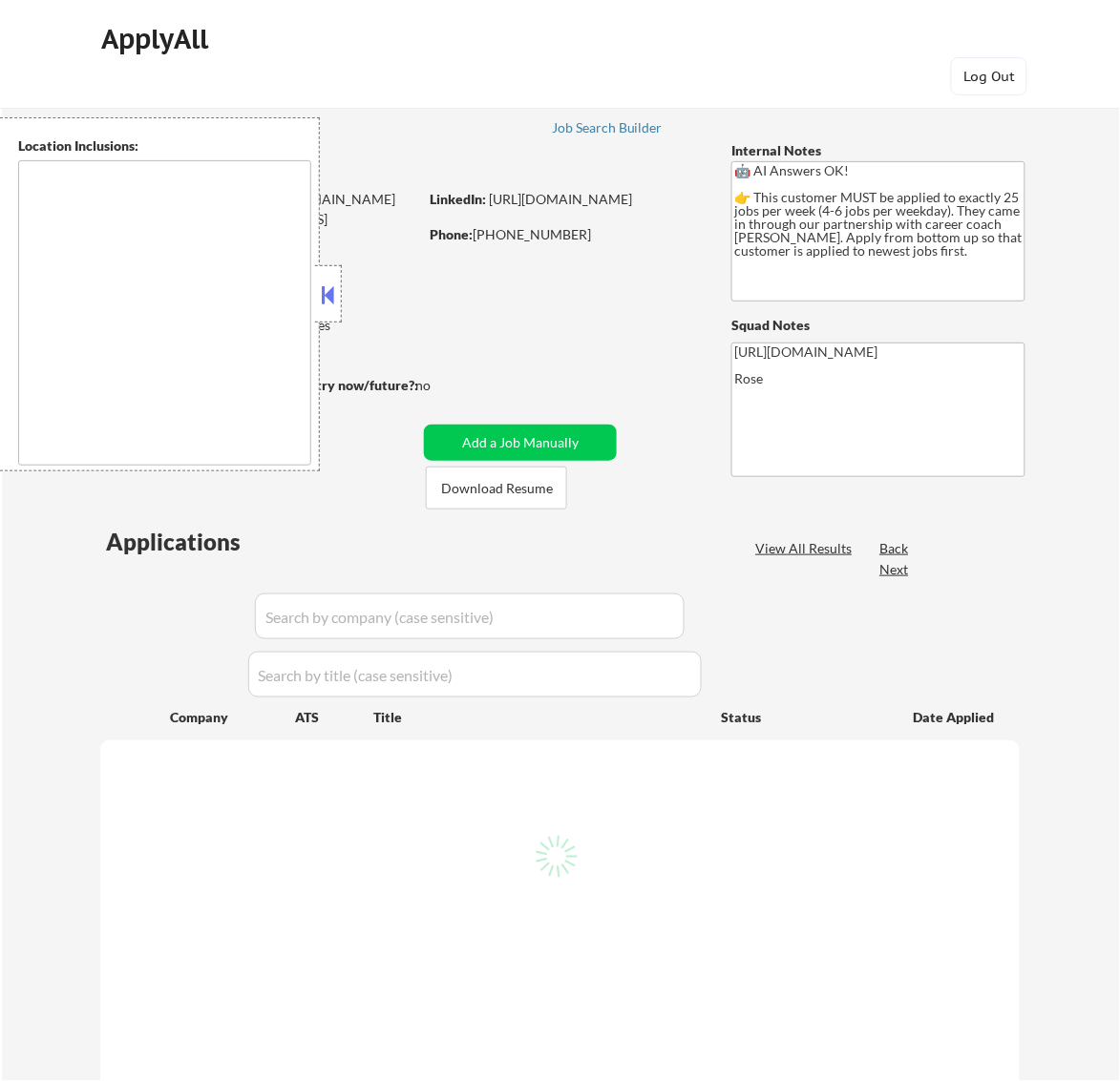
type textarea "Etobicoke, ON Scarborough, ON North York, ON Mississauga, ON Markham, ON Vaugha…"
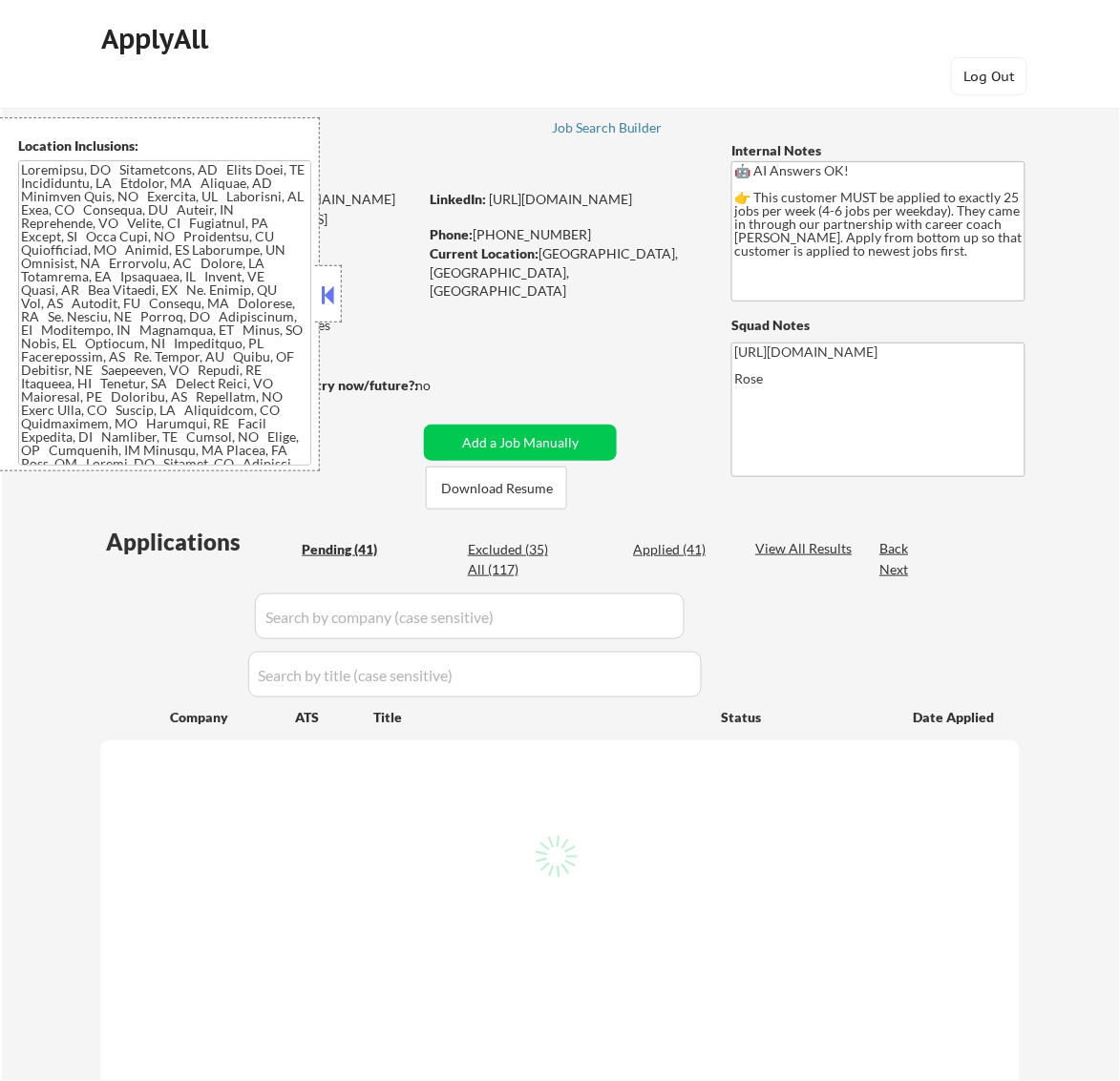
select select ""pending""
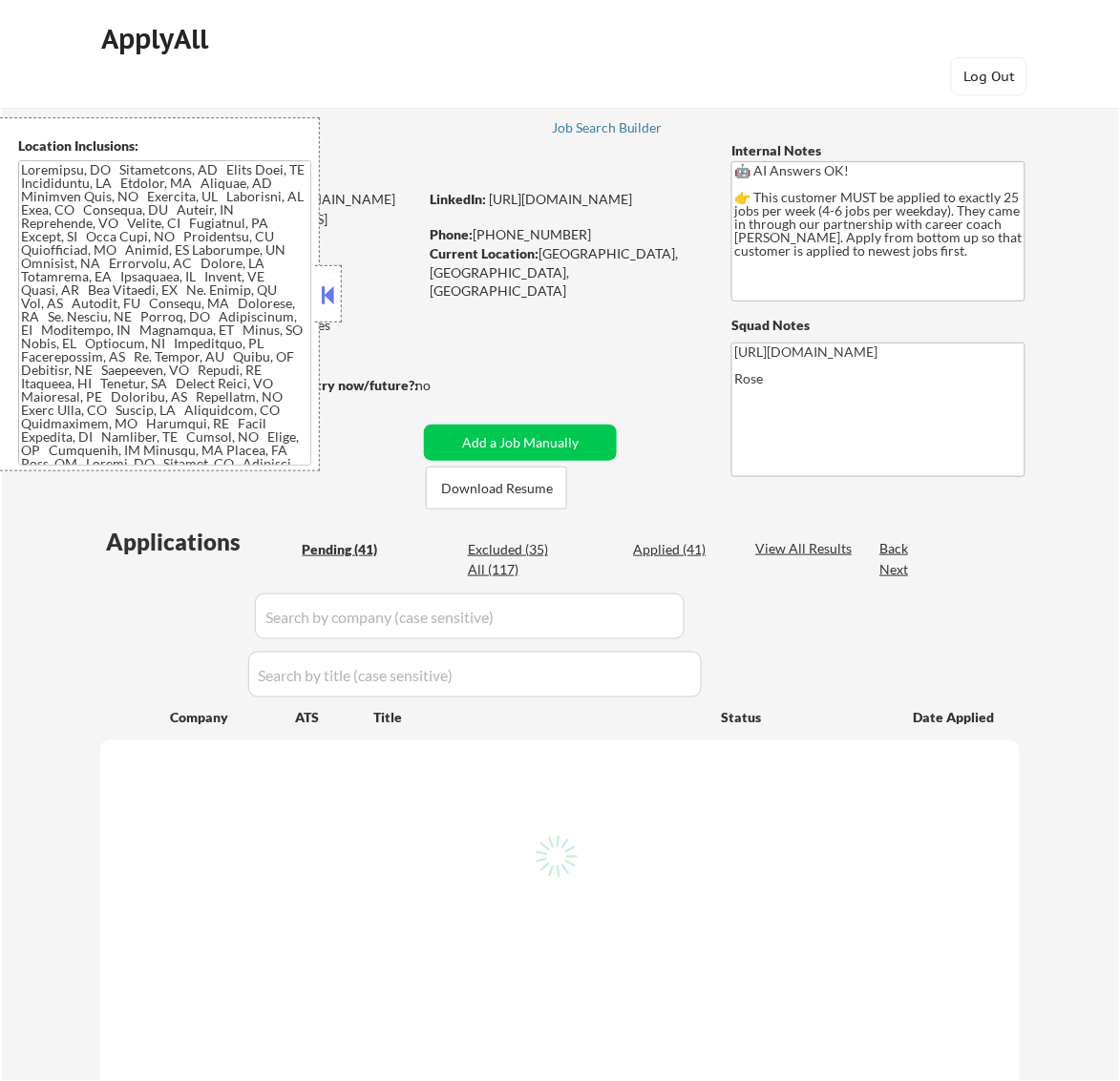
select select ""pending""
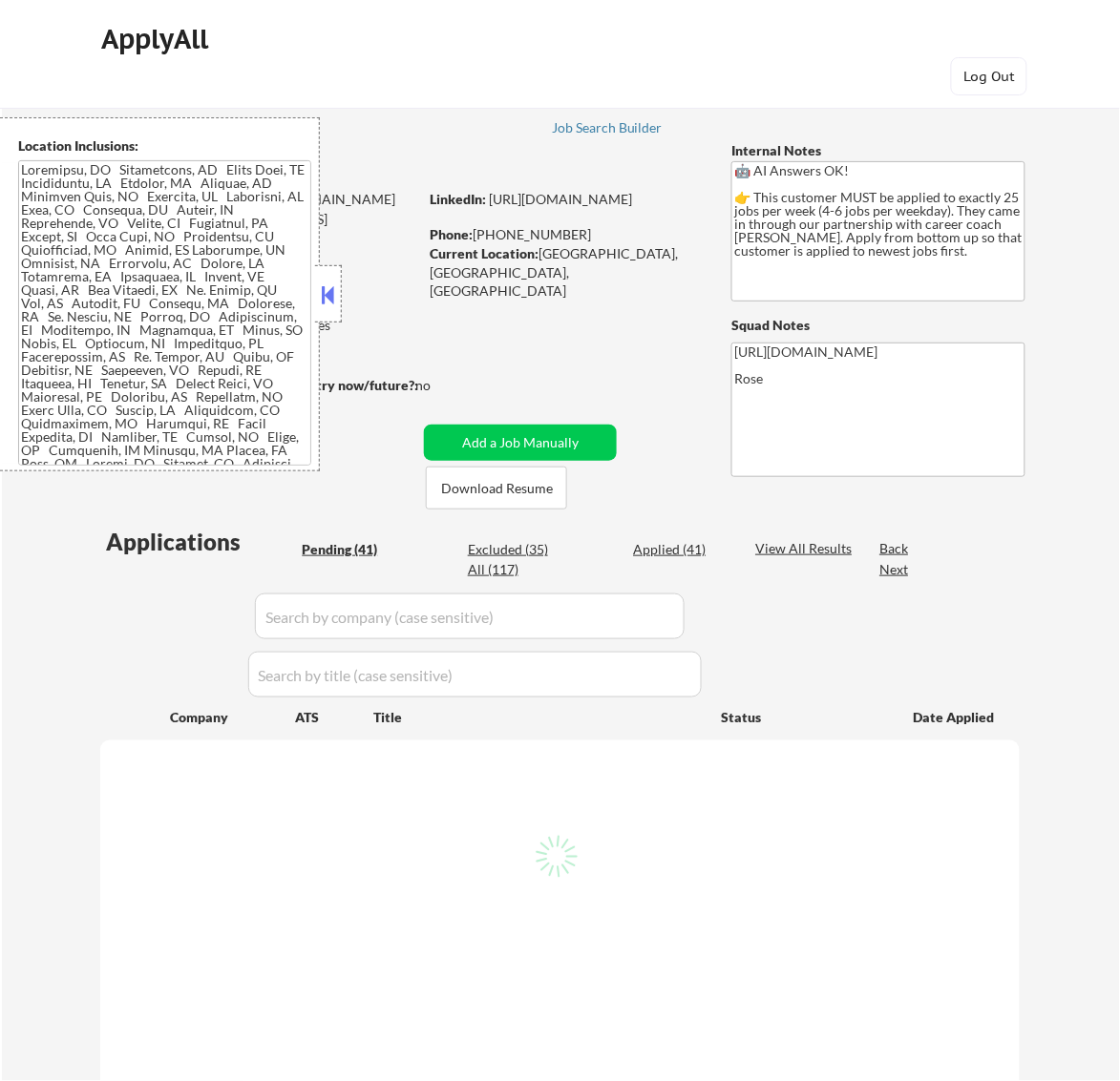
select select ""pending""
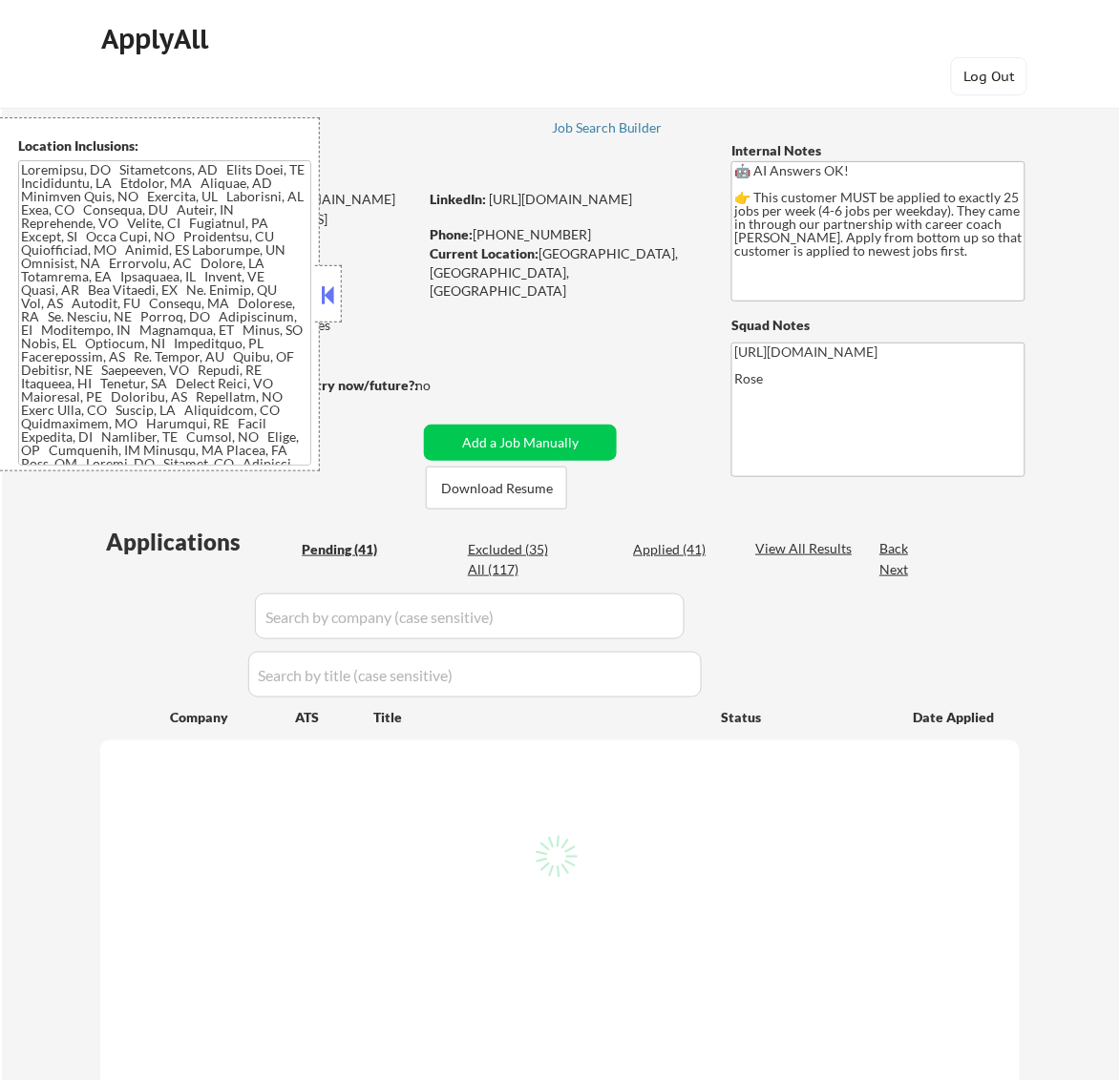
select select ""pending""
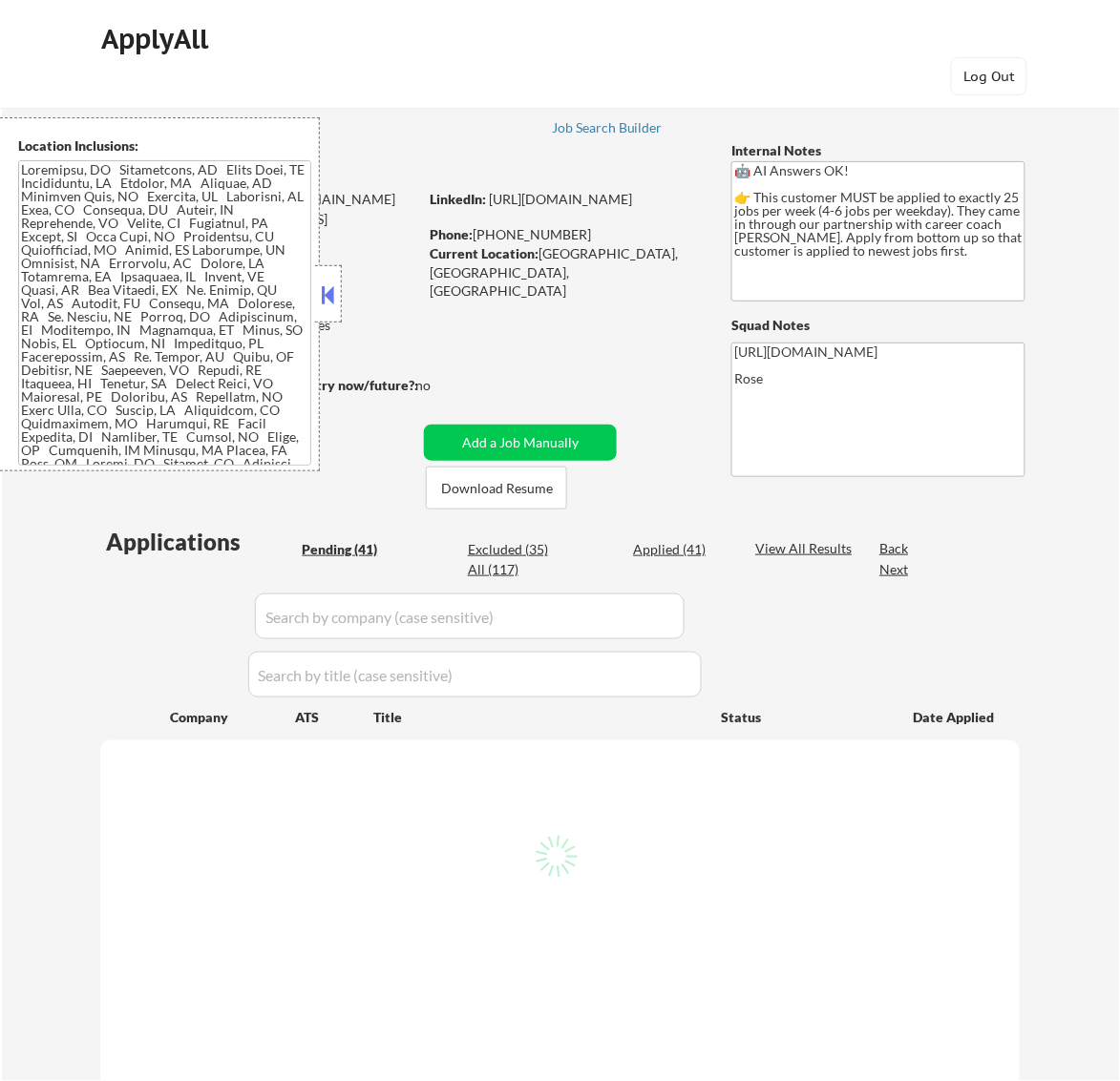
select select ""pending""
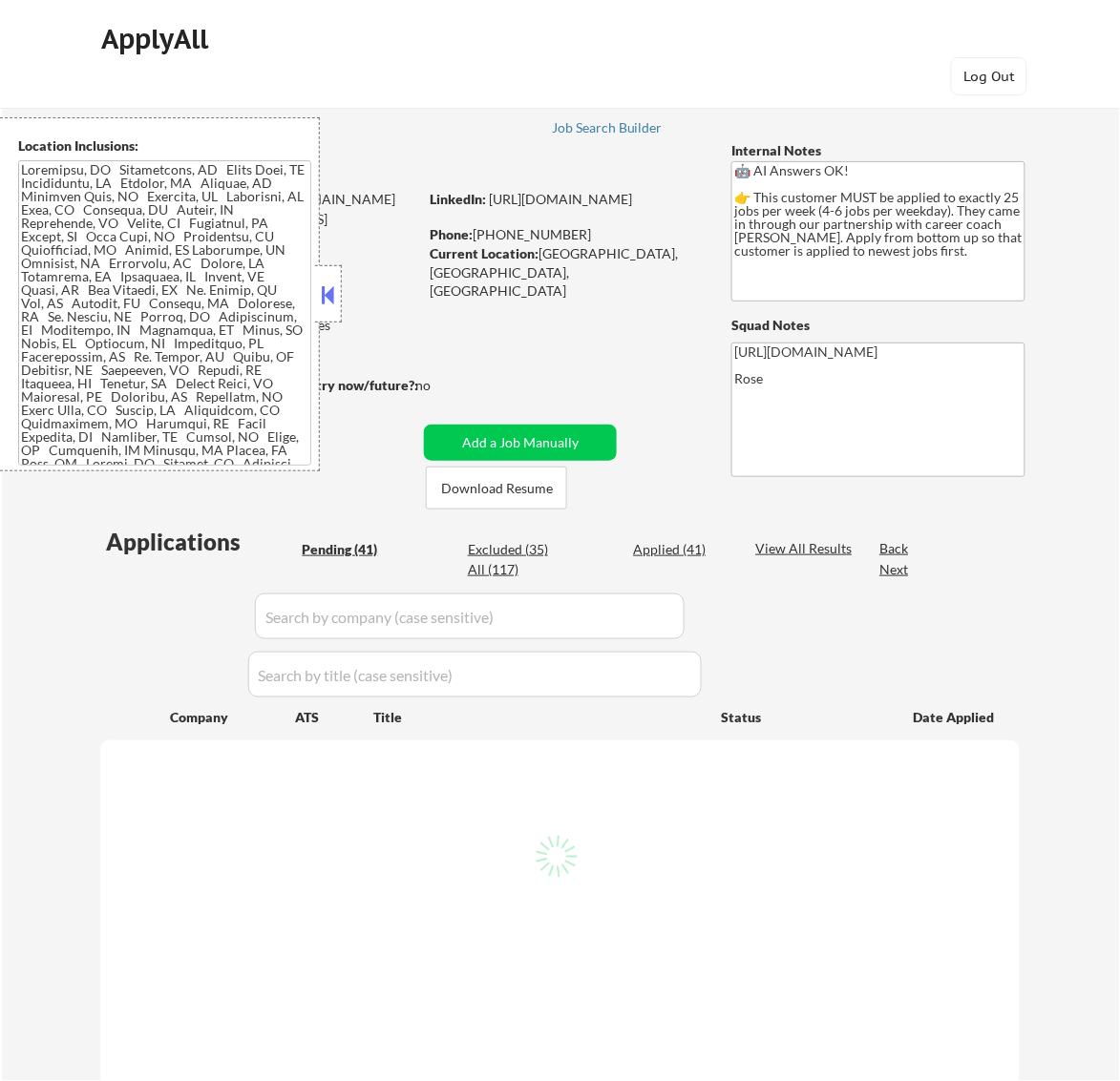
select select ""pending""
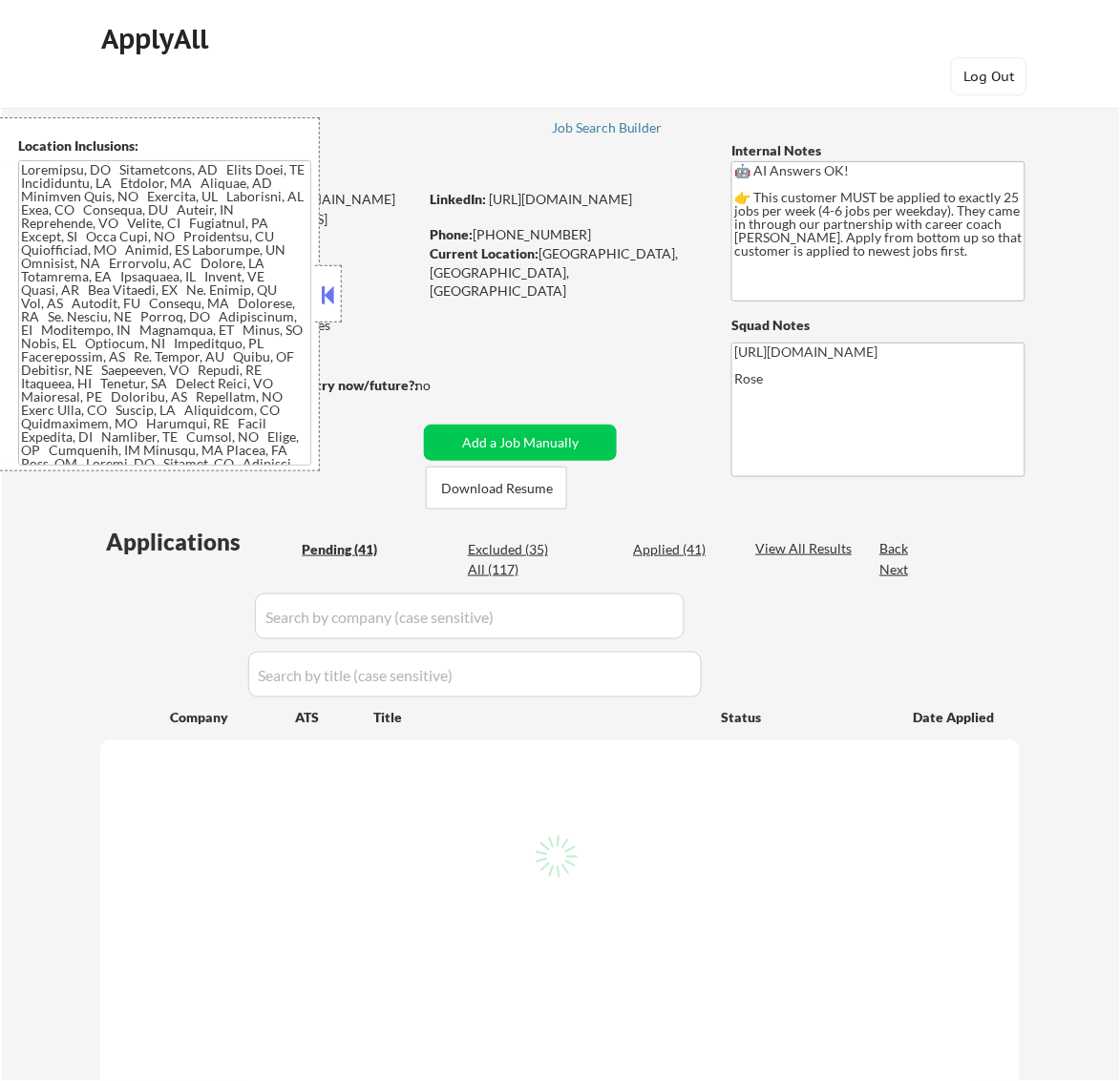
select select ""pending""
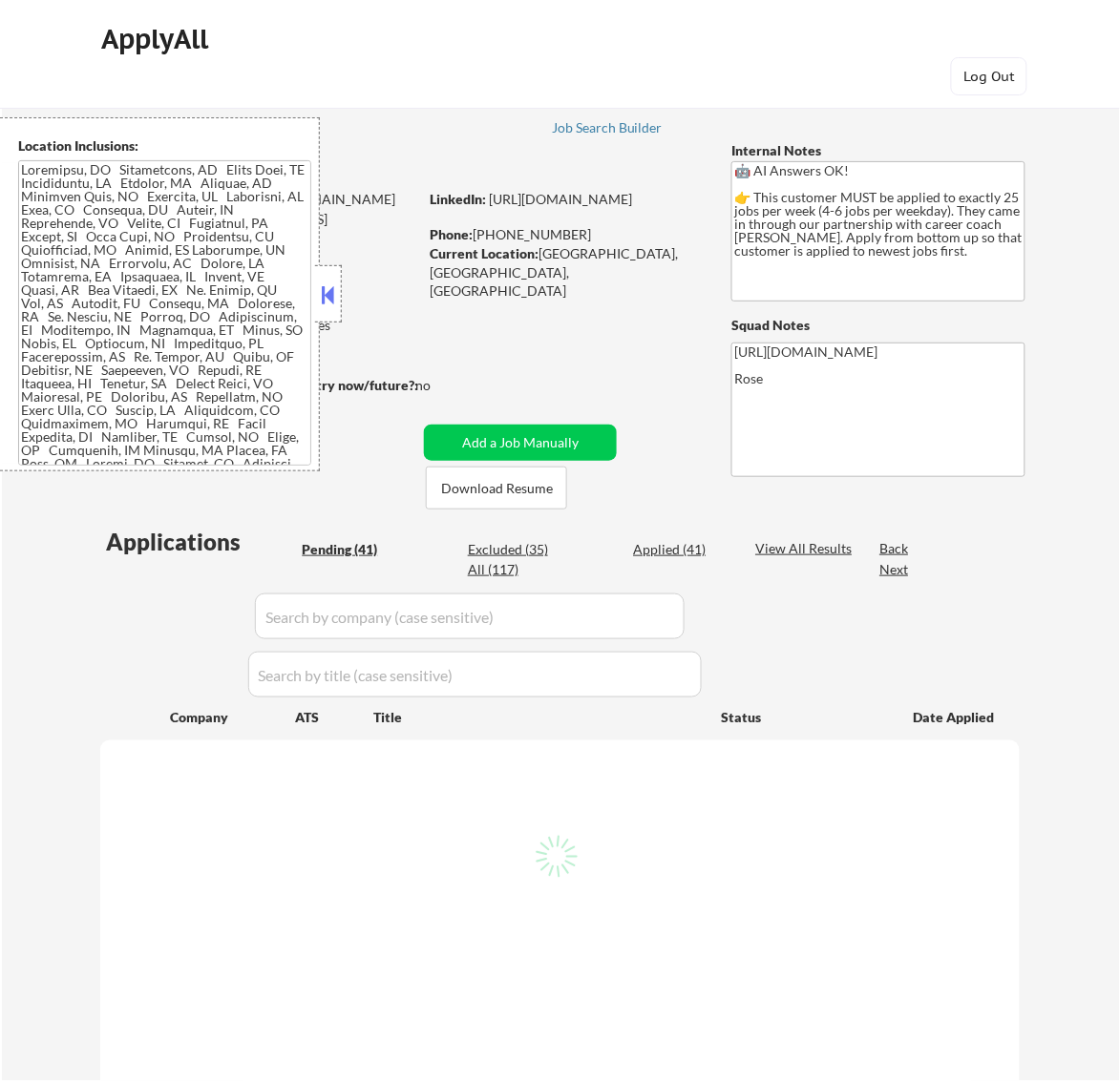
select select ""pending""
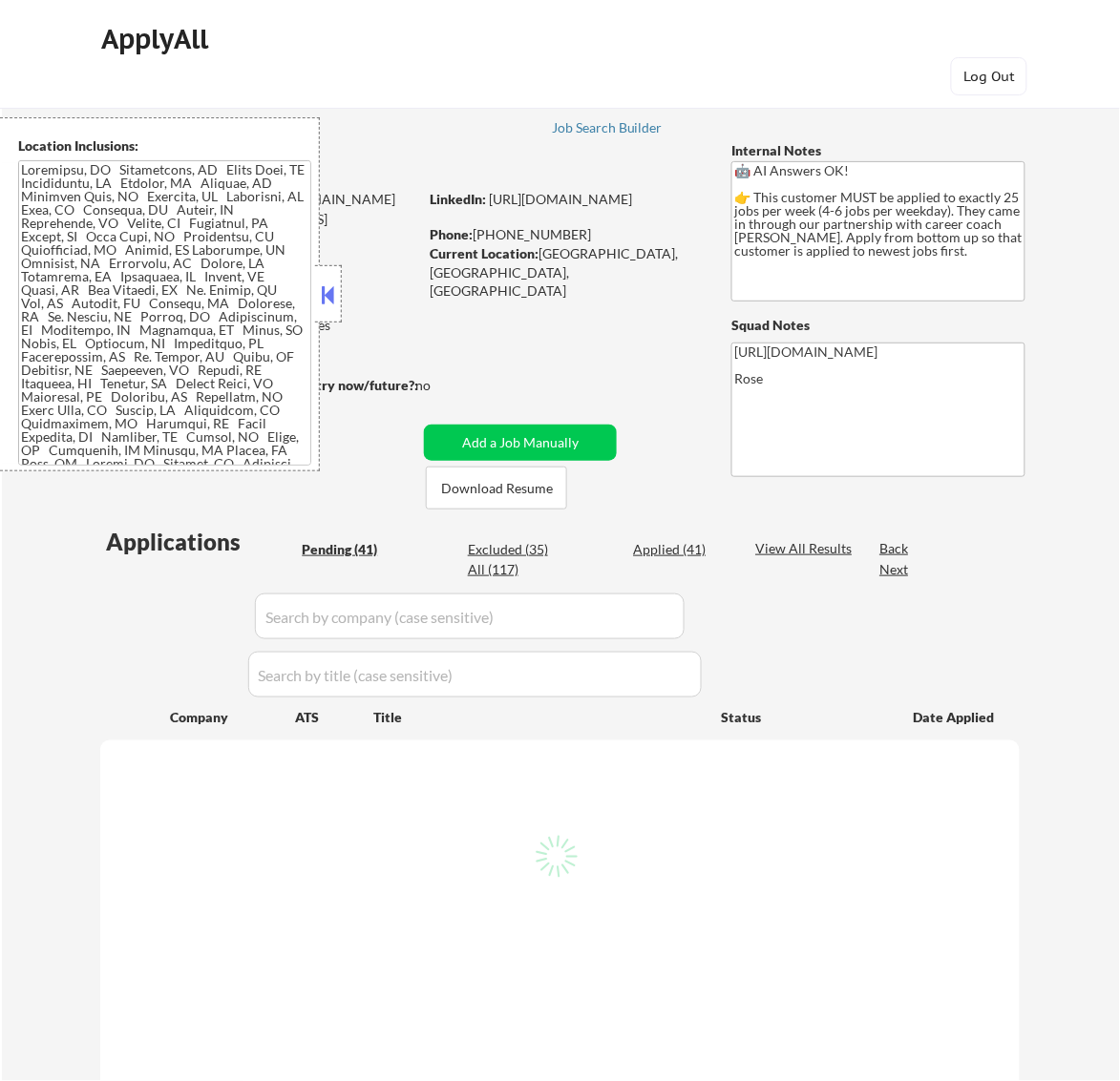
select select ""pending""
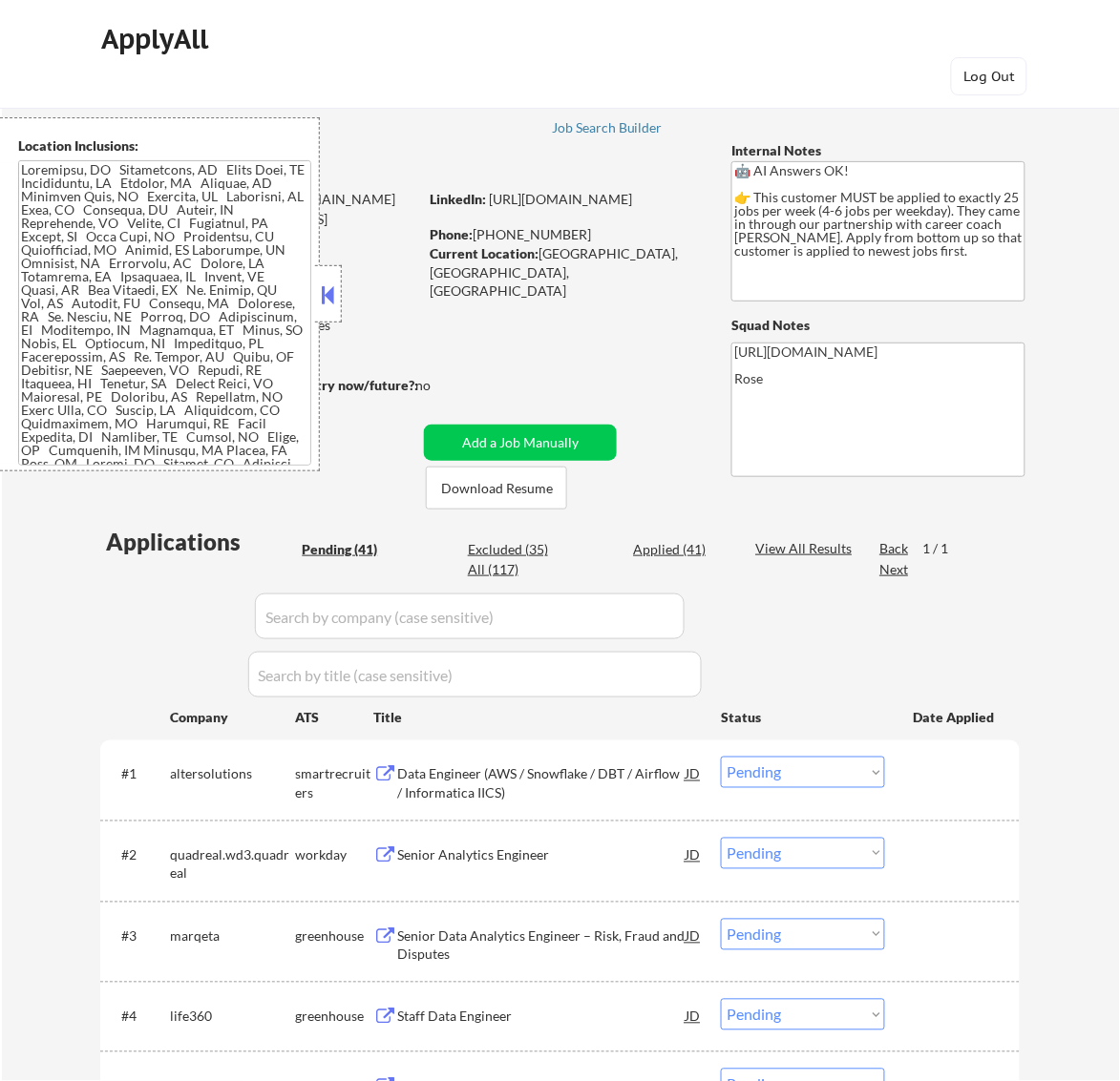
click at [628, 761] on div "Data Engineer (AWS / Snowflake / DBT / Airflow / Informatica IICS)" at bounding box center [541, 779] width 288 height 45
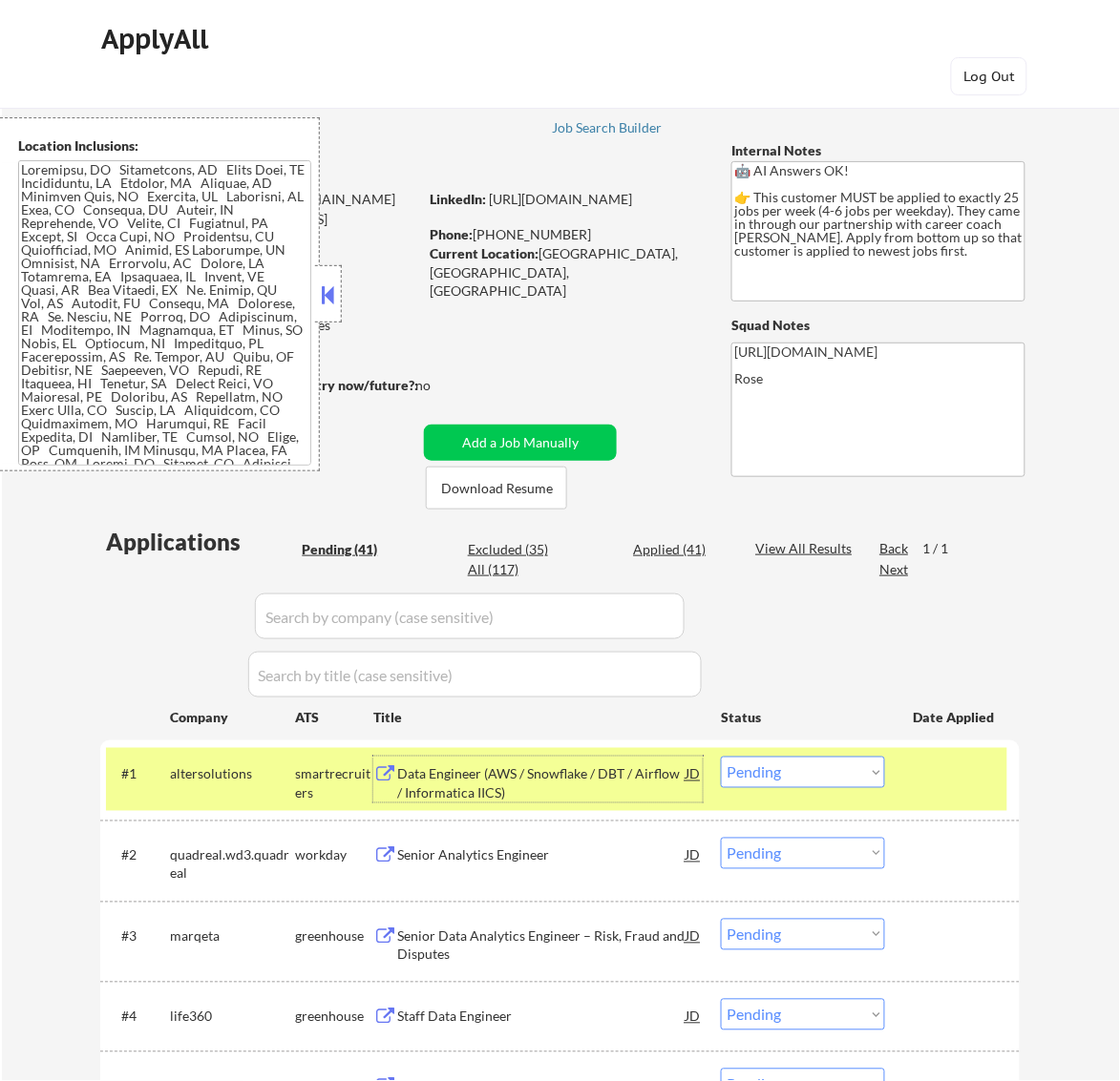
click at [850, 769] on select "Choose an option... Pending Applied Excluded (Questions) Excluded (Expired) Exc…" at bounding box center [803, 772] width 164 height 32
click at [721, 756] on select "Choose an option... Pending Applied Excluded (Questions) Excluded (Expired) Exc…" at bounding box center [803, 772] width 164 height 32
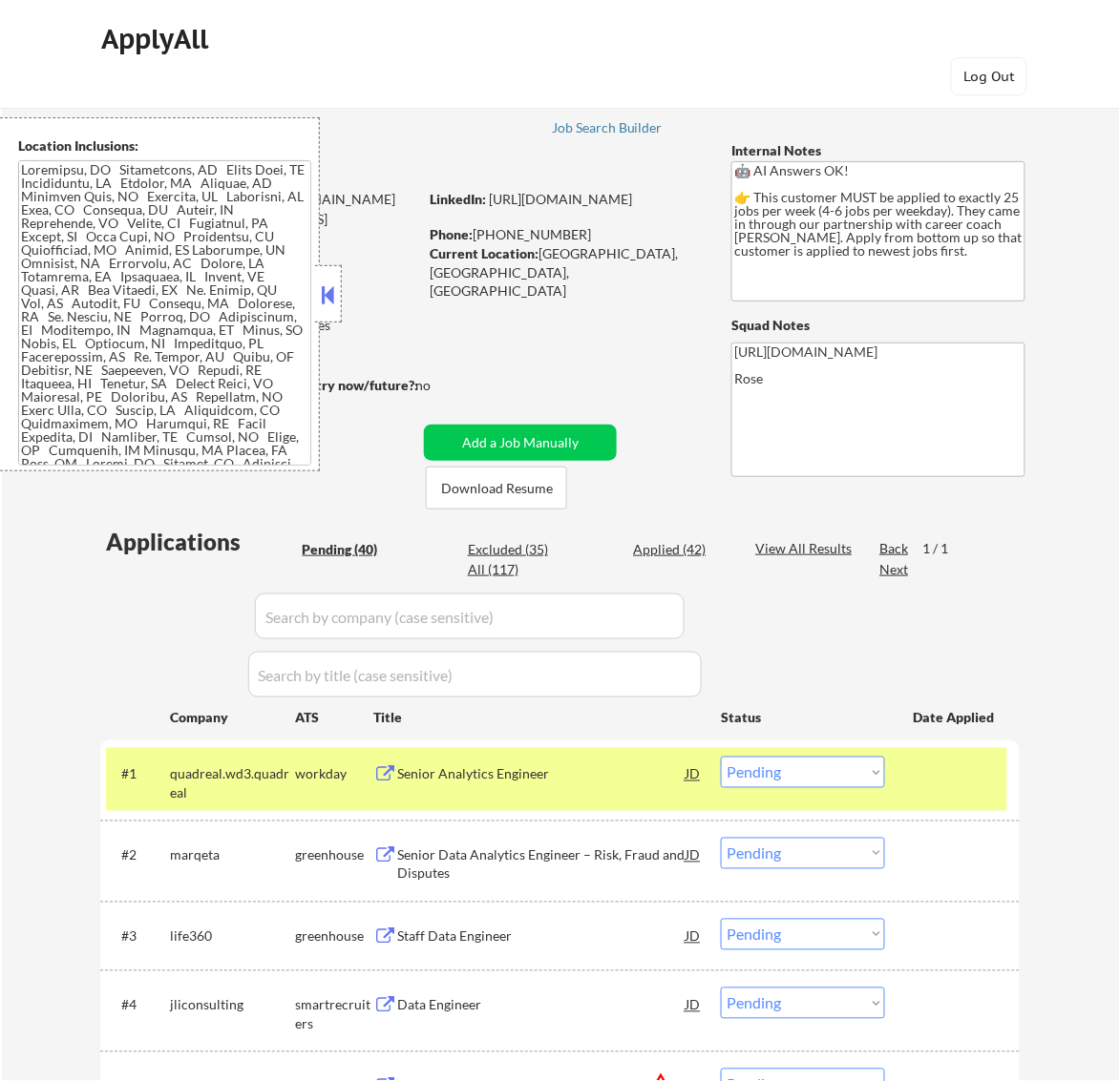
click at [321, 291] on button at bounding box center [328, 295] width 21 height 29
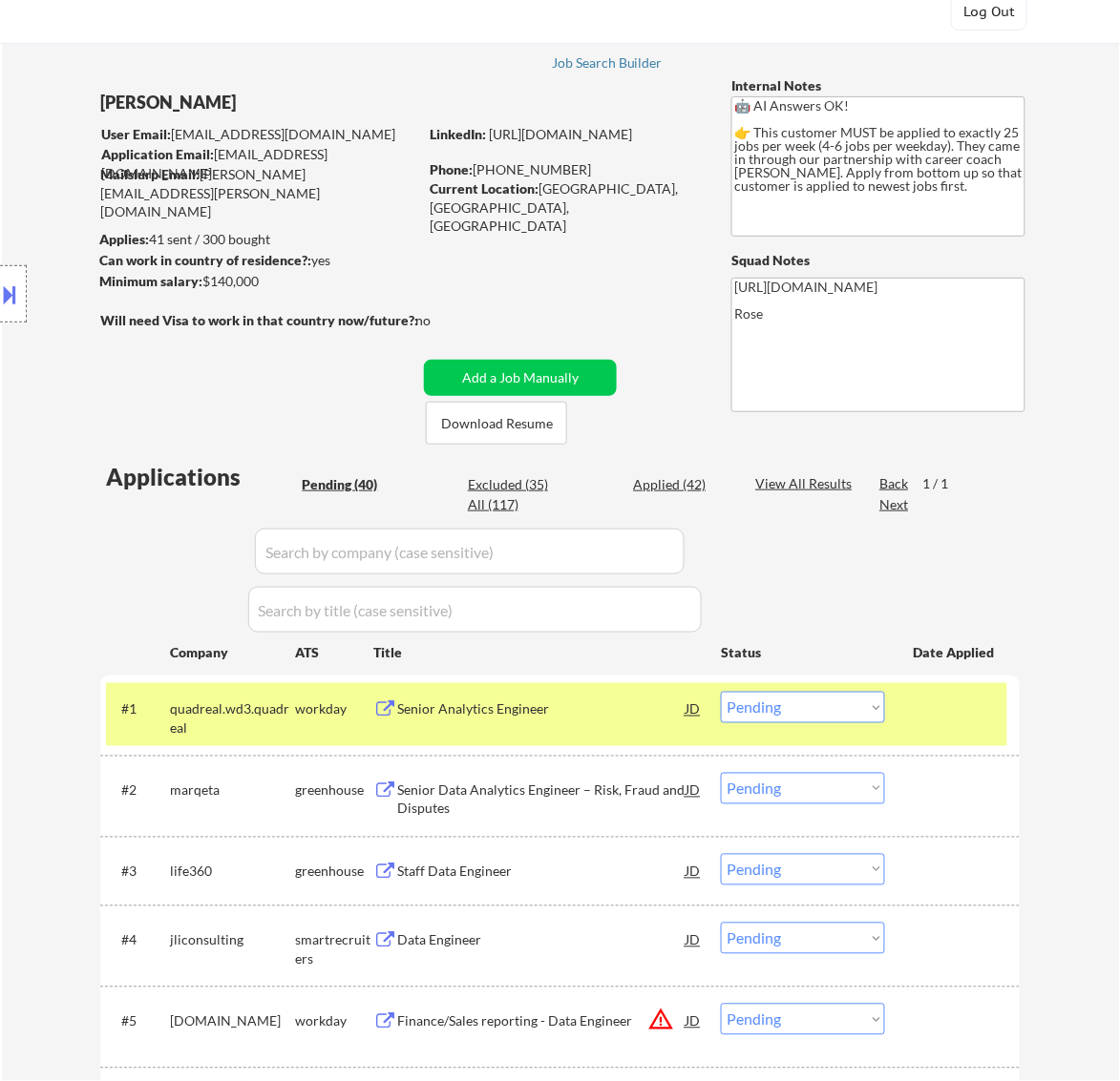
scroll to position [239, 0]
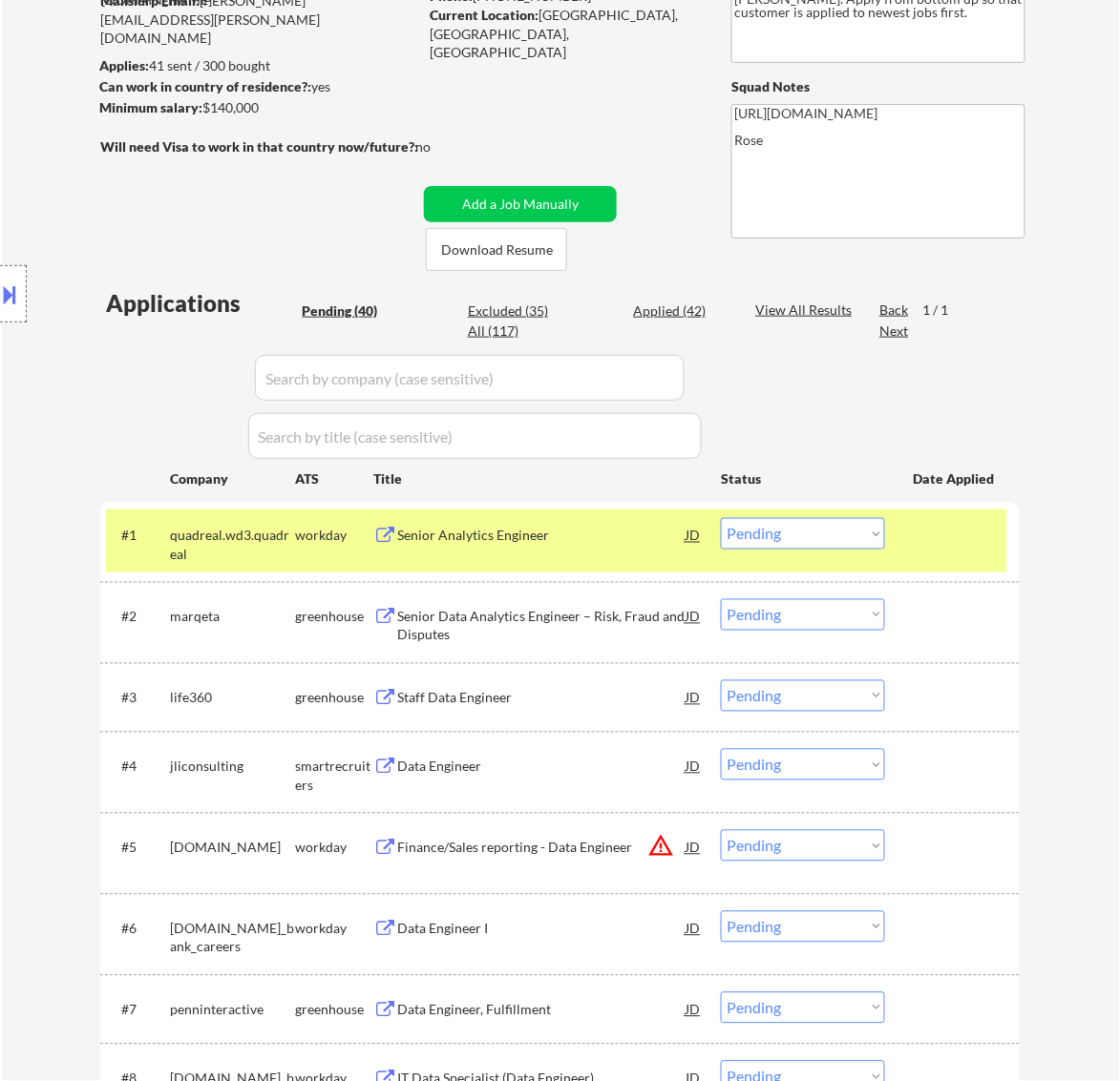
click at [608, 544] on div "Senior Analytics Engineer" at bounding box center [541, 536] width 288 height 19
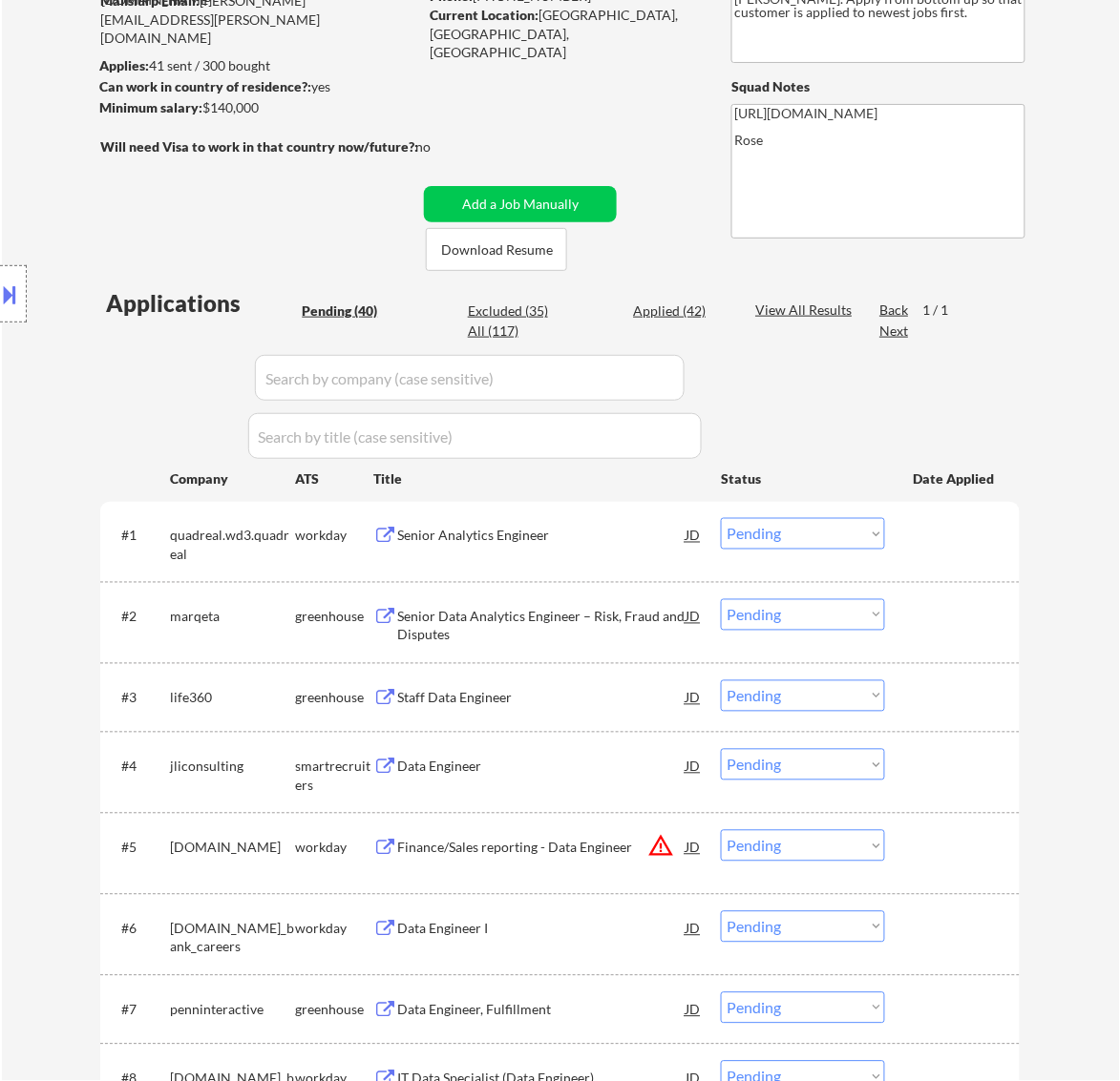
click at [20, 298] on button at bounding box center [11, 294] width 21 height 32
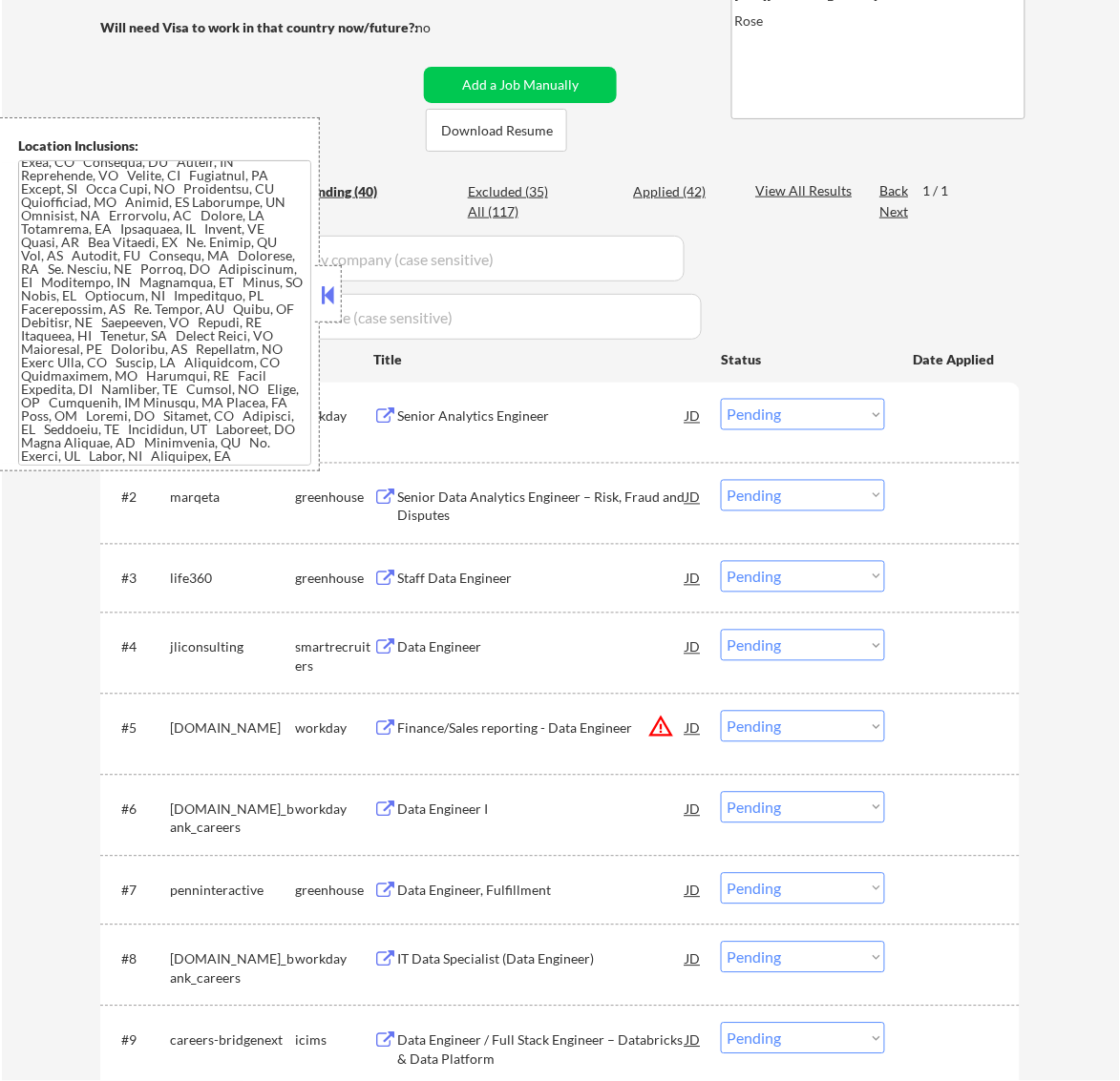
scroll to position [0, 0]
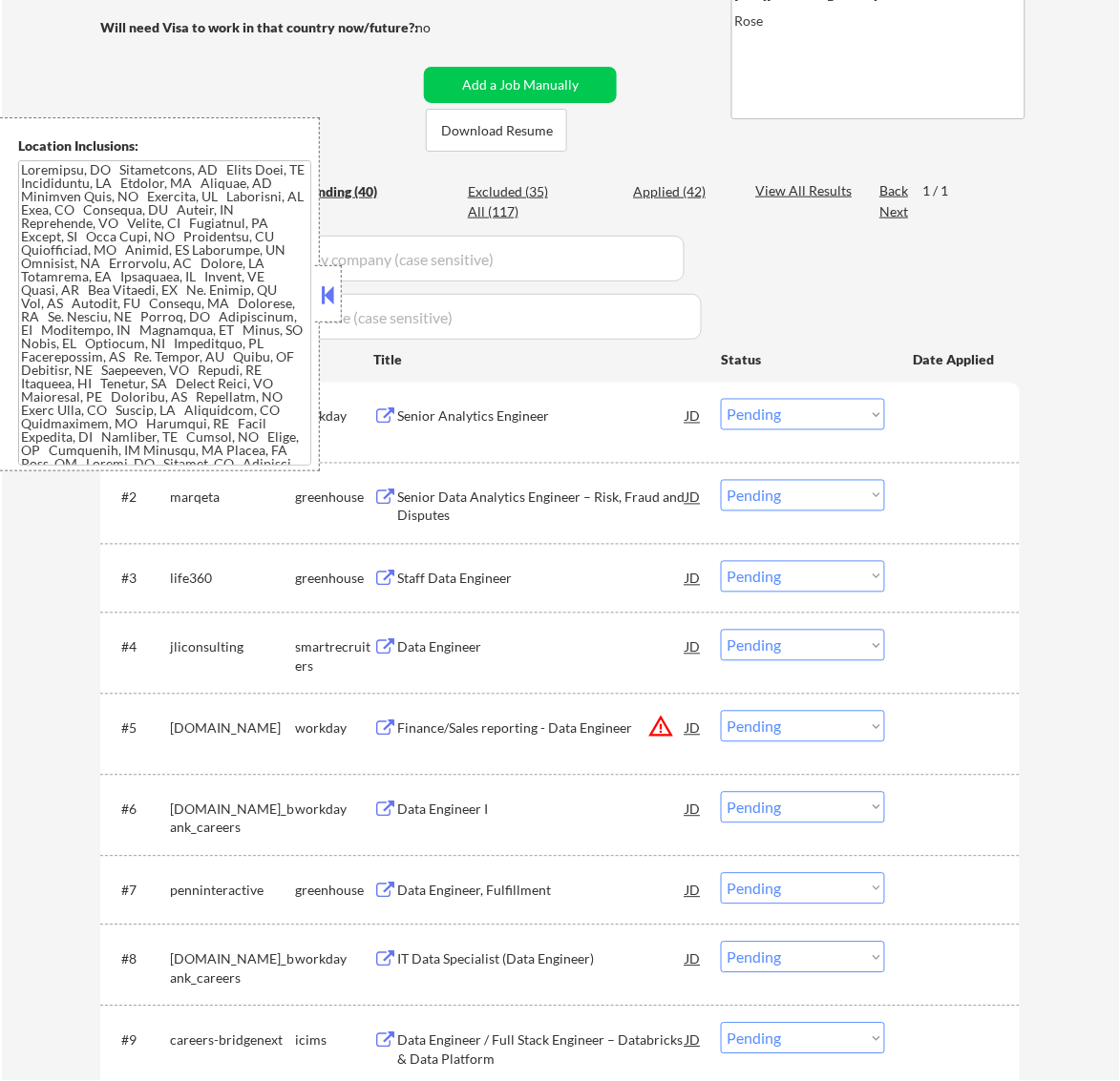
click at [335, 277] on div at bounding box center [329, 294] width 27 height 57
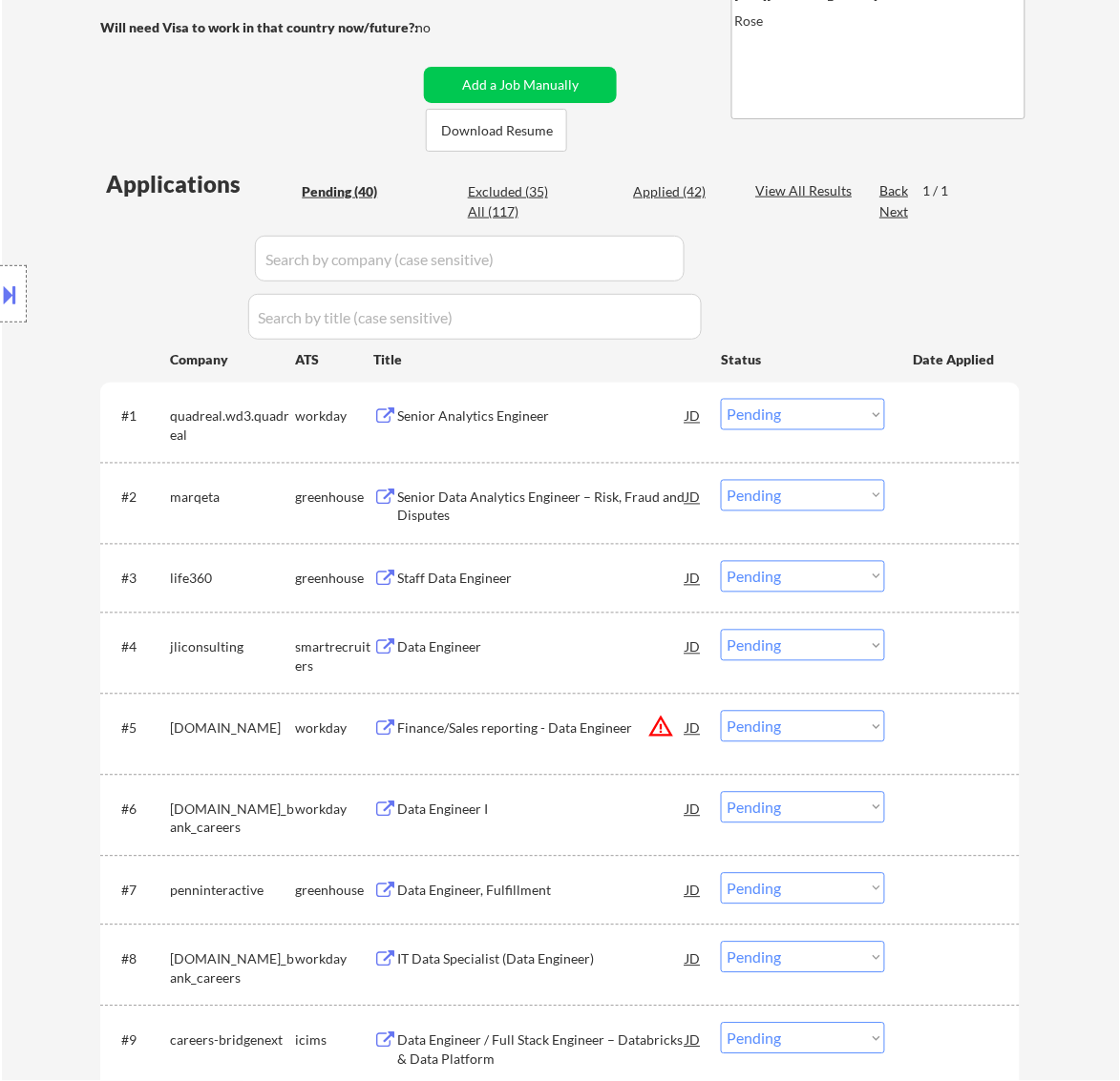
click at [788, 426] on select "Choose an option... Pending Applied Excluded (Questions) Excluded (Expired) Exc…" at bounding box center [803, 414] width 164 height 32
click at [721, 399] on select "Choose an option... Pending Applied Excluded (Questions) Excluded (Expired) Exc…" at bounding box center [803, 414] width 164 height 32
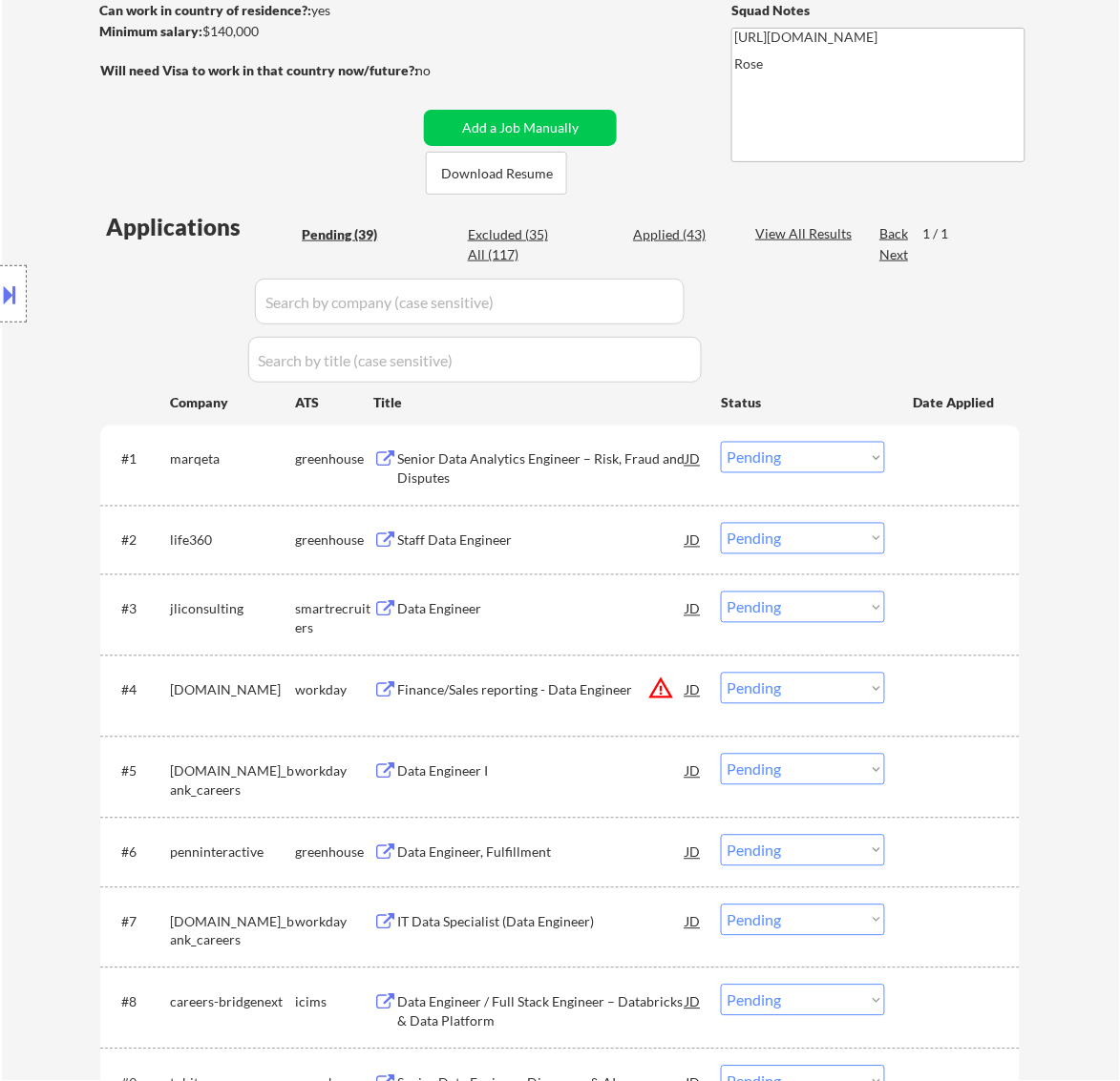
scroll to position [357, 0]
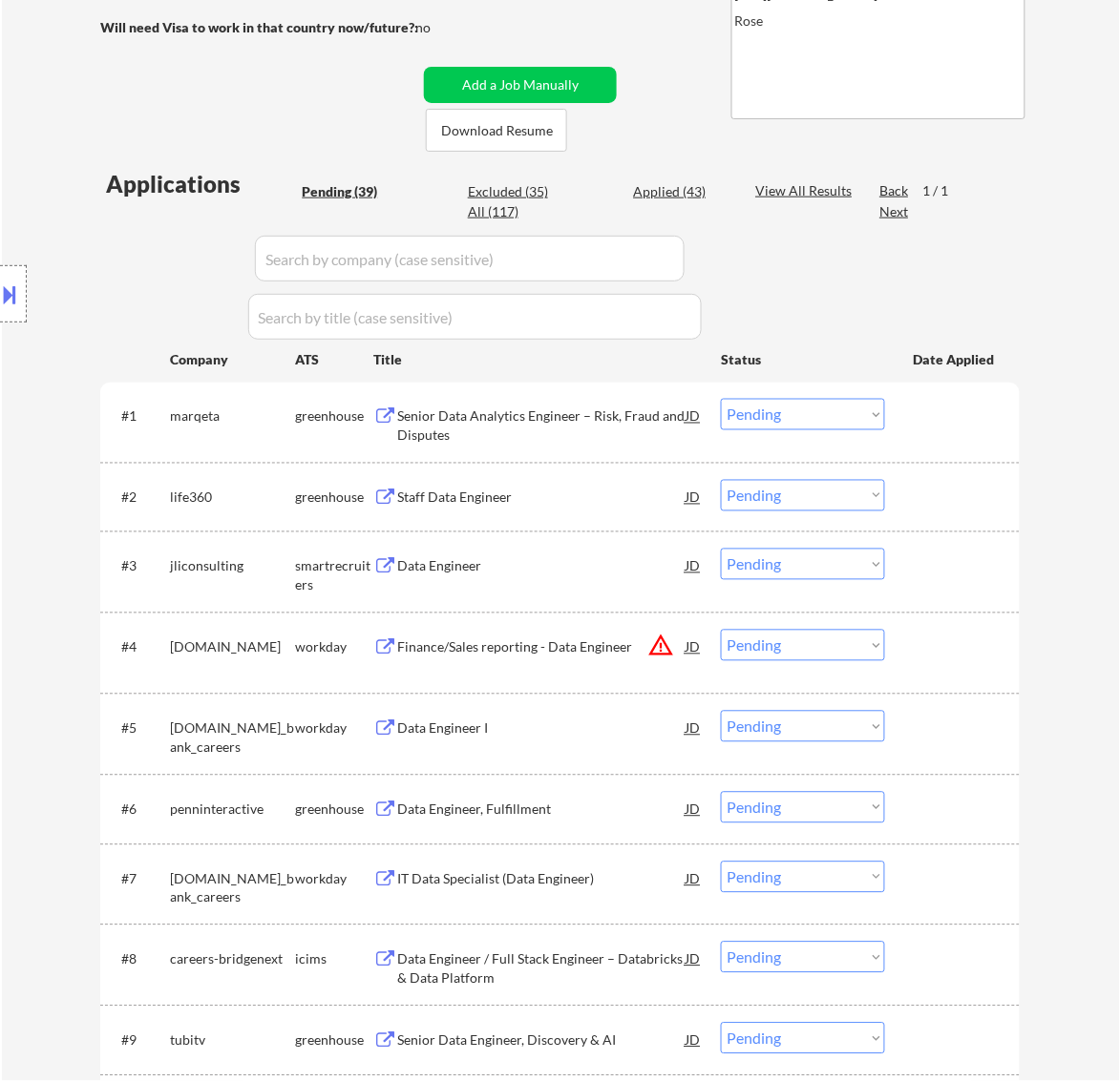
click at [625, 421] on div "Senior Data Analytics Engineer – Risk, Fraud and Disputes" at bounding box center [541, 426] width 288 height 38
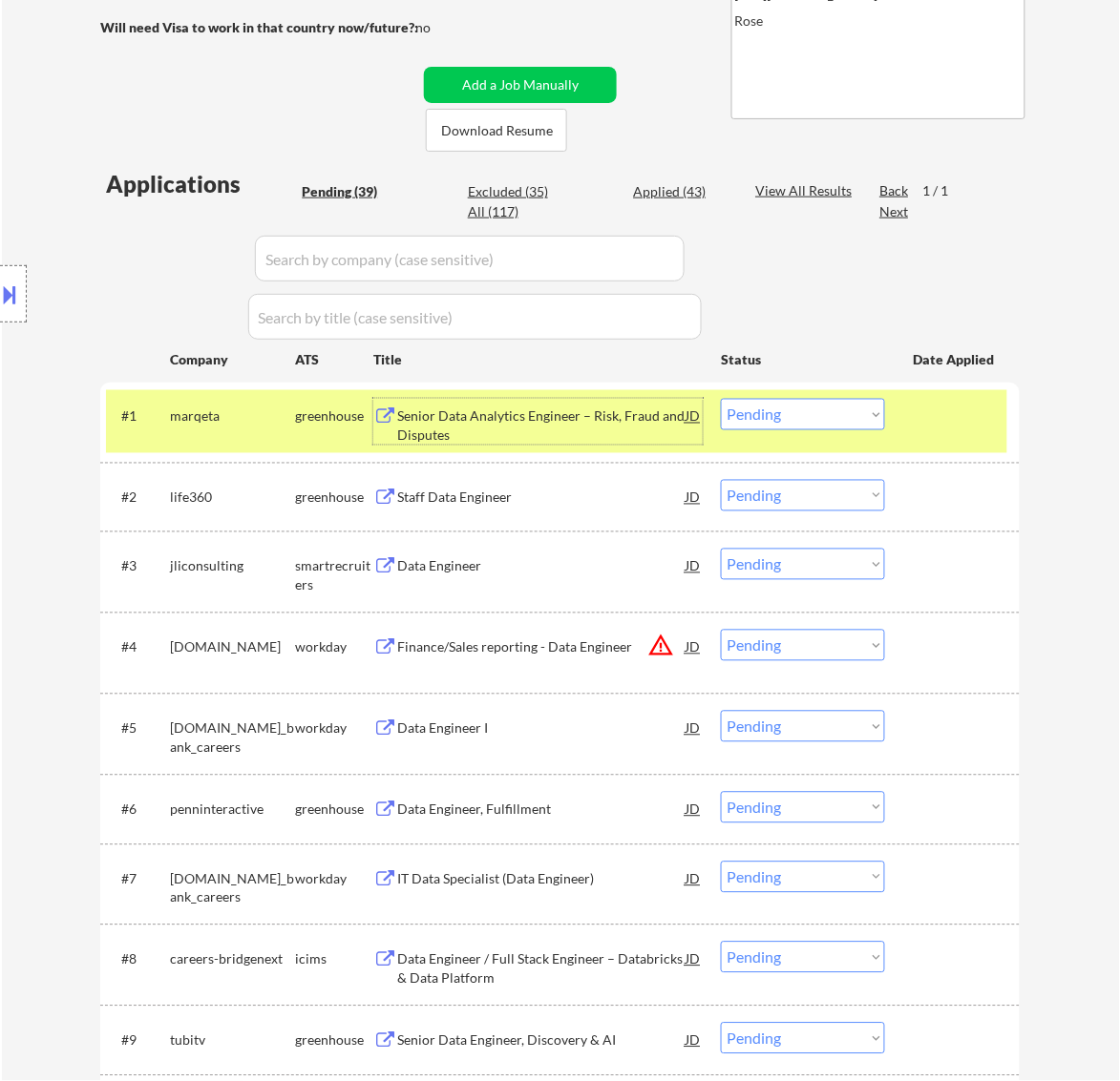
click at [824, 409] on select "Choose an option... Pending Applied Excluded (Questions) Excluded (Expired) Exc…" at bounding box center [803, 414] width 164 height 32
click at [721, 399] on select "Choose an option... Pending Applied Excluded (Questions) Excluded (Expired) Exc…" at bounding box center [803, 414] width 164 height 32
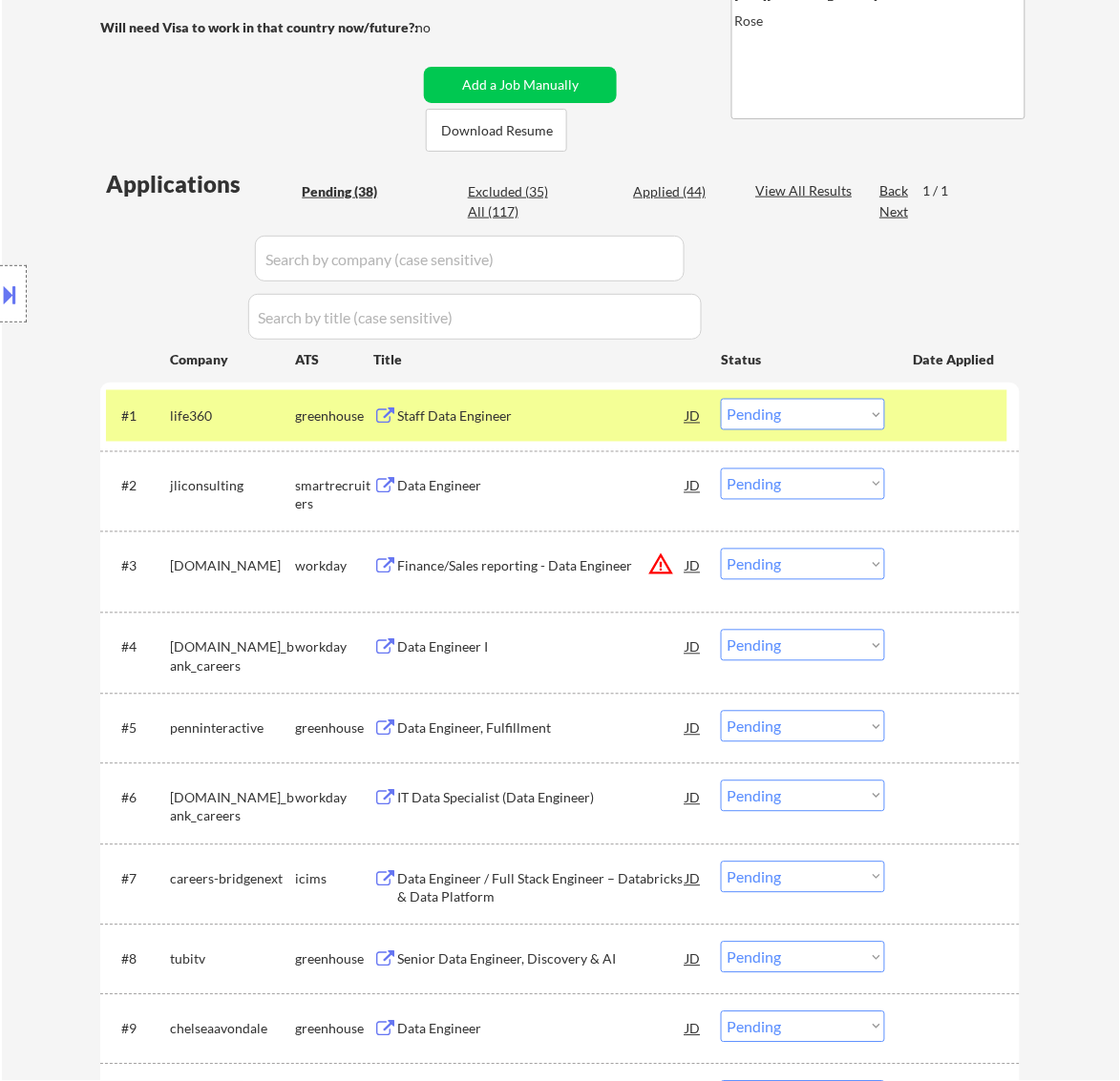
click at [586, 417] on div "Staff Data Engineer" at bounding box center [541, 417] width 288 height 19
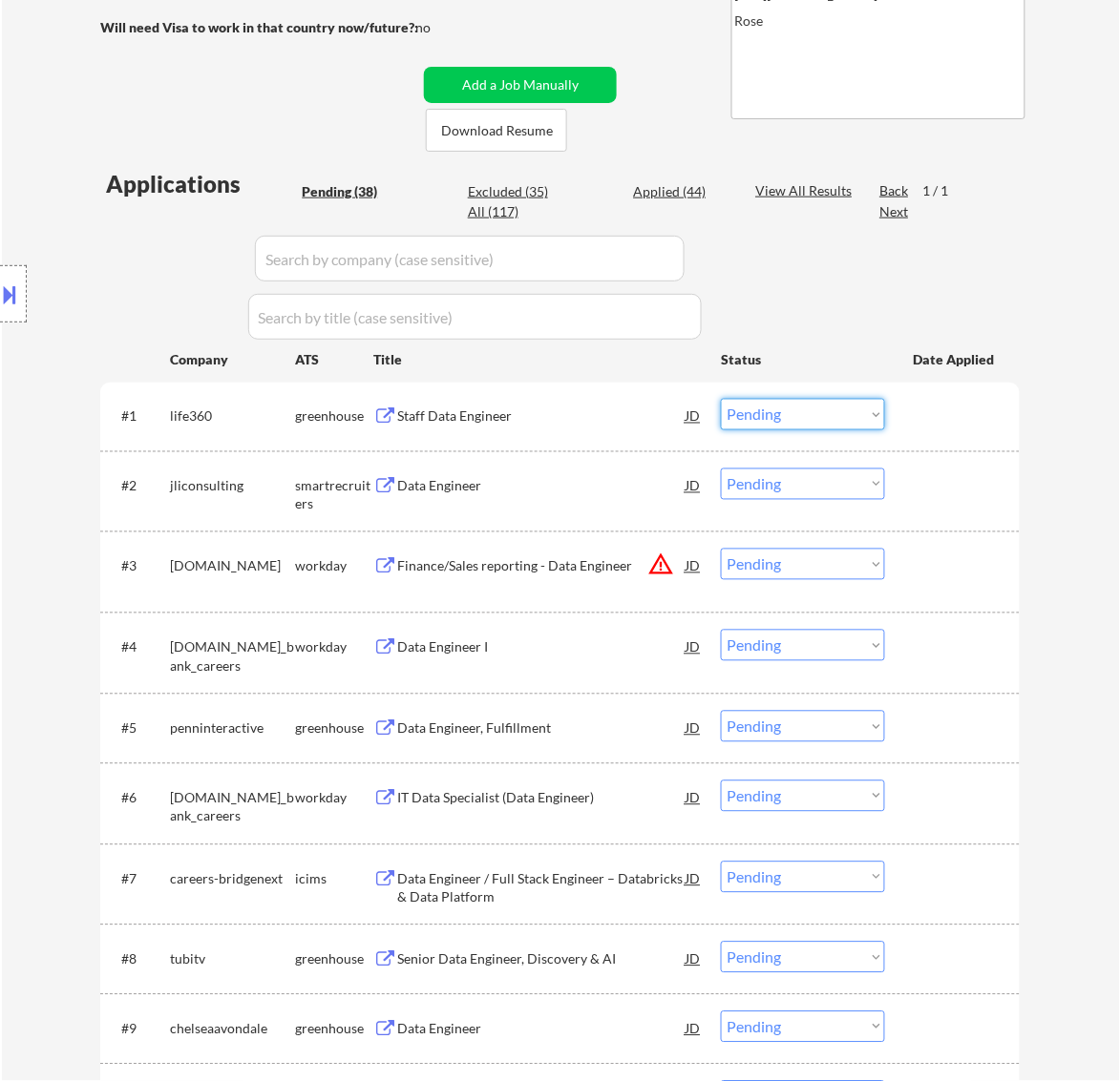
click at [830, 416] on select "Choose an option... Pending Applied Excluded (Questions) Excluded (Expired) Exc…" at bounding box center [803, 414] width 164 height 32
click at [721, 399] on select "Choose an option... Pending Applied Excluded (Questions) Excluded (Expired) Exc…" at bounding box center [803, 414] width 164 height 32
select select ""pending""
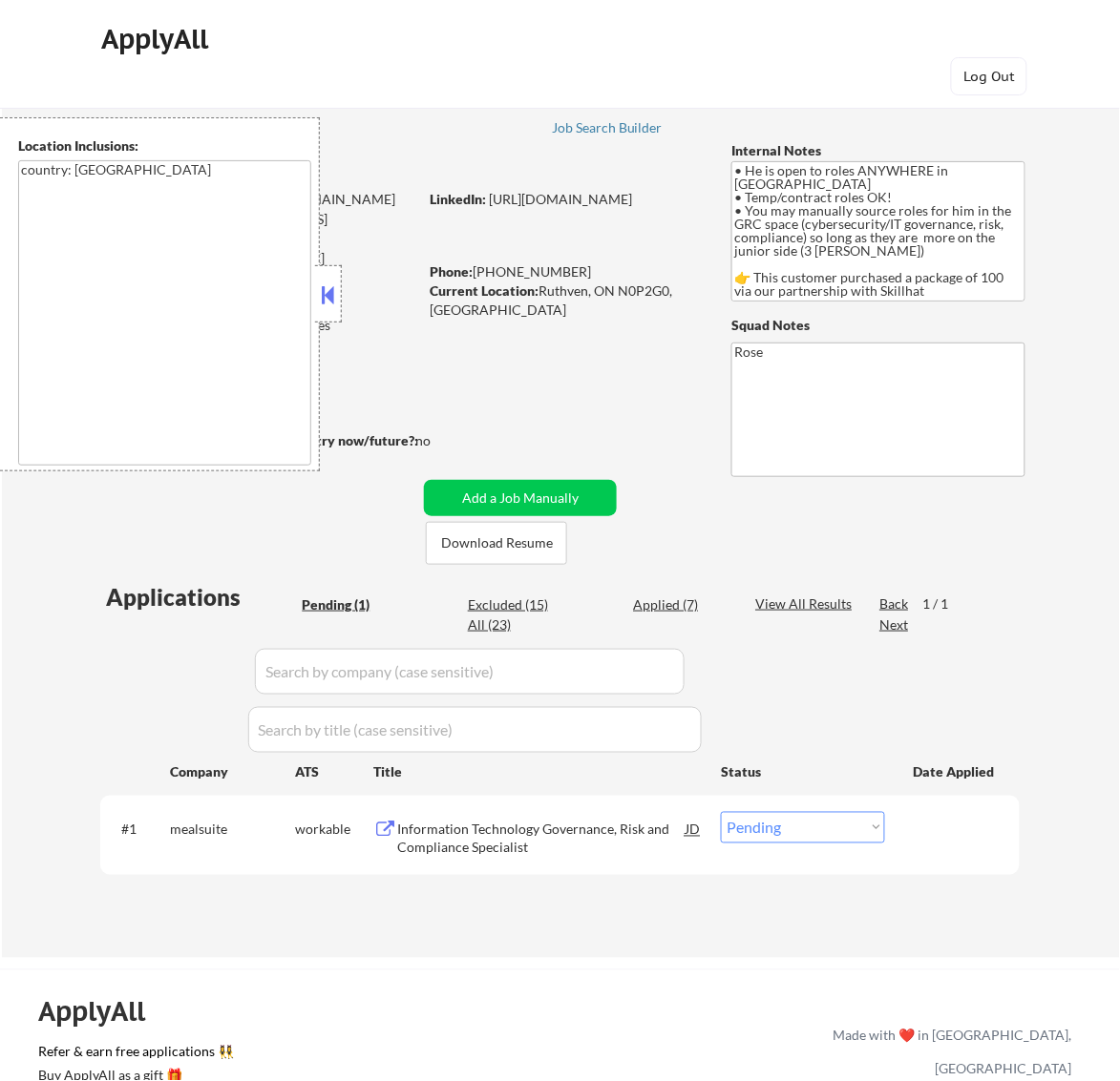
click at [332, 286] on button at bounding box center [328, 295] width 21 height 29
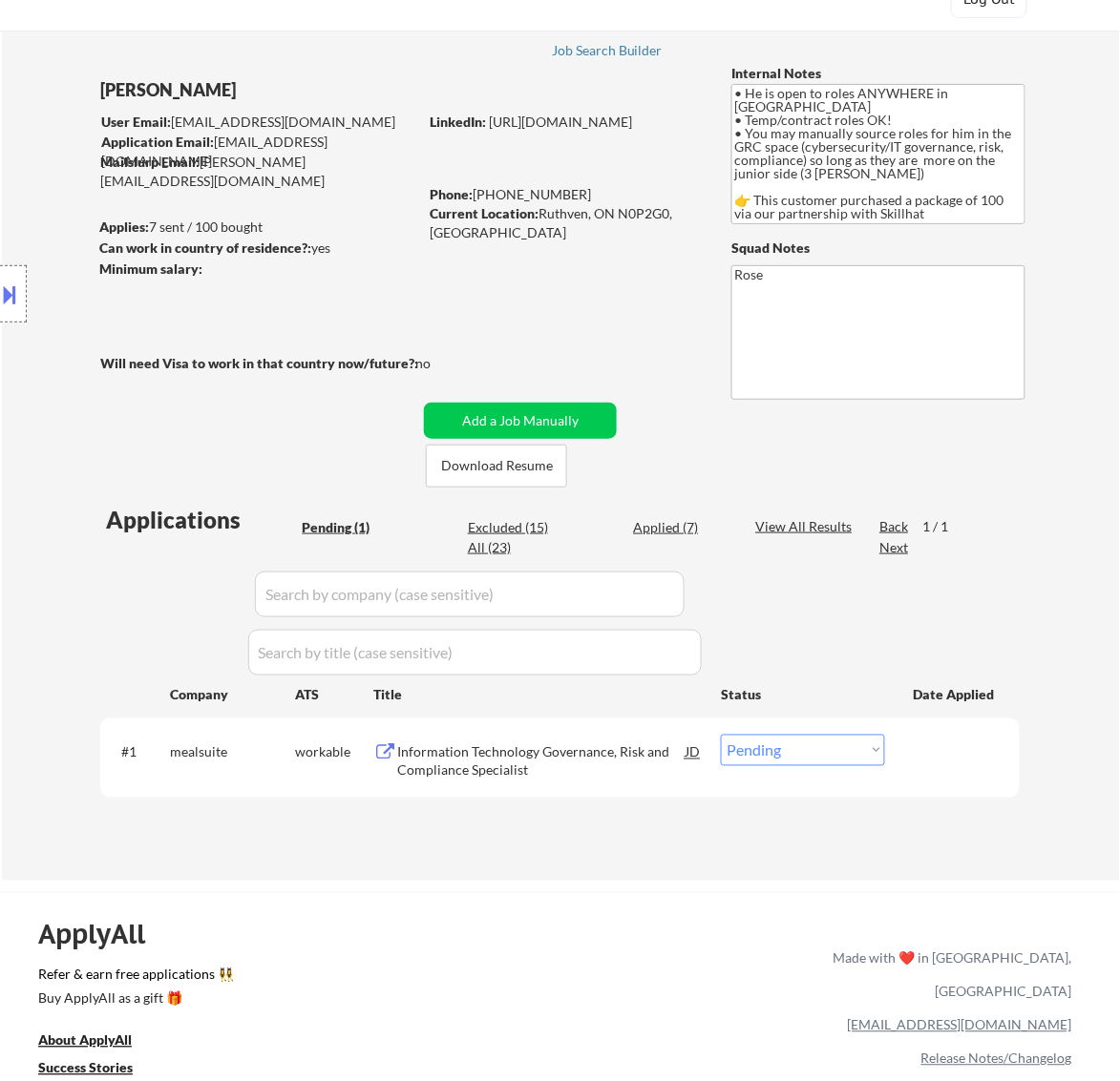
scroll to position [119, 0]
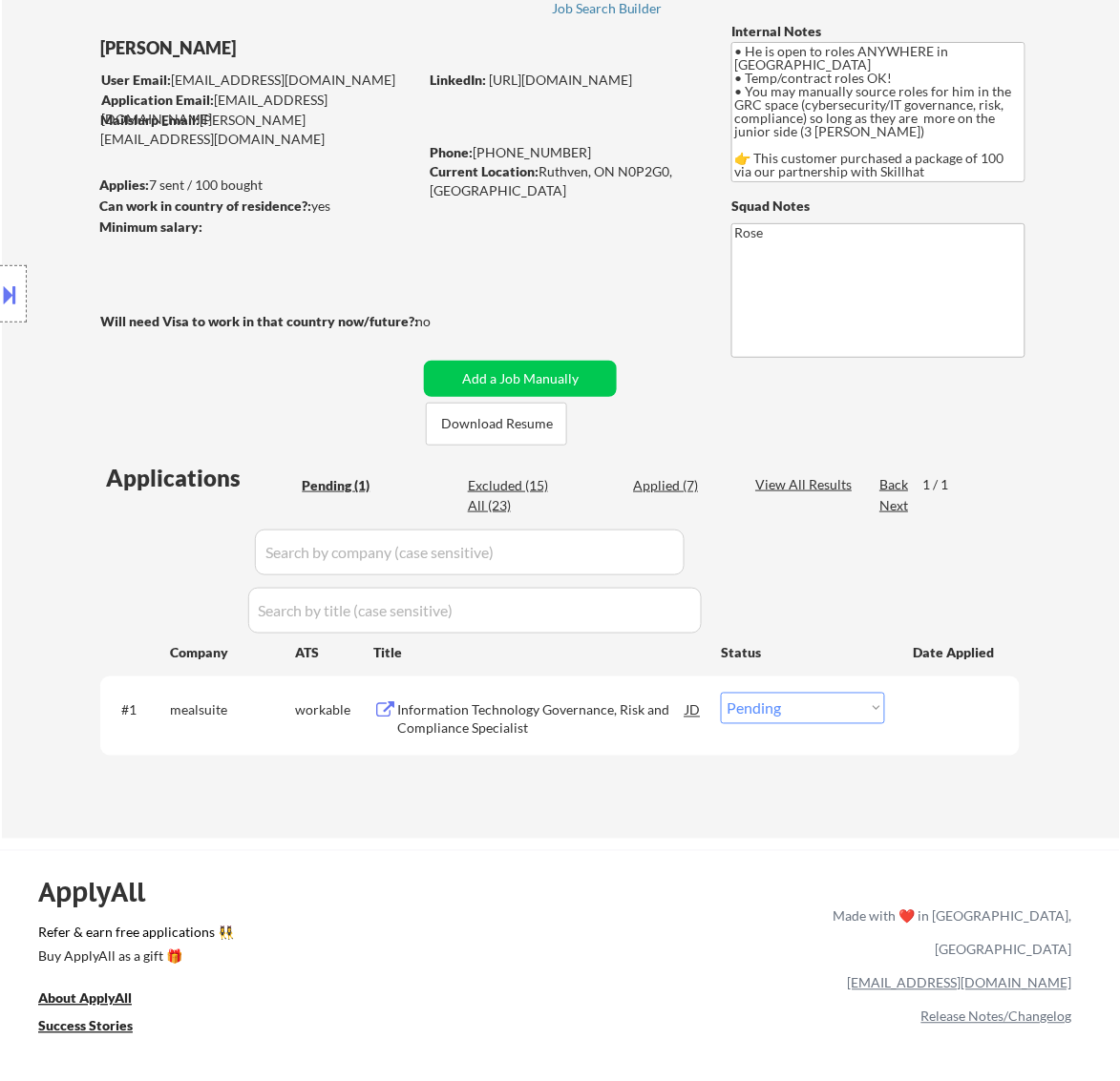
click at [563, 719] on div "Information Technology Governance, Risk and Compliance Specialist" at bounding box center [541, 720] width 288 height 38
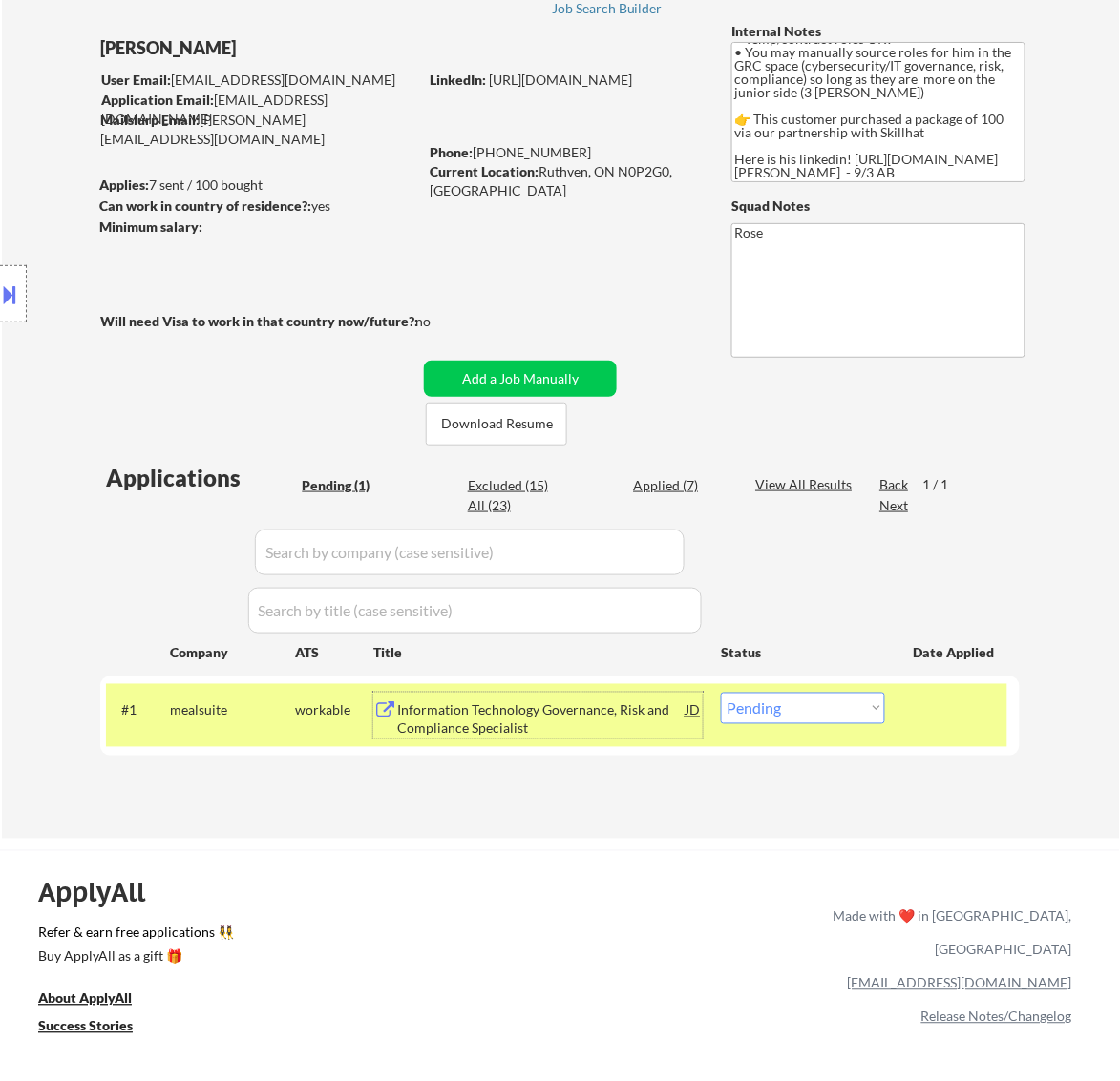
scroll to position [0, 0]
click at [7, 293] on button at bounding box center [11, 294] width 21 height 32
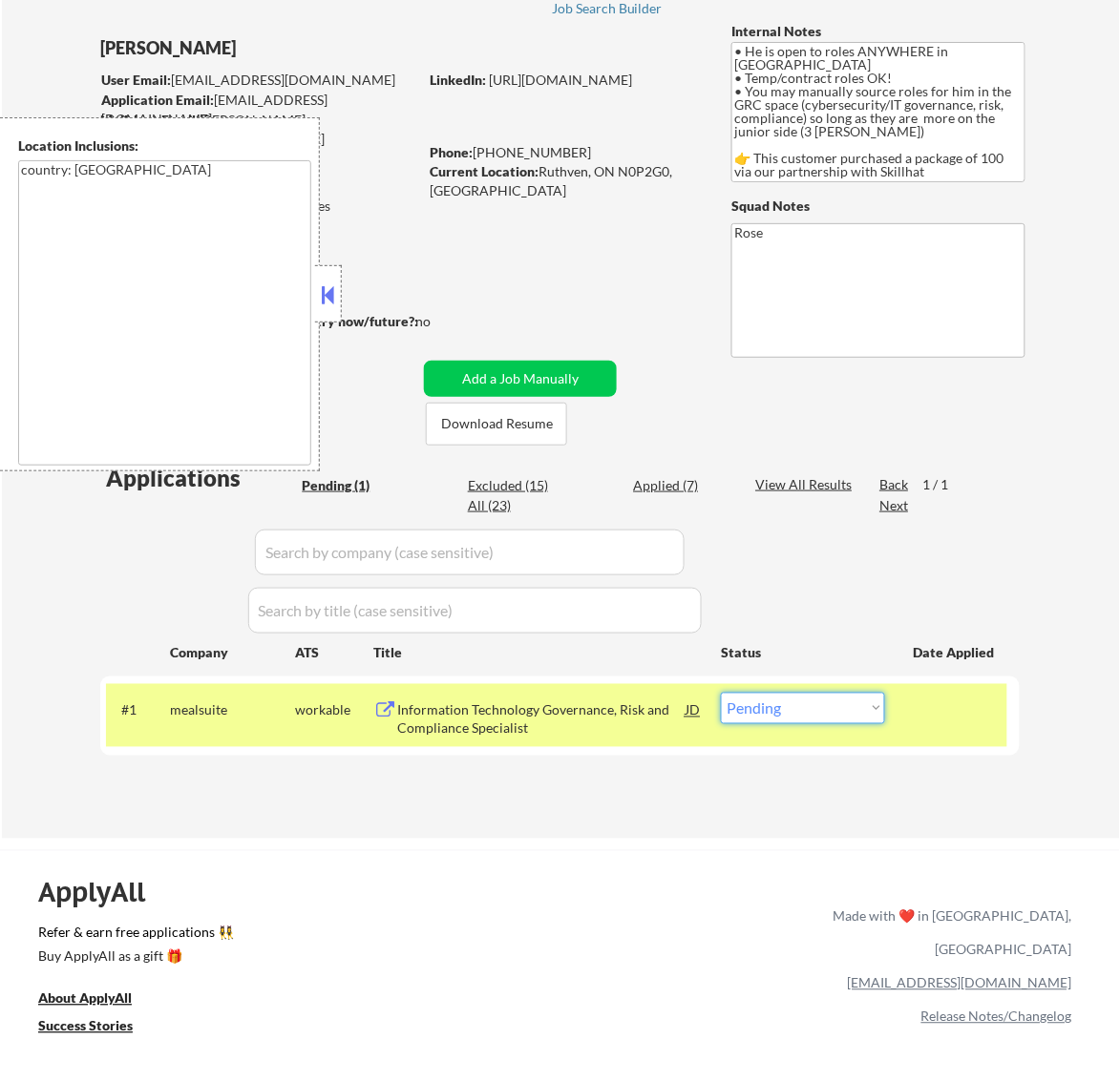
click at [841, 707] on select "Choose an option... Pending Applied Excluded (Questions) Excluded (Expired) Exc…" at bounding box center [803, 708] width 164 height 32
select select ""applied""
click at [721, 693] on select "Choose an option... Pending Applied Excluded (Questions) Excluded (Expired) Exc…" at bounding box center [803, 708] width 164 height 32
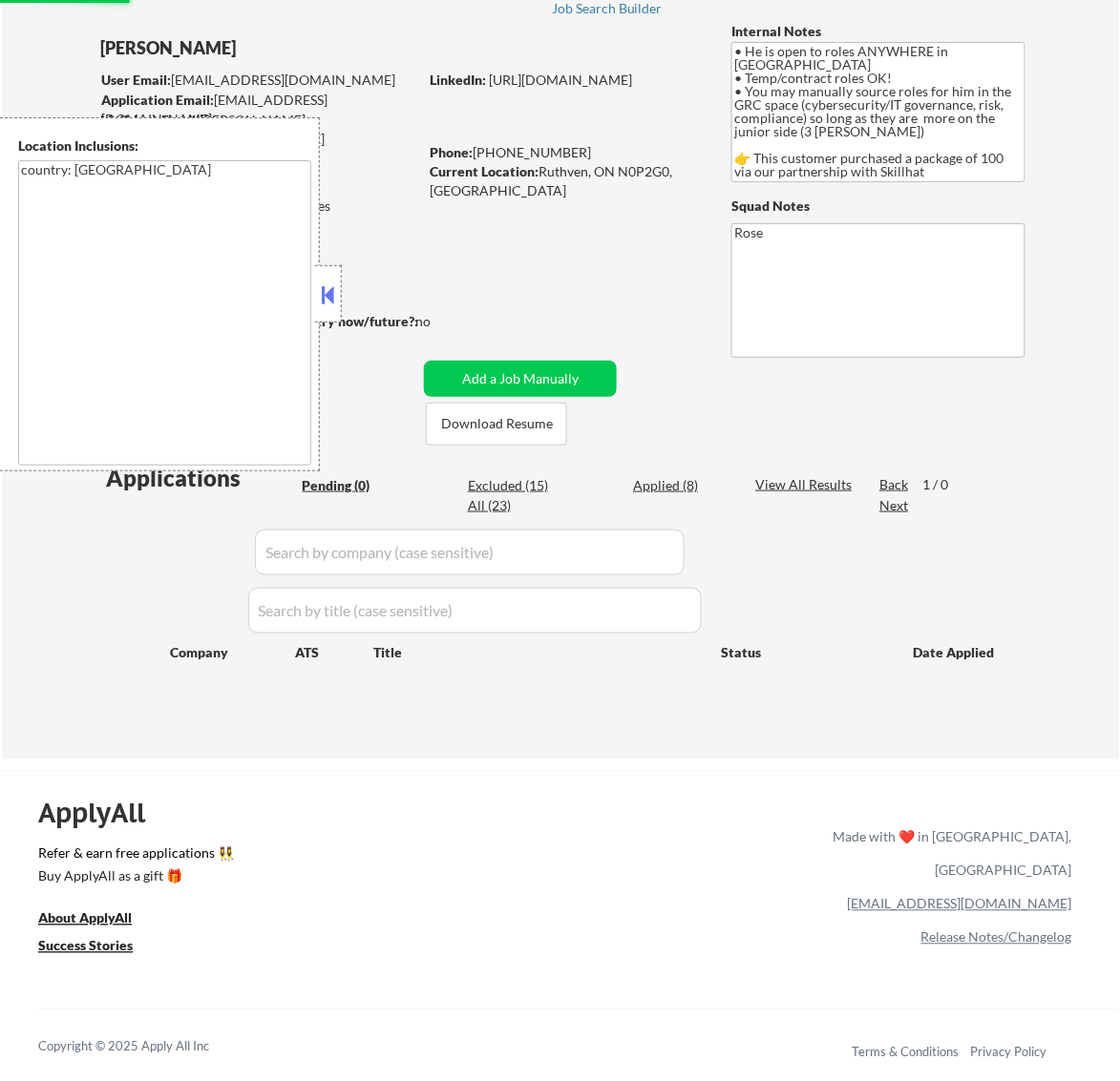
click at [325, 291] on button at bounding box center [328, 295] width 21 height 29
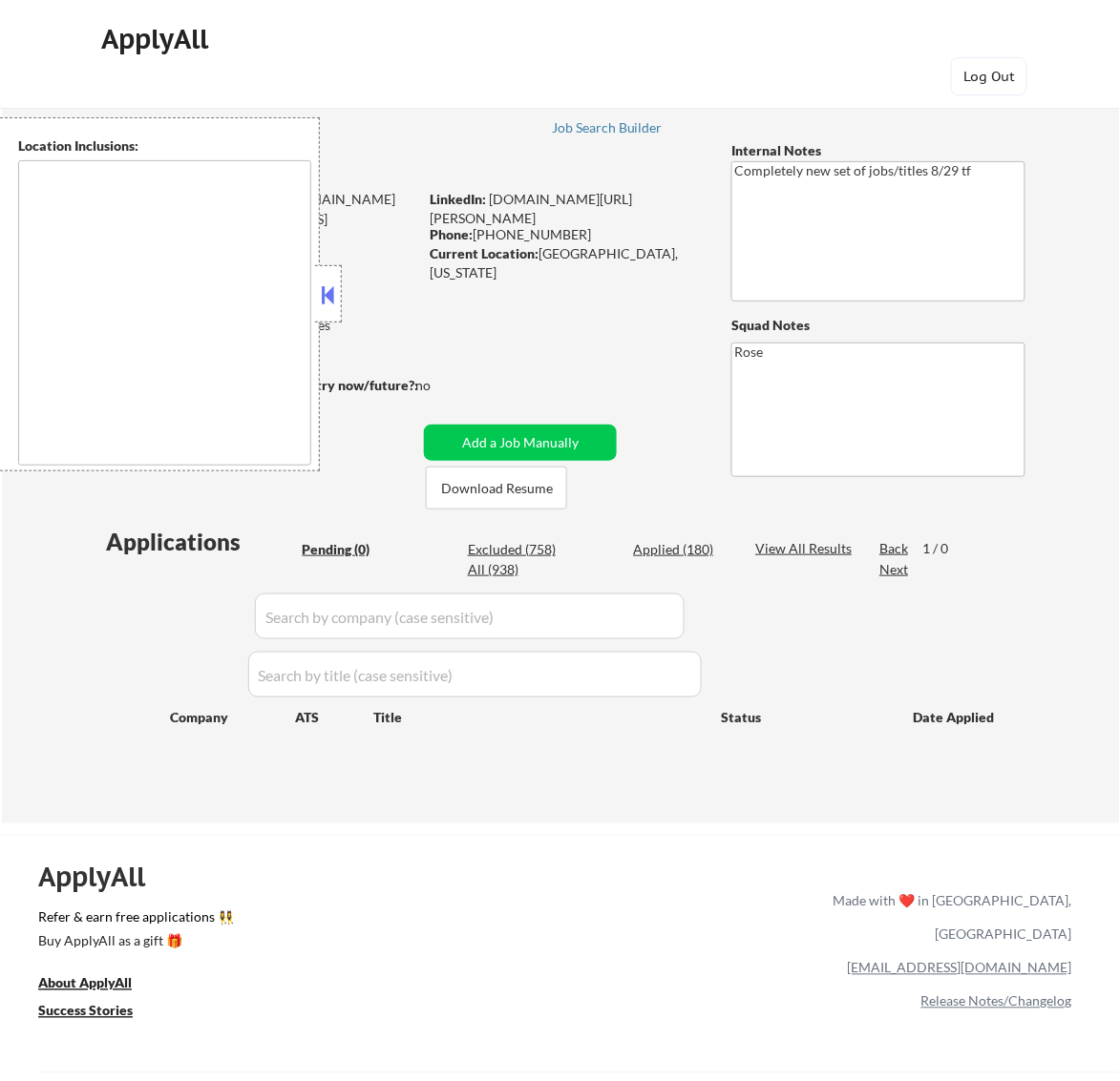
click at [328, 296] on button at bounding box center [328, 295] width 21 height 29
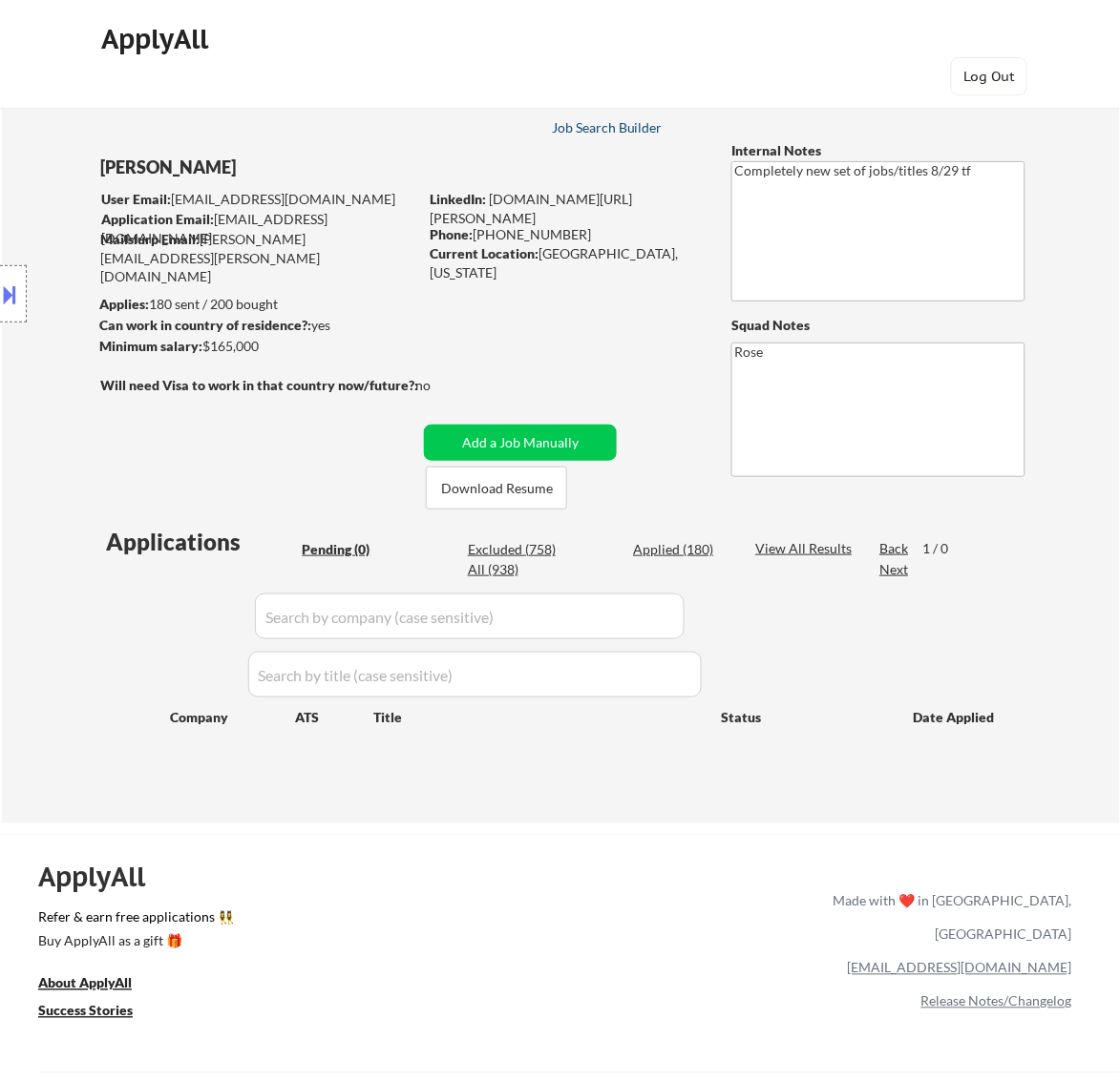
click at [608, 125] on div "Job Search Builder" at bounding box center [608, 128] width 112 height 14
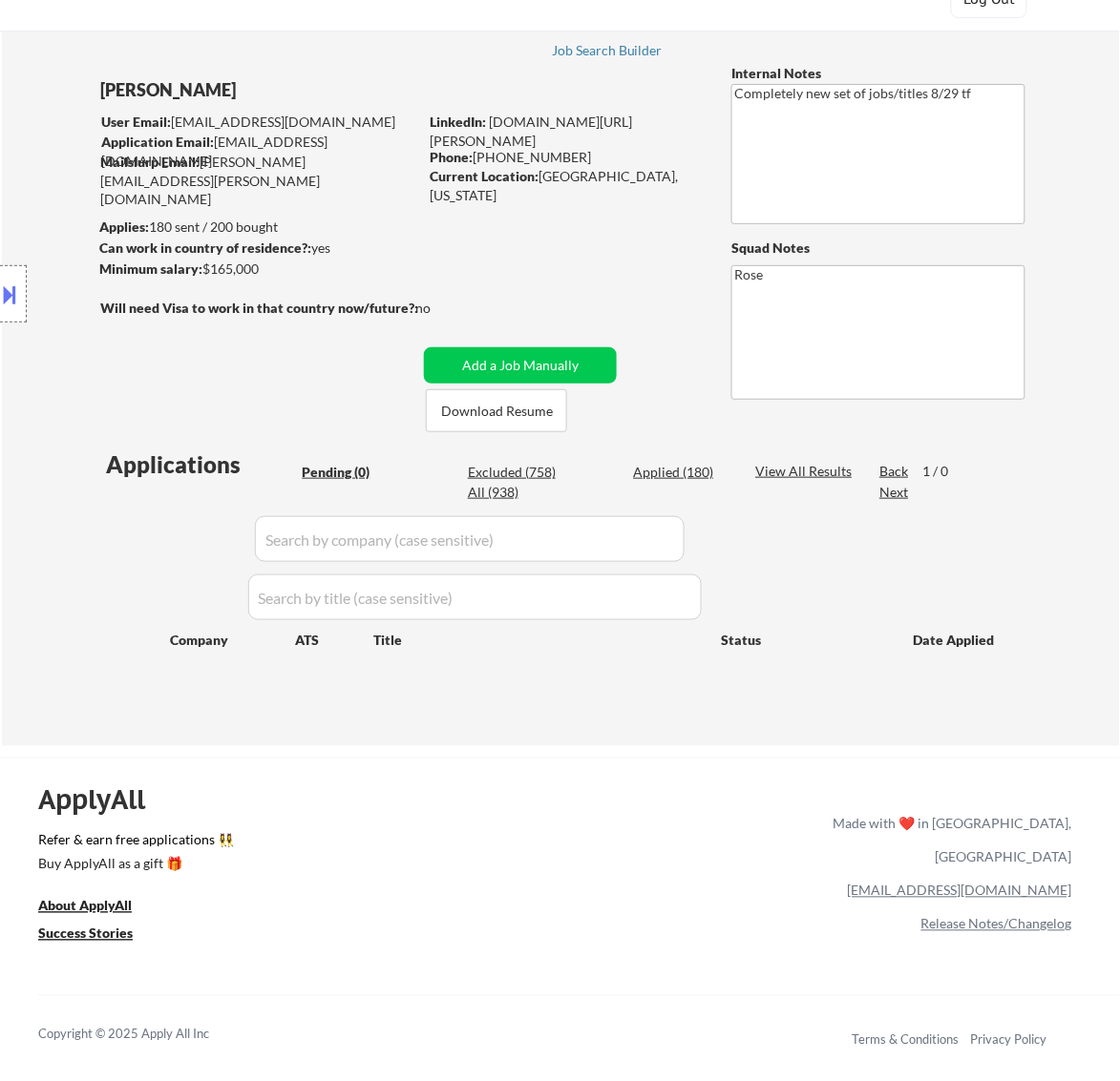
scroll to position [119, 0]
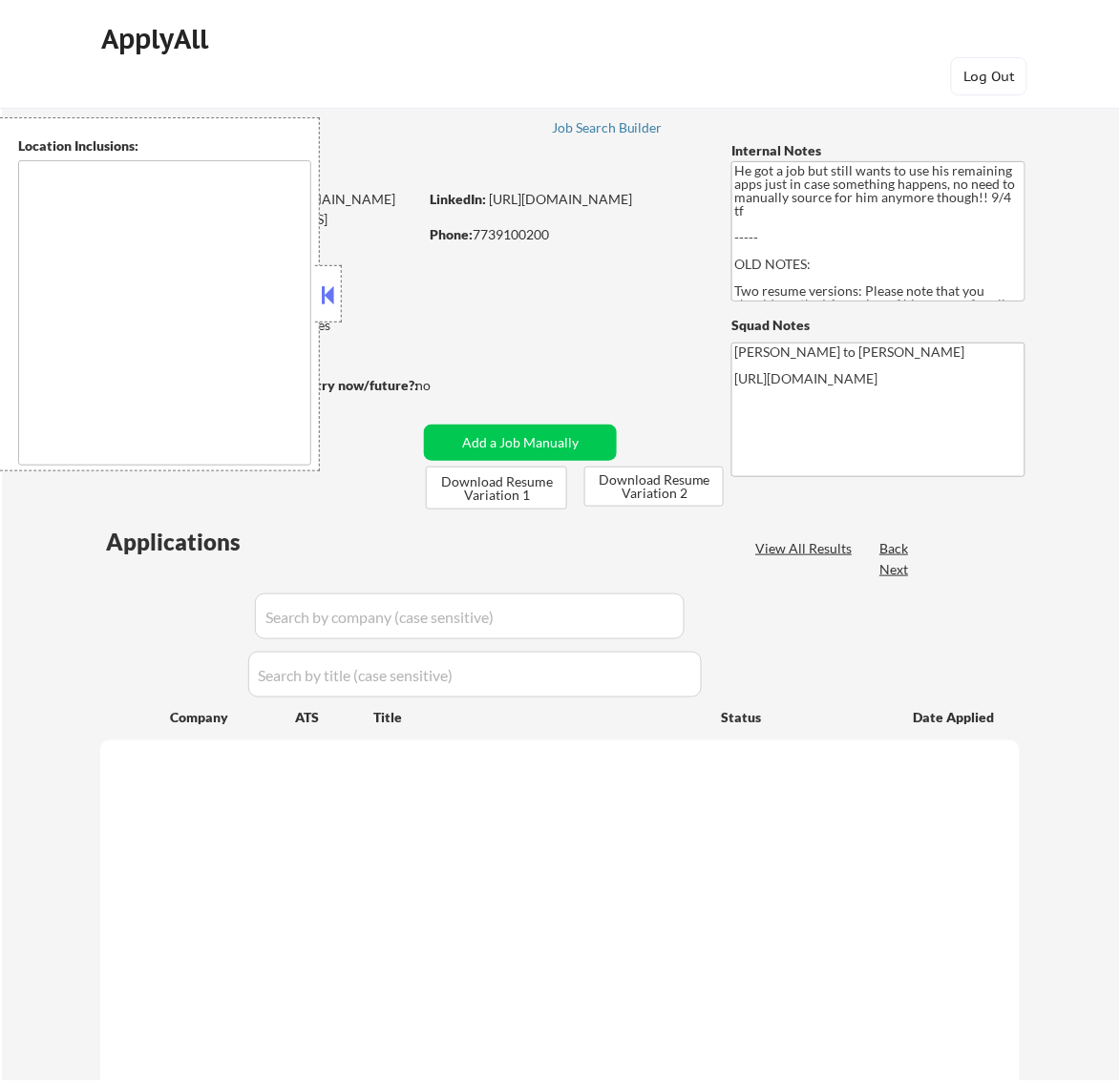
type textarea "[GEOGRAPHIC_DATA], [GEOGRAPHIC_DATA] [GEOGRAPHIC_DATA], [GEOGRAPHIC_DATA] [GEOG…"
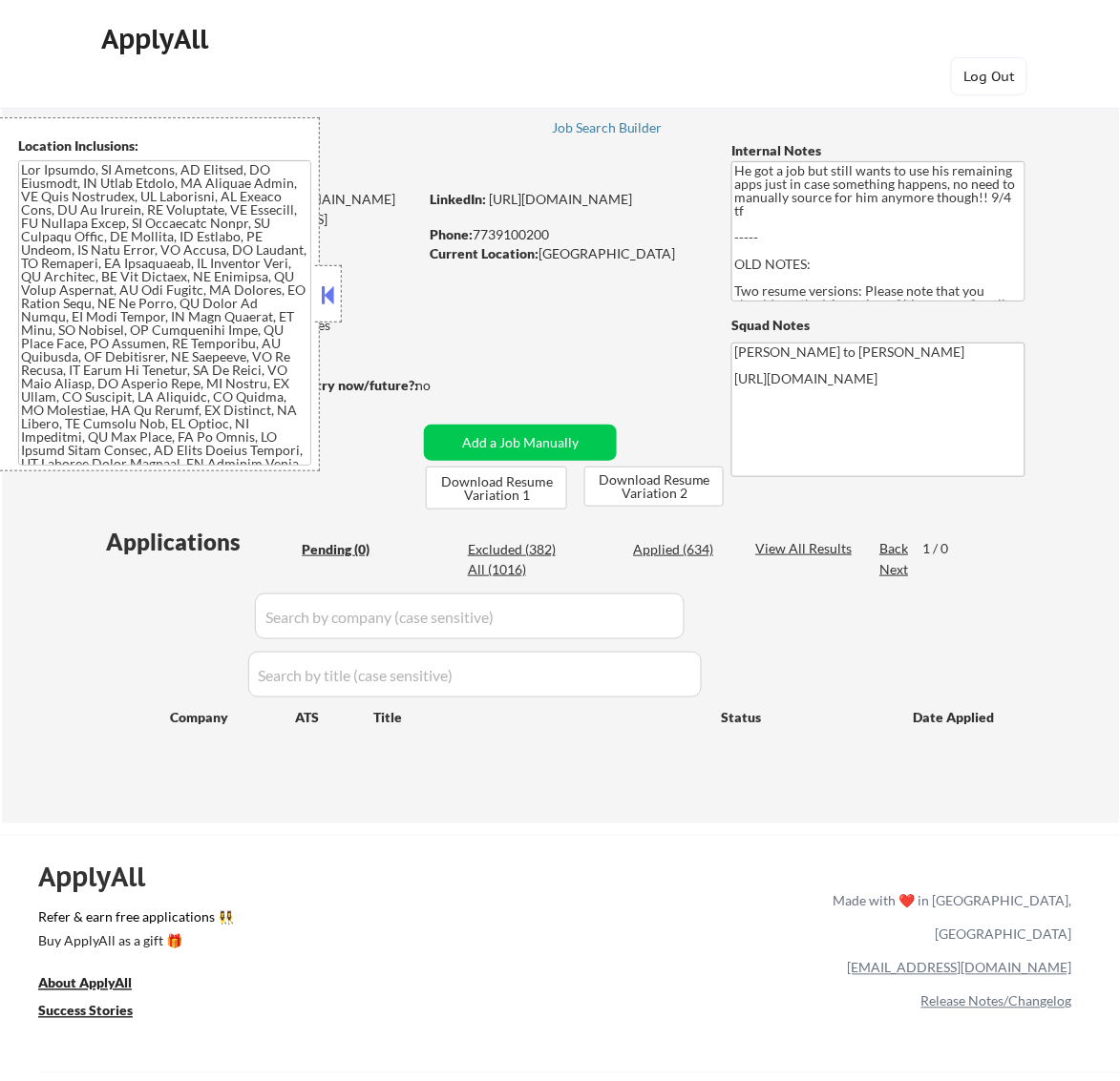
click at [323, 287] on button at bounding box center [328, 295] width 21 height 29
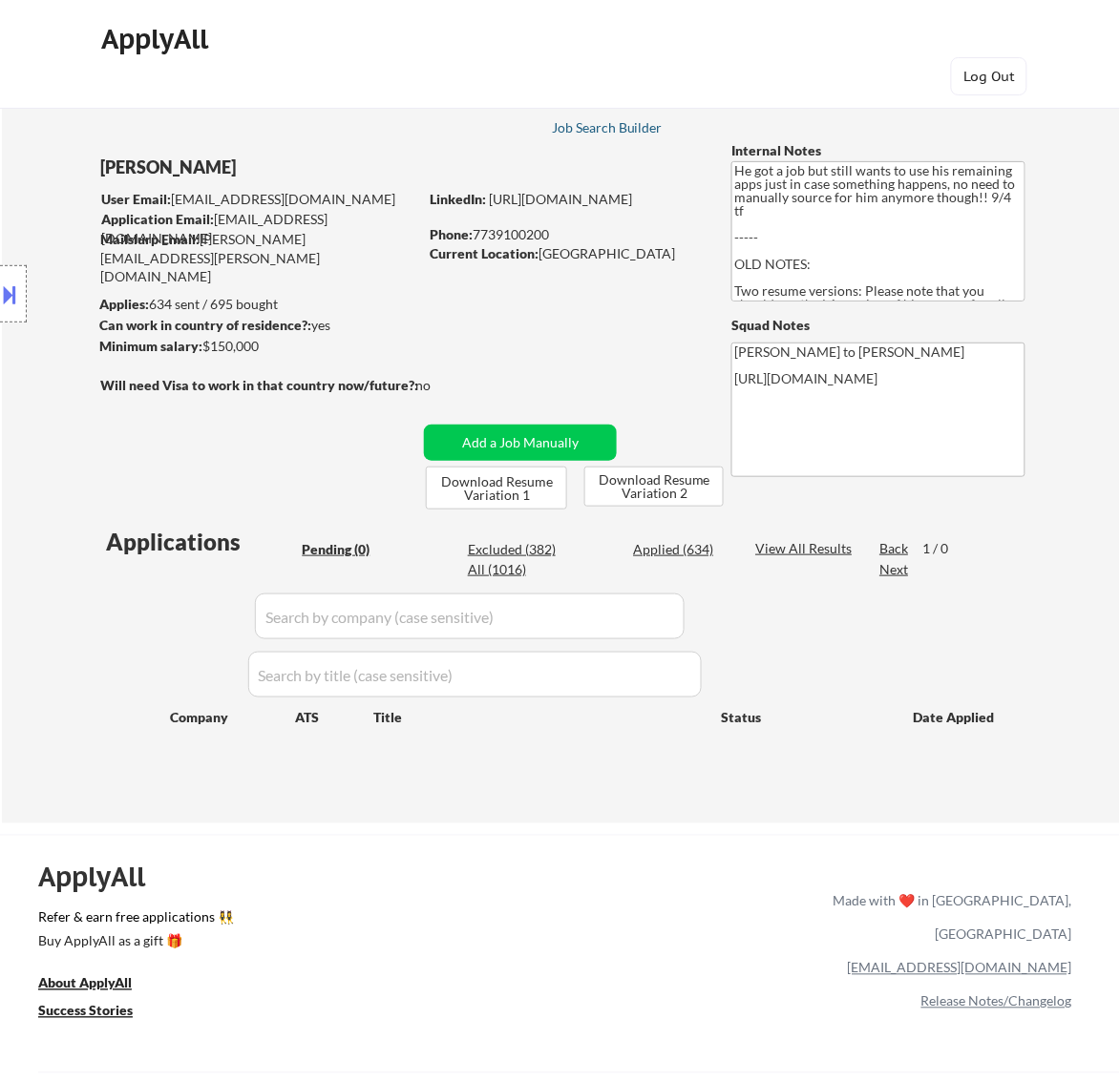
click at [614, 124] on div "Job Search Builder" at bounding box center [608, 128] width 112 height 14
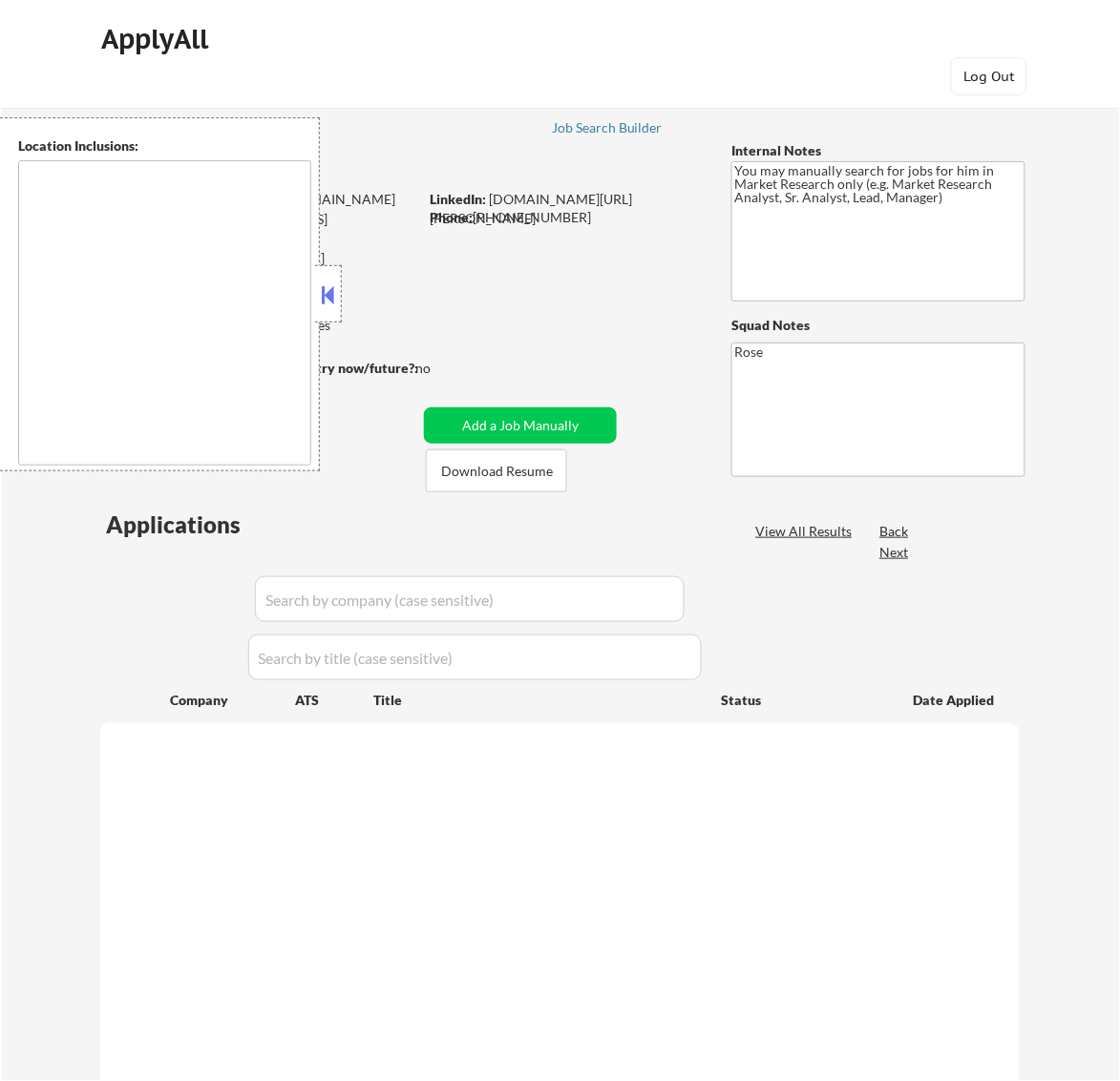
type textarea "Galesburg, IL Knoxville, IL Abingdon, IL East Galesburg, IL Wataga, IL Henderso…"
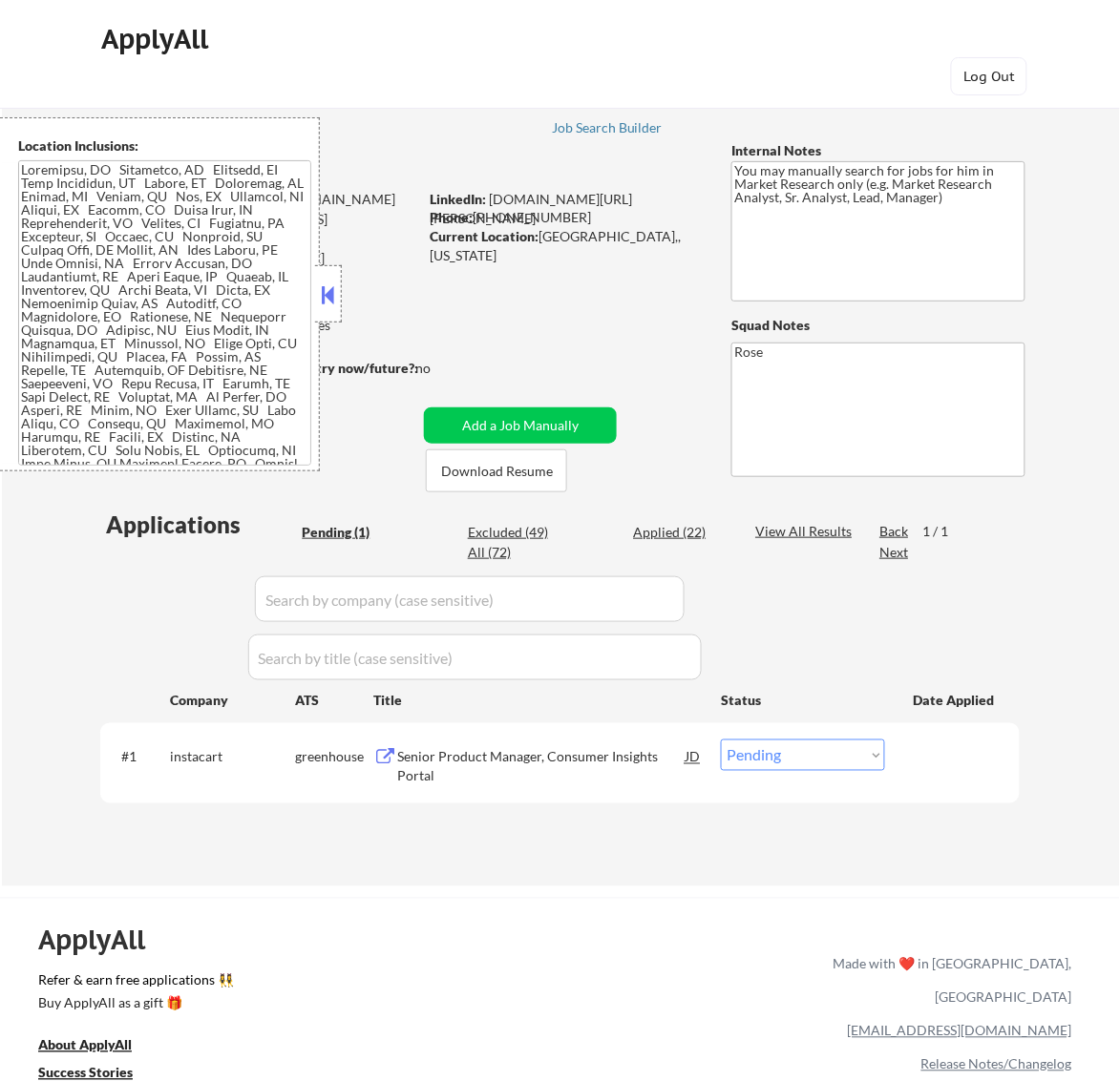
click at [331, 294] on button at bounding box center [328, 295] width 21 height 29
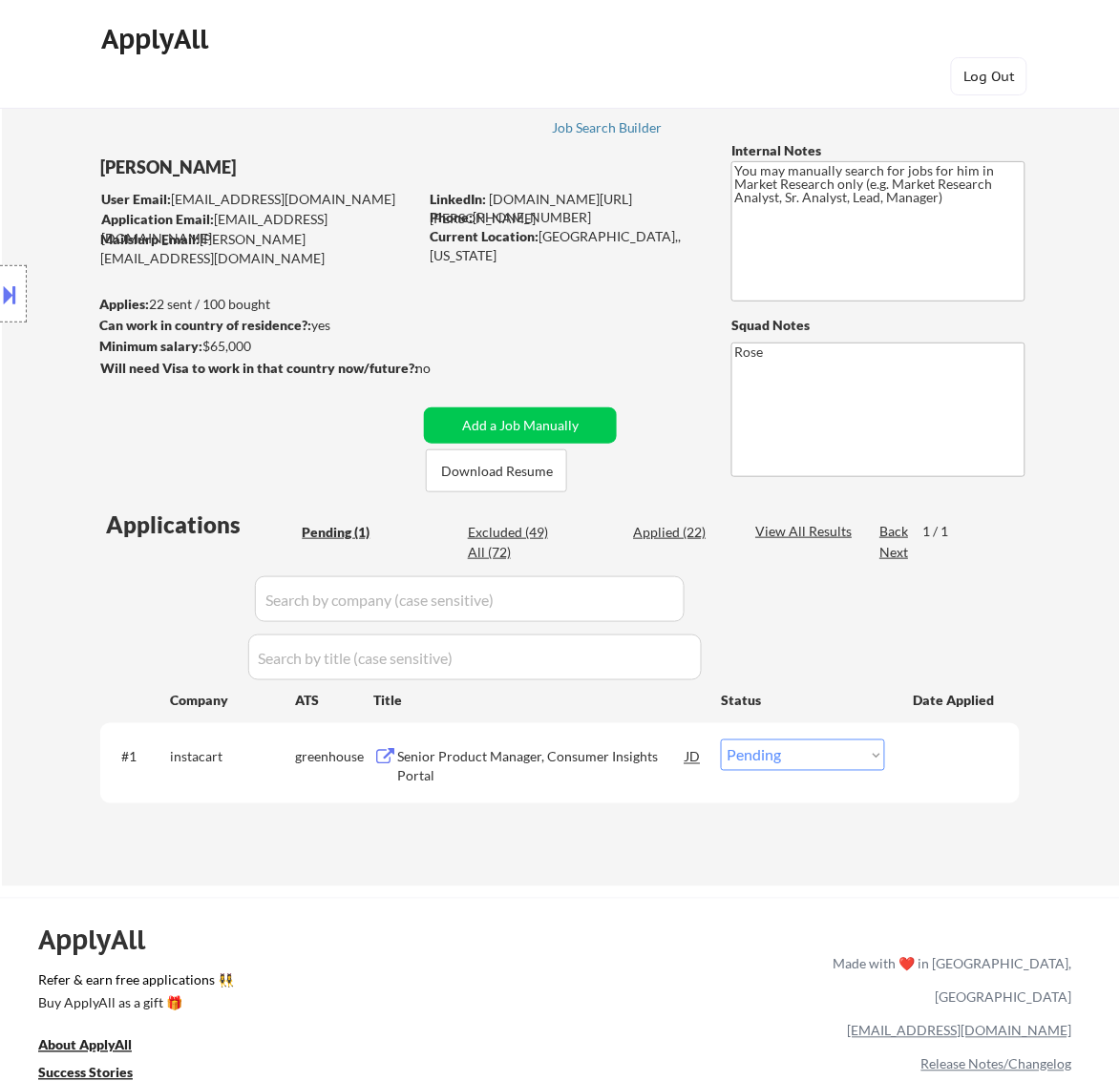
click at [528, 751] on div "Senior Product Manager, Consumer Insights Portal" at bounding box center [541, 767] width 288 height 38
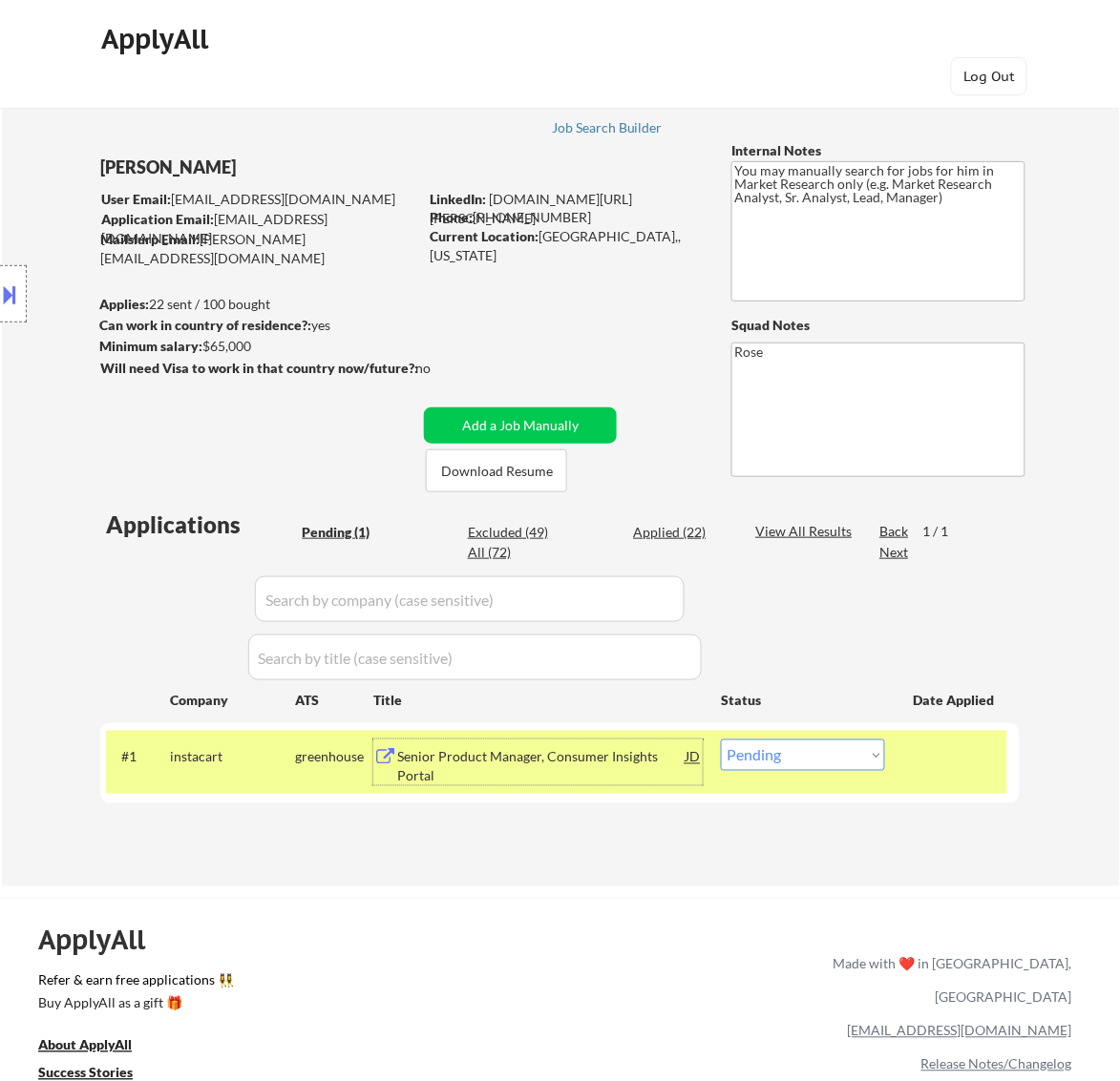
click at [813, 752] on select "Choose an option... Pending Applied Excluded (Questions) Excluded (Expired) Exc…" at bounding box center [803, 755] width 164 height 32
select select ""applied""
click at [721, 740] on select "Choose an option... Pending Applied Excluded (Questions) Excluded (Expired) Exc…" at bounding box center [803, 755] width 164 height 32
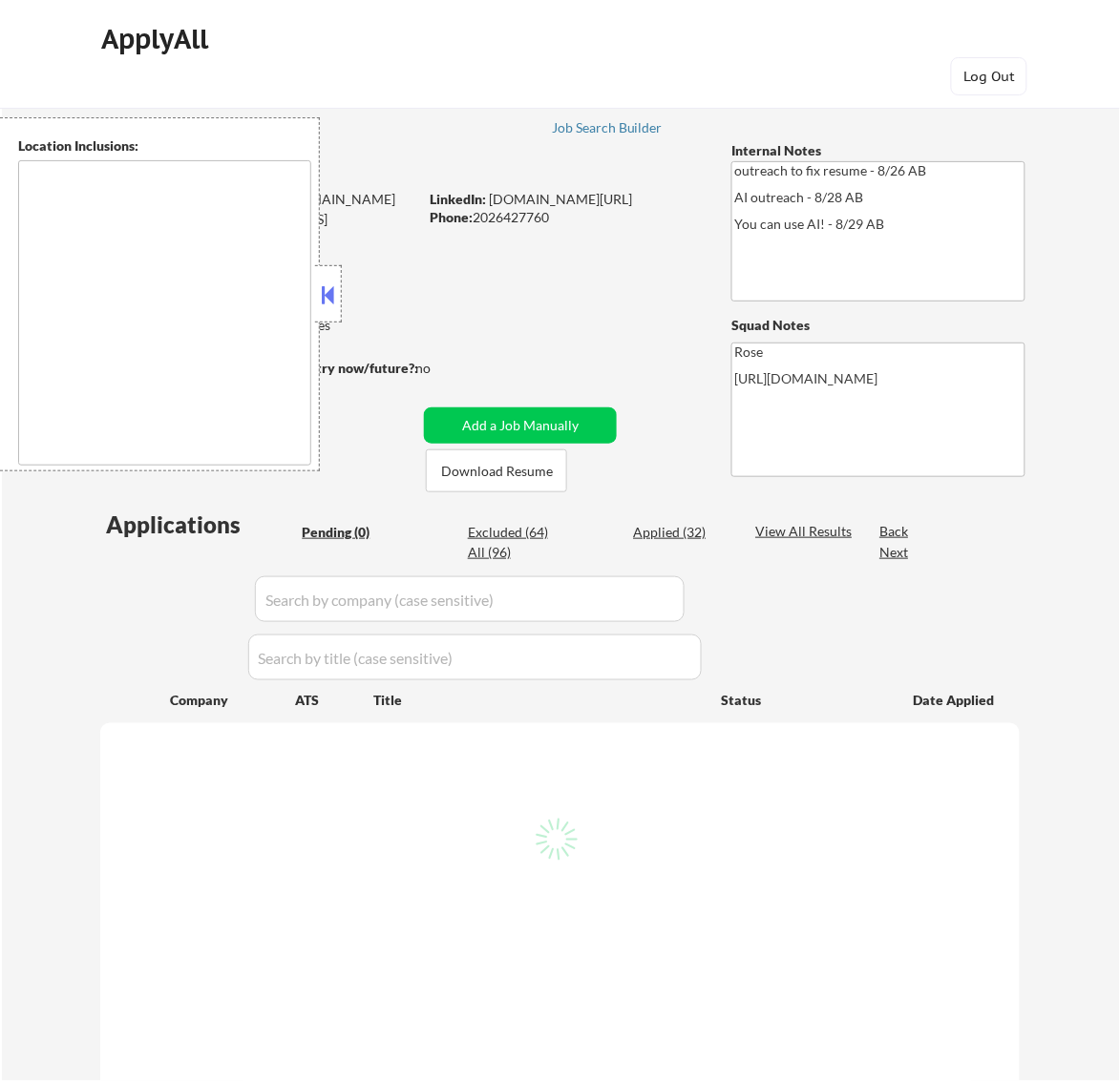
type textarea "Reston, [GEOGRAPHIC_DATA] [GEOGRAPHIC_DATA], [GEOGRAPHIC_DATA] [GEOGRAPHIC_DATA…"
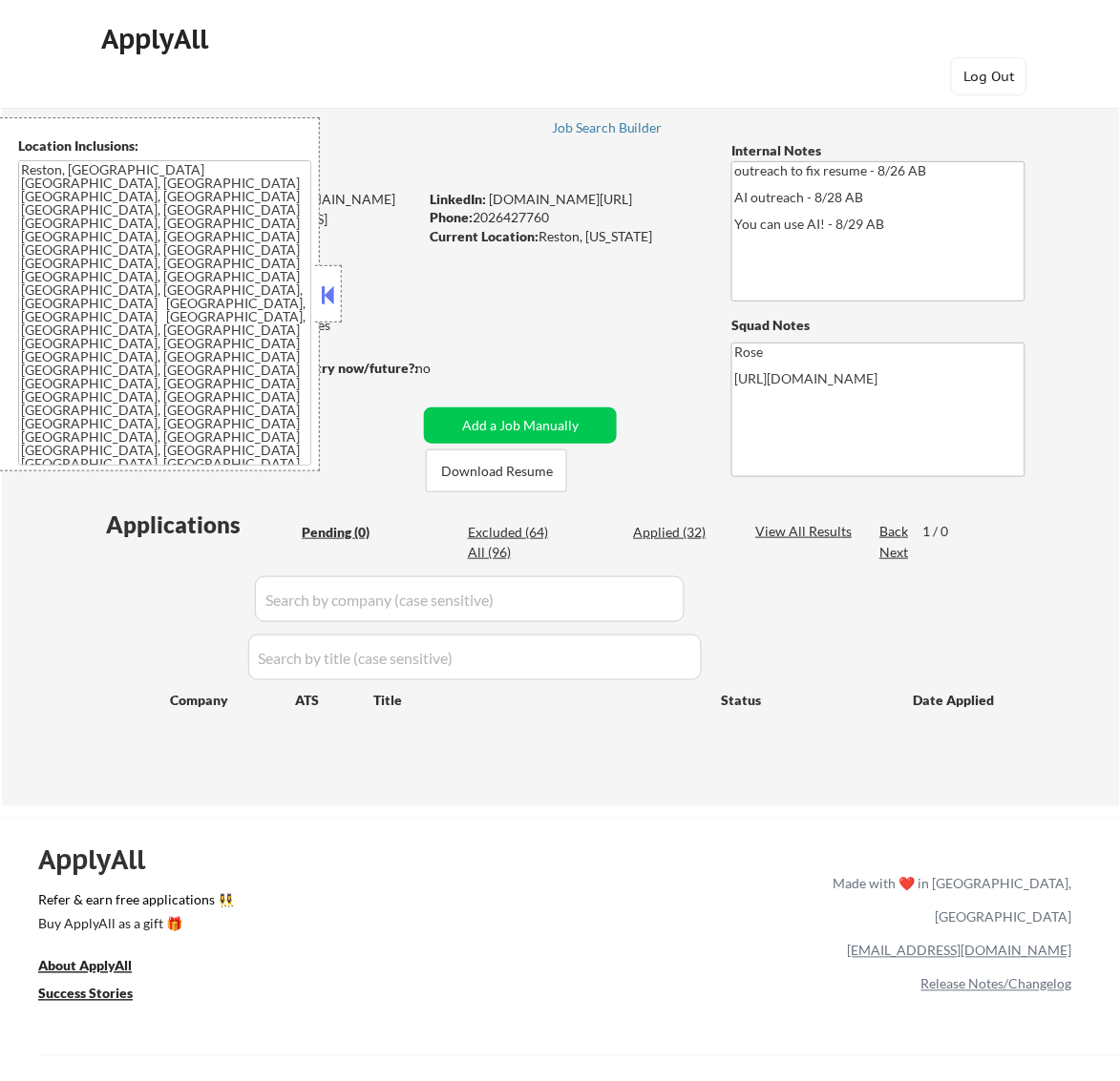
click at [336, 296] on button at bounding box center [328, 295] width 21 height 29
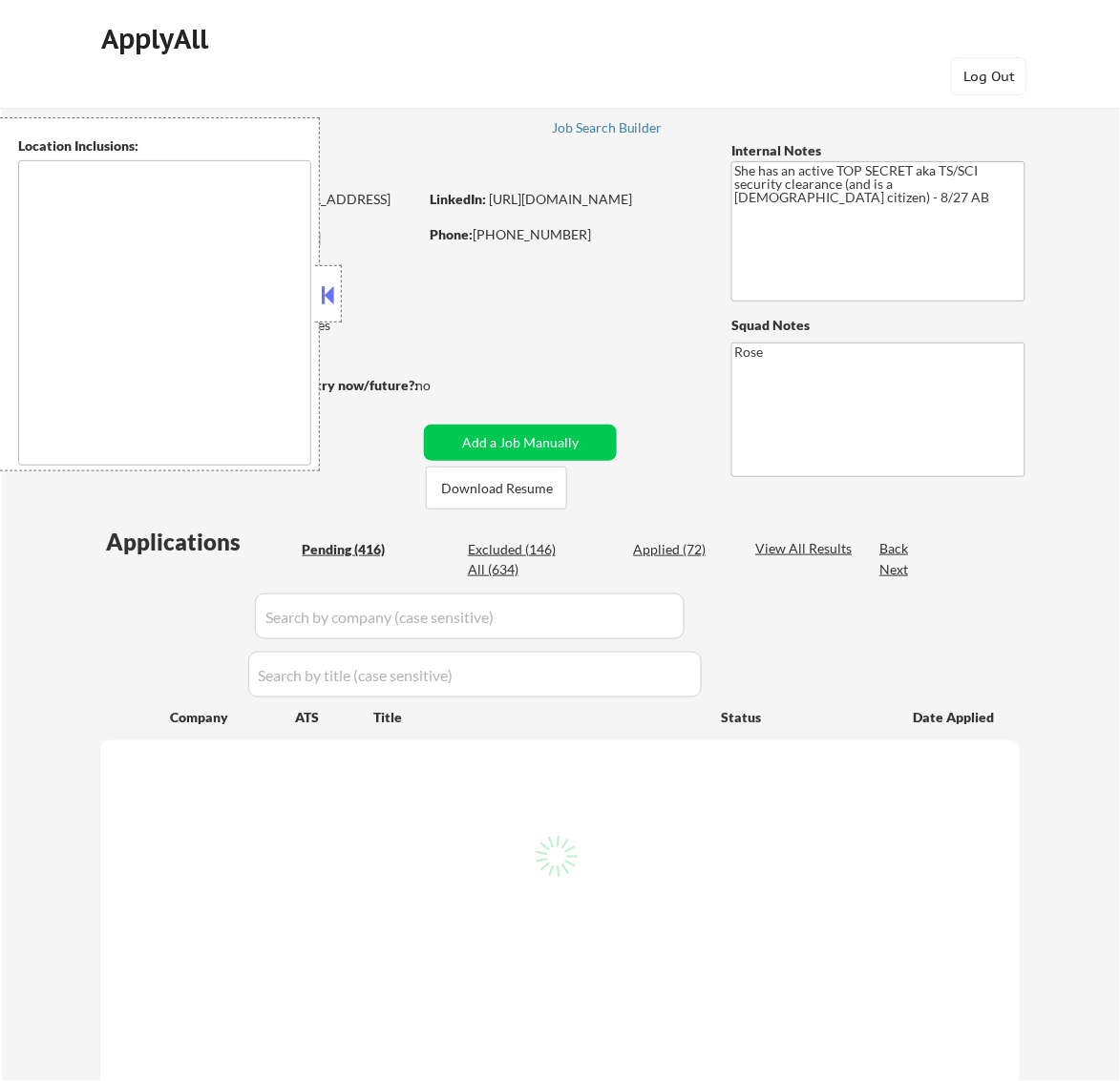
type textarea "[GEOGRAPHIC_DATA], [GEOGRAPHIC_DATA] [GEOGRAPHIC_DATA], [GEOGRAPHIC_DATA] [GEOG…"
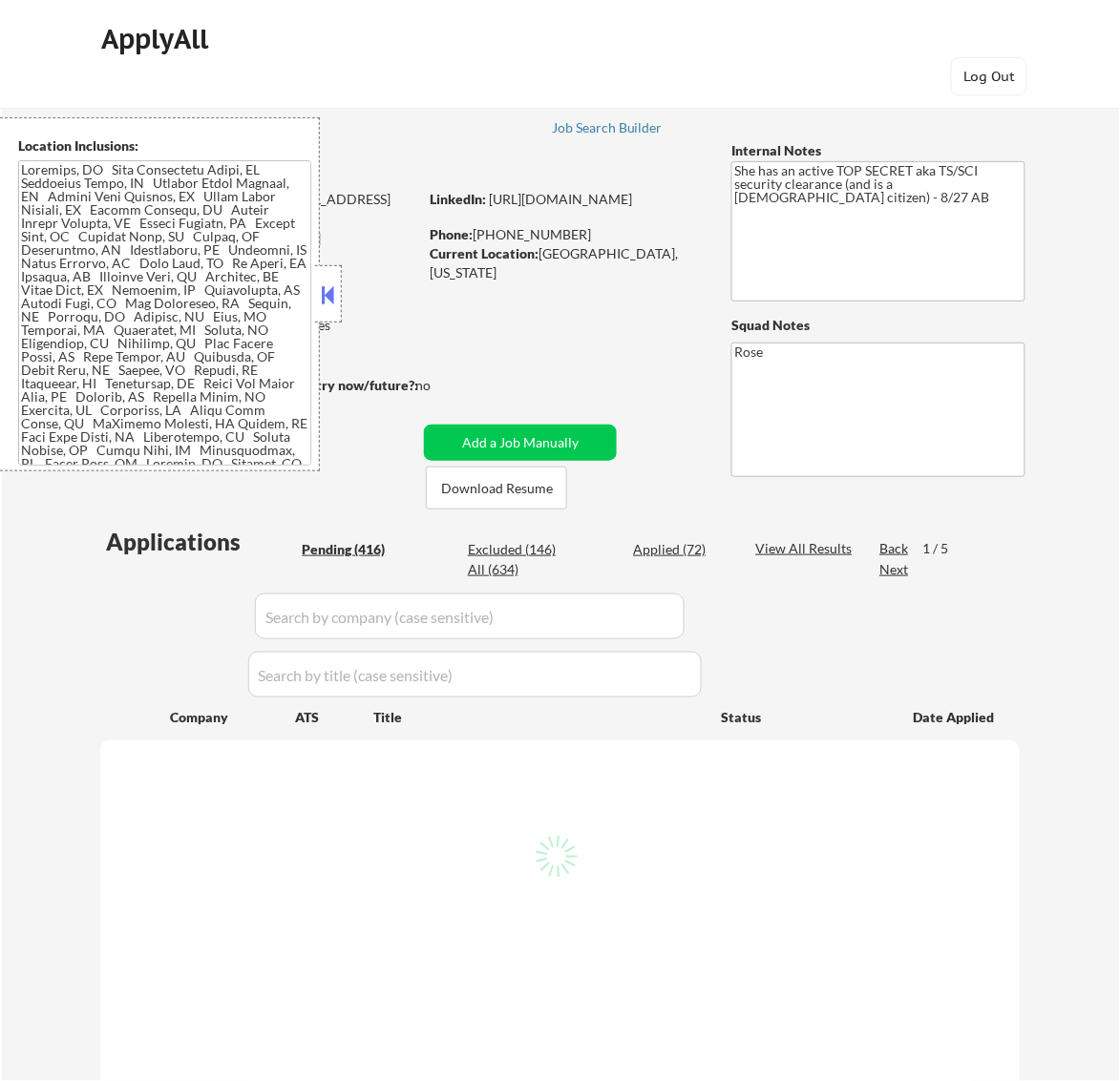
click at [337, 288] on button at bounding box center [328, 295] width 21 height 29
select select ""pending""
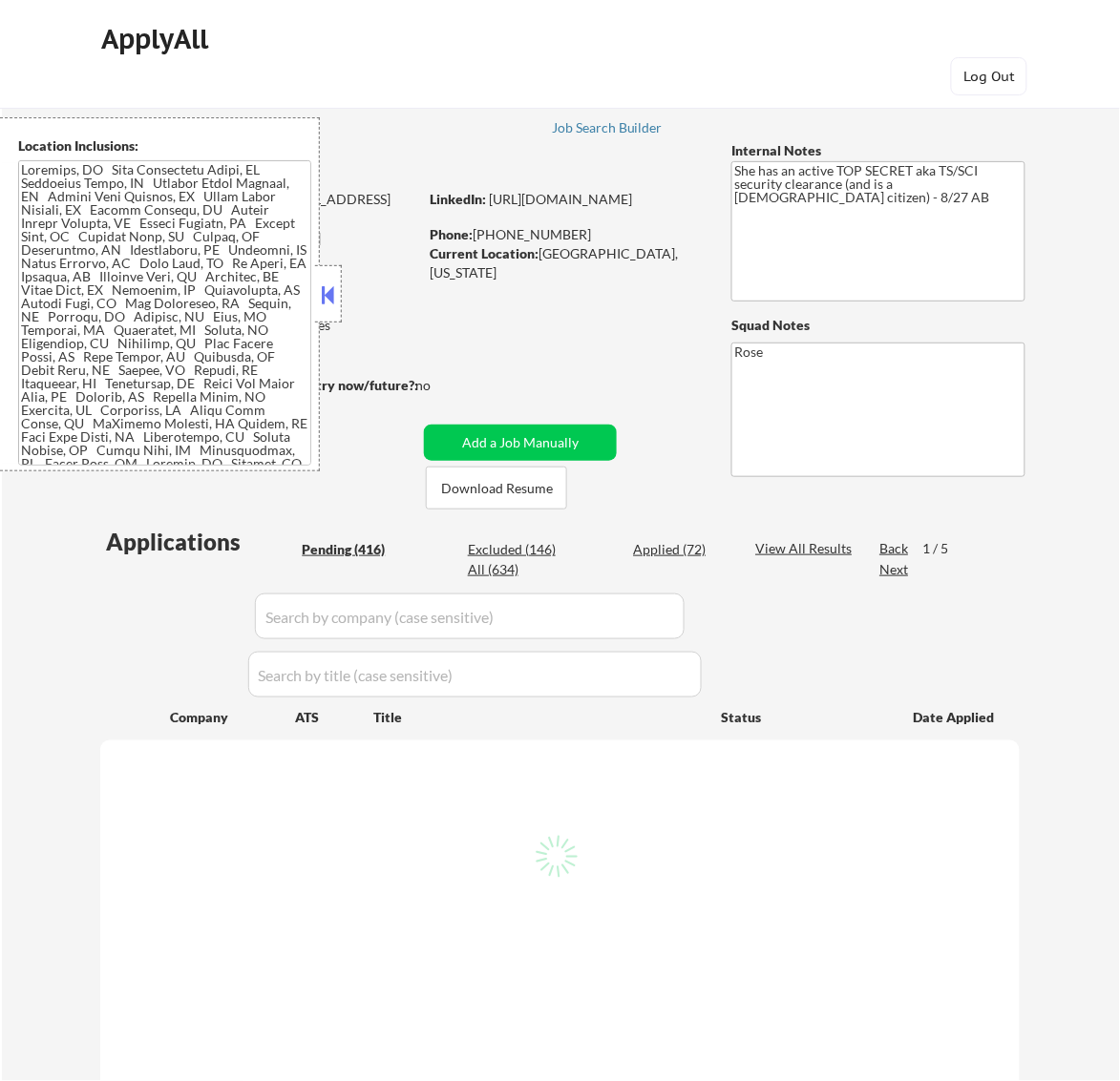
select select ""pending""
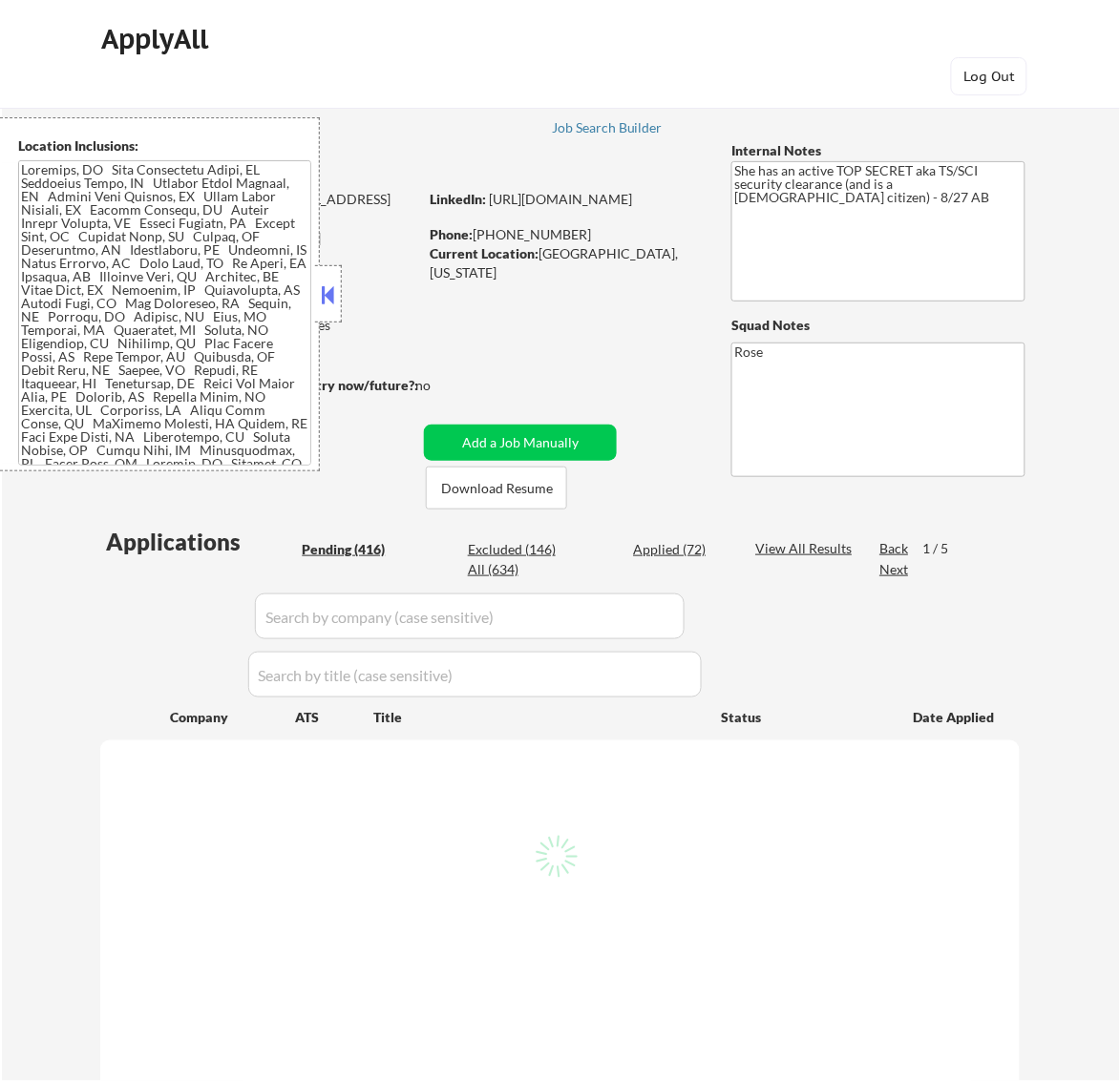
select select ""pending""
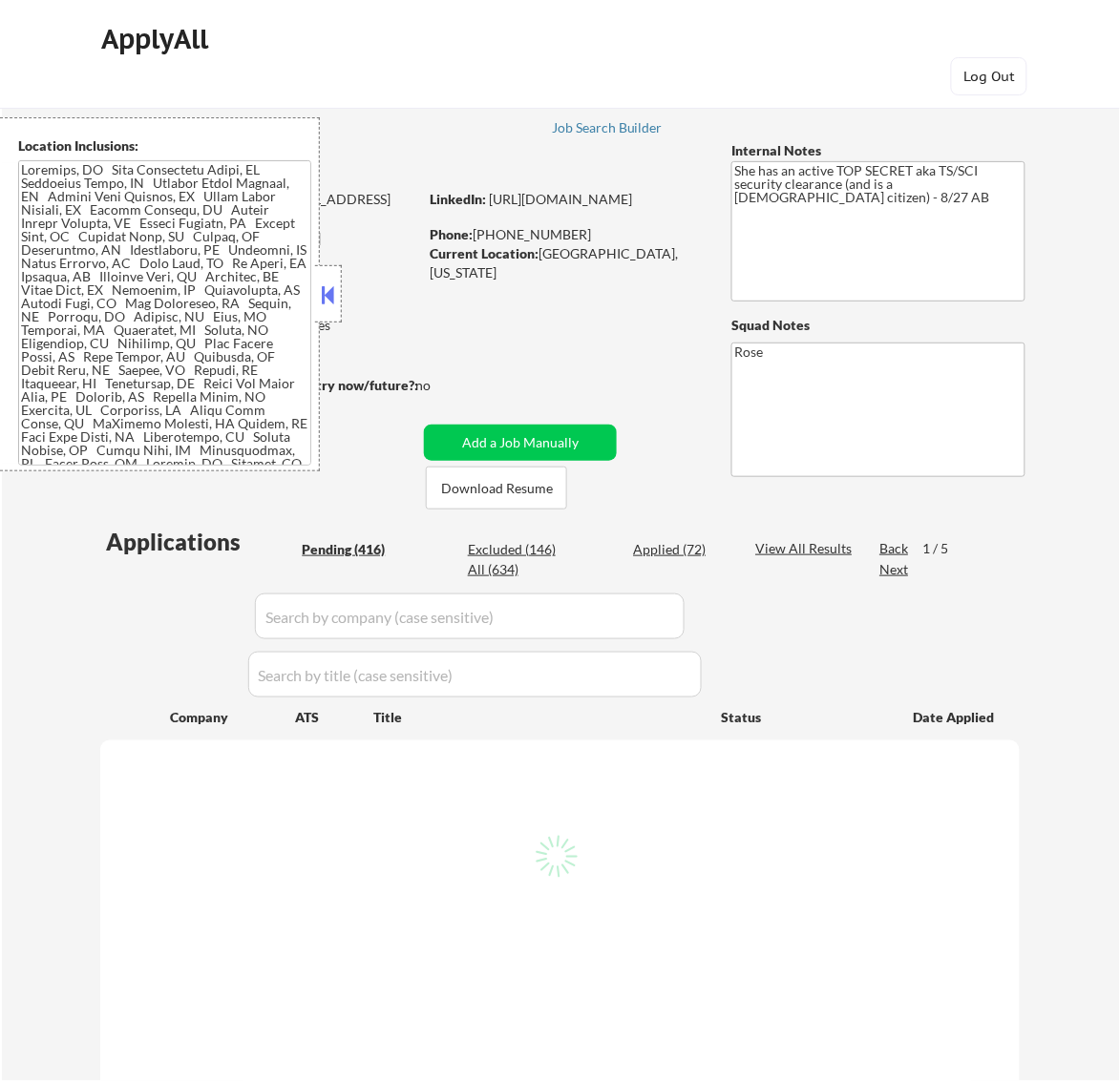
select select ""pending""
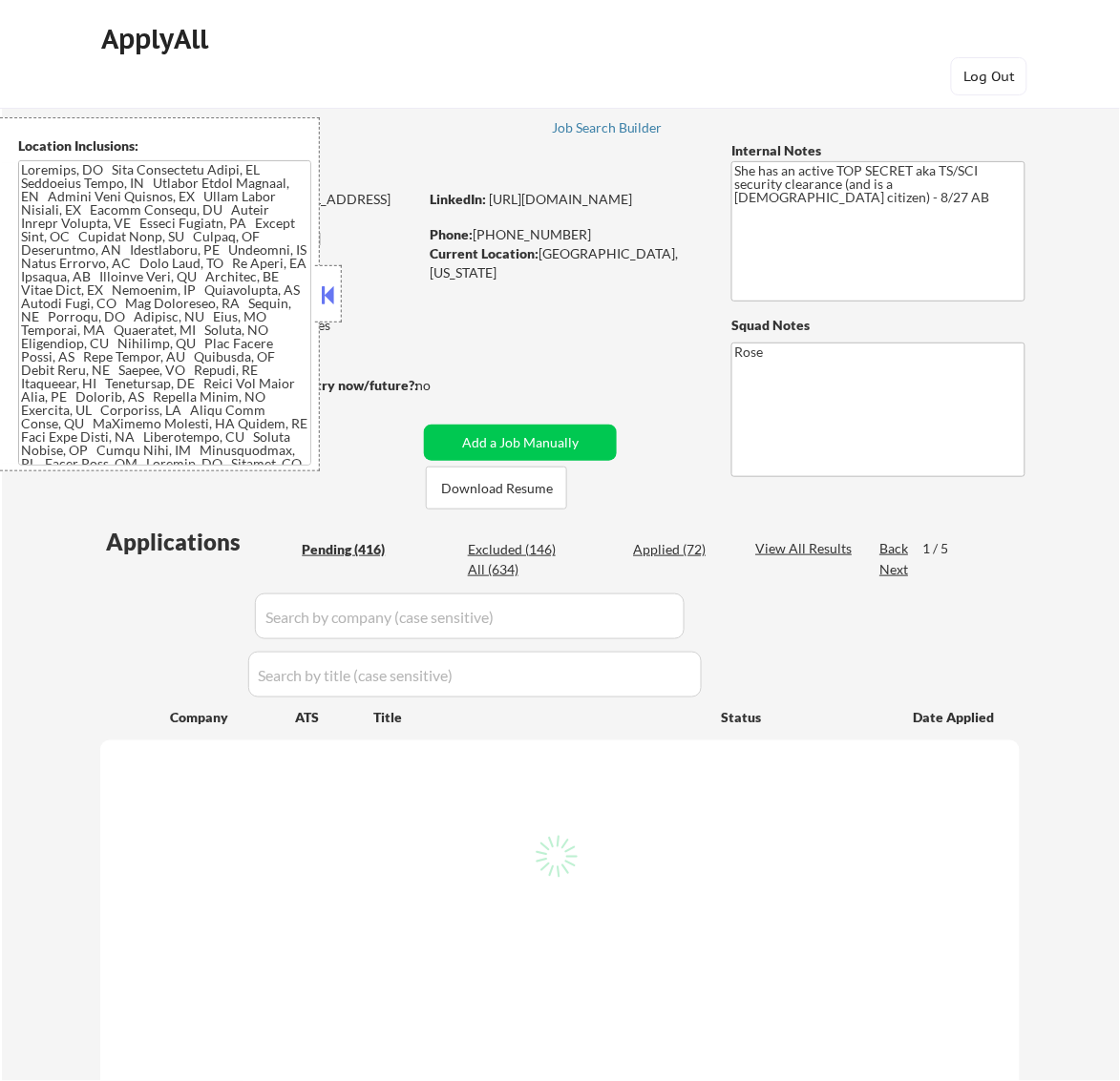
select select ""pending""
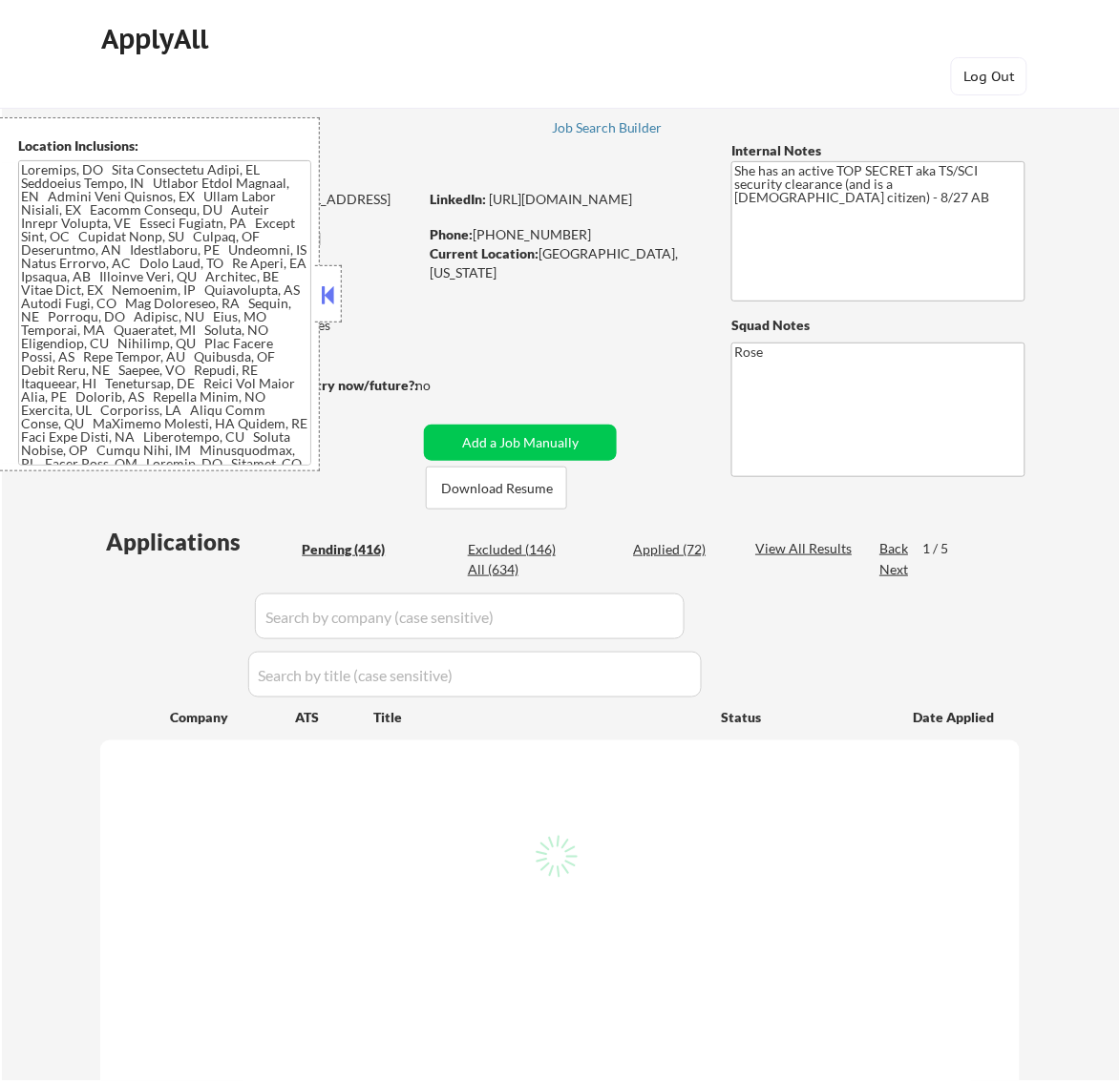
select select ""pending""
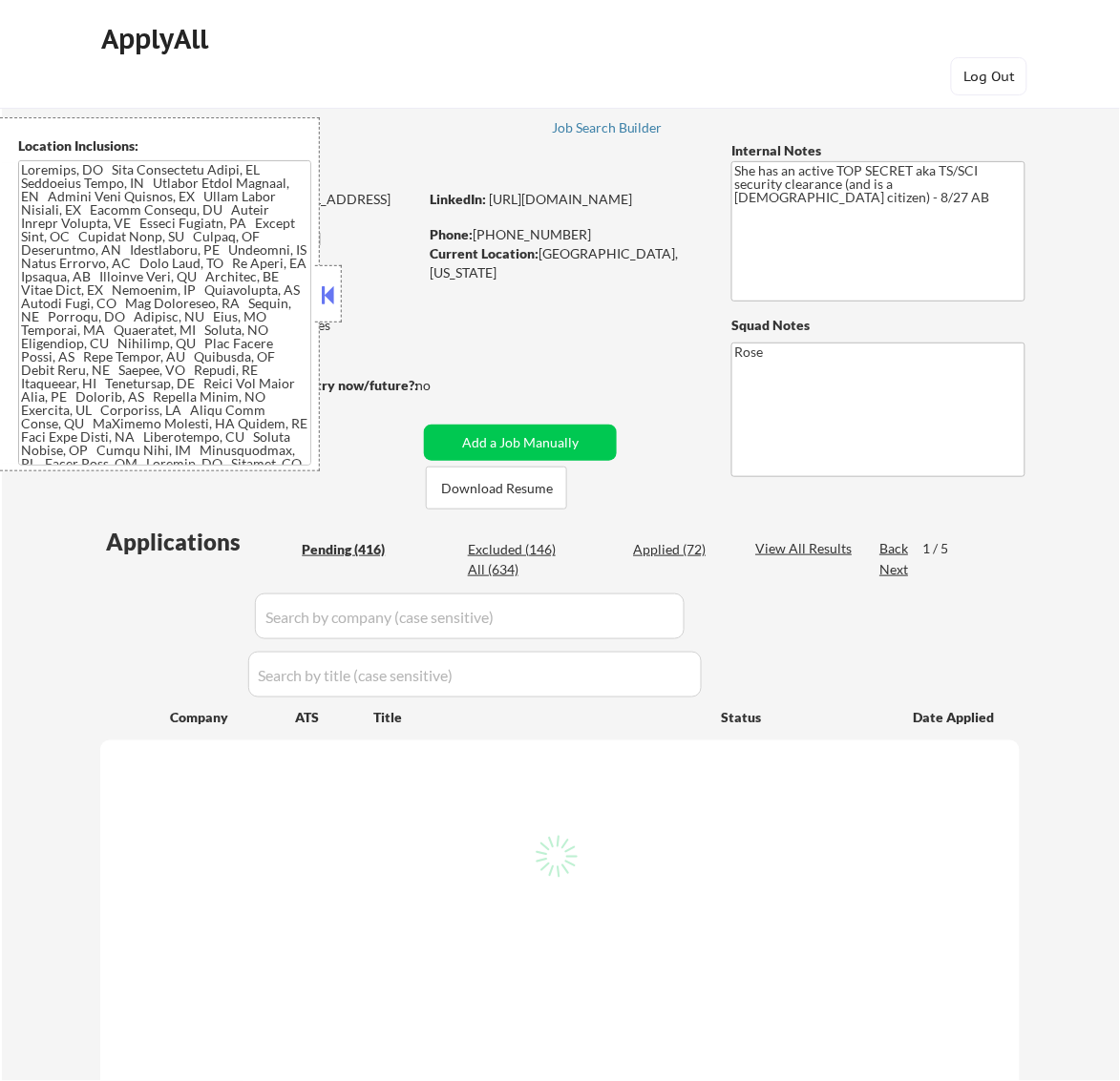
select select ""pending""
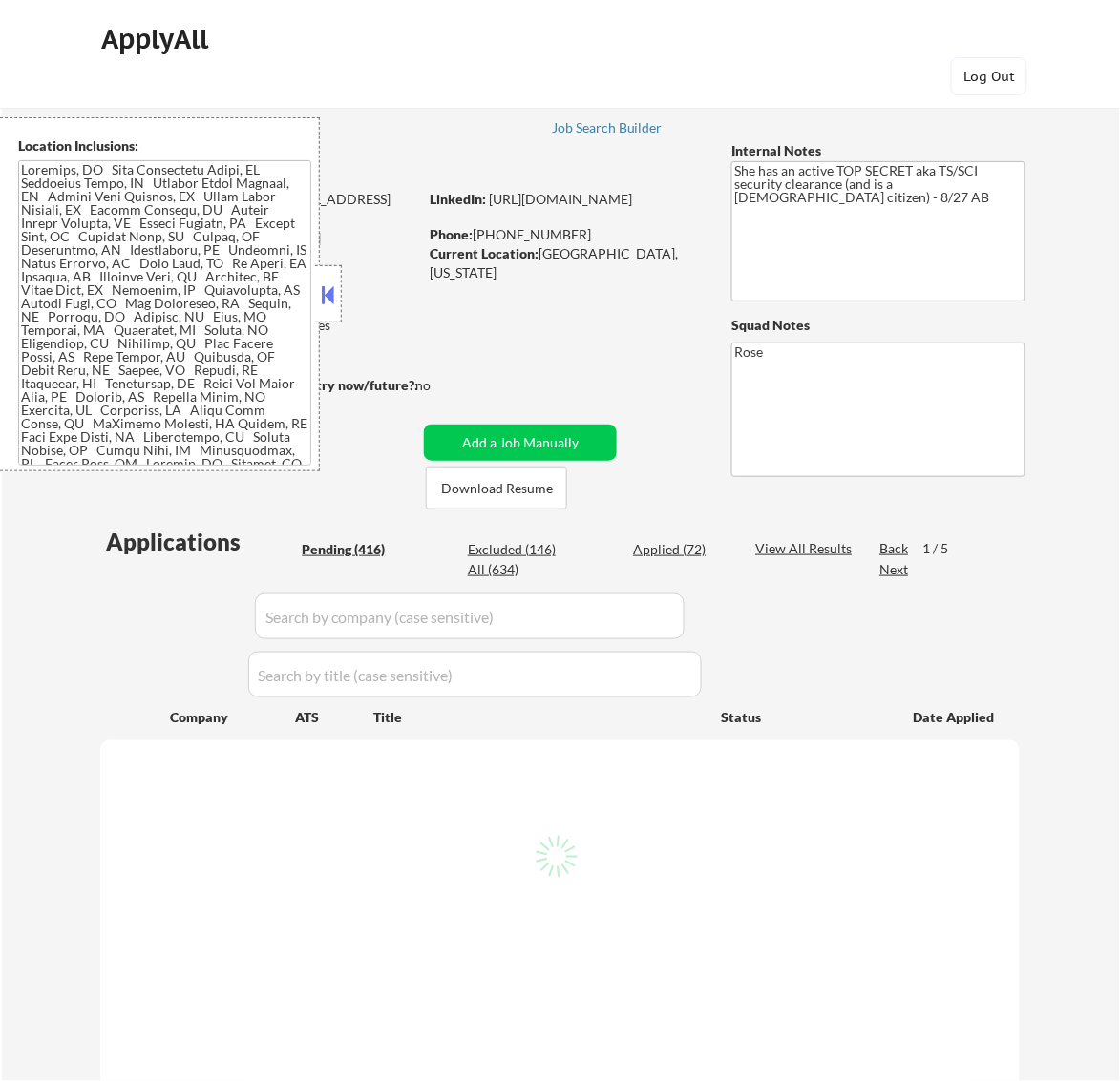
select select ""pending""
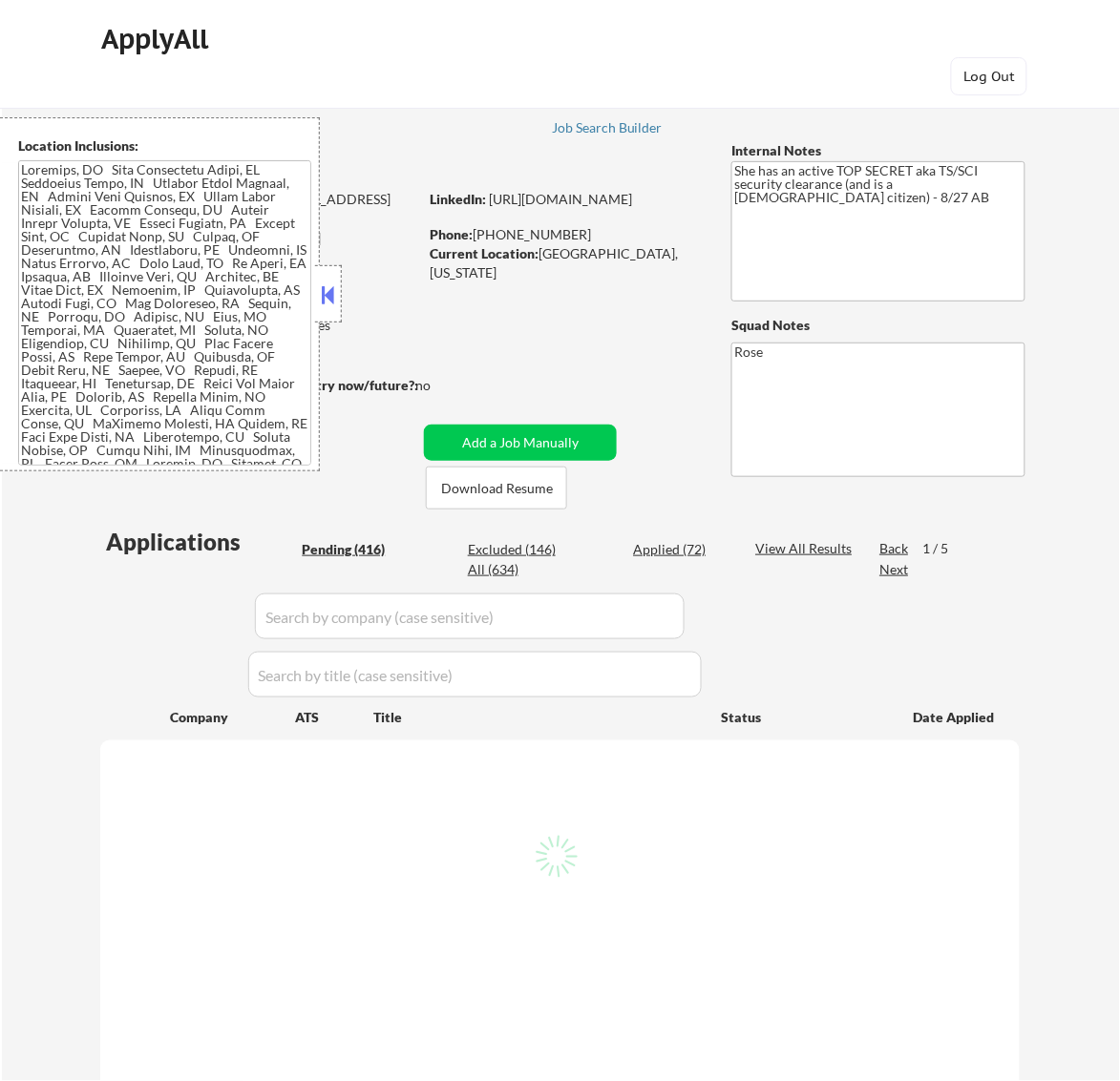
select select ""pending""
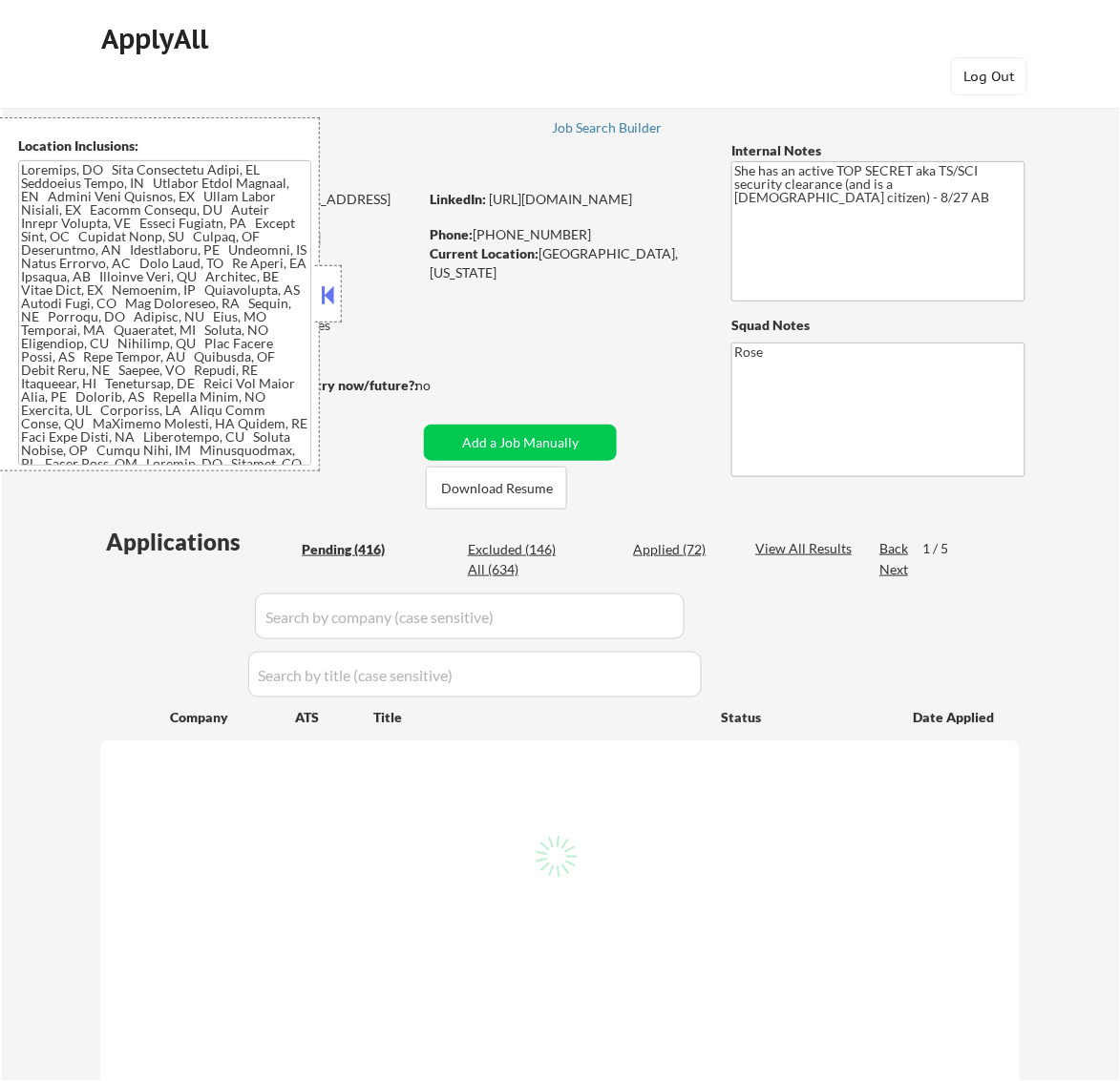
select select ""pending""
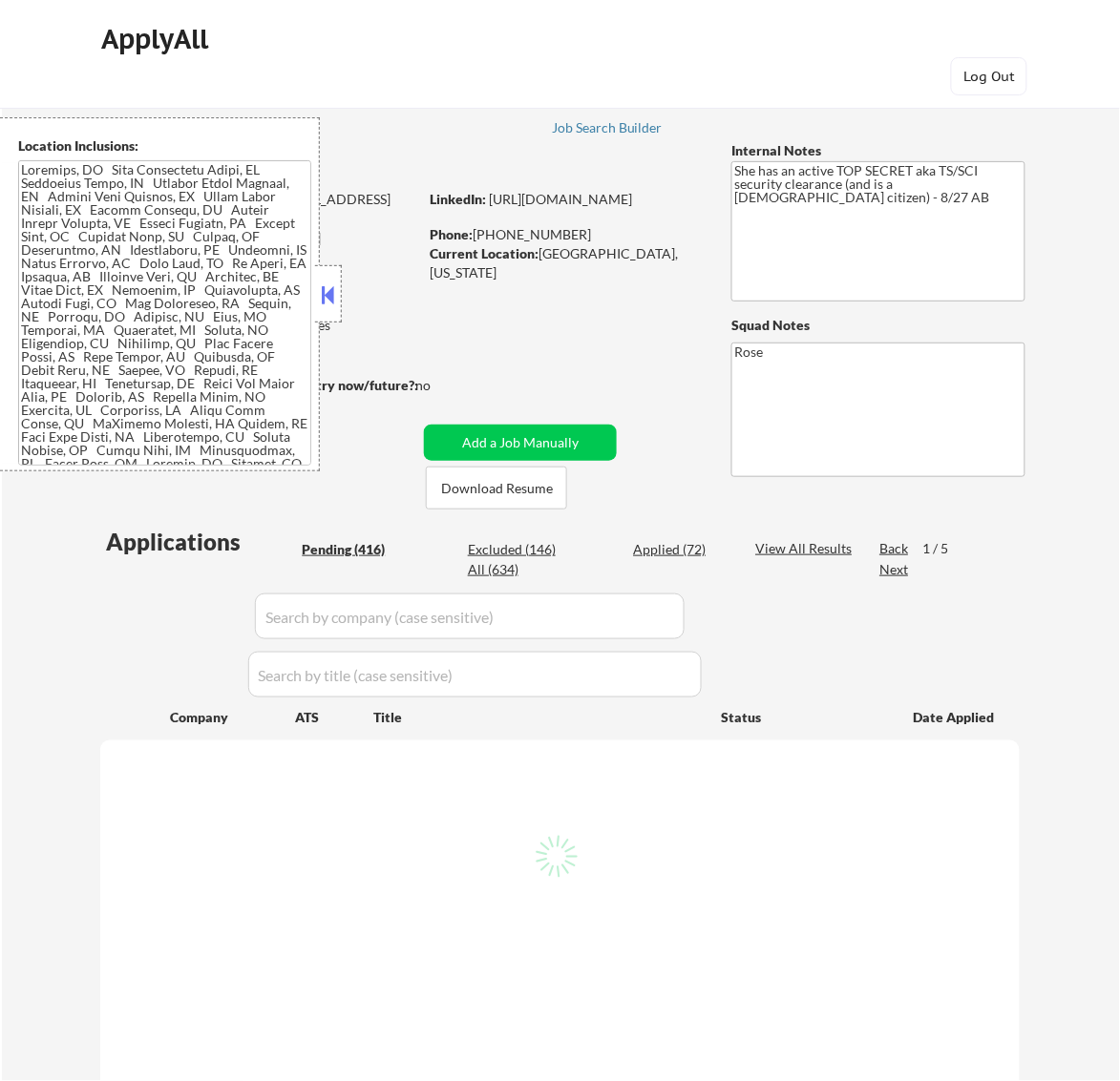
select select ""pending""
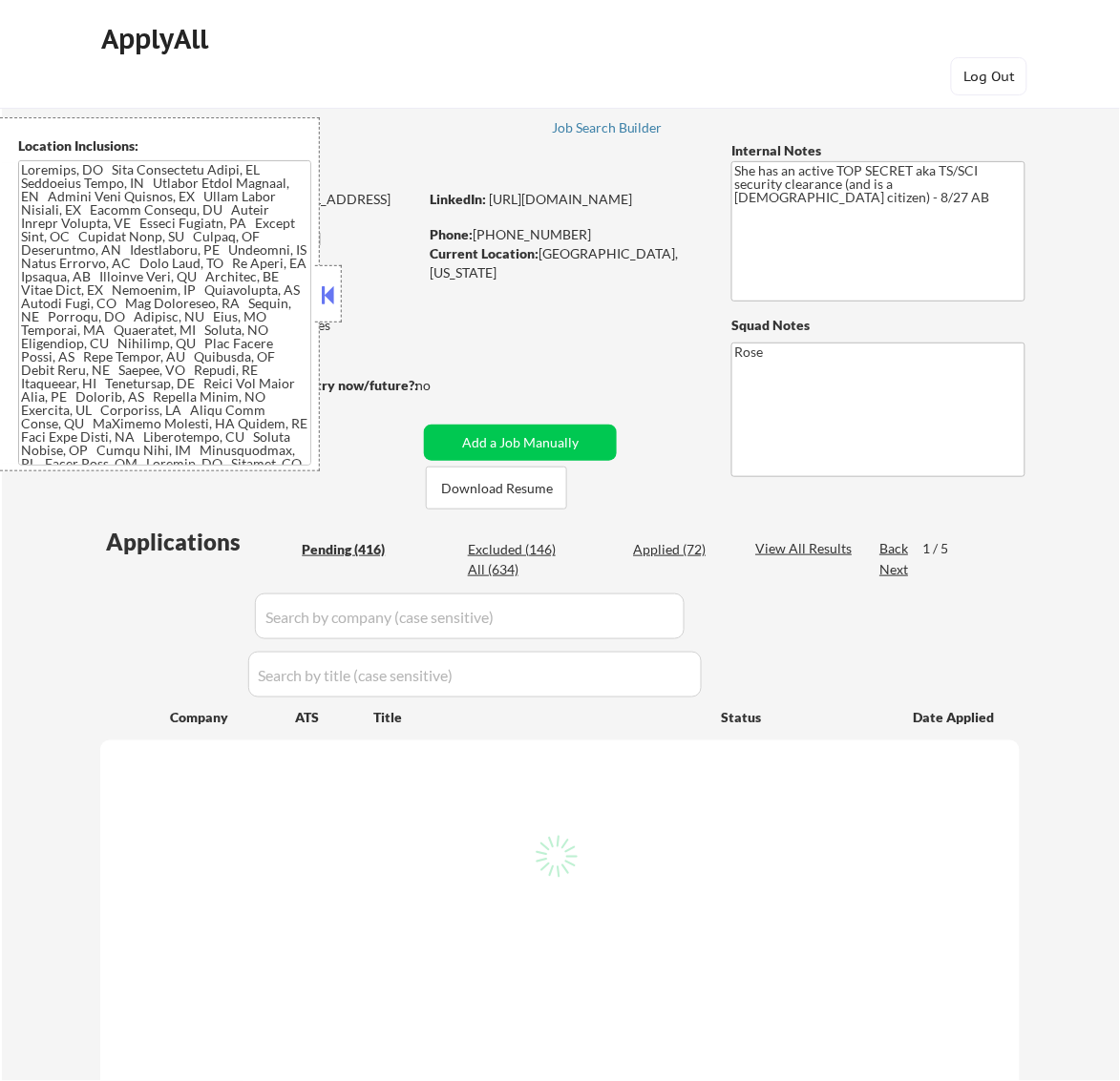
select select ""pending""
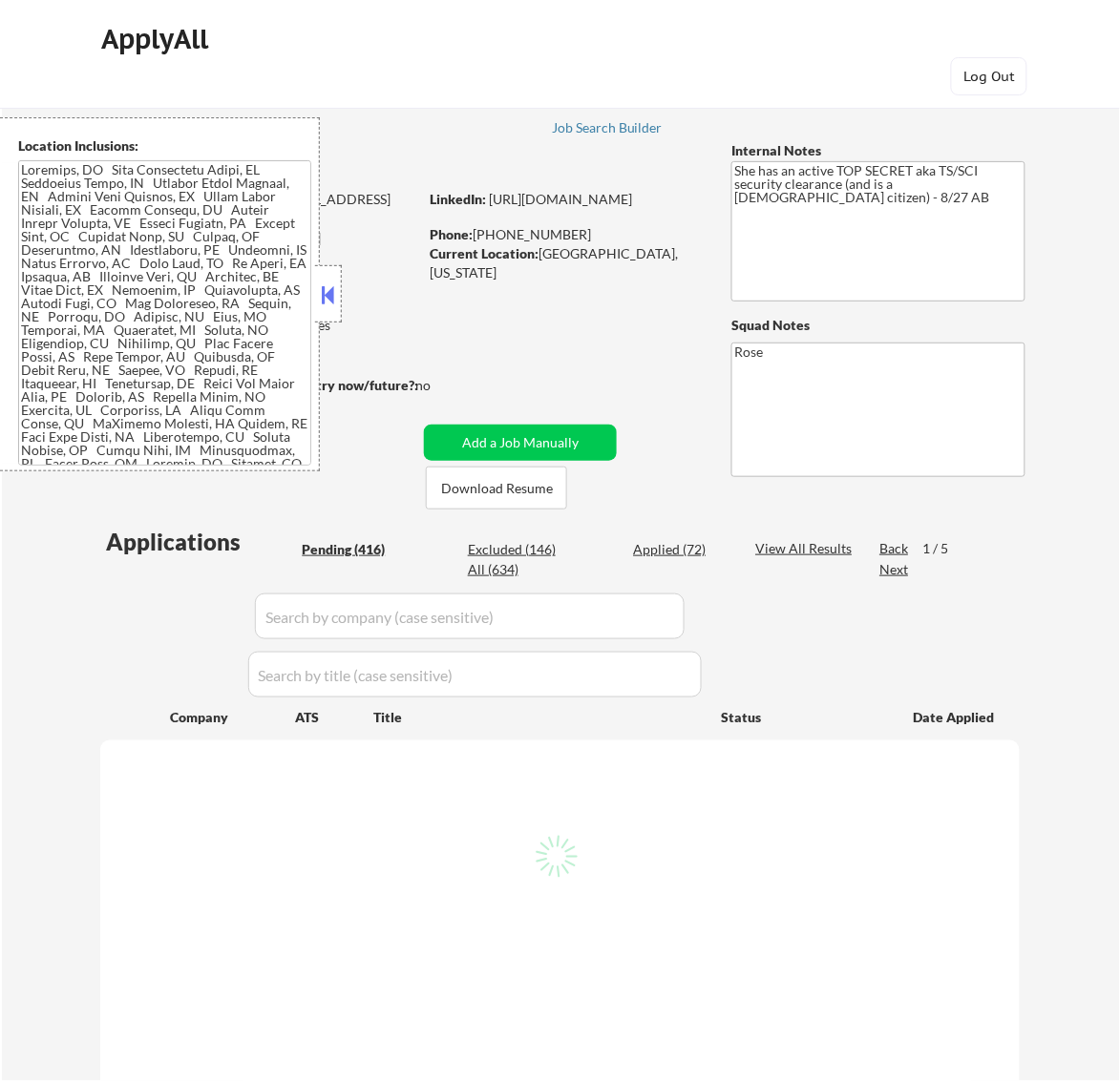
select select ""pending""
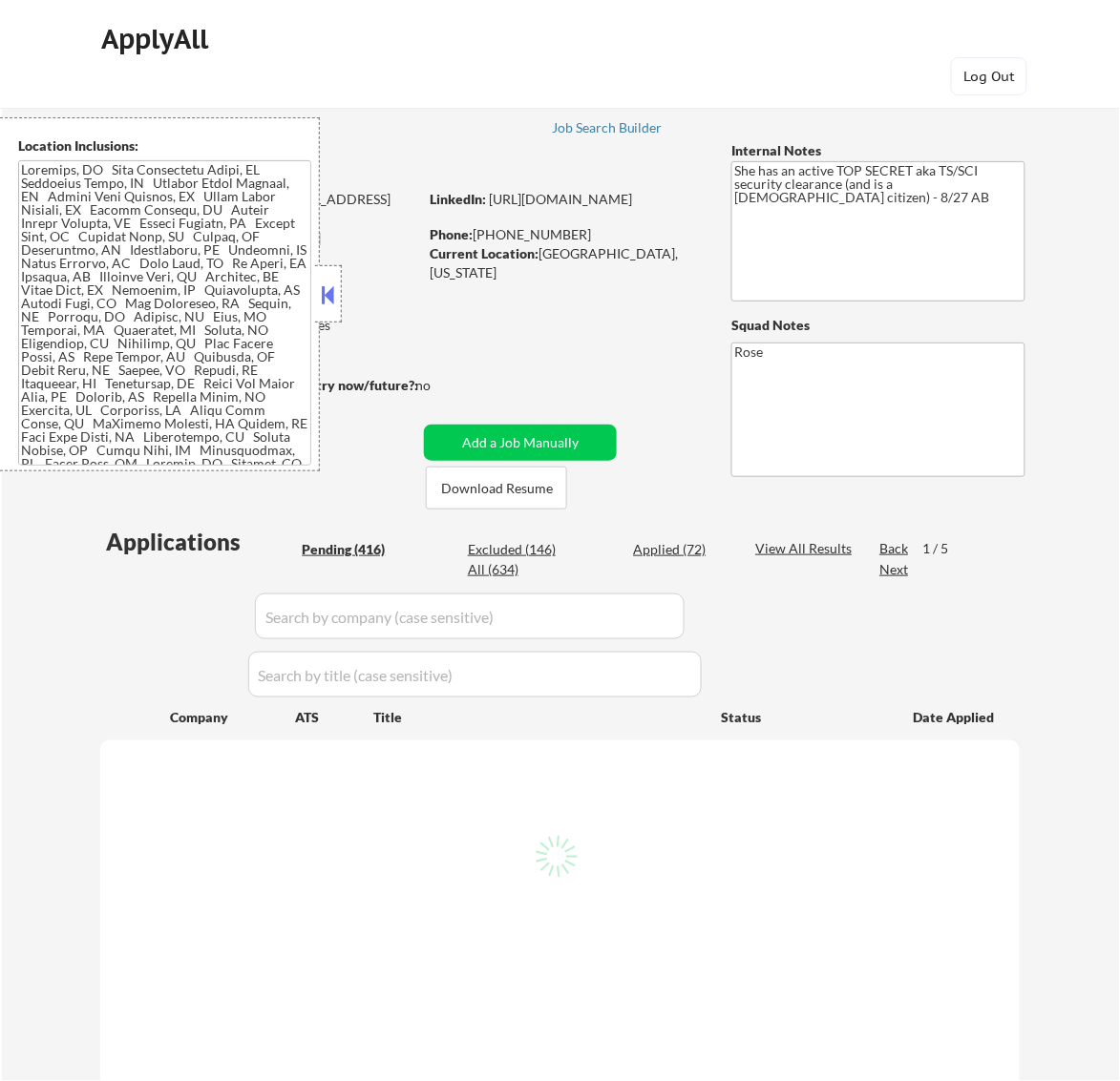
select select ""pending""
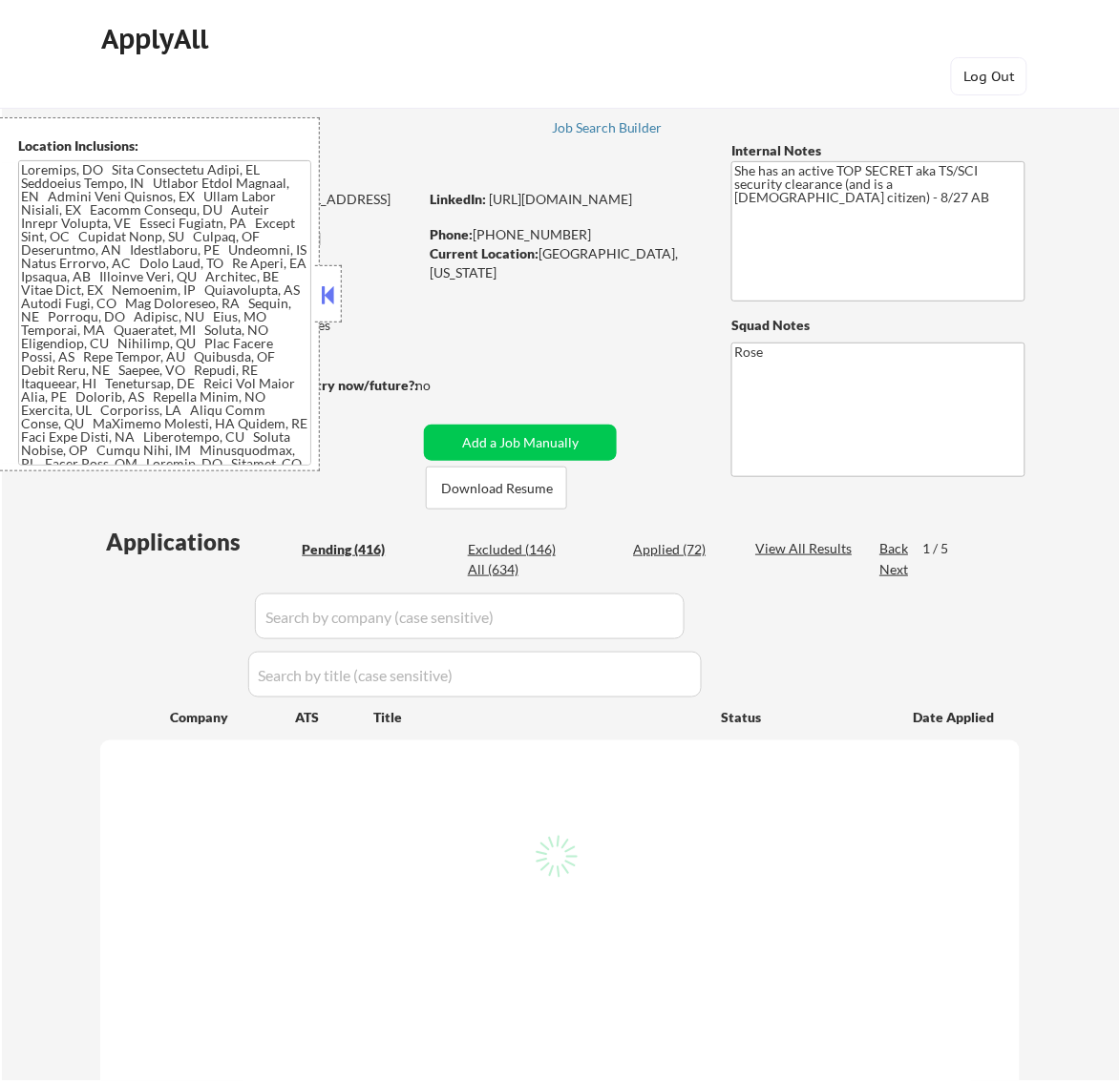
select select ""pending""
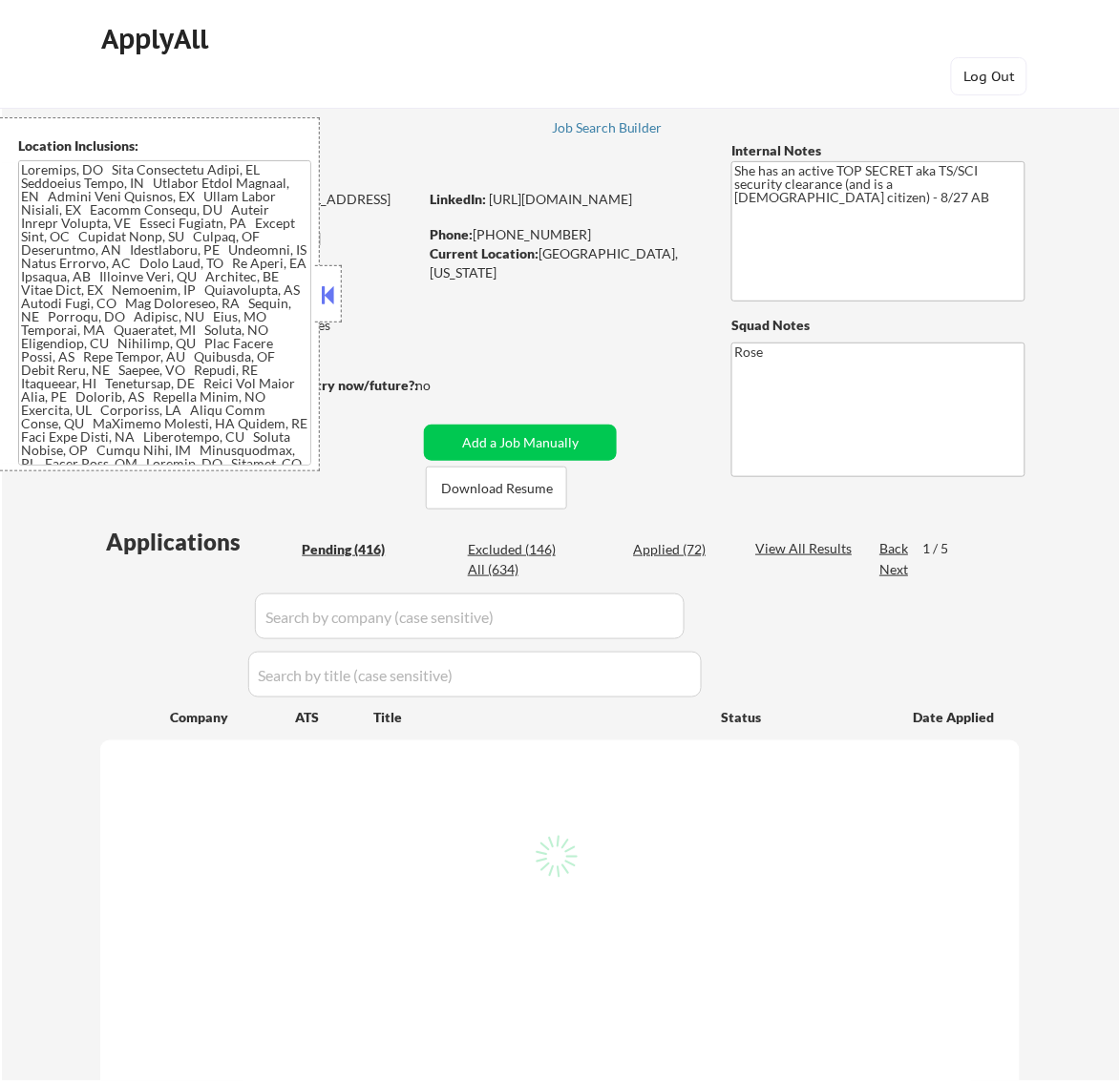
select select ""pending""
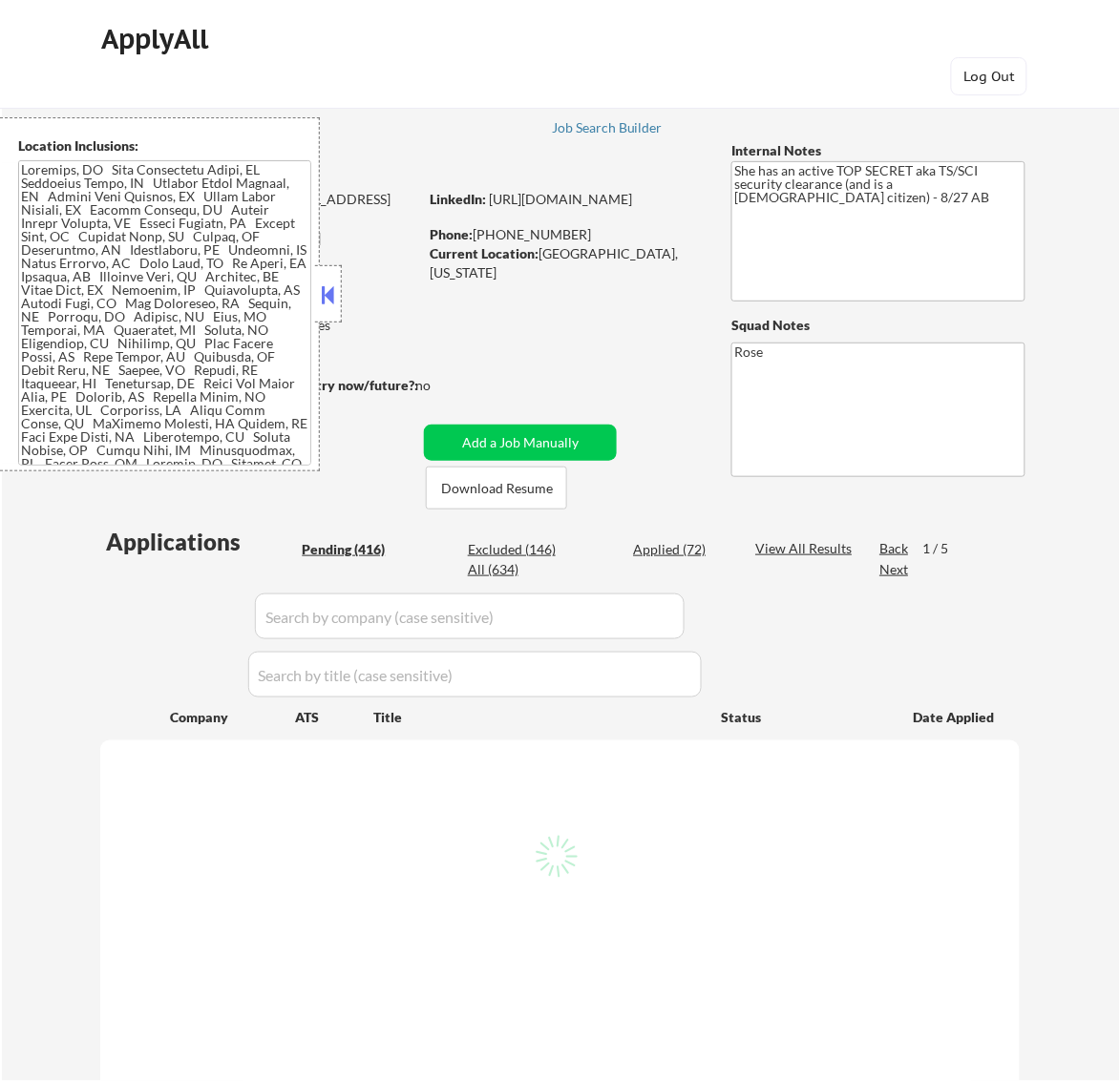
select select ""pending""
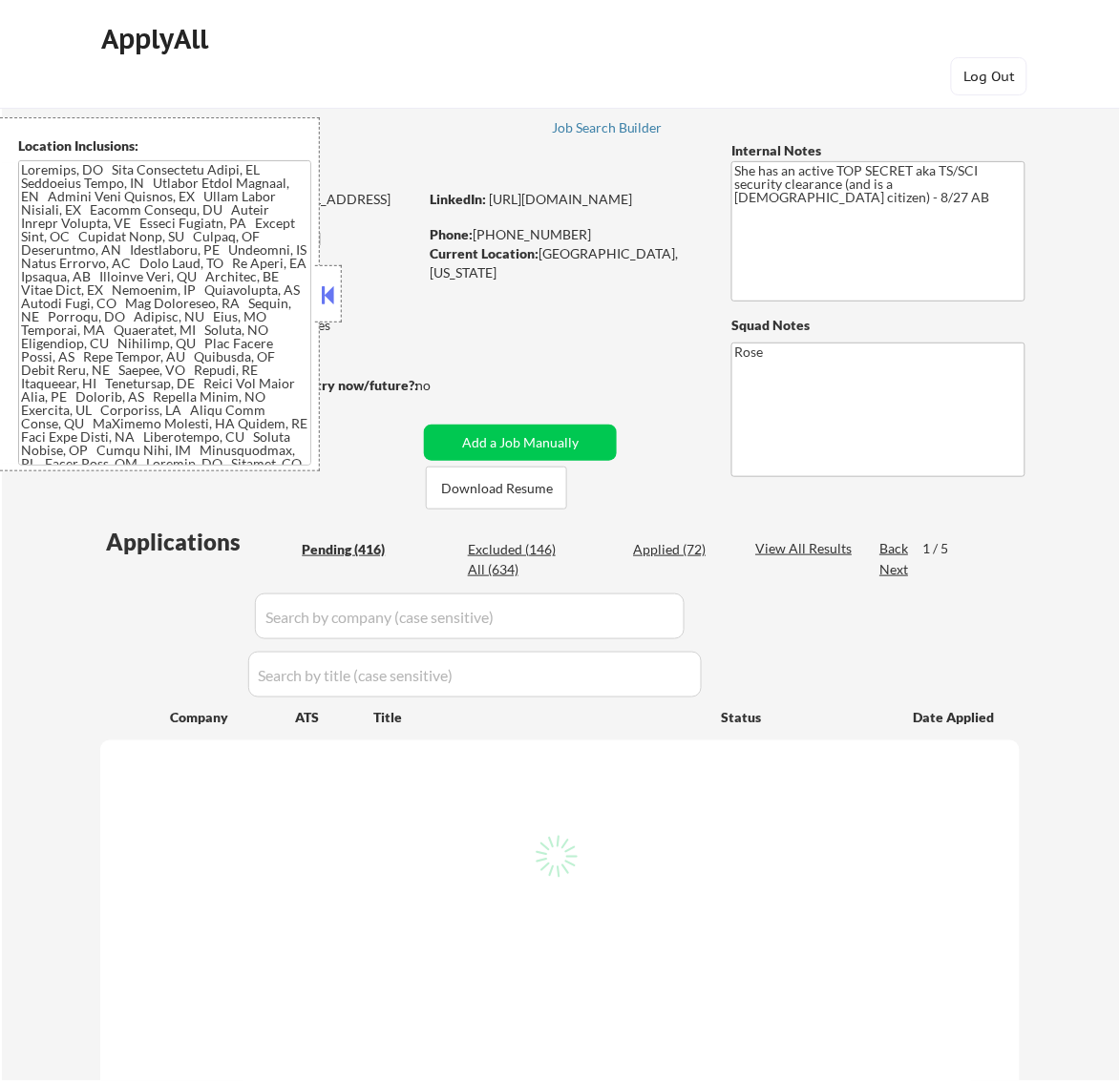
select select ""pending""
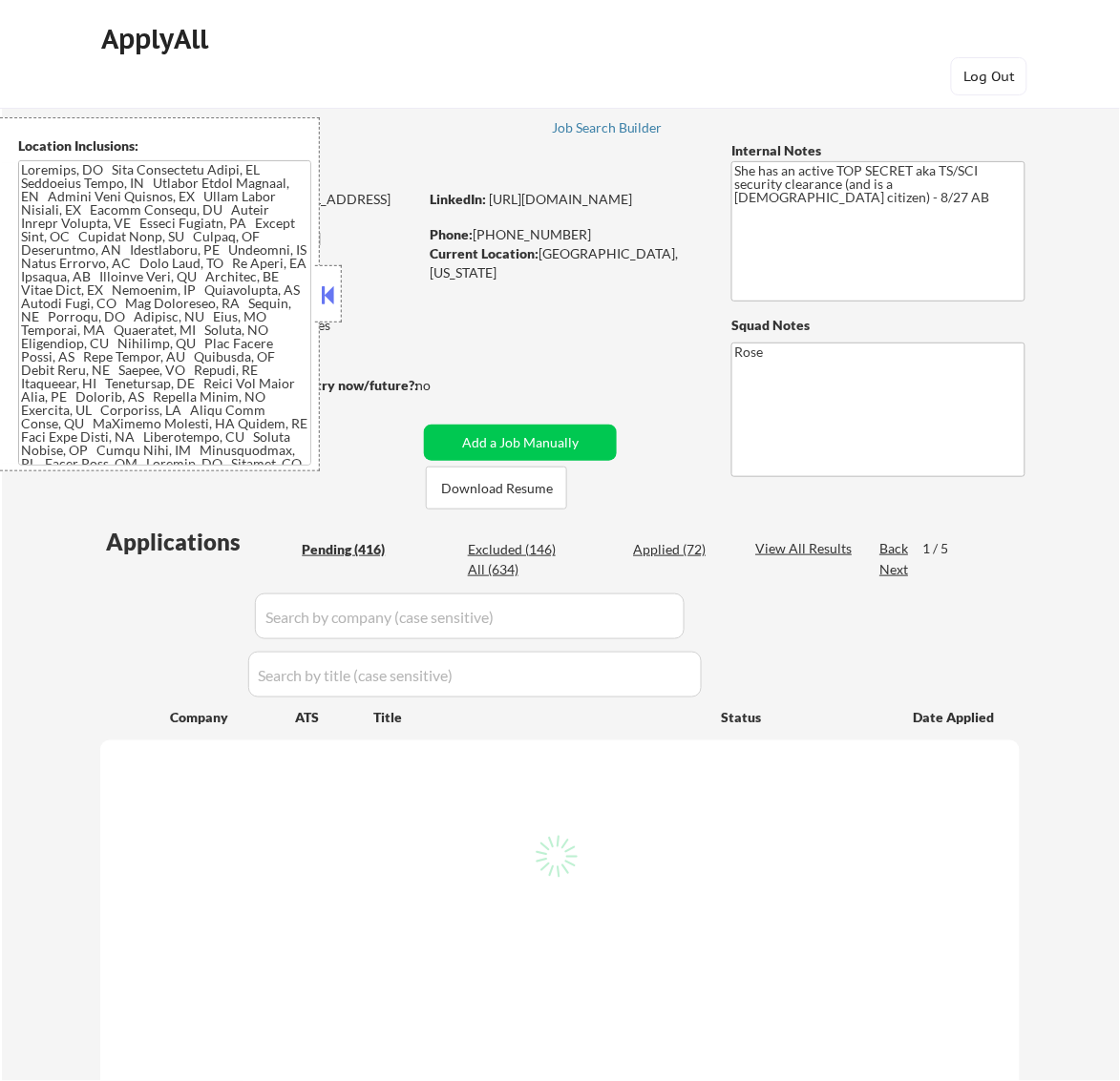
select select ""pending""
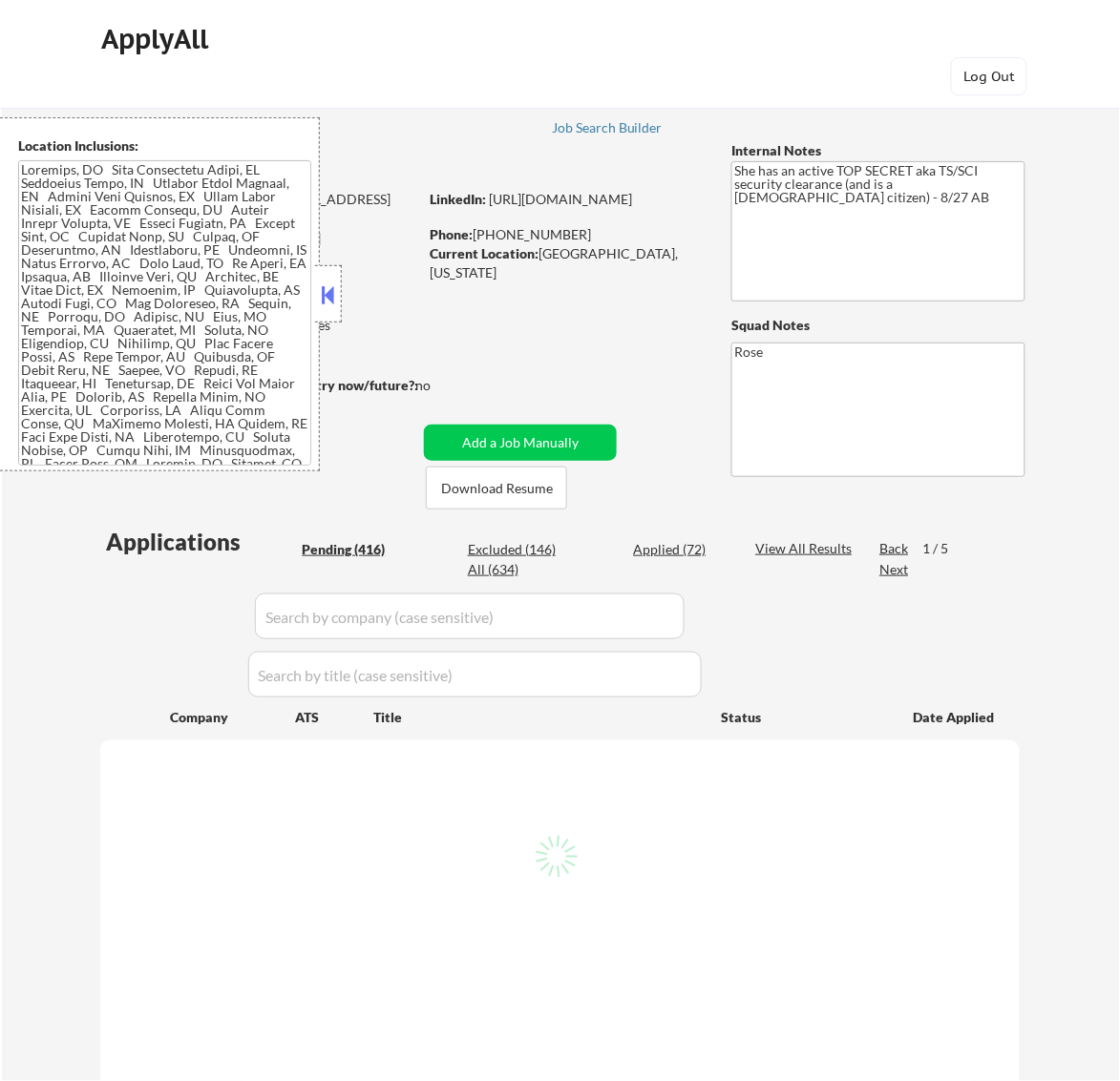
select select ""pending""
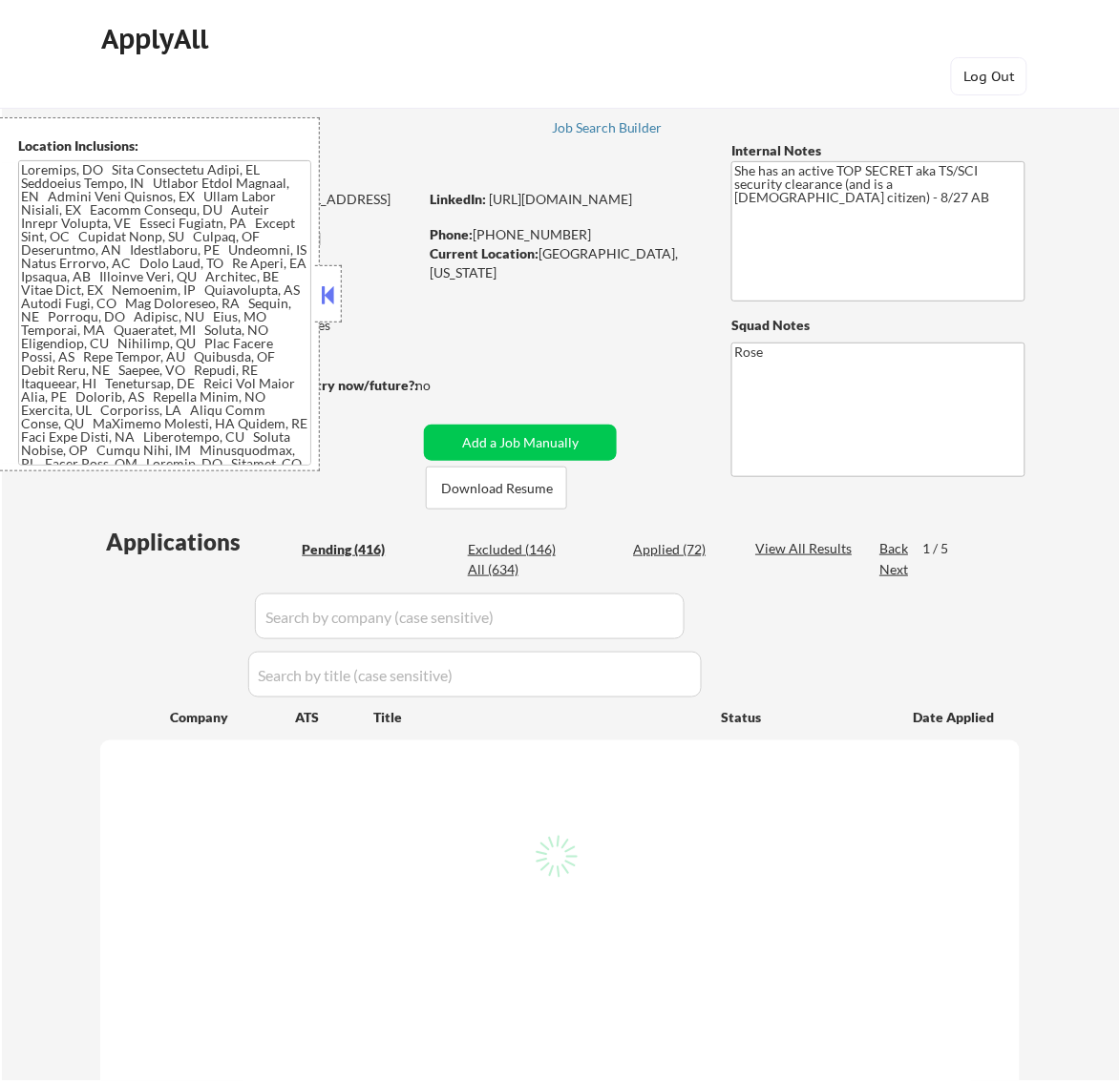
select select ""pending""
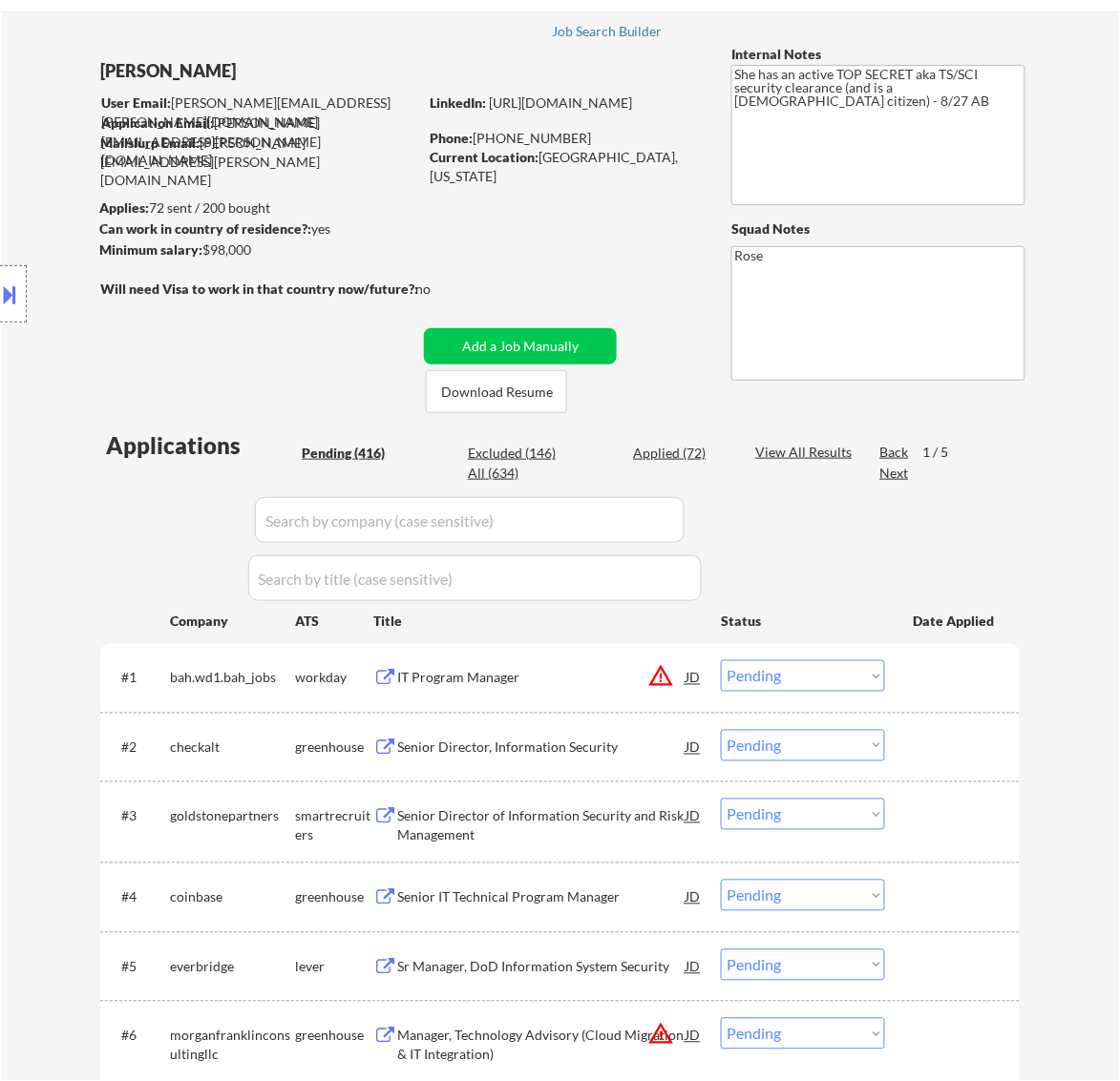
scroll to position [119, 0]
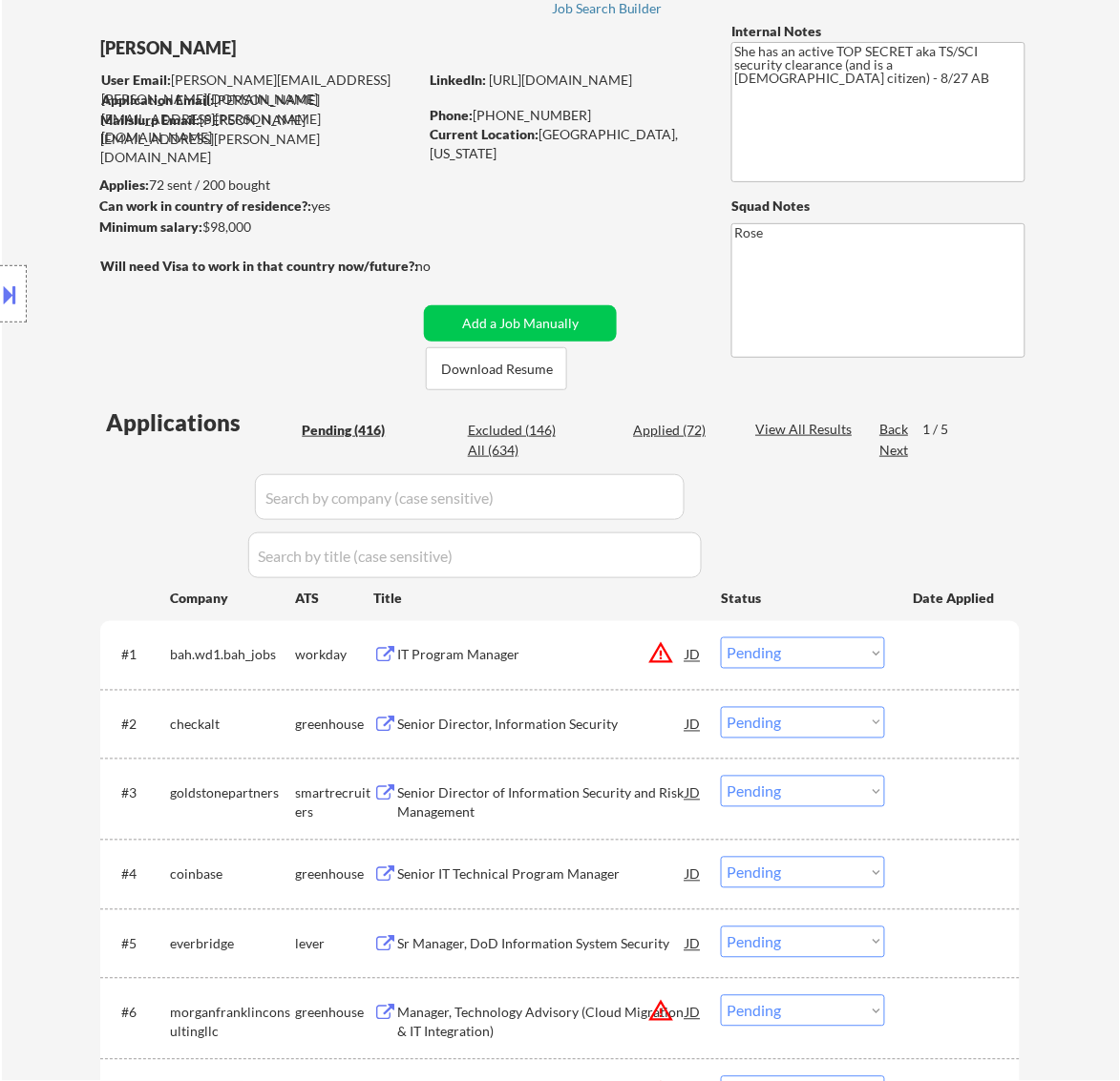
click at [584, 651] on div "IT Program Manager" at bounding box center [541, 656] width 288 height 19
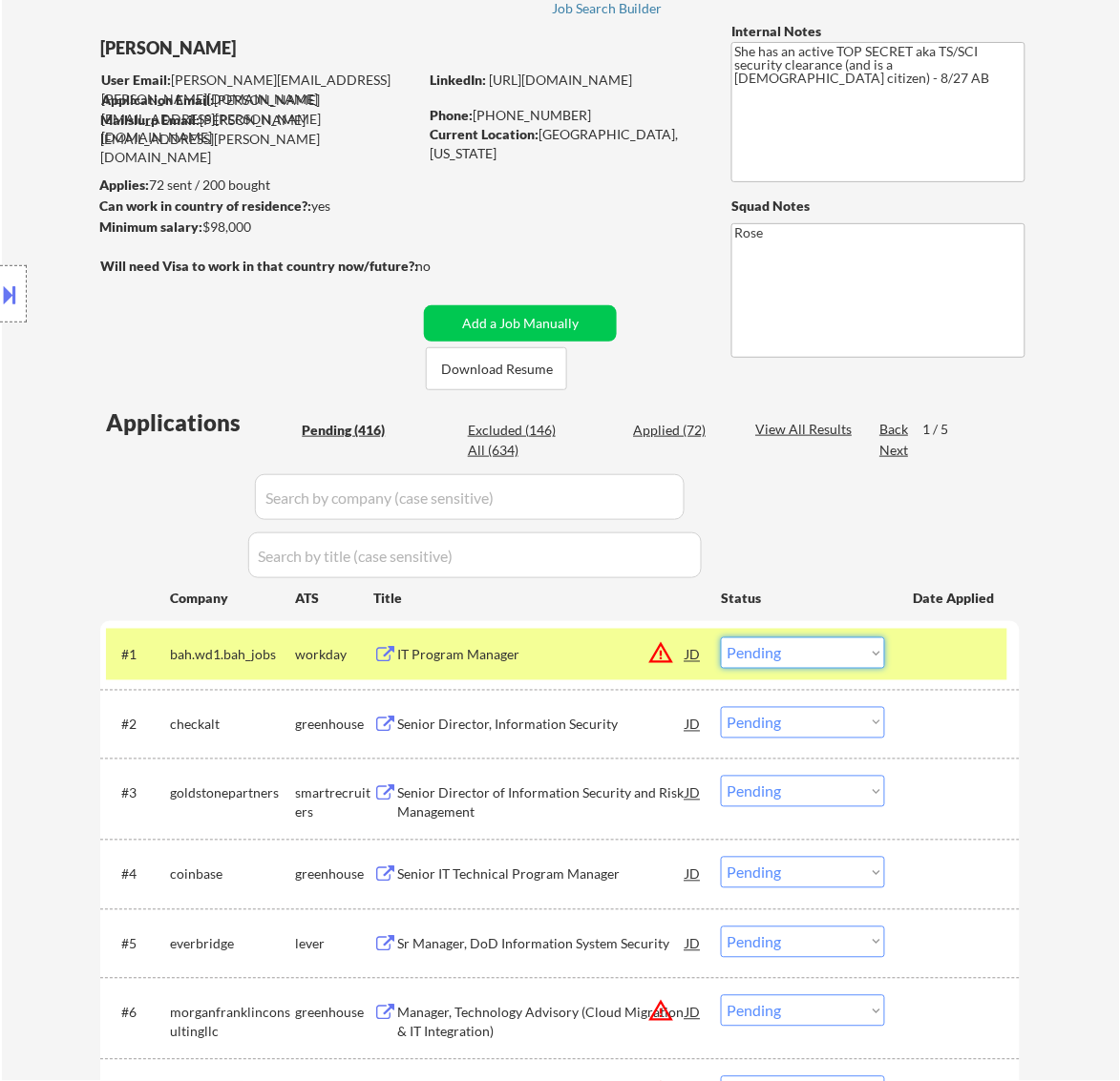
click at [831, 647] on select "Choose an option... Pending Applied Excluded (Questions) Excluded (Expired) Exc…" at bounding box center [803, 653] width 164 height 32
click at [721, 638] on select "Choose an option... Pending Applied Excluded (Questions) Excluded (Expired) Exc…" at bounding box center [803, 653] width 164 height 32
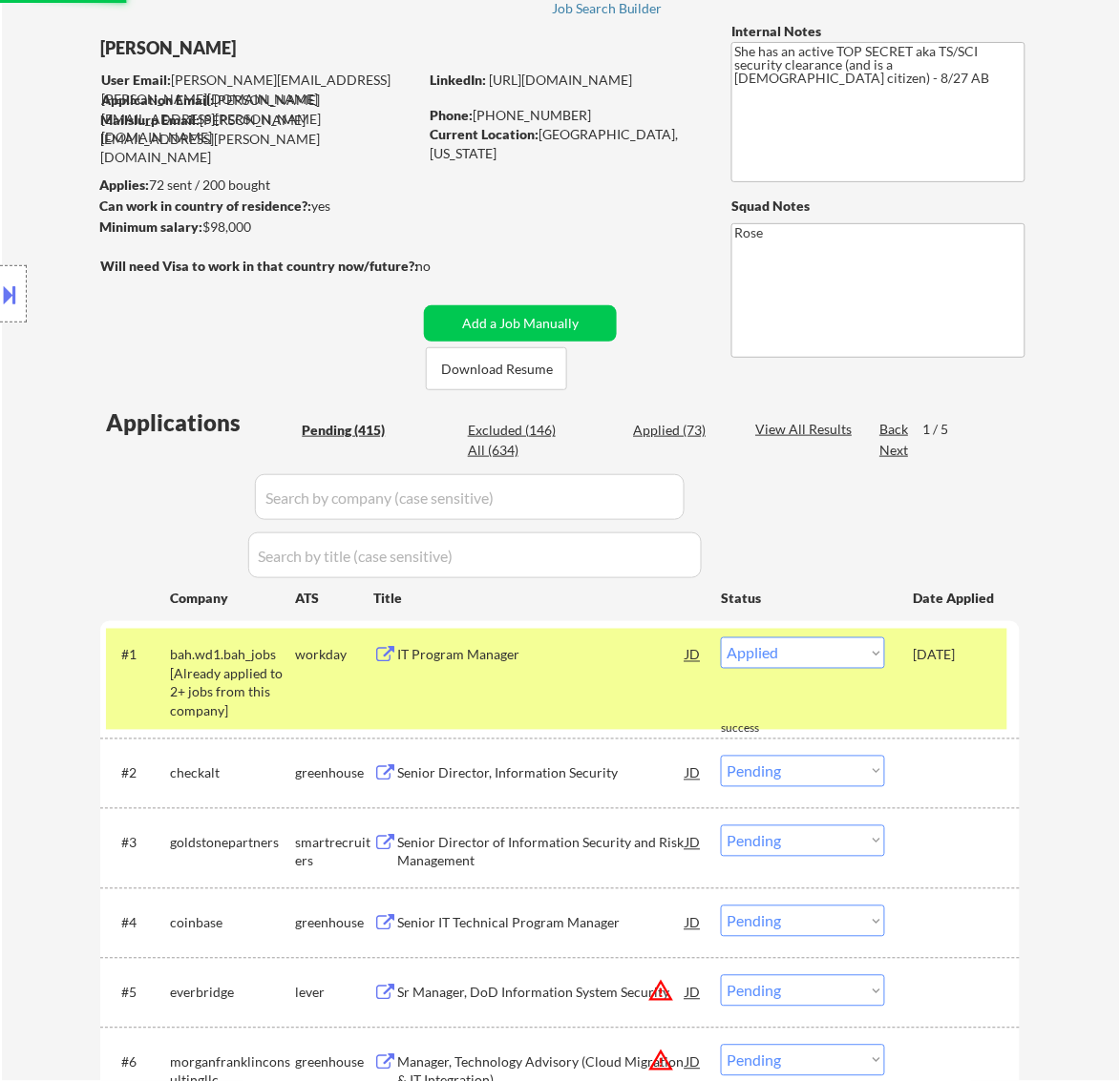
select select ""pending""
